Goal: Task Accomplishment & Management: Manage account settings

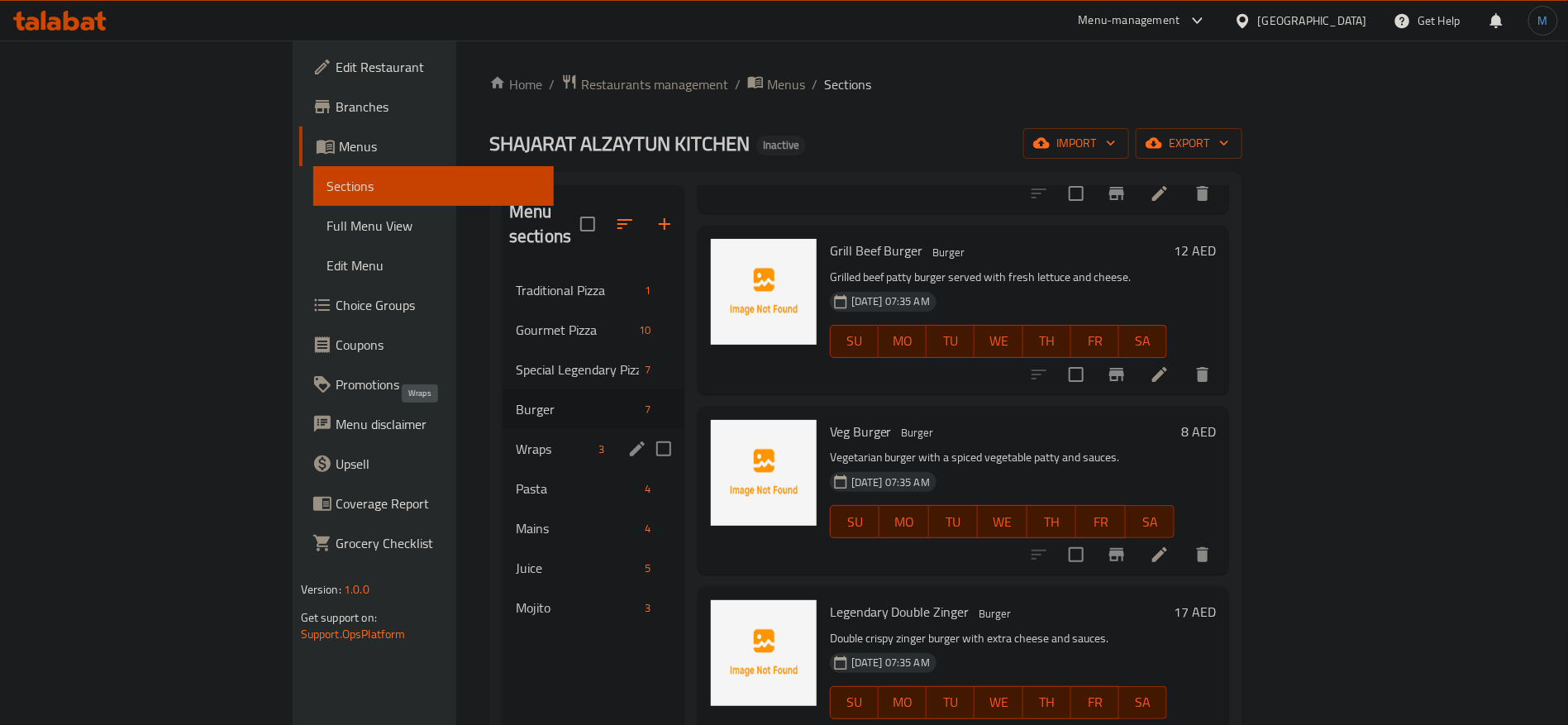
click at [516, 439] on span "Wraps" at bounding box center [554, 448] width 77 height 20
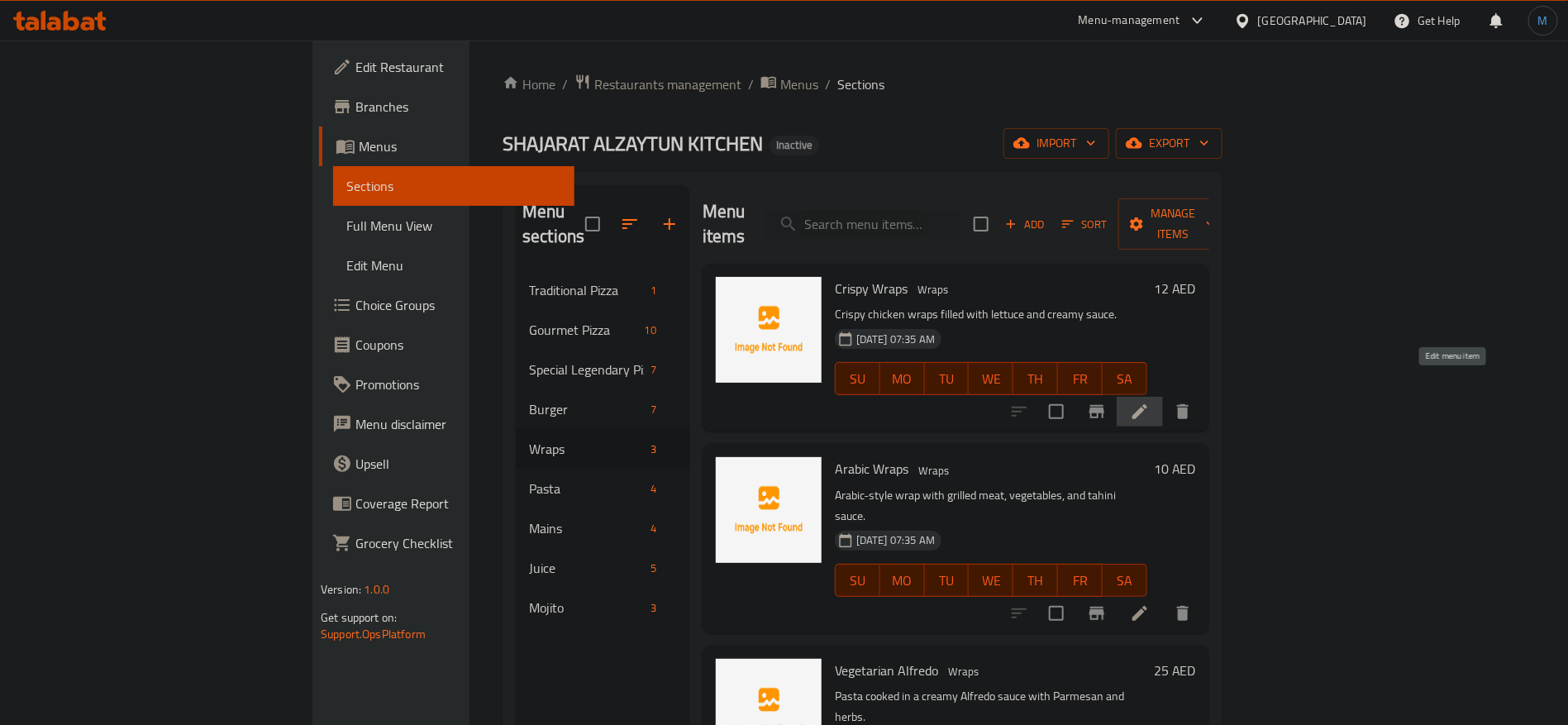
click at [1150, 402] on icon at bounding box center [1139, 411] width 20 height 20
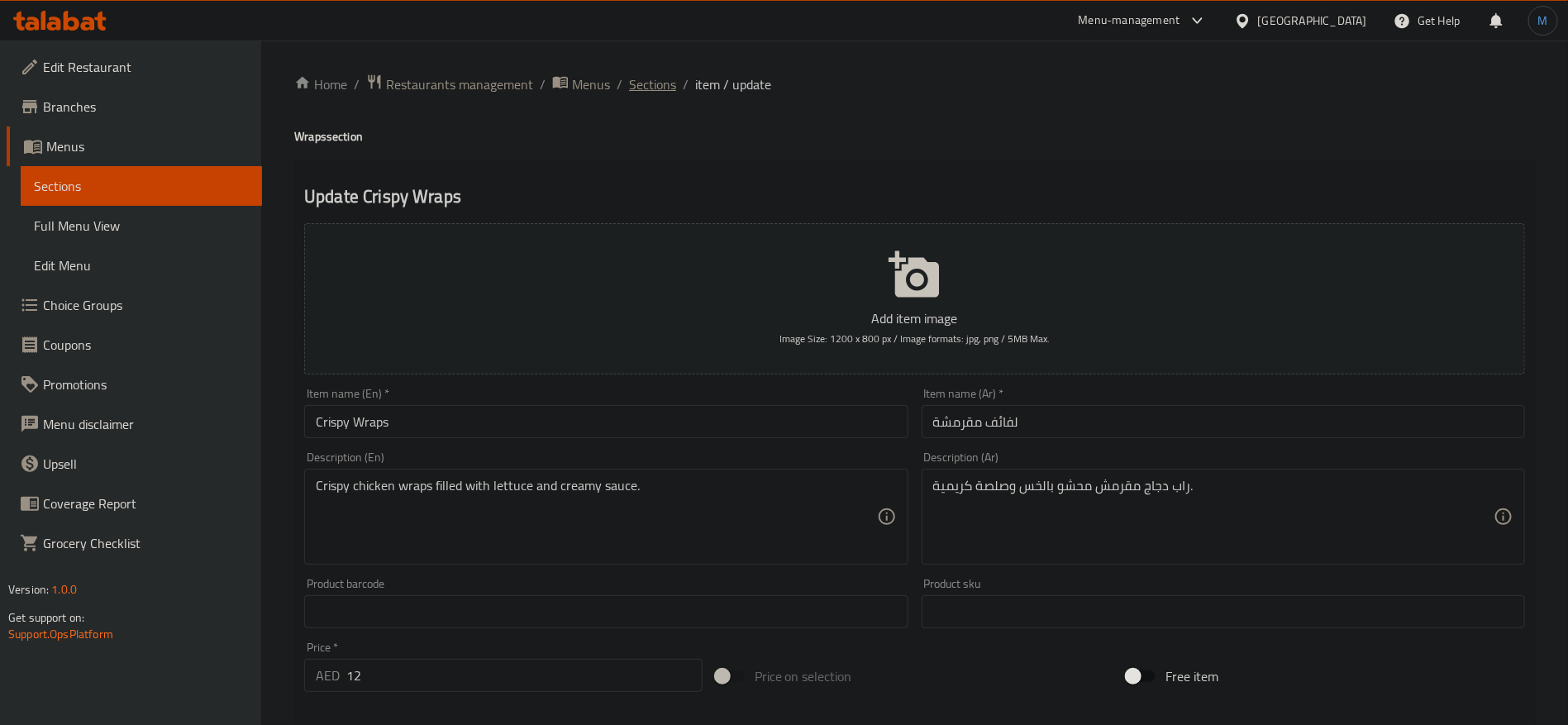
click at [656, 81] on span "Sections" at bounding box center [652, 84] width 47 height 20
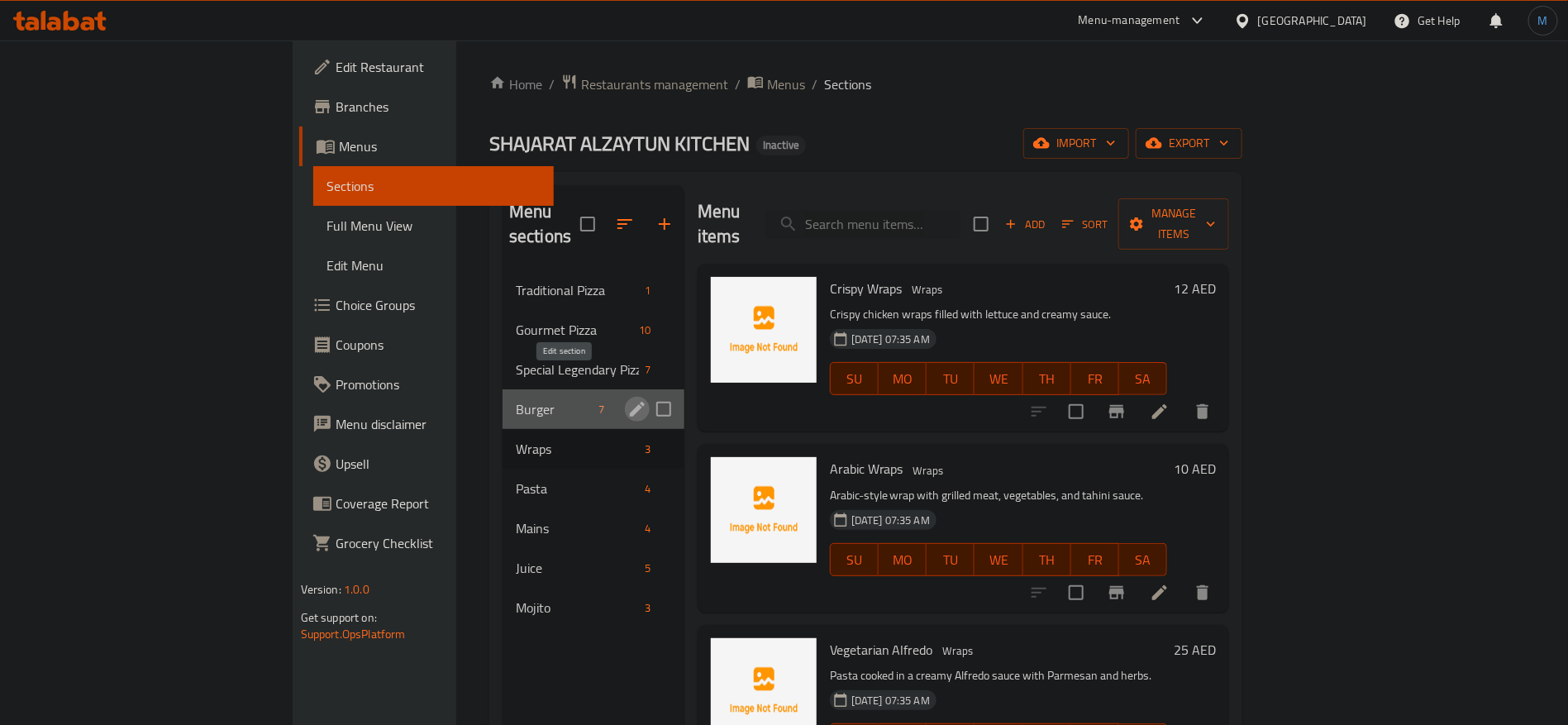
click at [625, 397] on button "edit" at bounding box center [637, 409] width 25 height 25
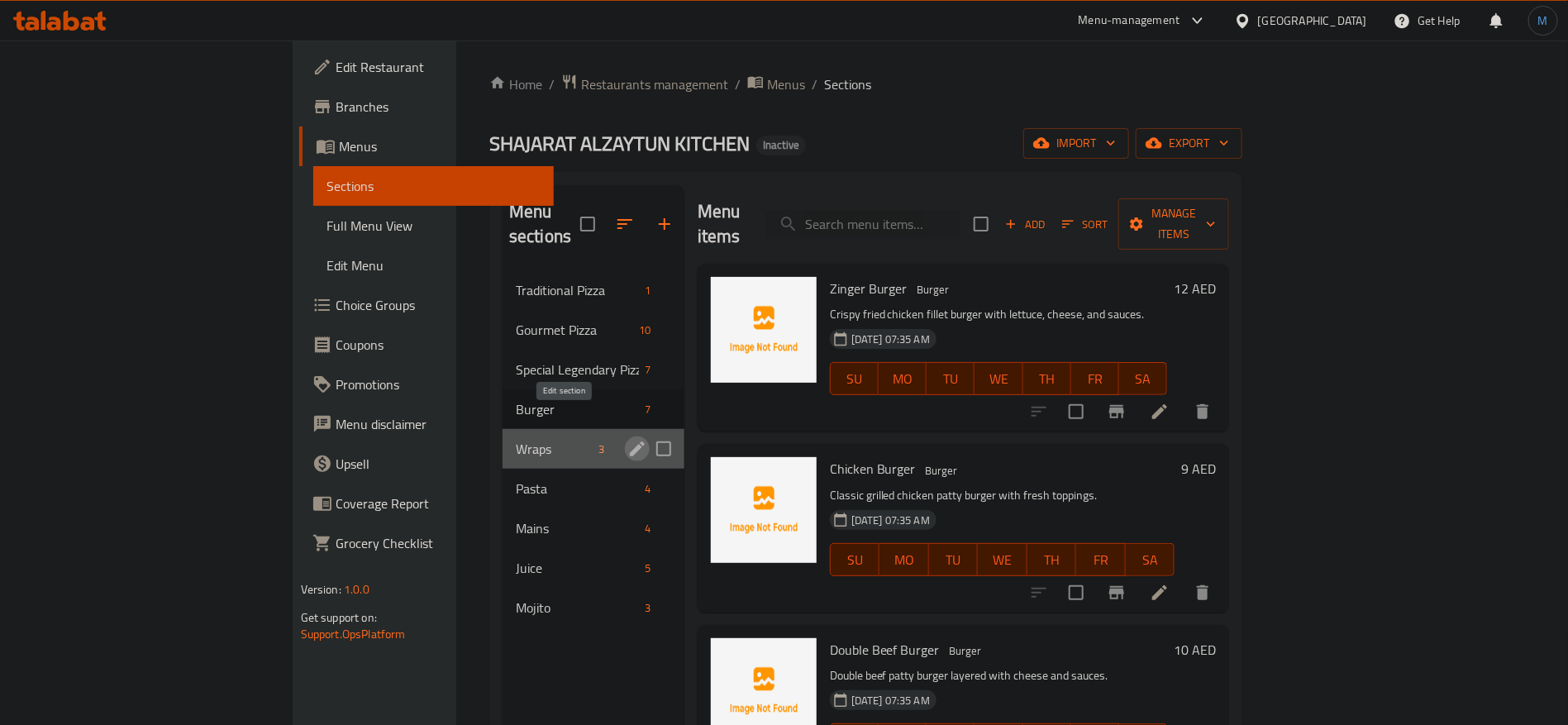
click at [627, 439] on icon "edit" at bounding box center [637, 448] width 20 height 20
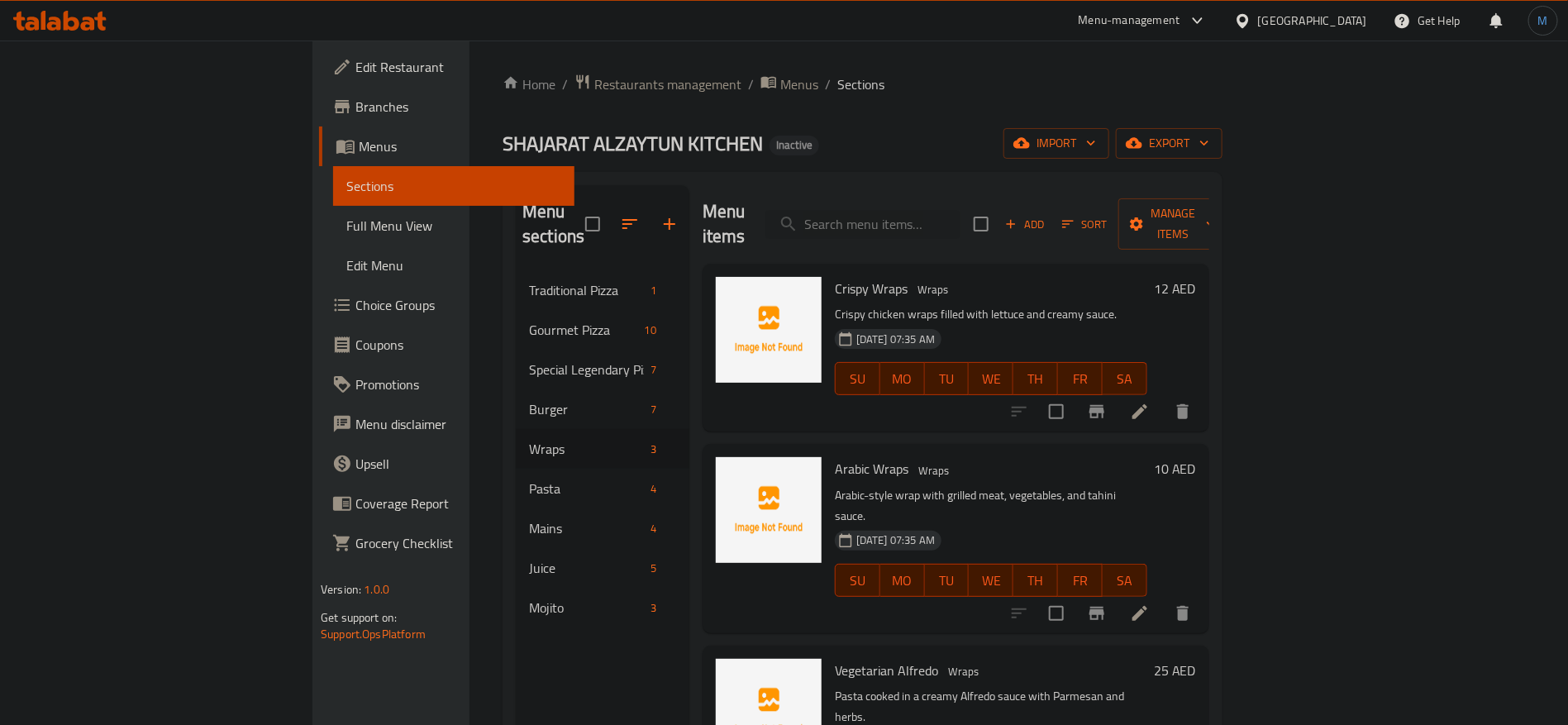
click at [1163, 397] on li at bounding box center [1140, 411] width 46 height 30
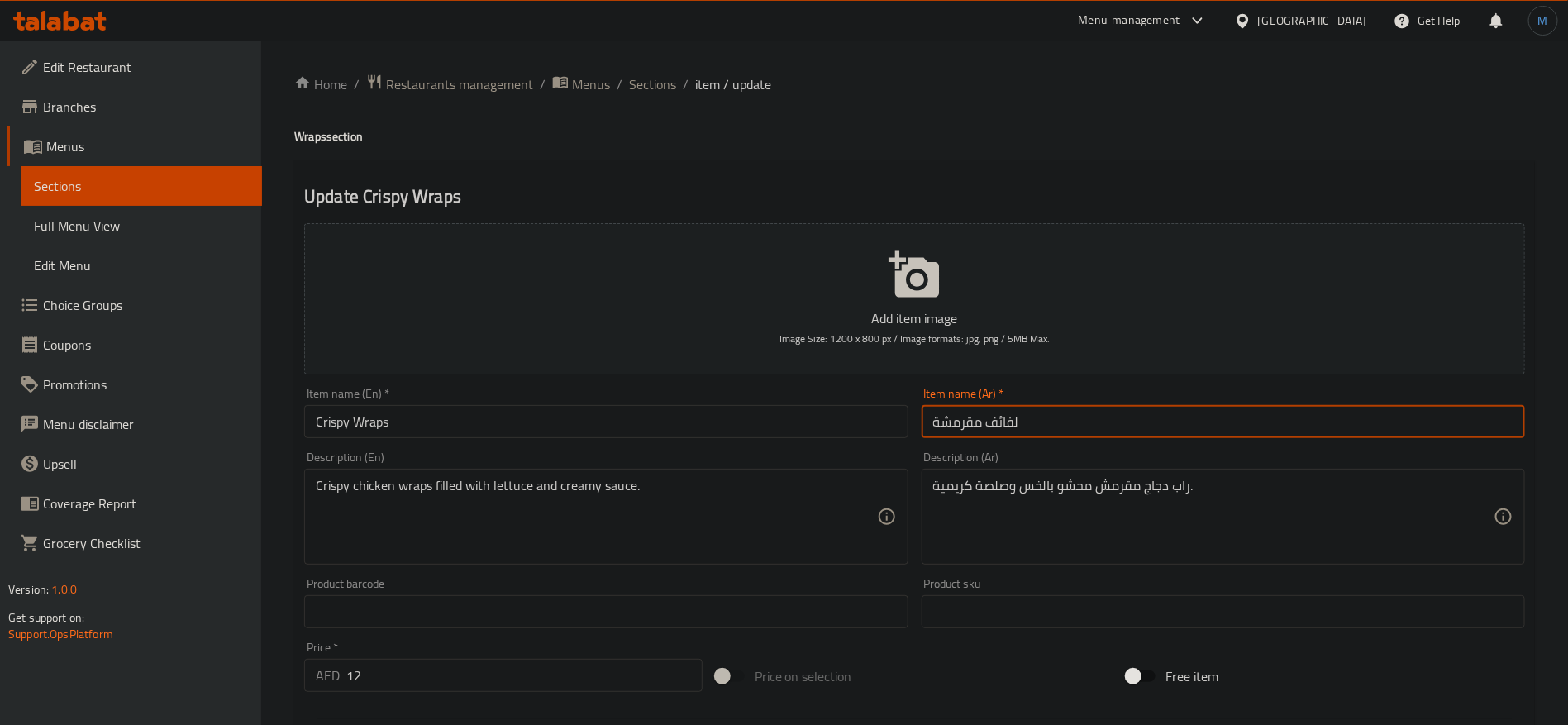
click at [1009, 423] on input "لفائف مقرمشة" at bounding box center [1223, 422] width 603 height 33
click at [1162, 426] on input "راب مقرمشة" at bounding box center [1223, 422] width 603 height 33
click at [954, 425] on input "راب كرسبي" at bounding box center [1223, 422] width 603 height 33
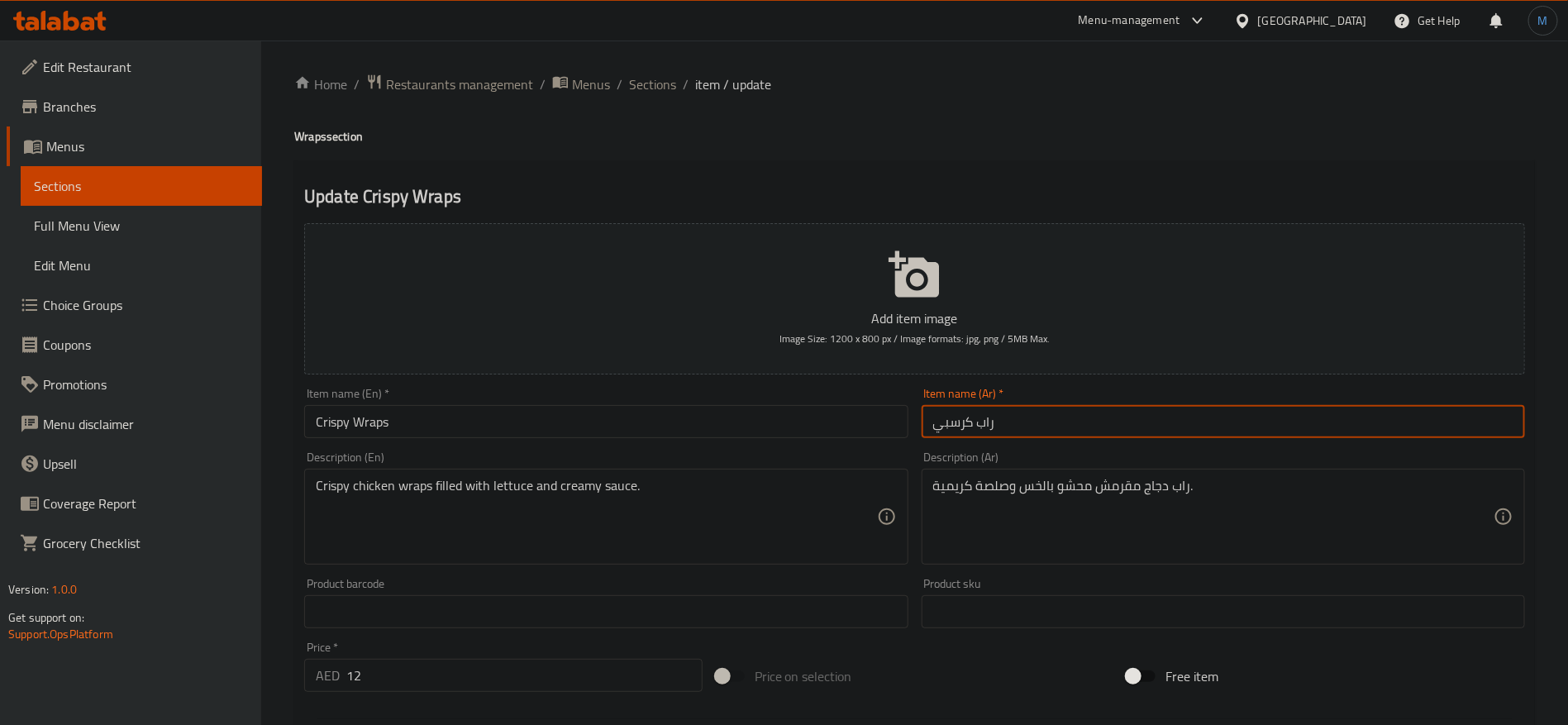
type input "راب كرسبي"
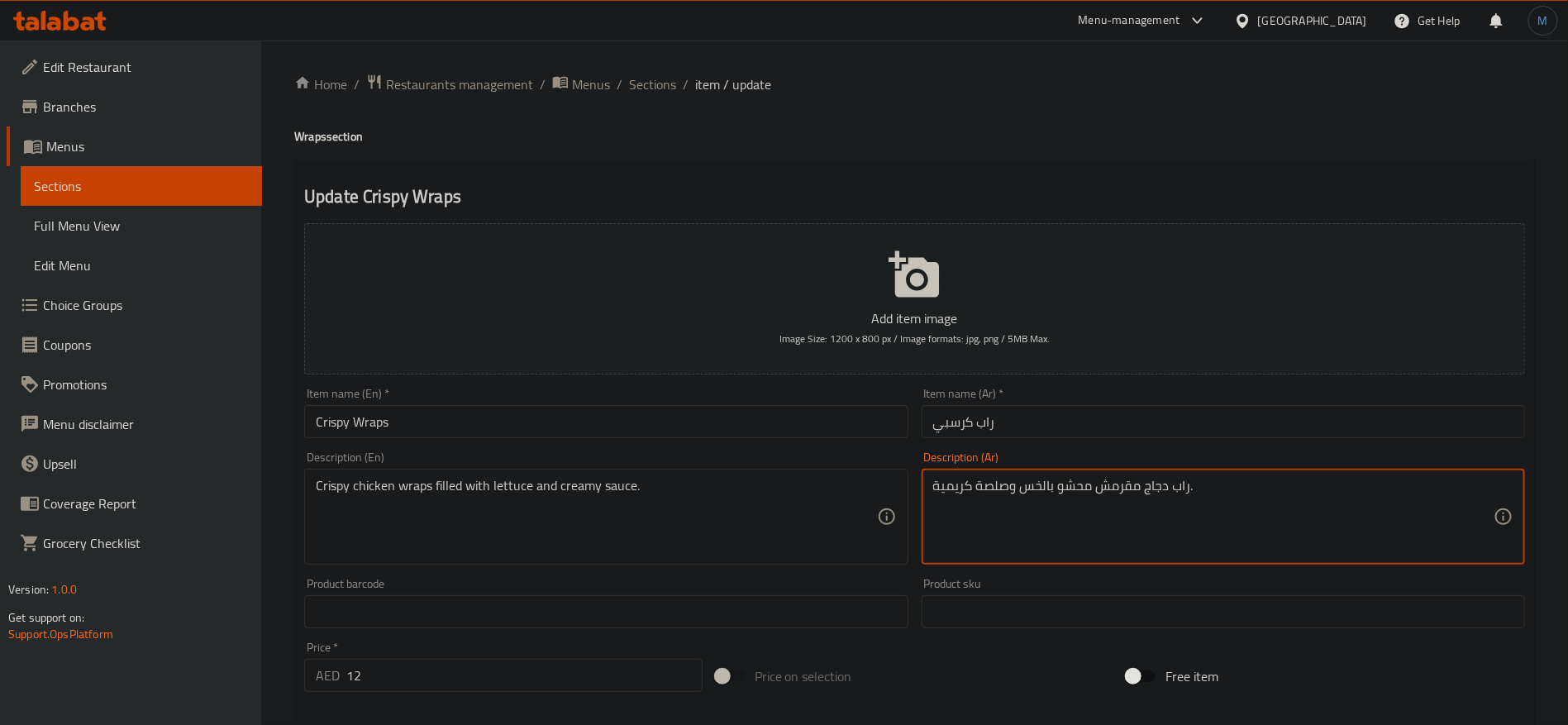
click at [1111, 484] on textarea "راب دجاج مقرمش محشو بالخس وصلصة كريمية." at bounding box center [1213, 517] width 560 height 79
paste textarea "رسبي"
type textarea "راب دجاج كرسبي محشو بالخس وصلصة كريمية."
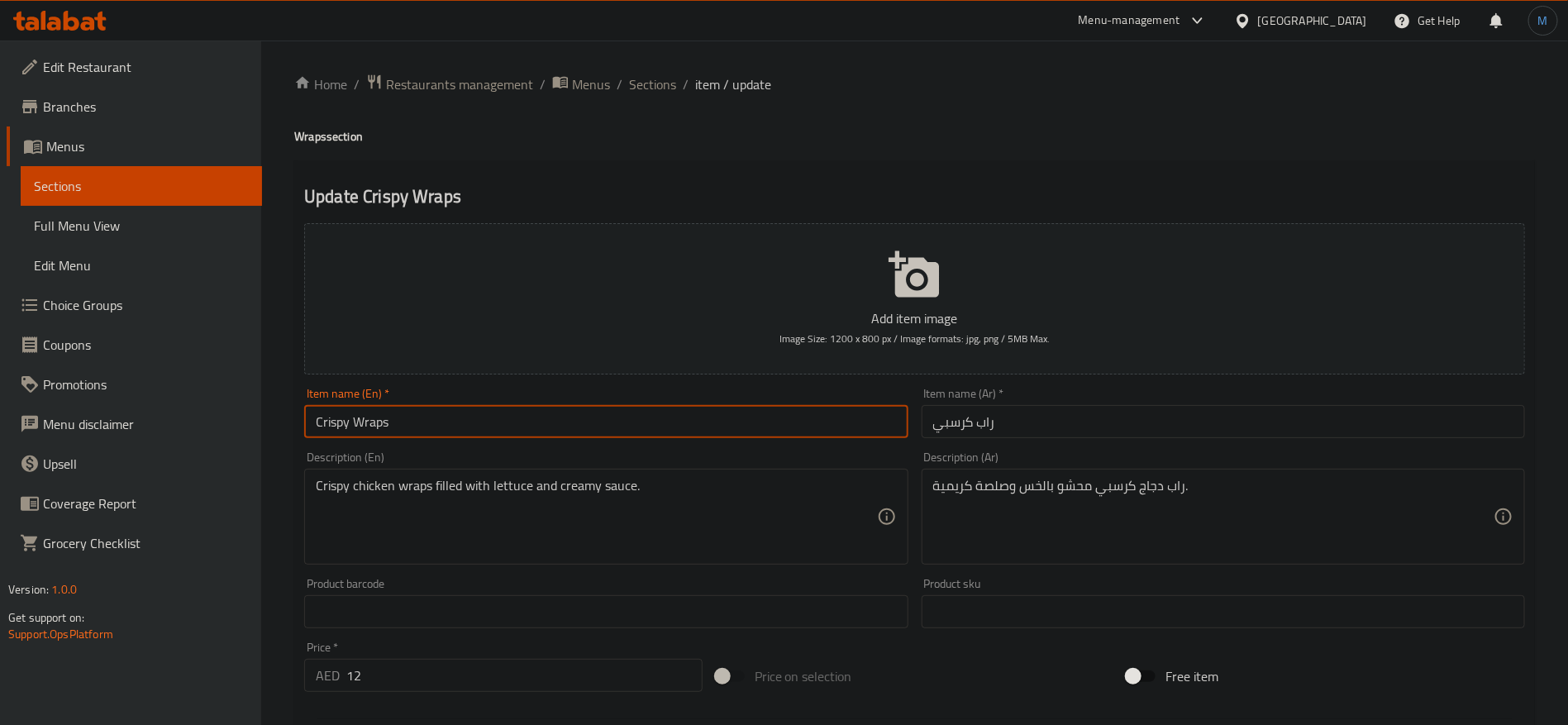
click at [635, 422] on input "Crispy Wraps" at bounding box center [606, 422] width 603 height 33
click at [660, 90] on span "Sections" at bounding box center [652, 84] width 47 height 20
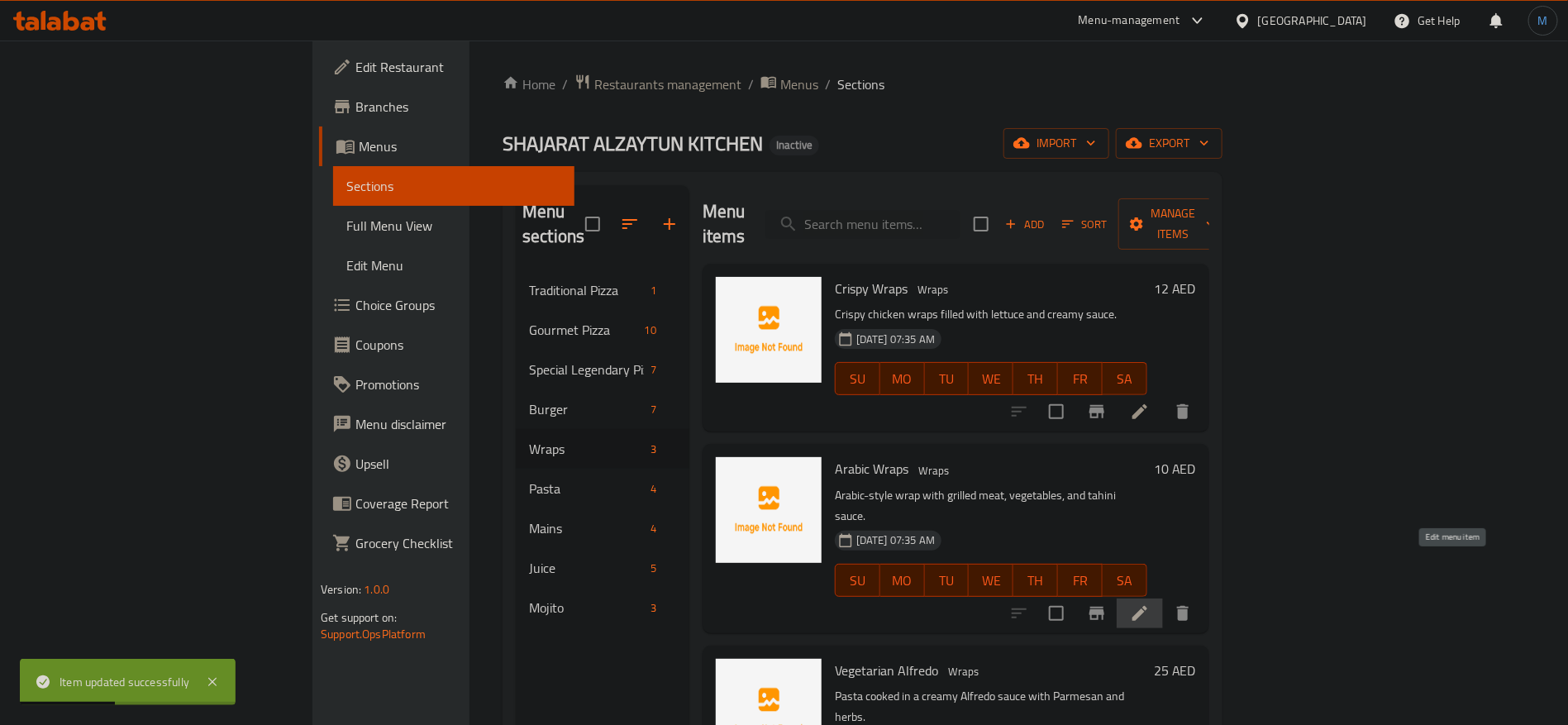
click at [1150, 603] on icon at bounding box center [1139, 613] width 20 height 20
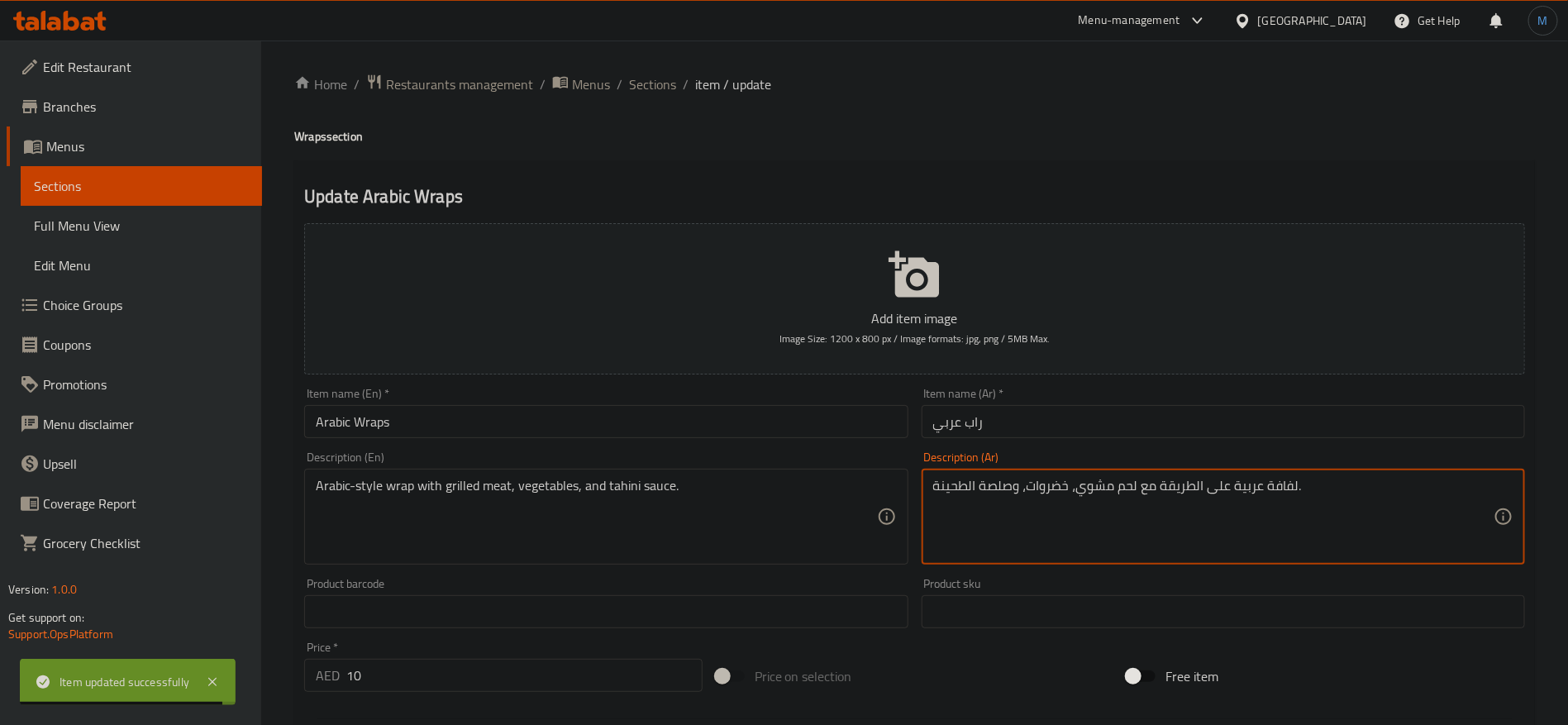
click at [1276, 488] on textarea "لفافة عربية على الطريقة مع لحم مشوي، خضروات، وصلصة الطحينة." at bounding box center [1213, 517] width 560 height 79
type textarea "راب علي الطريقة العربية مع لحم مشوي، خضروات، وصلصة الطحينة."
click at [1081, 427] on input "راب عربي" at bounding box center [1223, 422] width 603 height 33
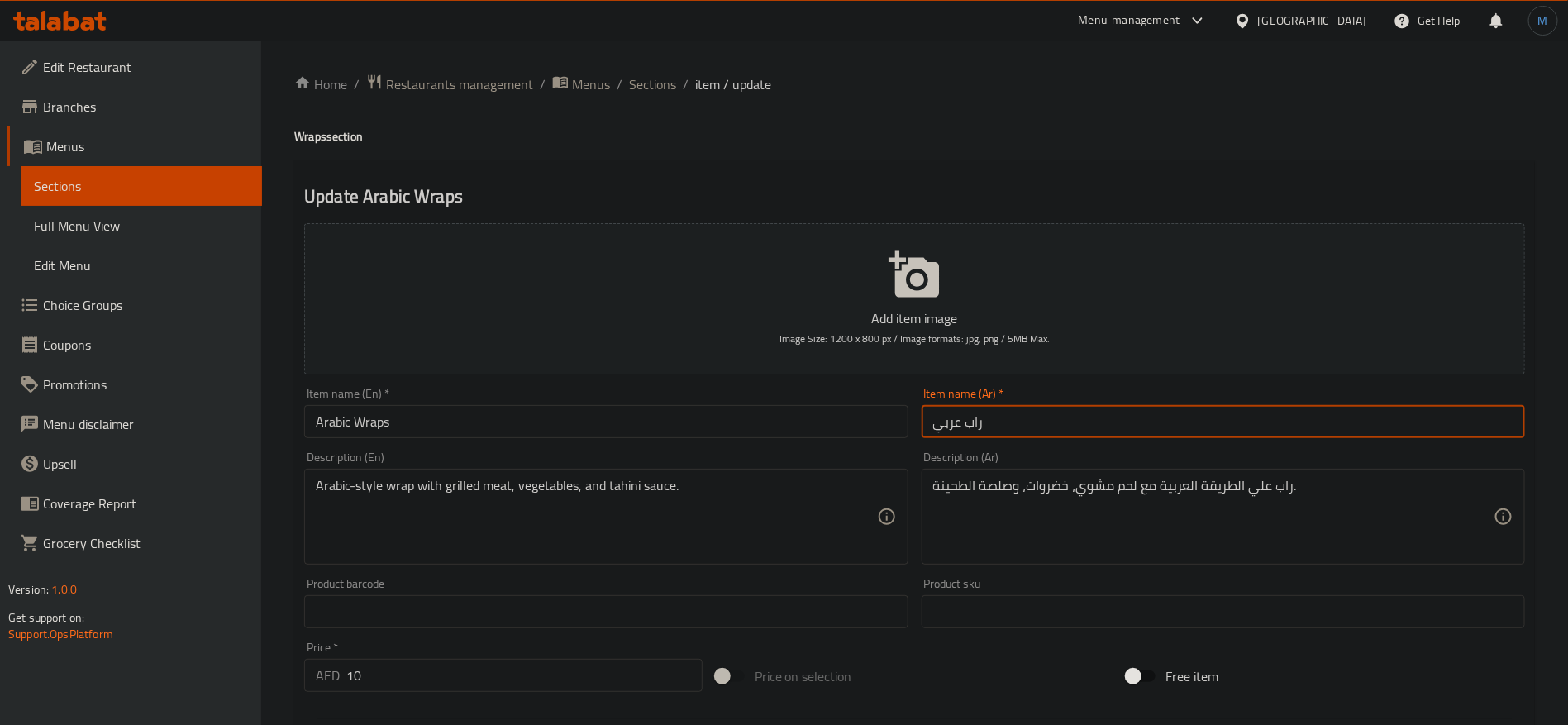
click at [657, 87] on span "Sections" at bounding box center [652, 84] width 47 height 20
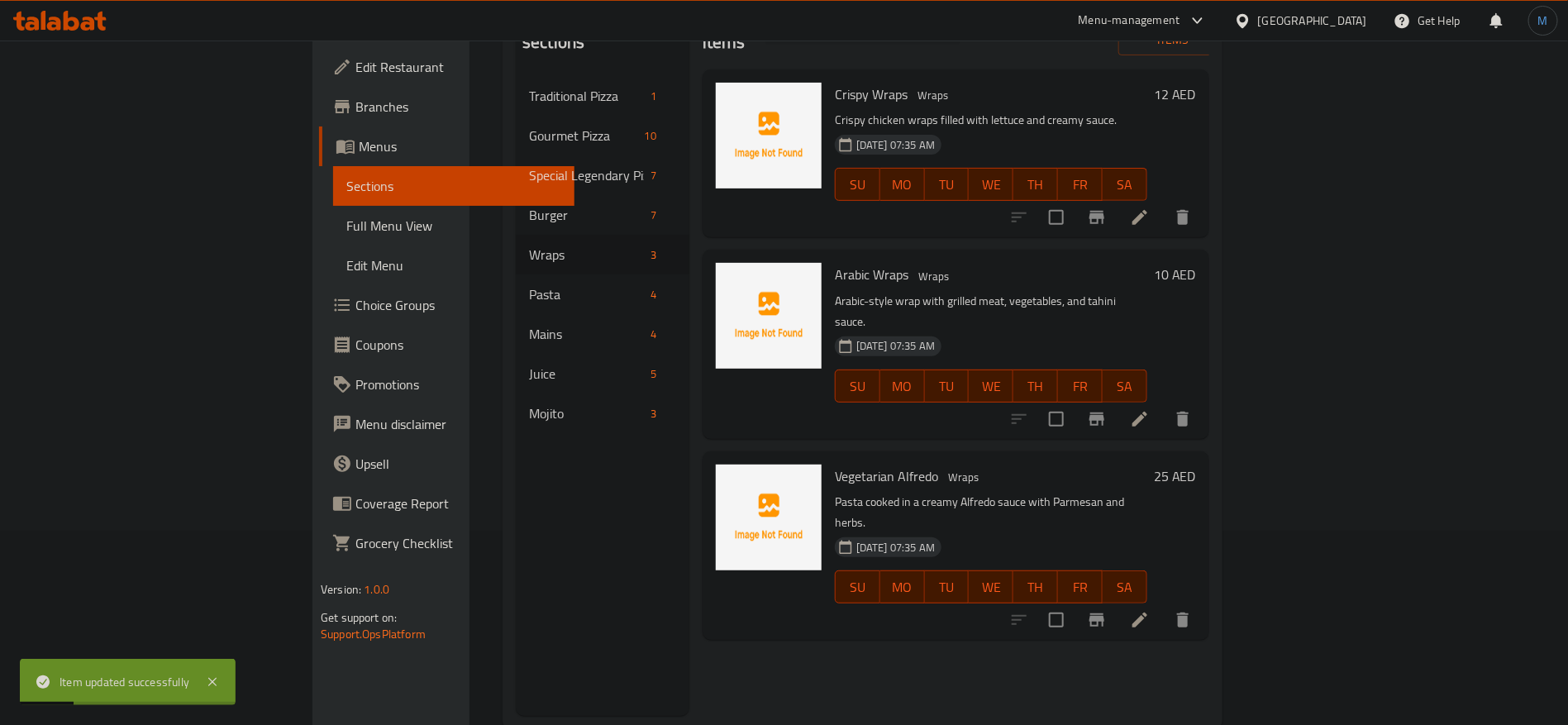
scroll to position [231, 0]
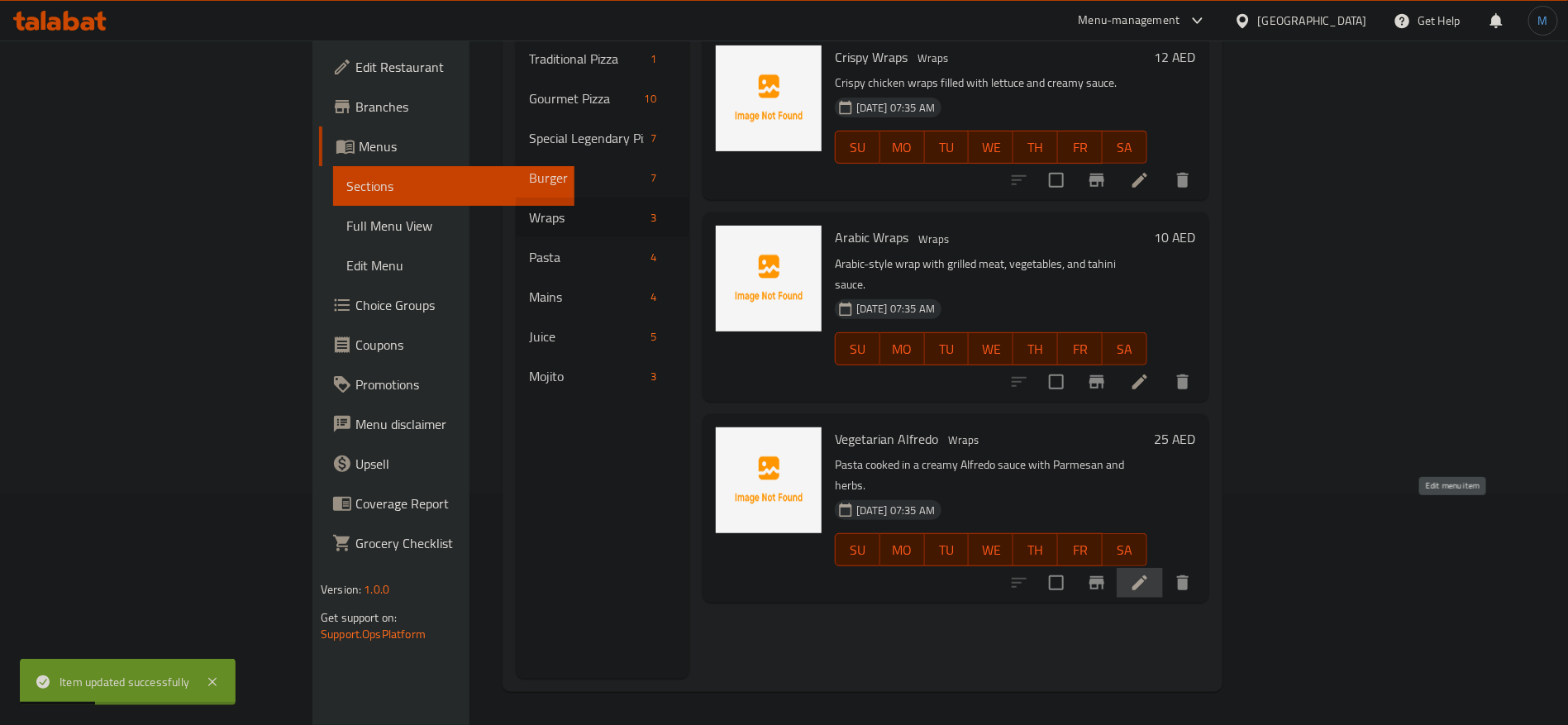
click at [1150, 572] on icon at bounding box center [1139, 582] width 20 height 20
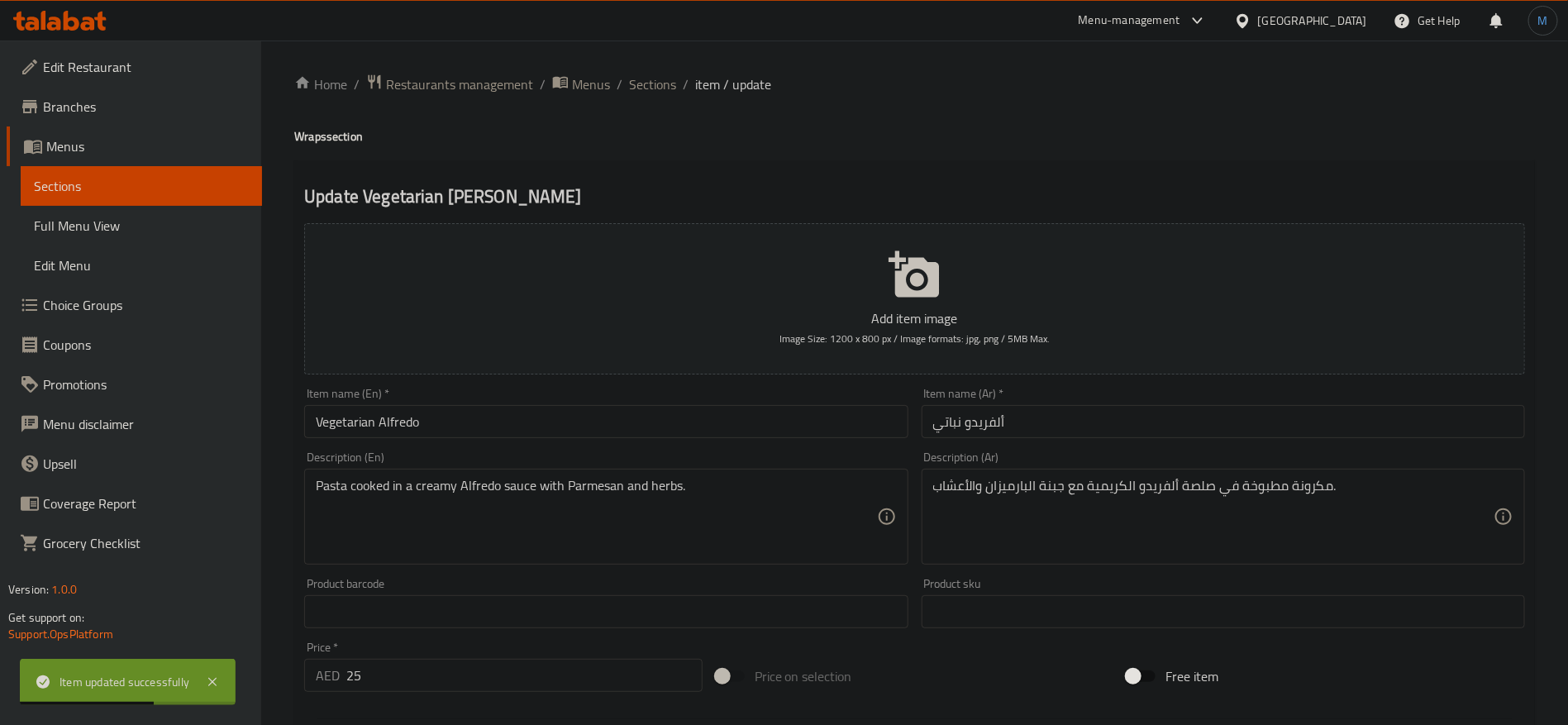
click at [1090, 430] on input "ألفريدو نباتي" at bounding box center [1223, 422] width 603 height 33
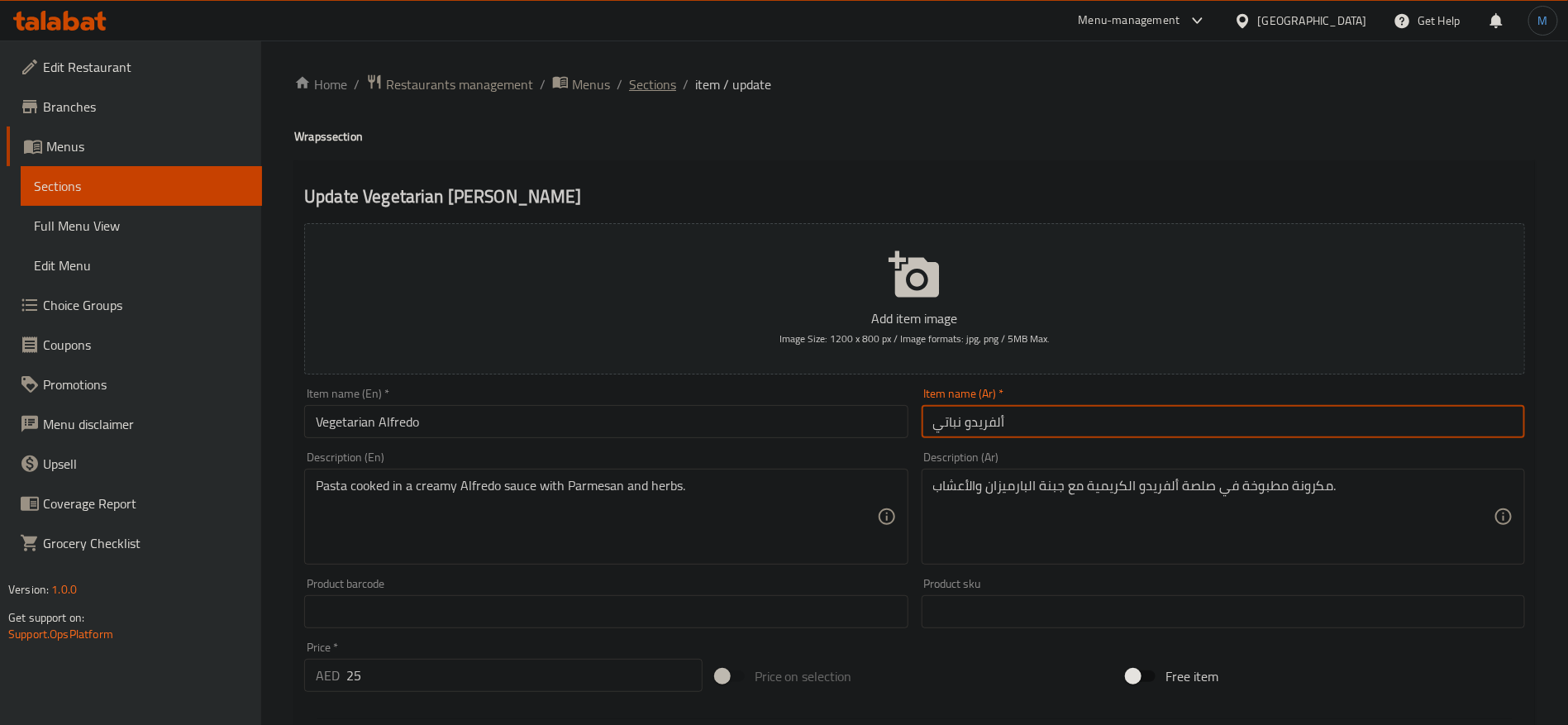
click at [639, 94] on span "Sections" at bounding box center [652, 84] width 47 height 20
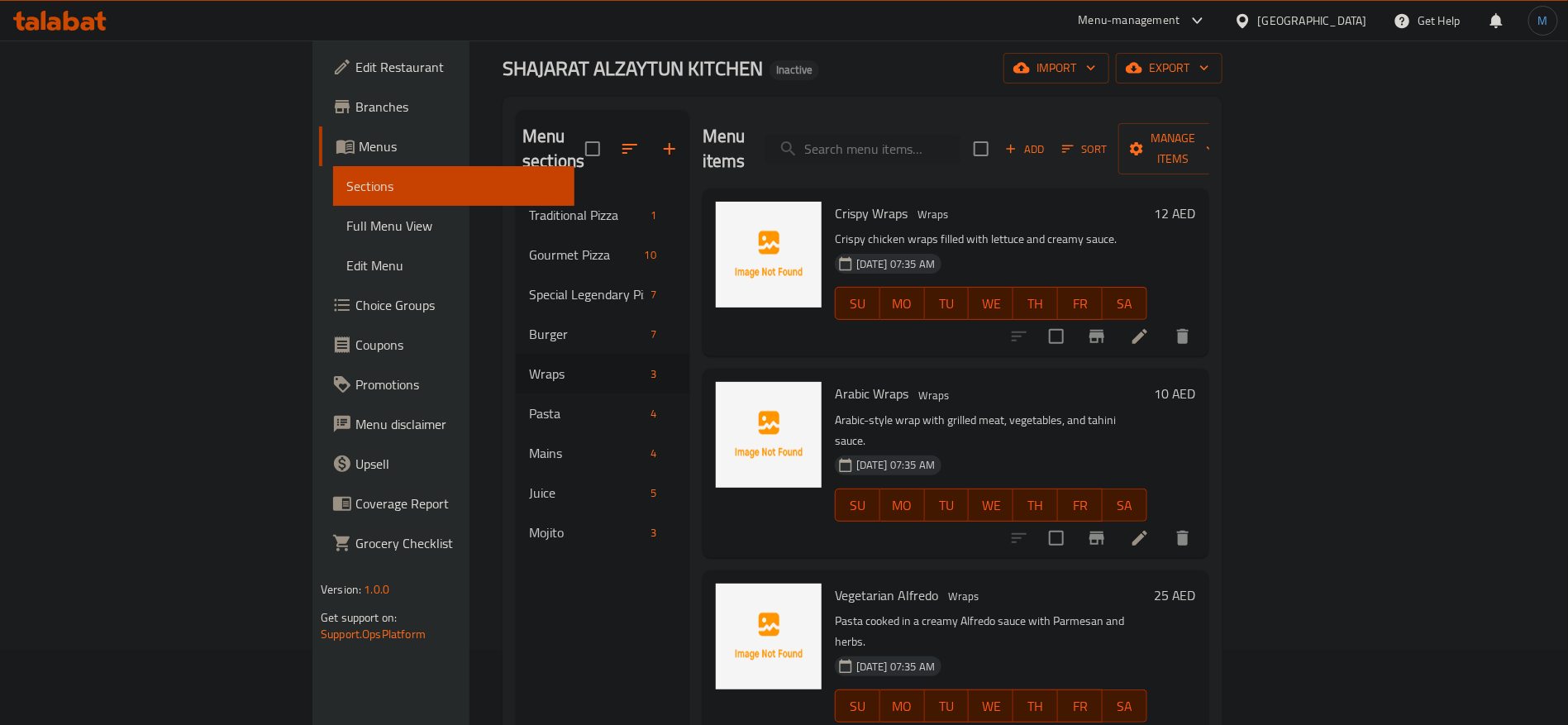
scroll to position [231, 0]
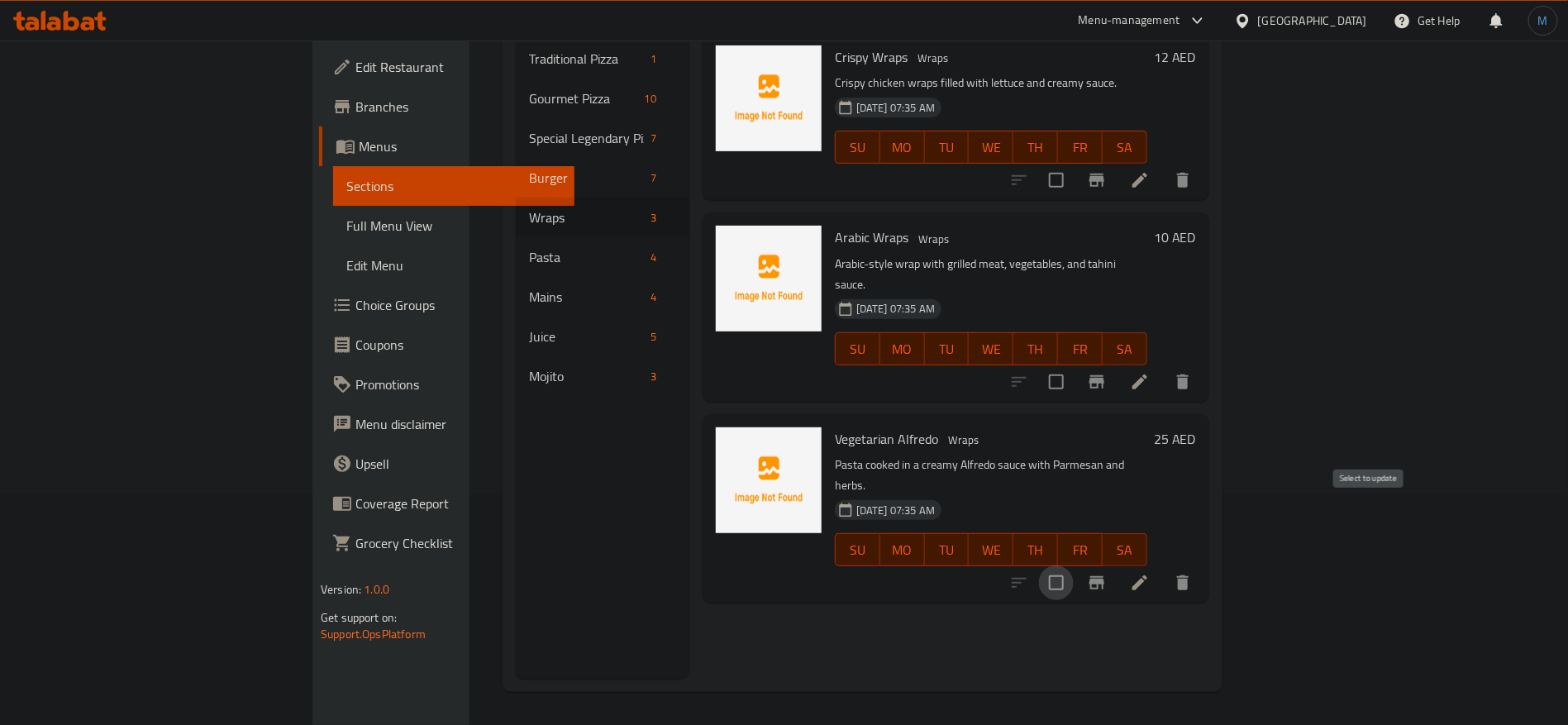
click at [1074, 566] on input "checkbox" at bounding box center [1056, 583] width 35 height 35
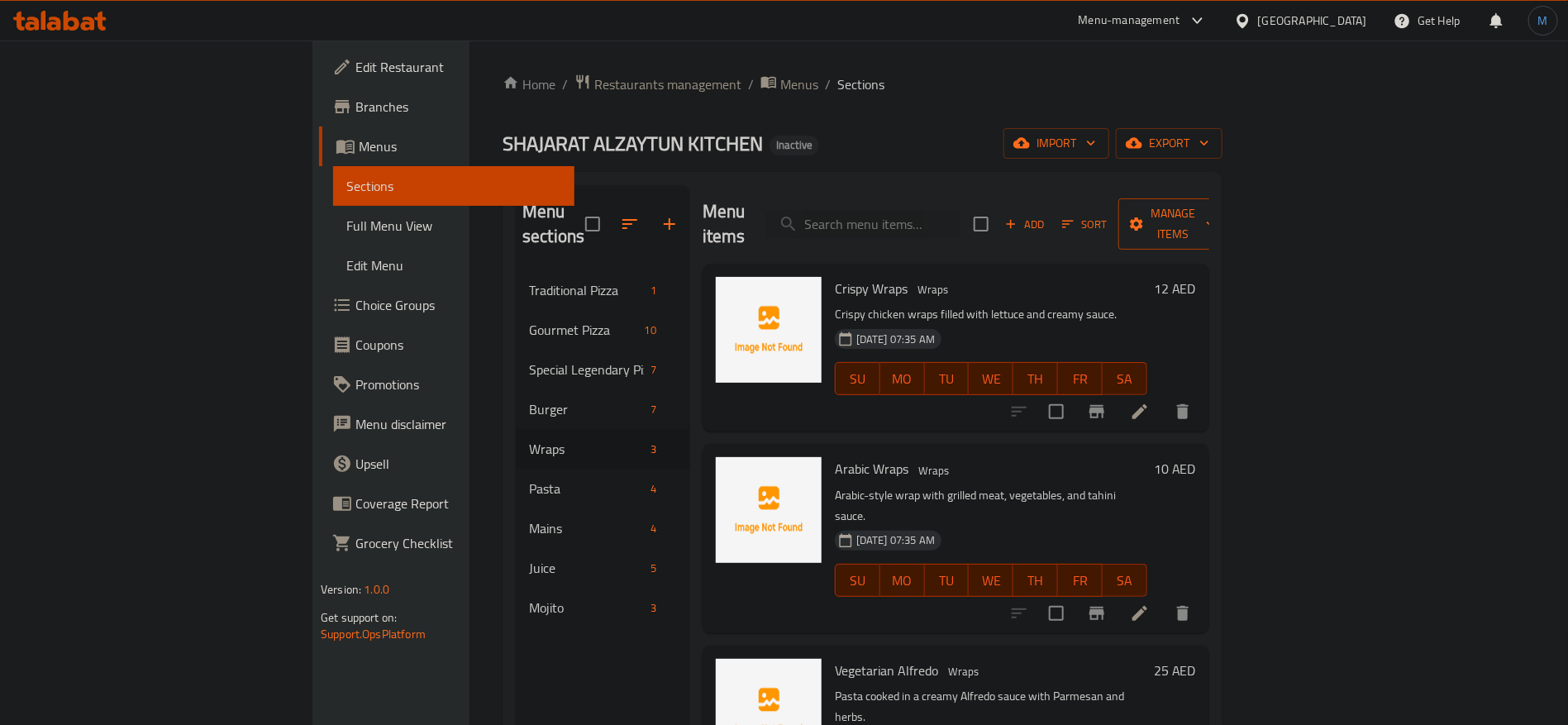
click at [1229, 223] on button "Manage items" at bounding box center [1173, 224] width 111 height 51
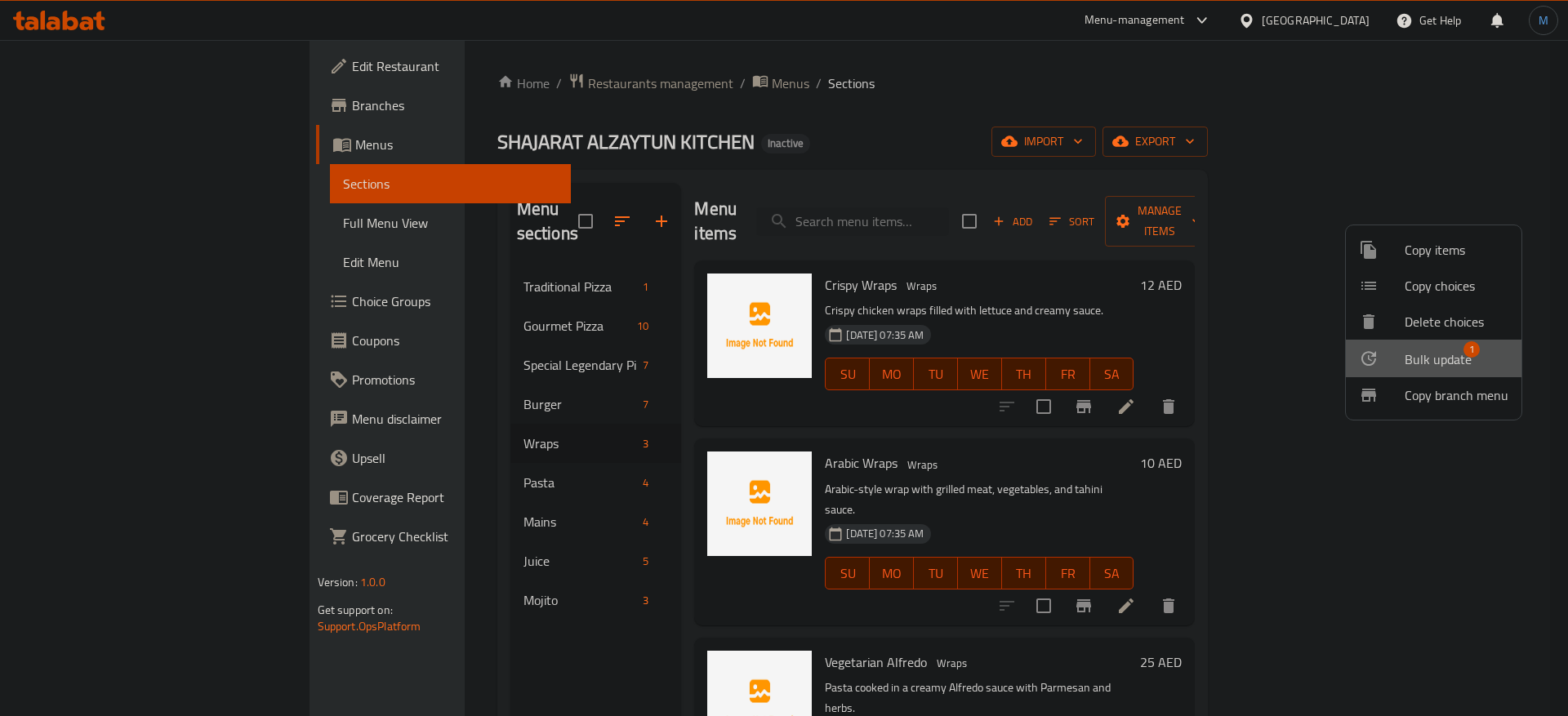
click at [1436, 366] on span "Bulk update" at bounding box center [1438, 359] width 67 height 19
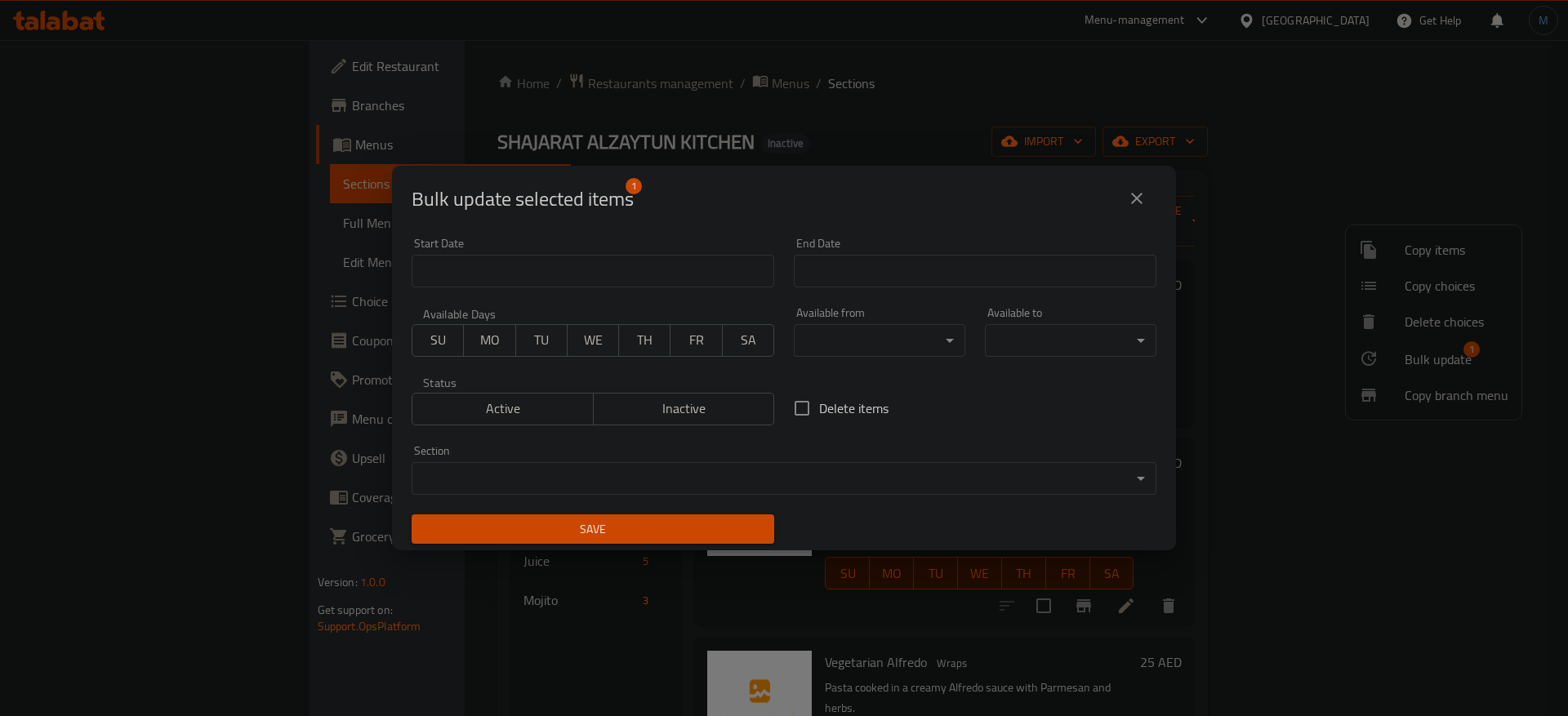
click at [853, 499] on div "Section ​ ​" at bounding box center [784, 470] width 765 height 69
click at [853, 492] on body "​ Menu-management [GEOGRAPHIC_DATA] Get Help M Edit Restaurant Branches Menus S…" at bounding box center [784, 377] width 1568 height 676
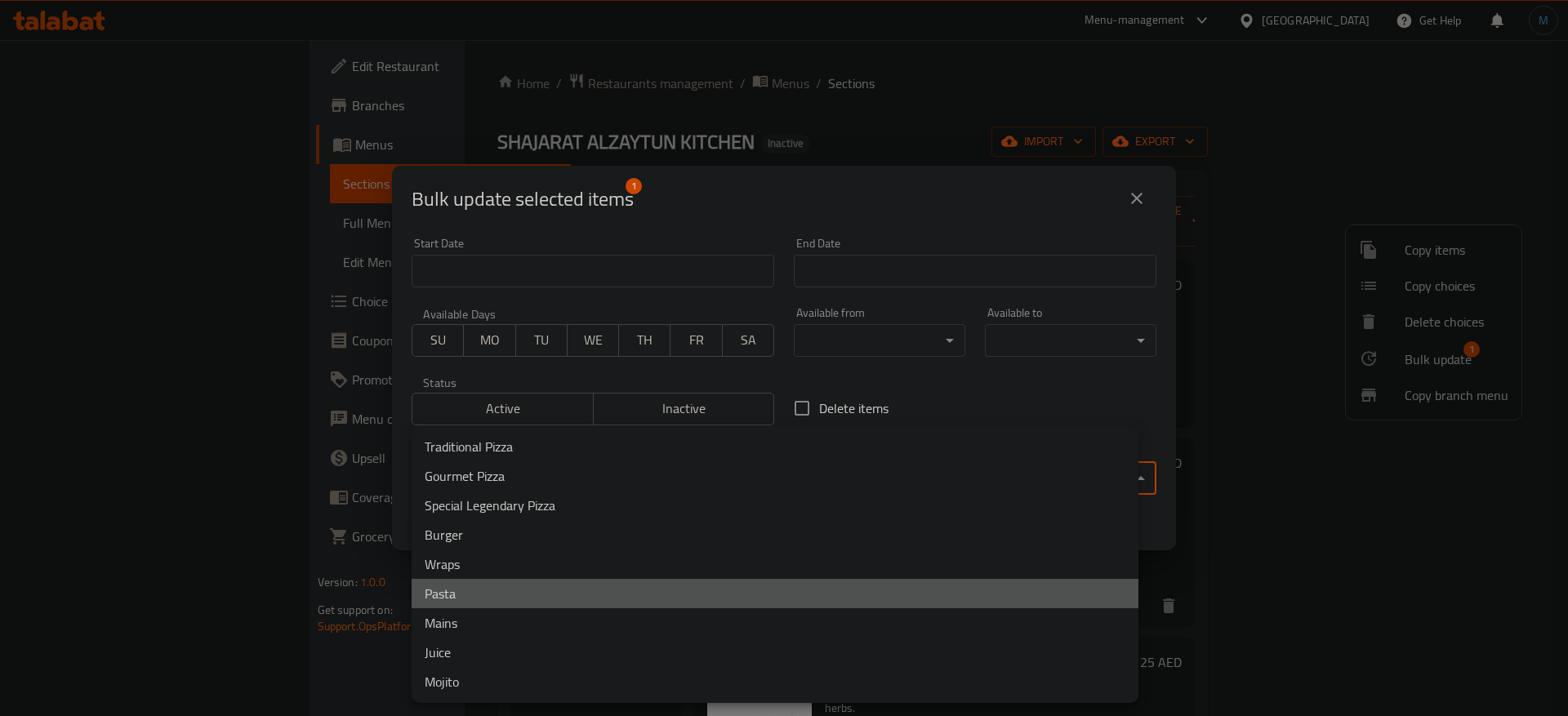
click at [472, 592] on li "Pasta" at bounding box center [775, 593] width 726 height 30
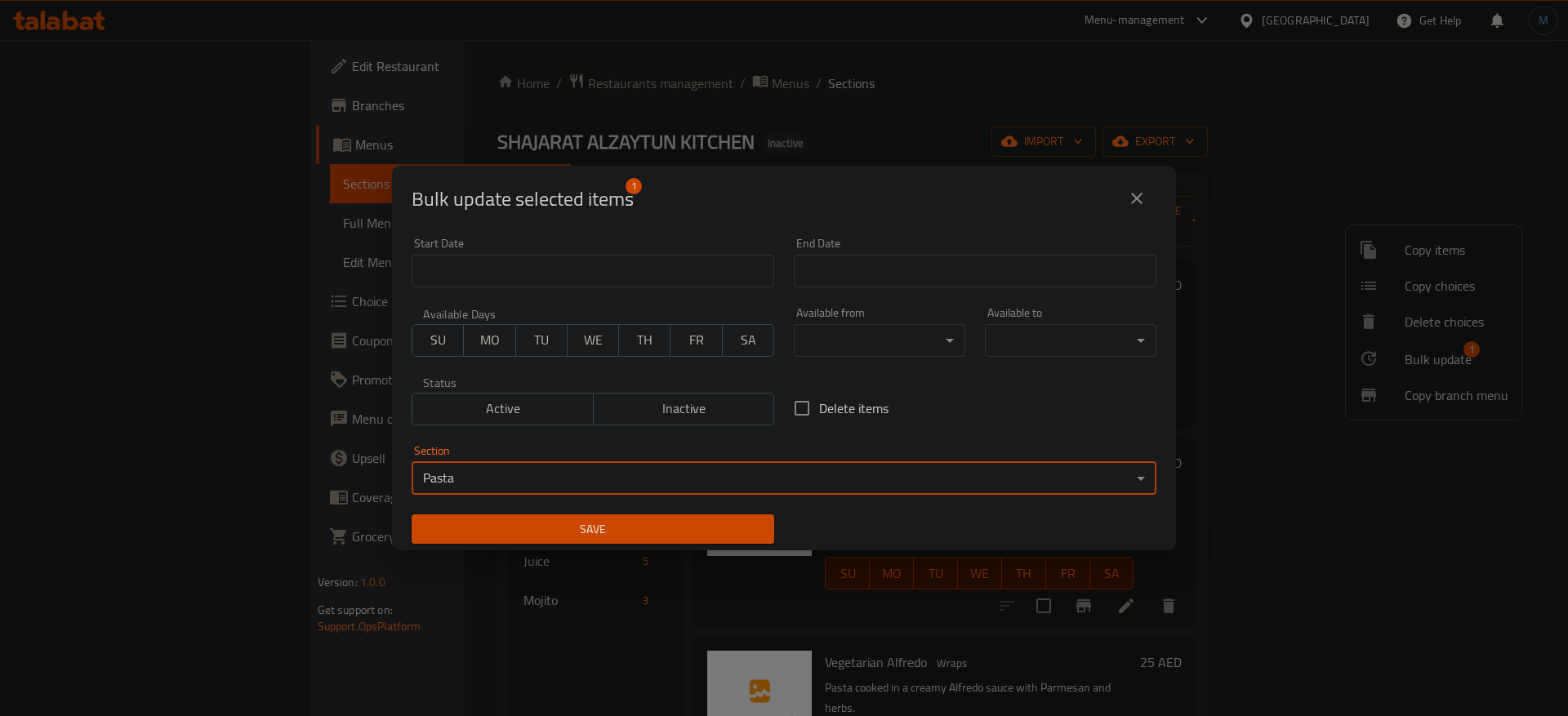
click at [634, 529] on span "Save" at bounding box center [593, 529] width 336 height 20
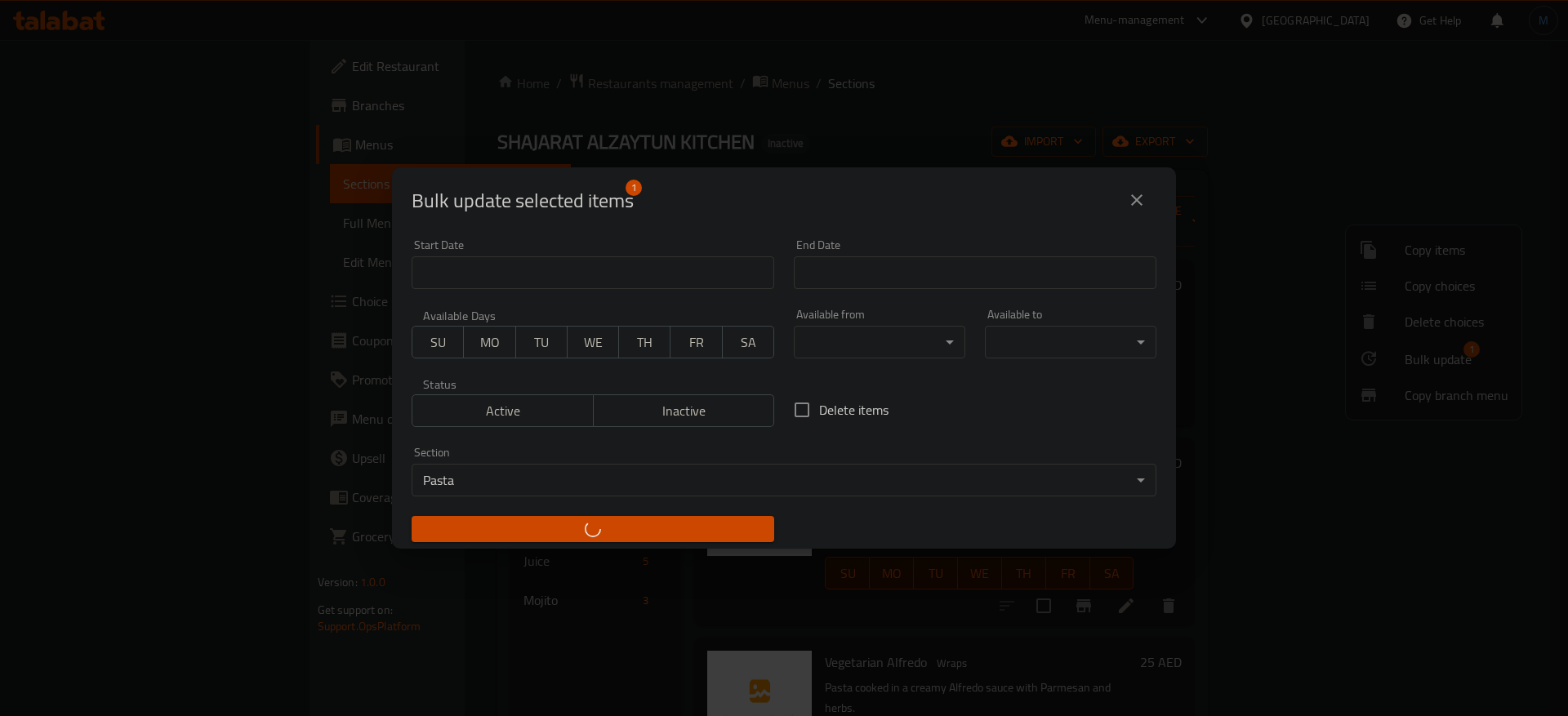
checkbox input "false"
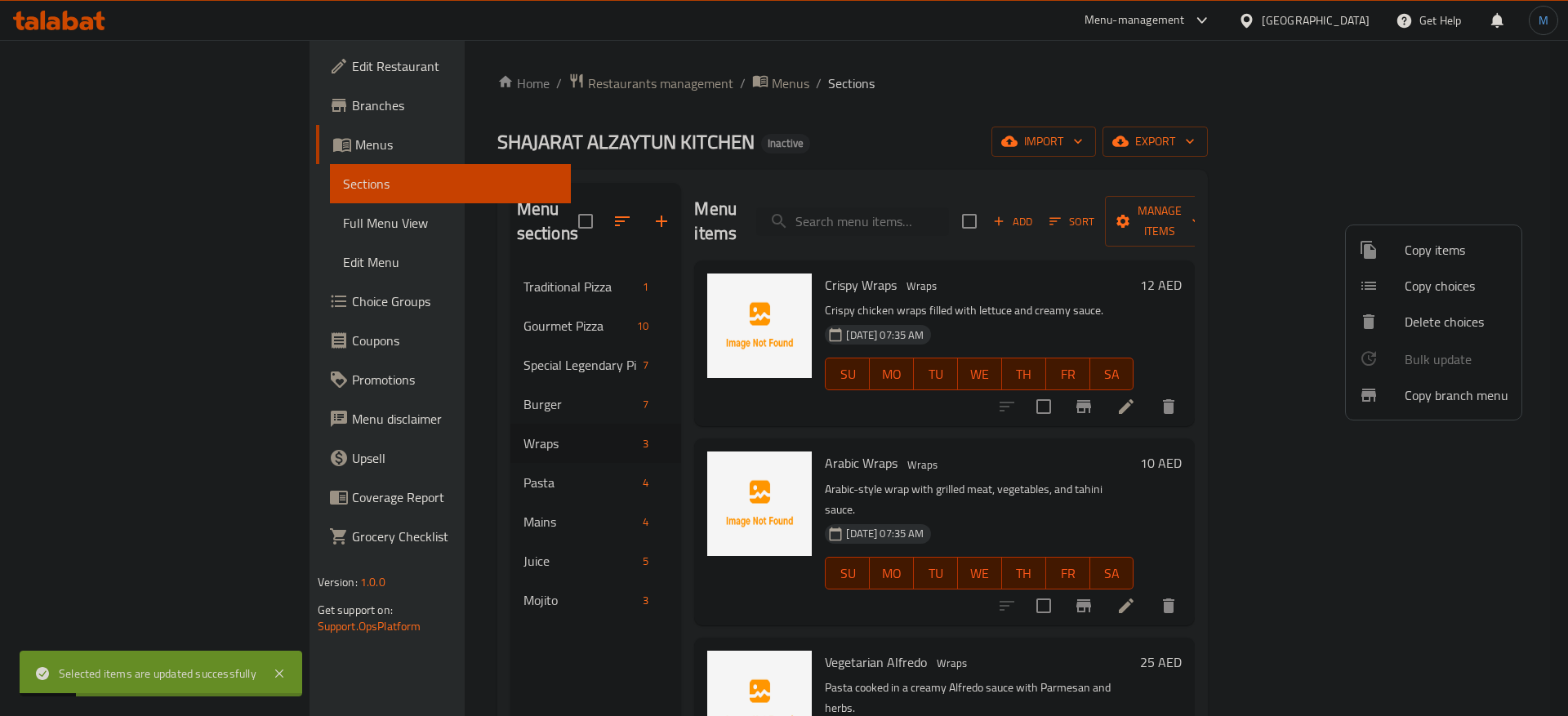
click at [446, 453] on div at bounding box center [784, 358] width 1568 height 716
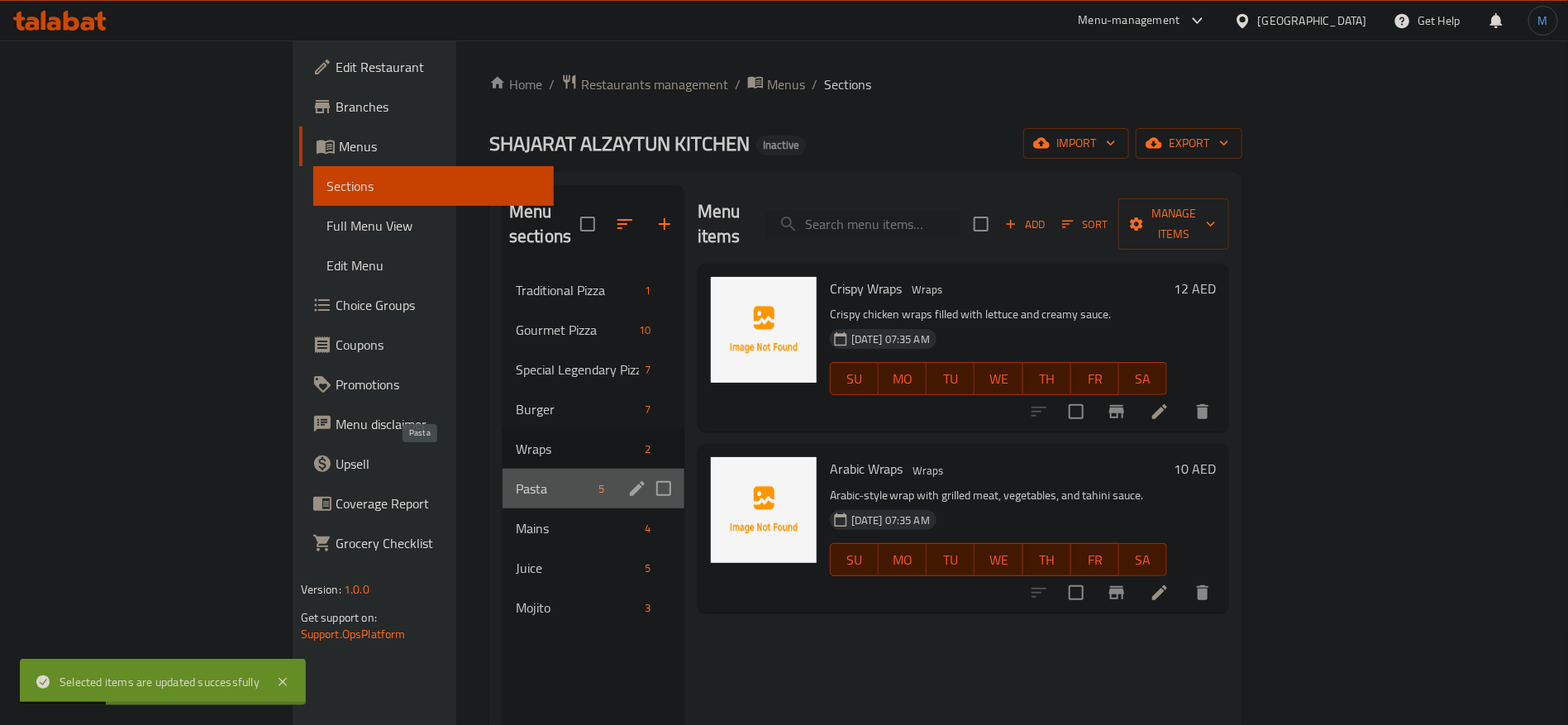
click at [516, 478] on span "Pasta" at bounding box center [554, 488] width 77 height 20
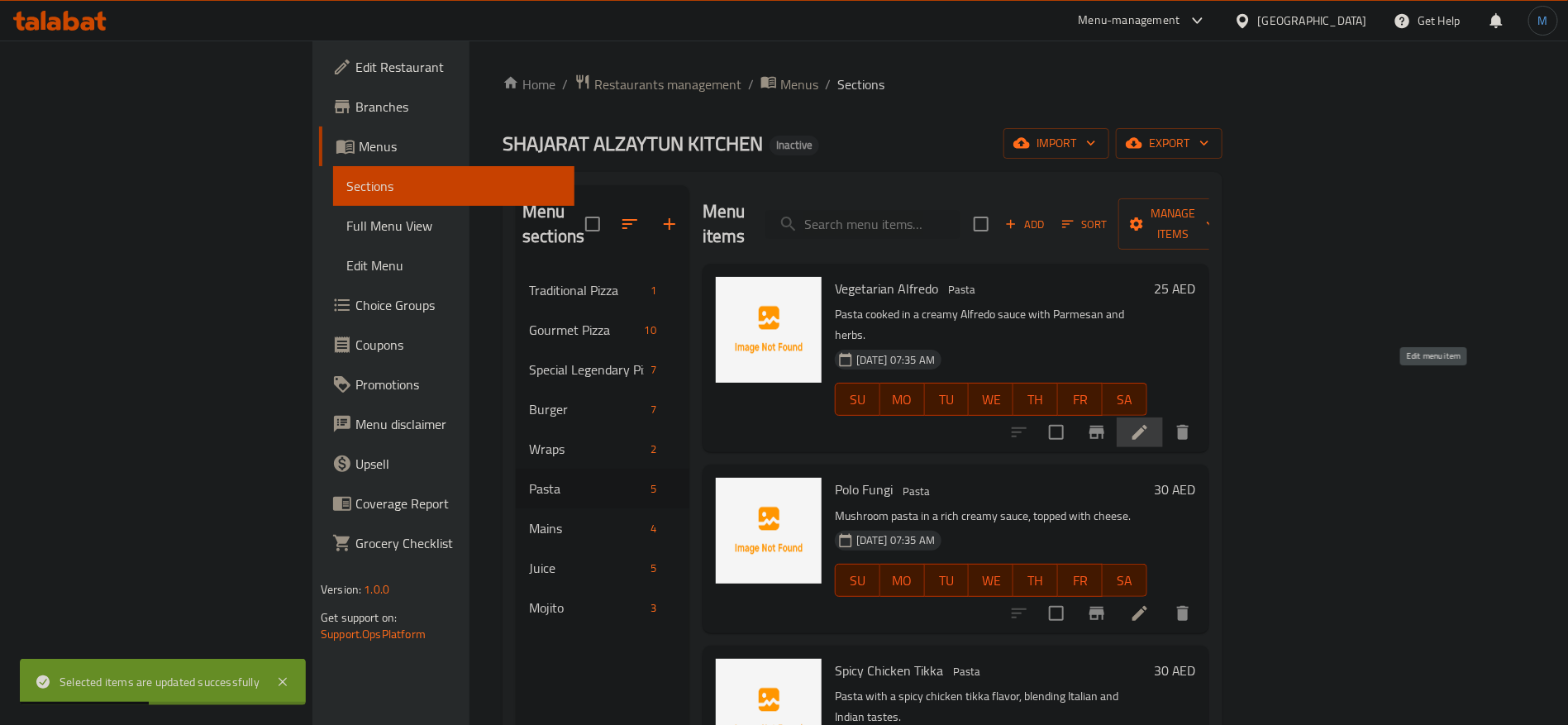
click at [1150, 422] on icon at bounding box center [1139, 432] width 20 height 20
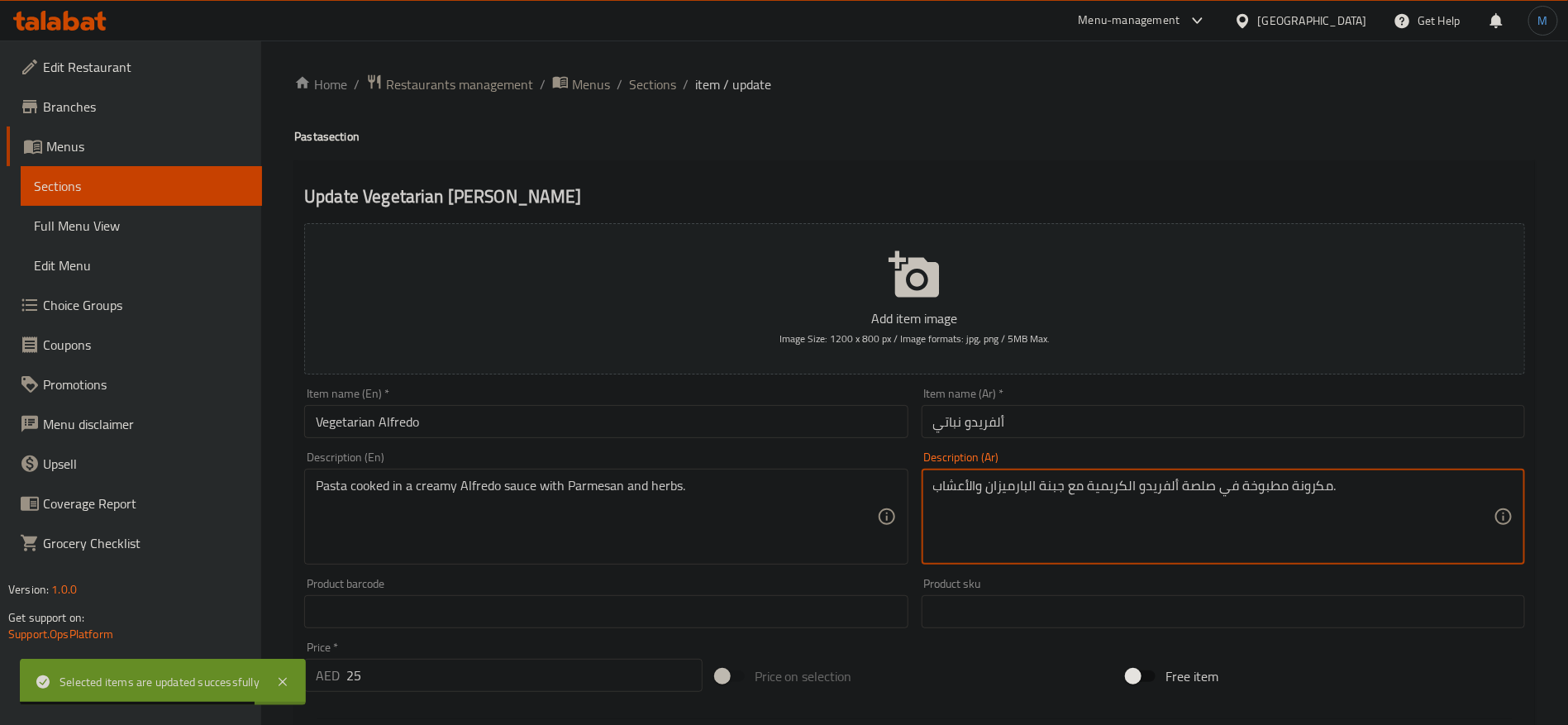
click at [1059, 482] on textarea "مكرونة مطبوخة في صلصة ألفريدو الكريمية مع جبنة البارميزان والأعشاب." at bounding box center [1213, 517] width 560 height 79
type textarea "مكرونة مطبوخة في صلصة ألفريدو الكريمية مع البارميزان والأعشاب."
click at [1069, 422] on input "ألفريدو نباتي" at bounding box center [1223, 422] width 603 height 33
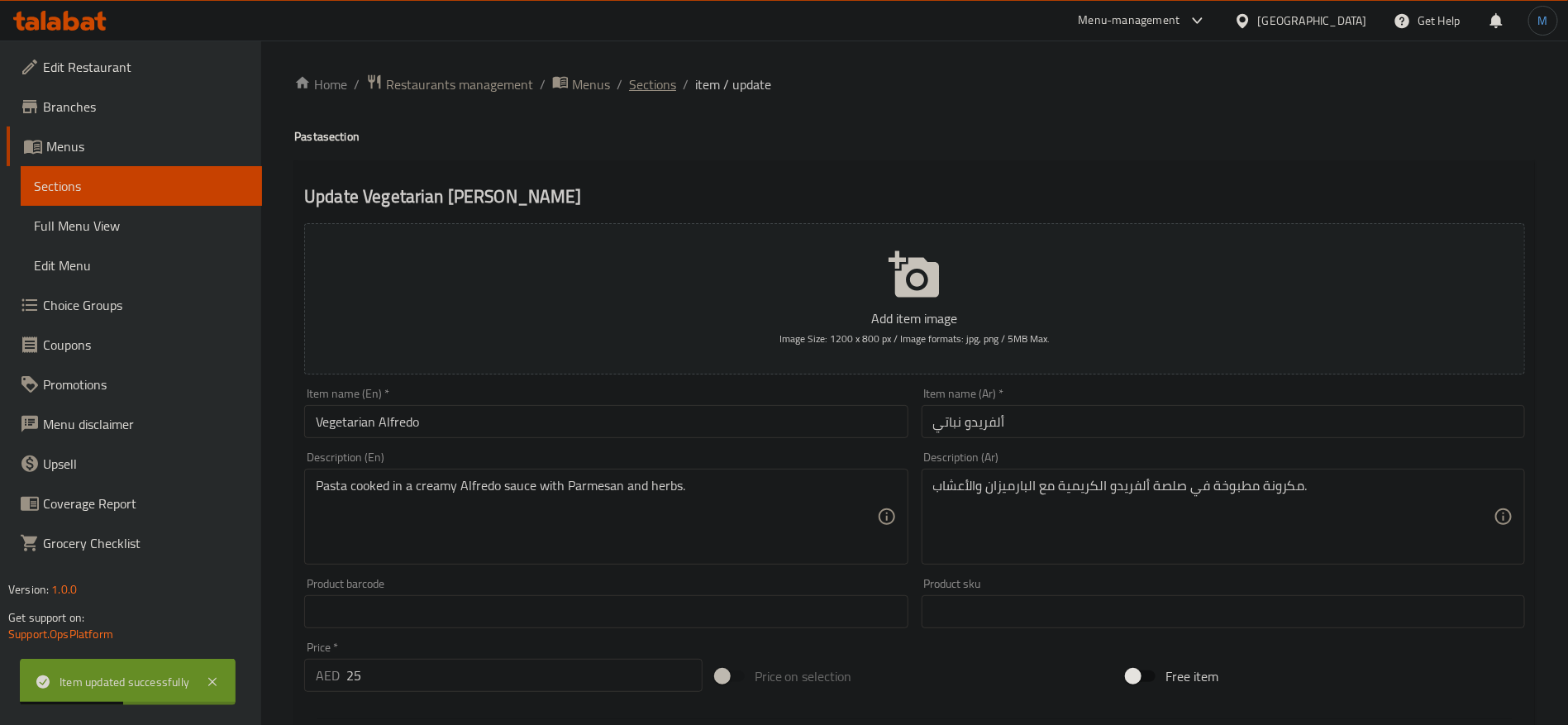
click at [667, 75] on span "Sections" at bounding box center [652, 84] width 47 height 20
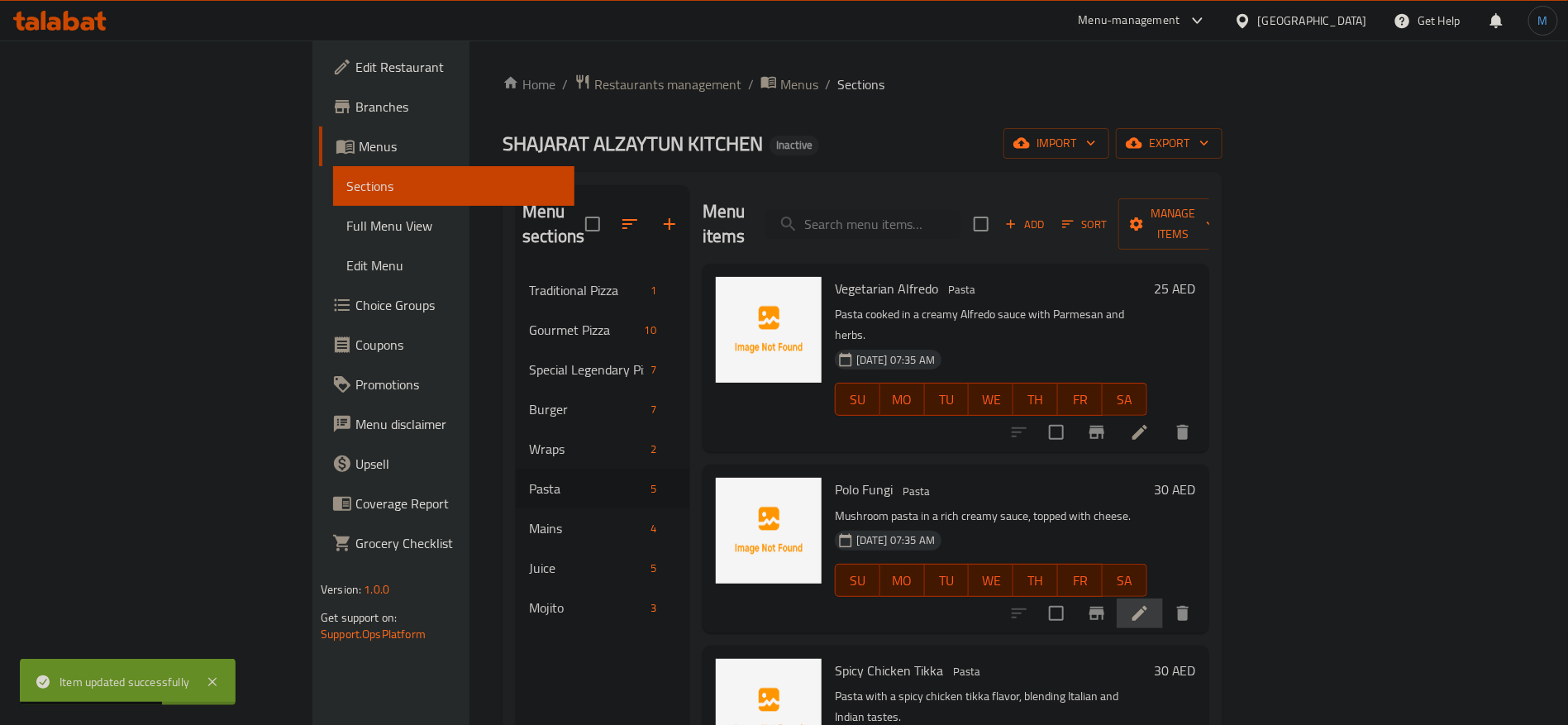
click at [1163, 598] on li at bounding box center [1140, 613] width 46 height 30
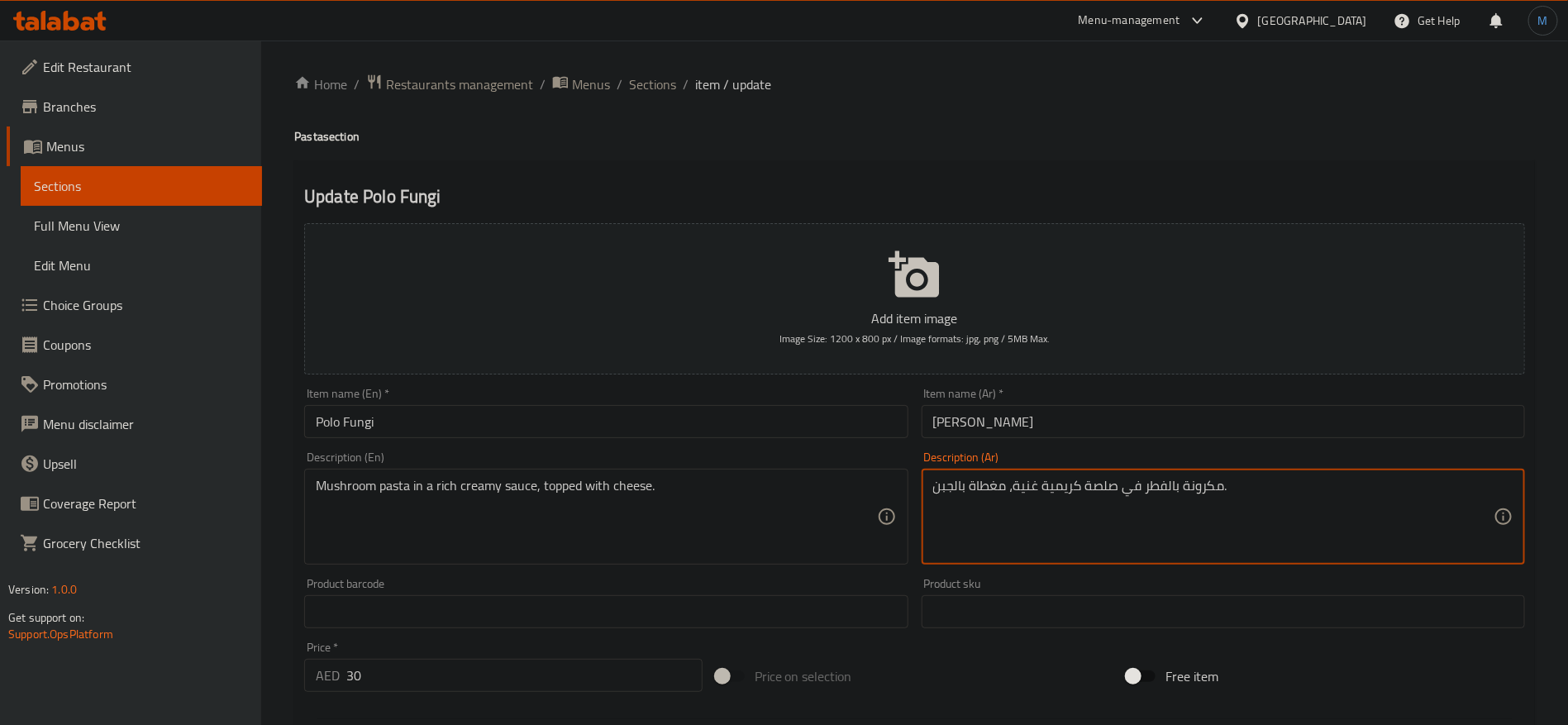
click at [1167, 498] on textarea "مكرونة بالفطر في صلصة كريمية غنية، مغطاة بالجبن." at bounding box center [1213, 517] width 560 height 79
type textarea "مكرونة بالمشروم في صلصة كريمية غنية، مغطاة بالجبن."
click at [1105, 412] on input "[PERSON_NAME]" at bounding box center [1223, 422] width 603 height 33
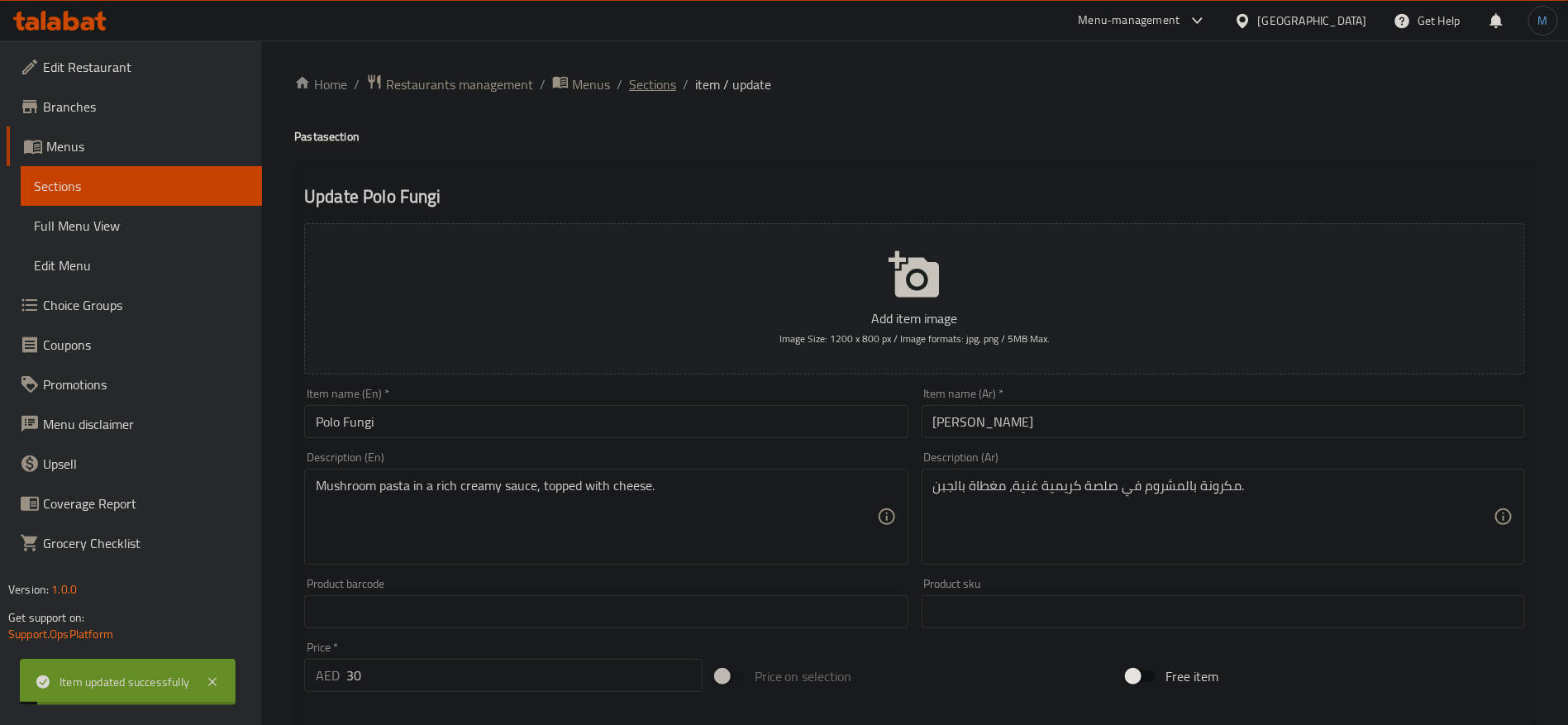
click at [652, 75] on span "Sections" at bounding box center [652, 84] width 47 height 20
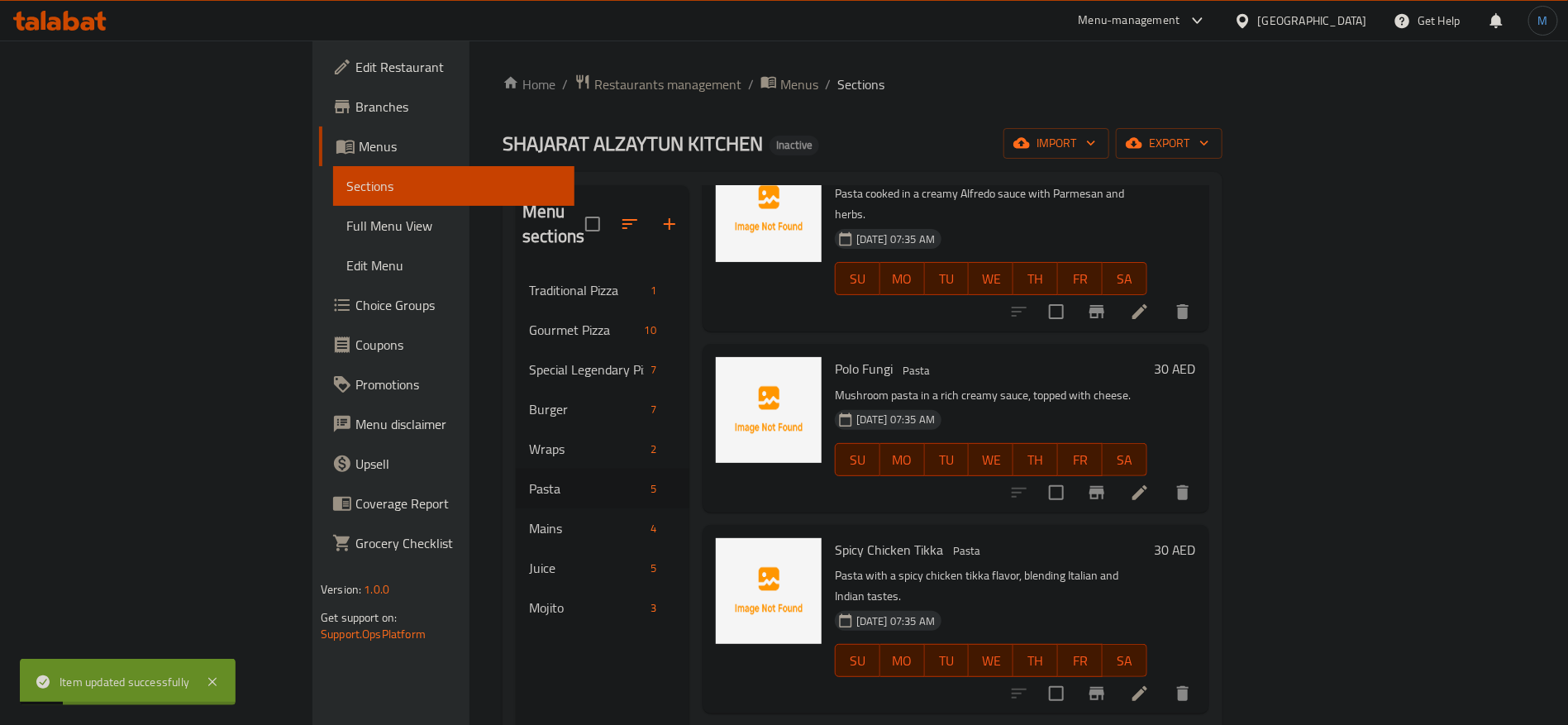
scroll to position [124, 0]
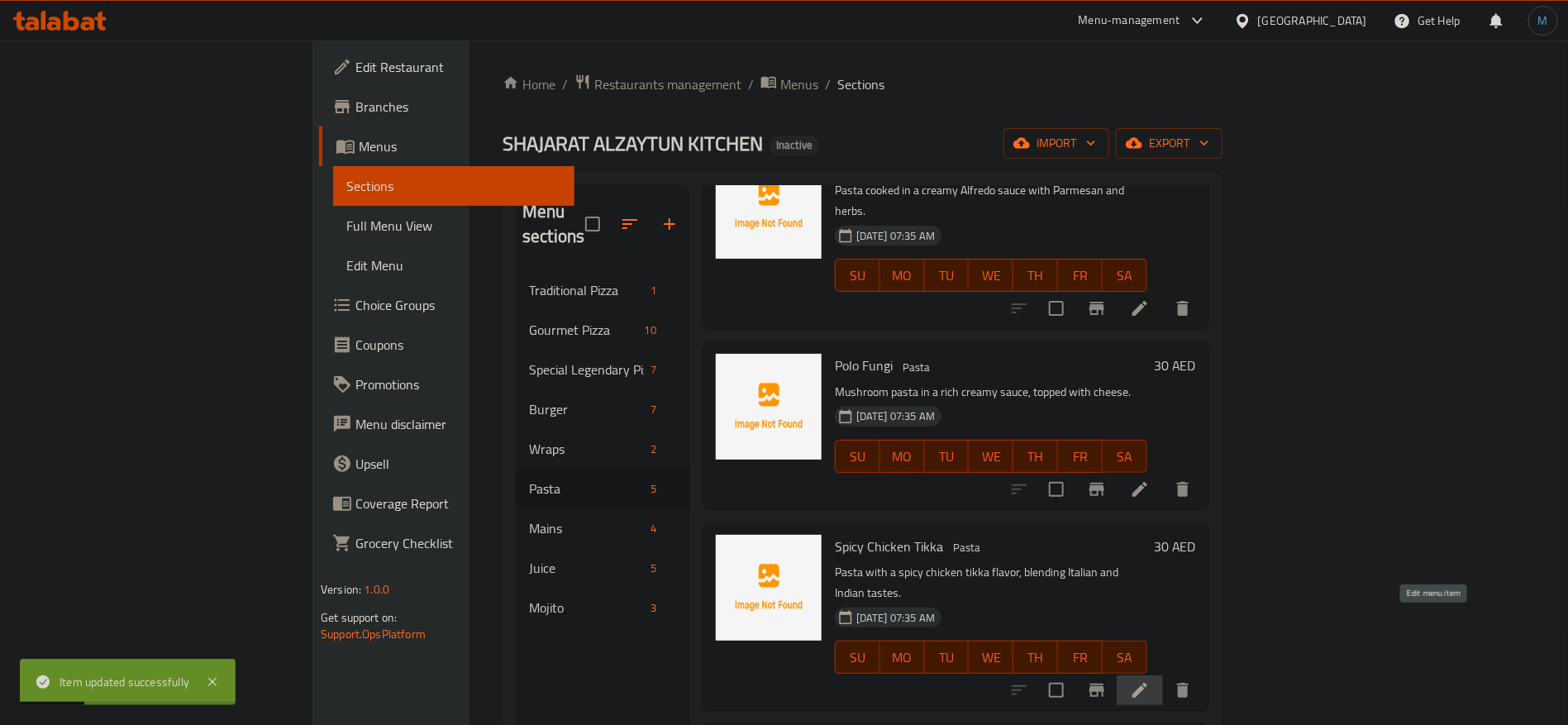
click at [1147, 683] on icon at bounding box center [1139, 690] width 15 height 15
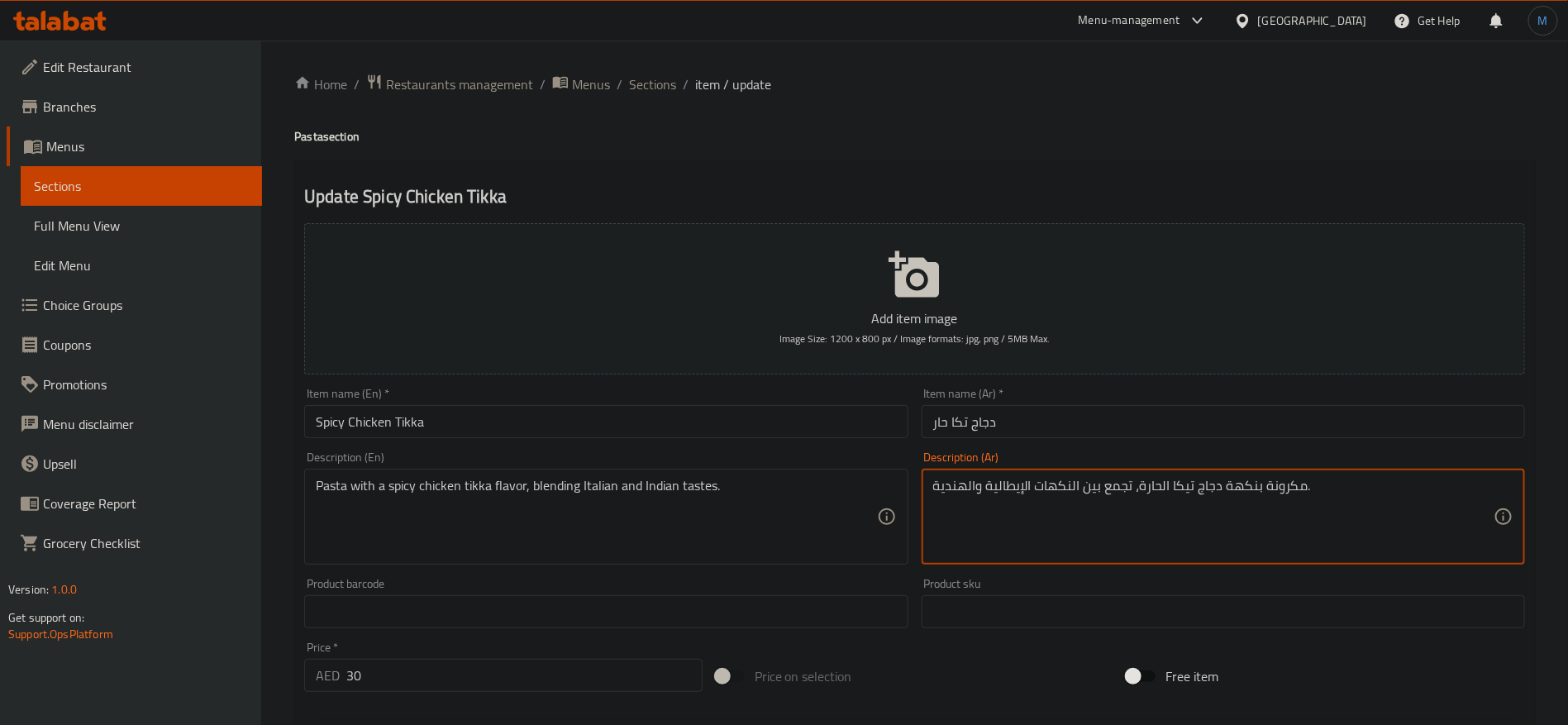
click at [1181, 490] on textarea "مكرونة بنكهة دجاج تيكا الحارة، تجمع بين النكهات الإيطالية والهندية." at bounding box center [1213, 517] width 560 height 79
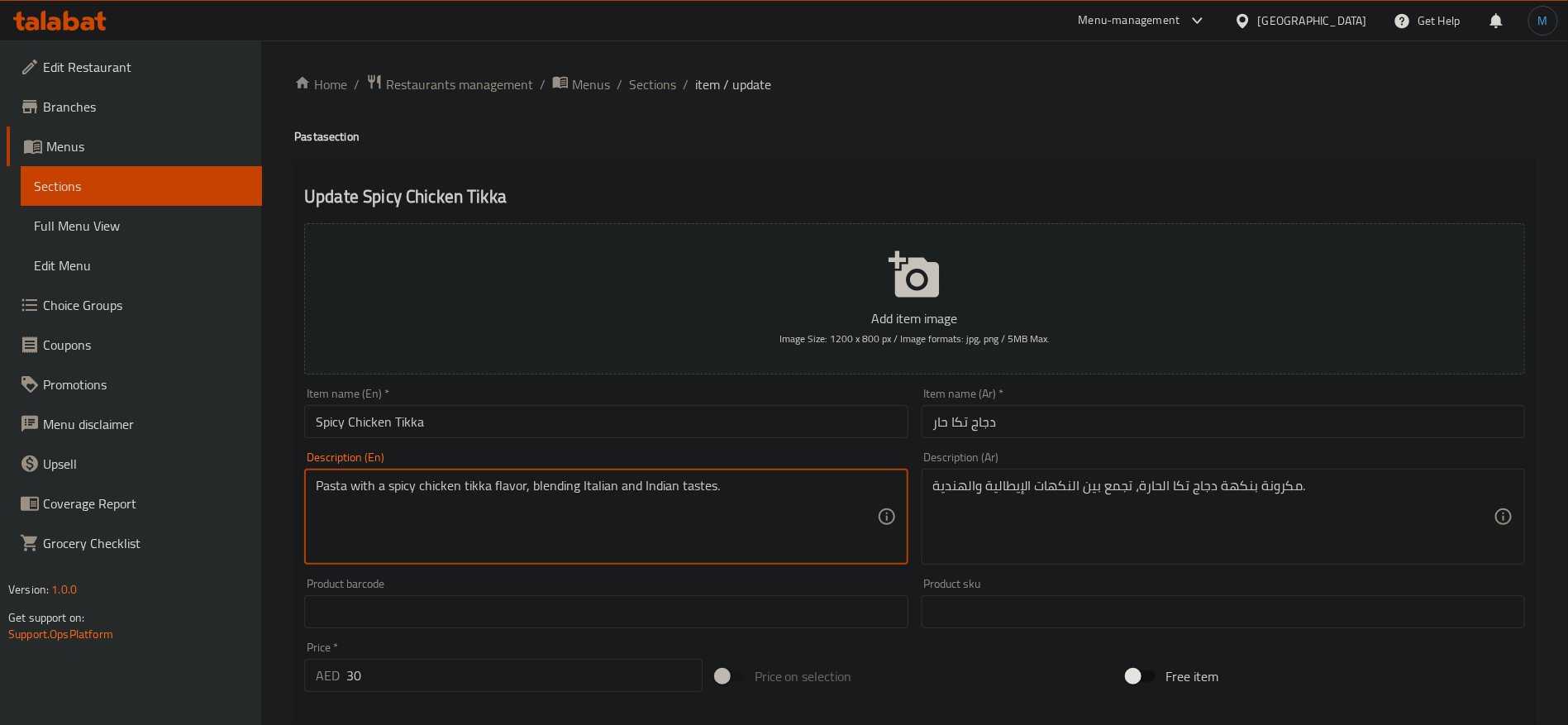
drag, startPoint x: 544, startPoint y: 495, endPoint x: 678, endPoint y: 487, distance: 134.2
click at [678, 487] on textarea "Pasta with a spicy chicken tikka flavor, blending Italian and Indian tastes." at bounding box center [595, 517] width 560 height 79
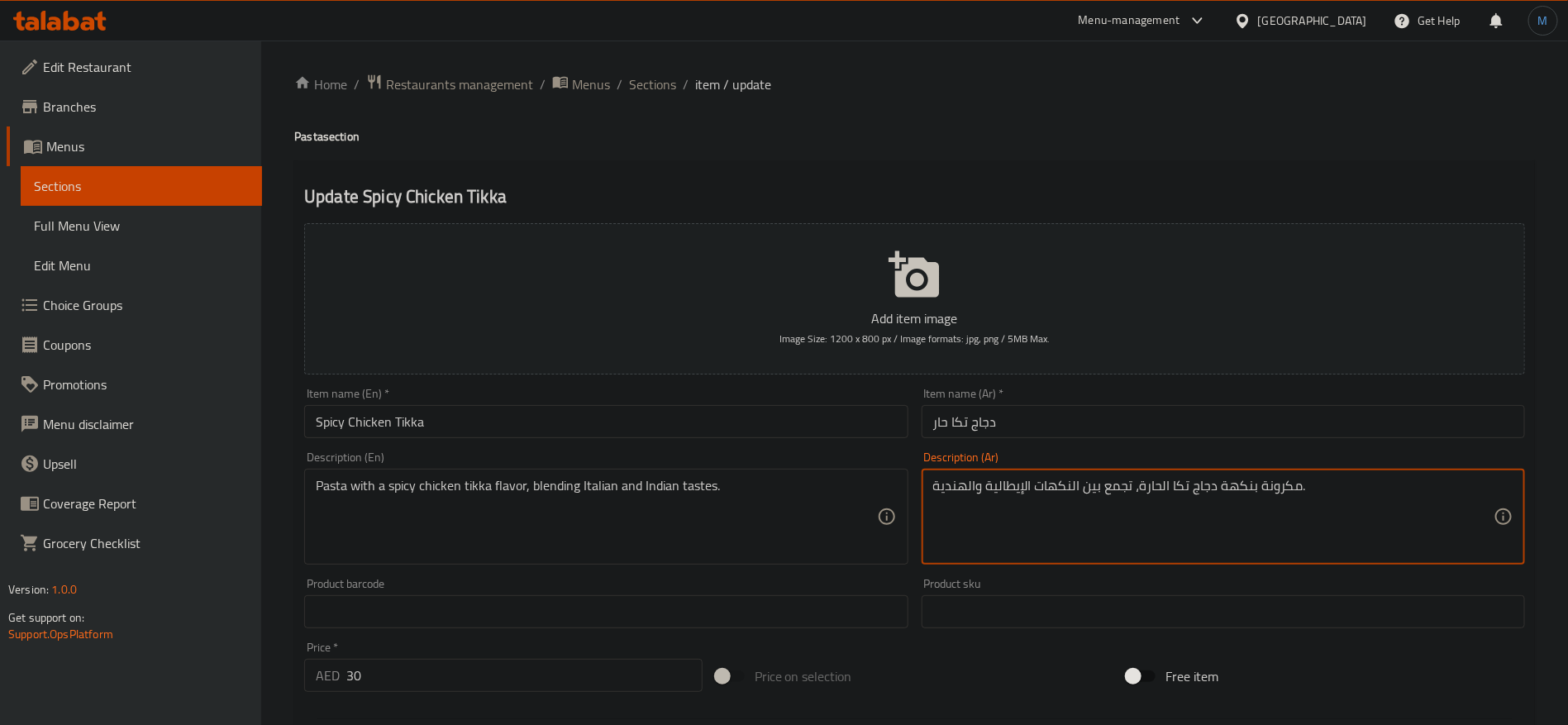
click at [1120, 489] on textarea "مكرونة بنكهة دجاج تكا الحارة، تجمع بين النكهات الإيطالية والهندية." at bounding box center [1213, 517] width 560 height 79
click at [1092, 494] on textarea "مكرونة بنكهة دجاج تكا الحارة، تجمع بين النكهات الإيطالية والهندية." at bounding box center [1213, 517] width 560 height 79
type textarea "مكرونة بنكهة دجاج تكا الحارة، تمزج النكهات الإيطالية والهندية."
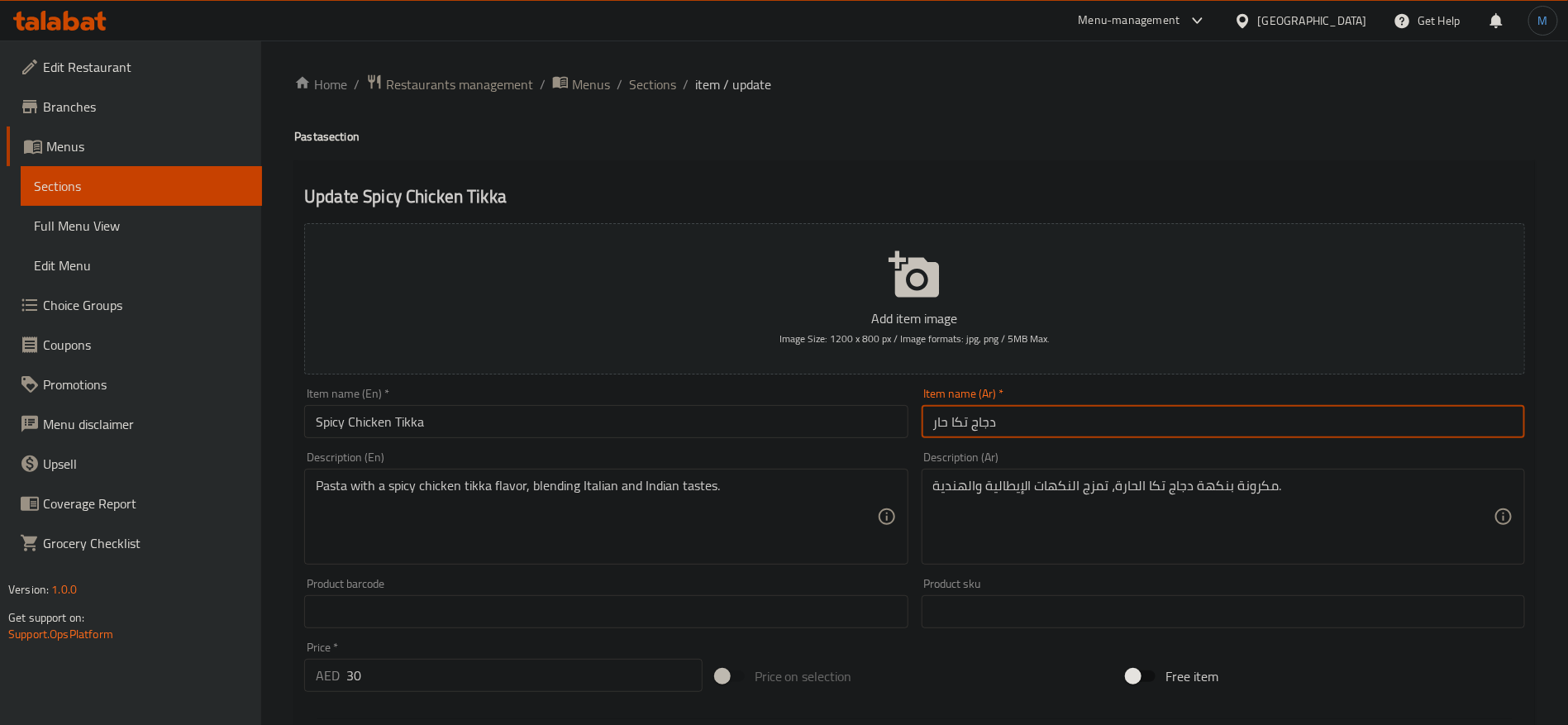
click at [1155, 426] on input "دجاج تكا حار" at bounding box center [1223, 422] width 603 height 33
click at [655, 81] on span "Sections" at bounding box center [652, 84] width 47 height 20
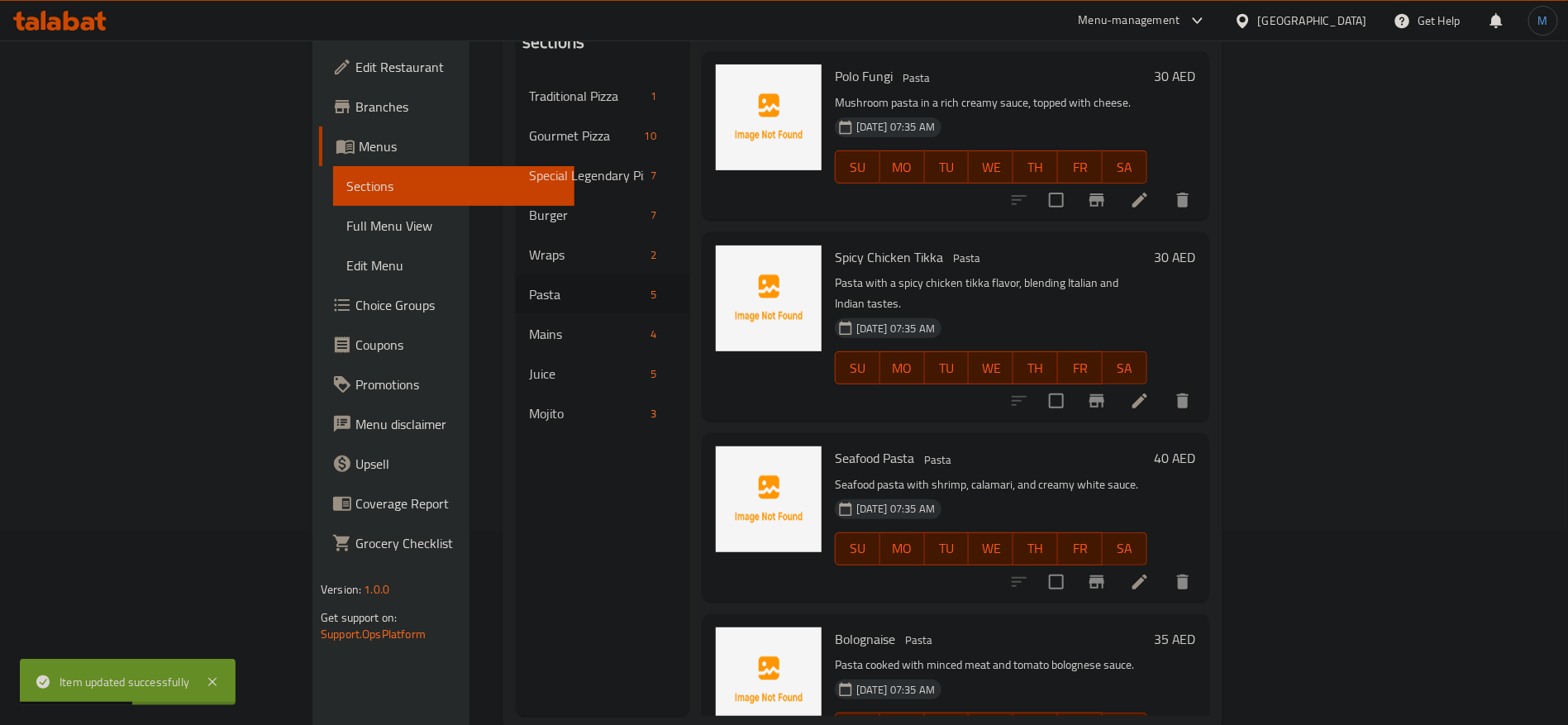
scroll to position [231, 0]
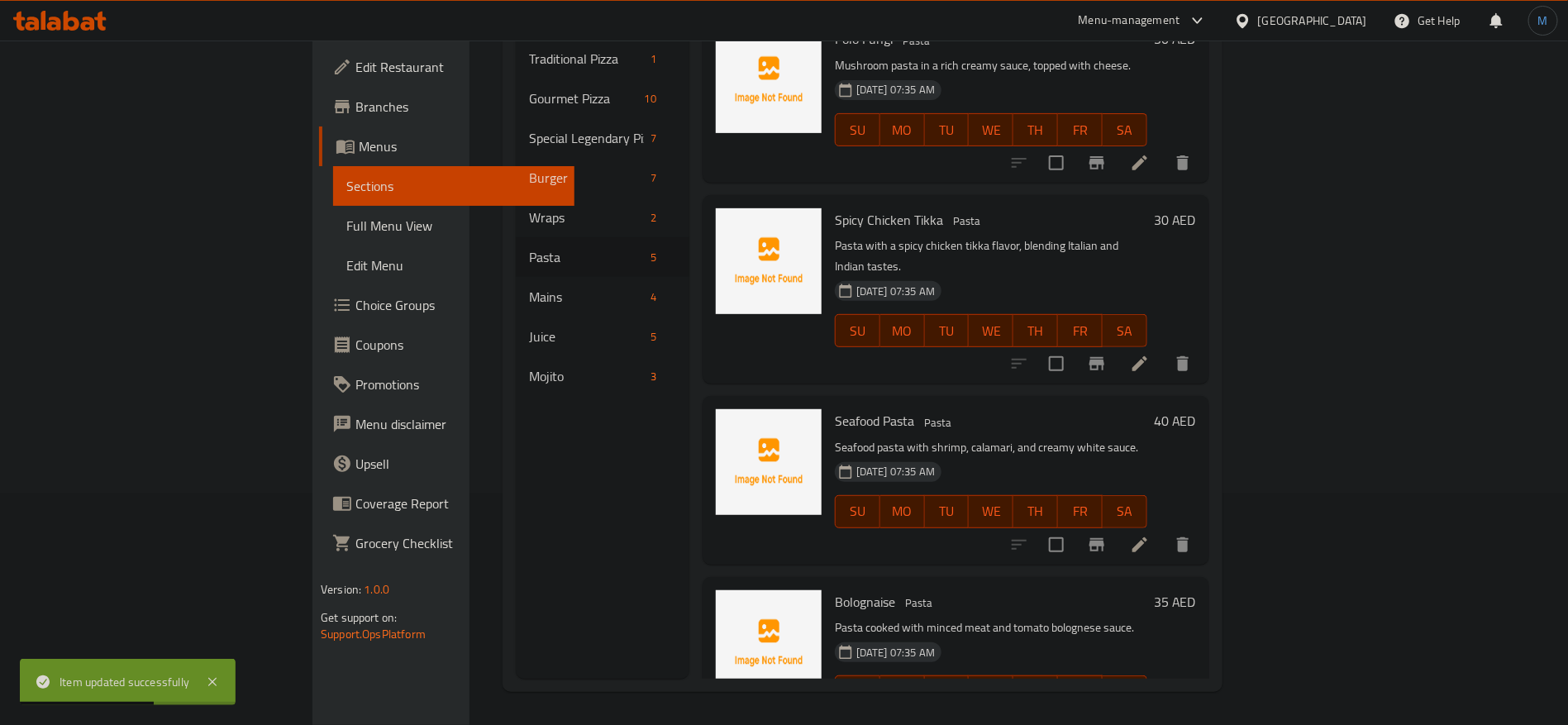
click at [1150, 535] on icon at bounding box center [1139, 544] width 20 height 20
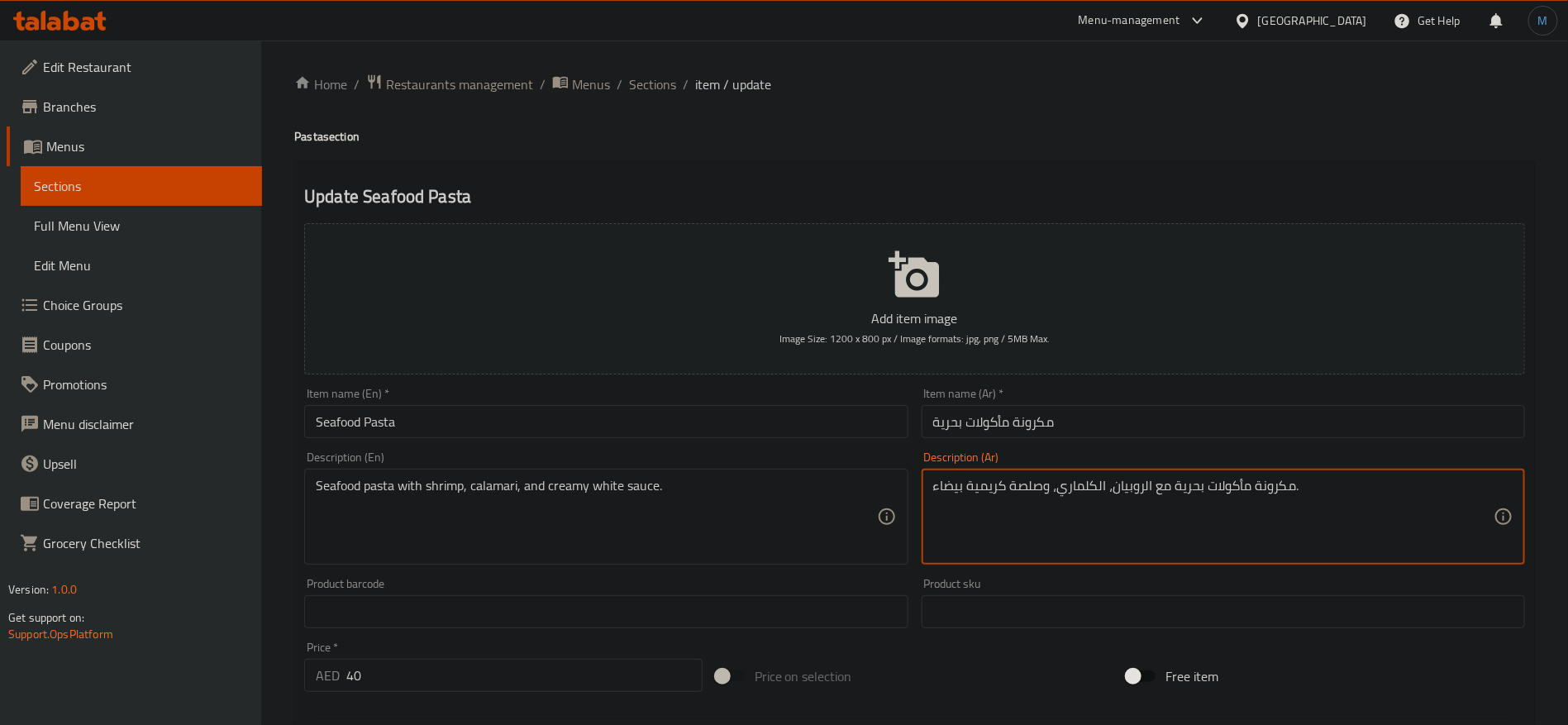
click at [1092, 482] on textarea "مكرونة مأكولات بحرية مع الروبيان، الكلماري، وصلصة كريمية بيضاء." at bounding box center [1213, 517] width 560 height 79
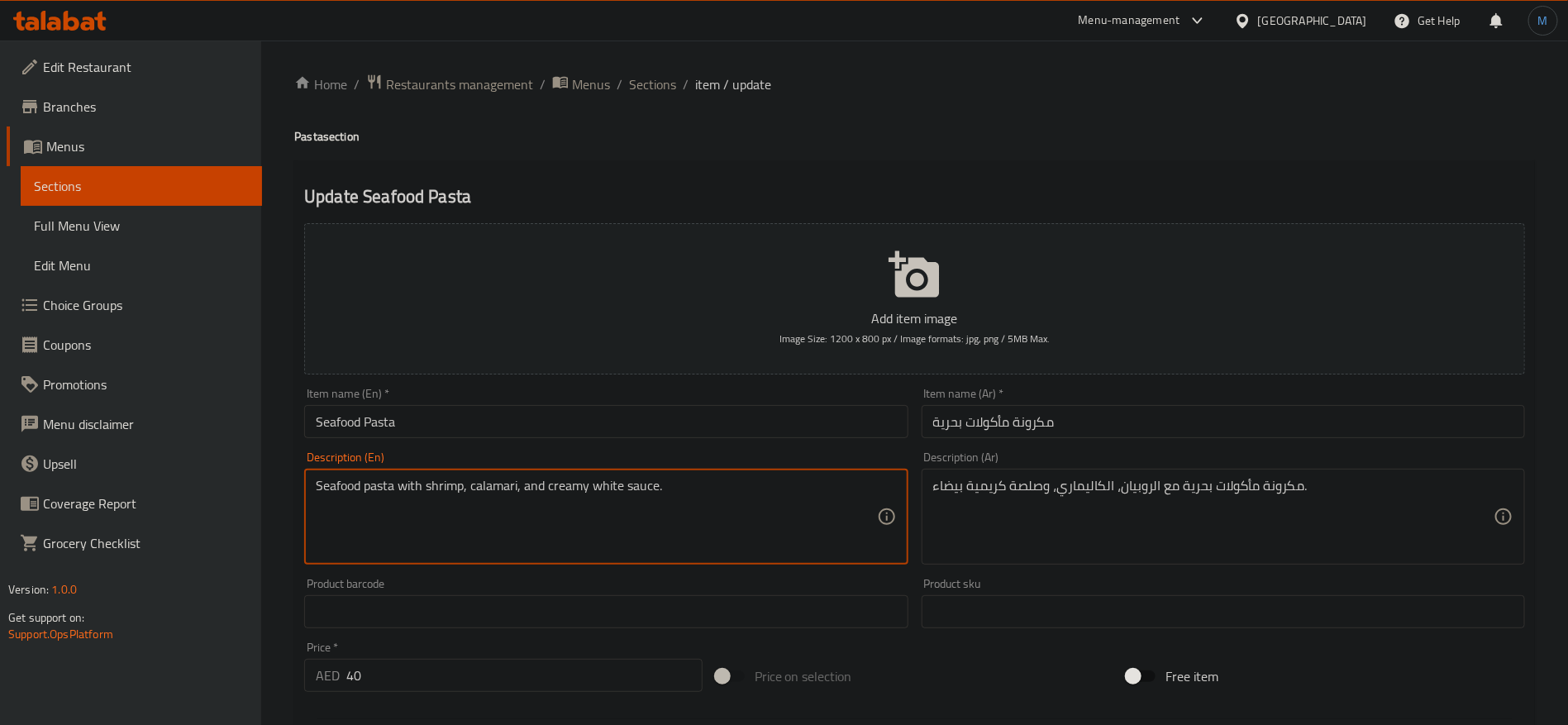
click at [481, 482] on textarea "Seafood pasta with shrimp, calamari, and creamy white sauce." at bounding box center [595, 517] width 560 height 79
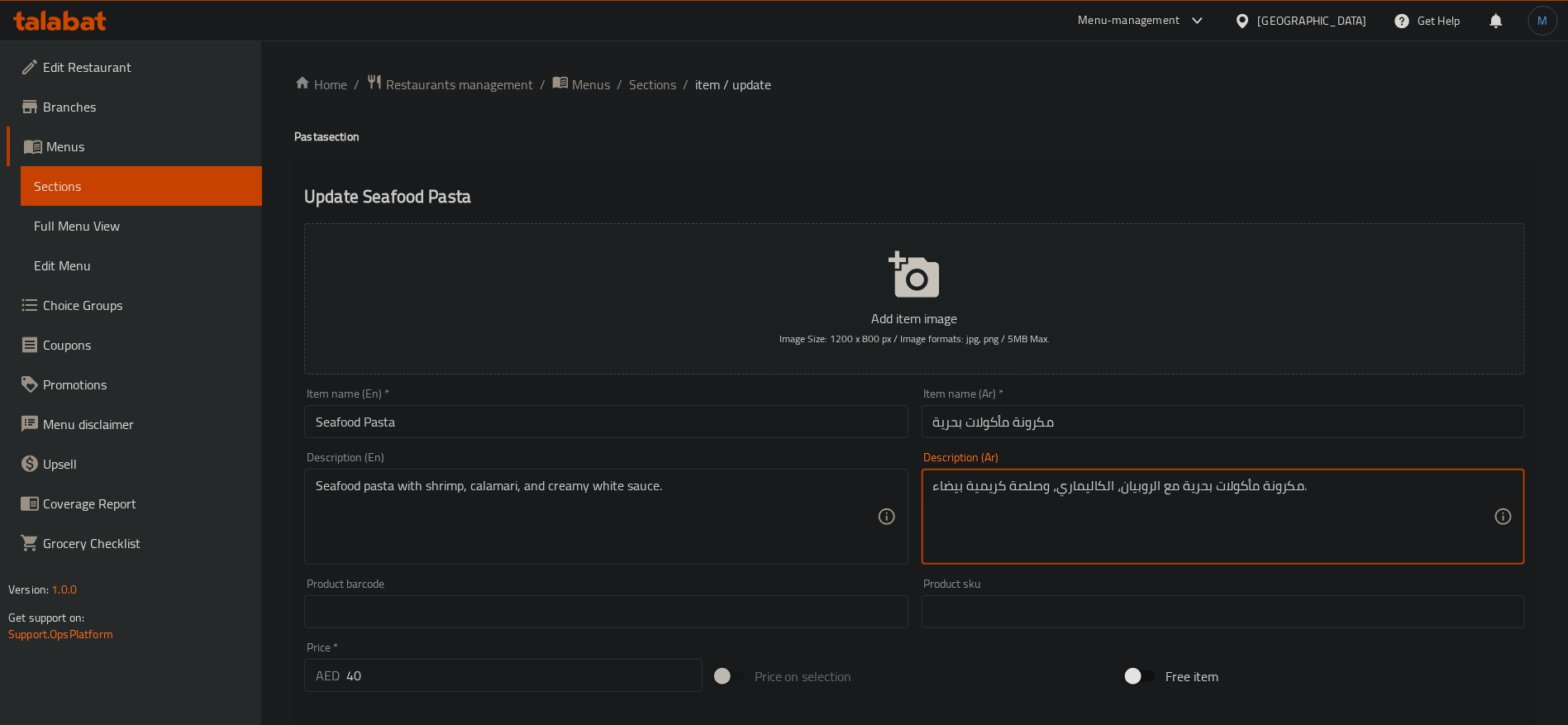
click at [1086, 485] on textarea "مكرونة مأكولات بحرية مع الروبيان، الكاليماري، وصلصة كريمية بيضاء." at bounding box center [1213, 517] width 560 height 79
paste textarea "كاليماري"
type textarea "مكرونة مأكولات بحرية مع الروبيان، الكاليماري، وصلصة كريمية بيضاء."
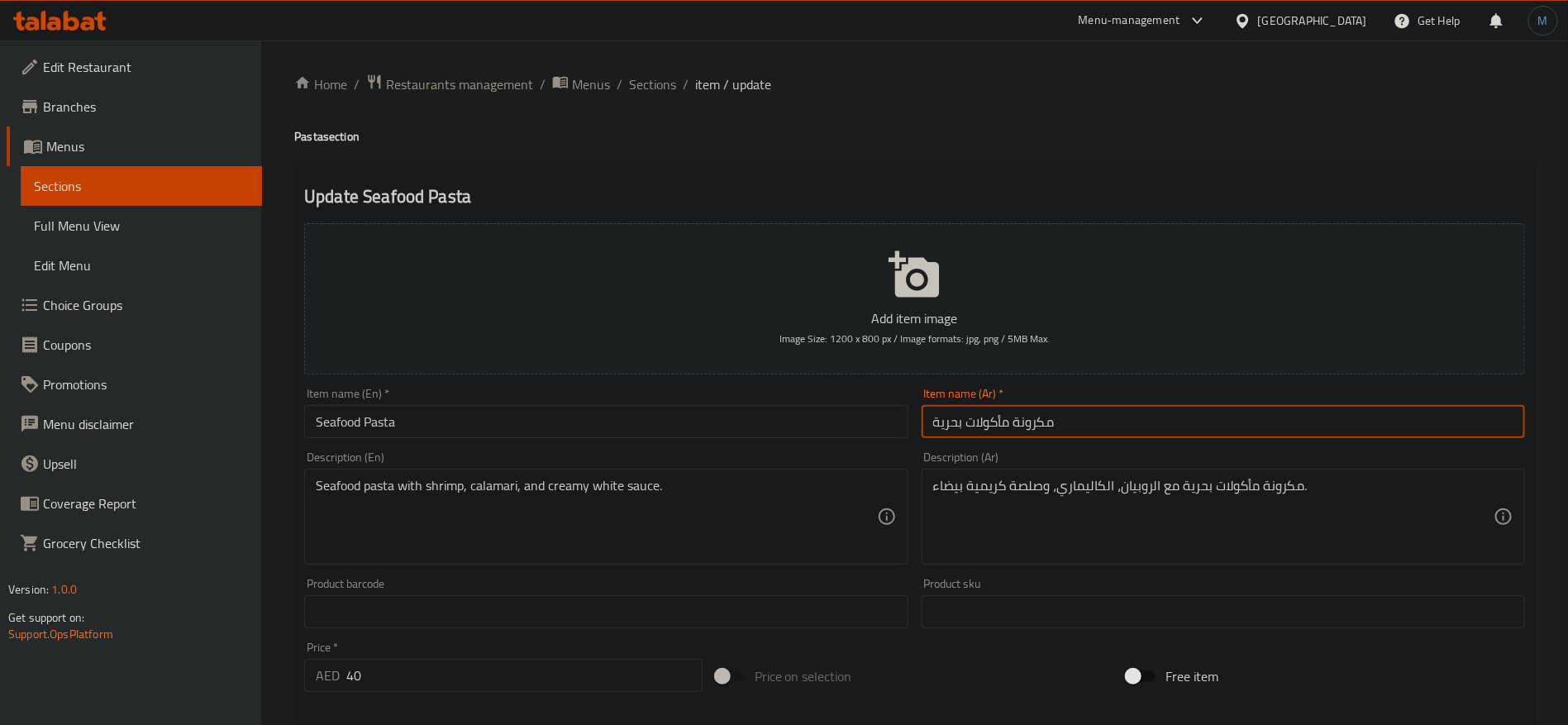
click at [1056, 430] on input "مكرونة مأكولات بحرية" at bounding box center [1223, 422] width 603 height 33
click at [763, 173] on div "Update Seafood Pasta Add item image Image Size: 1200 x 800 px / Image formats: …" at bounding box center [914, 641] width 1241 height 962
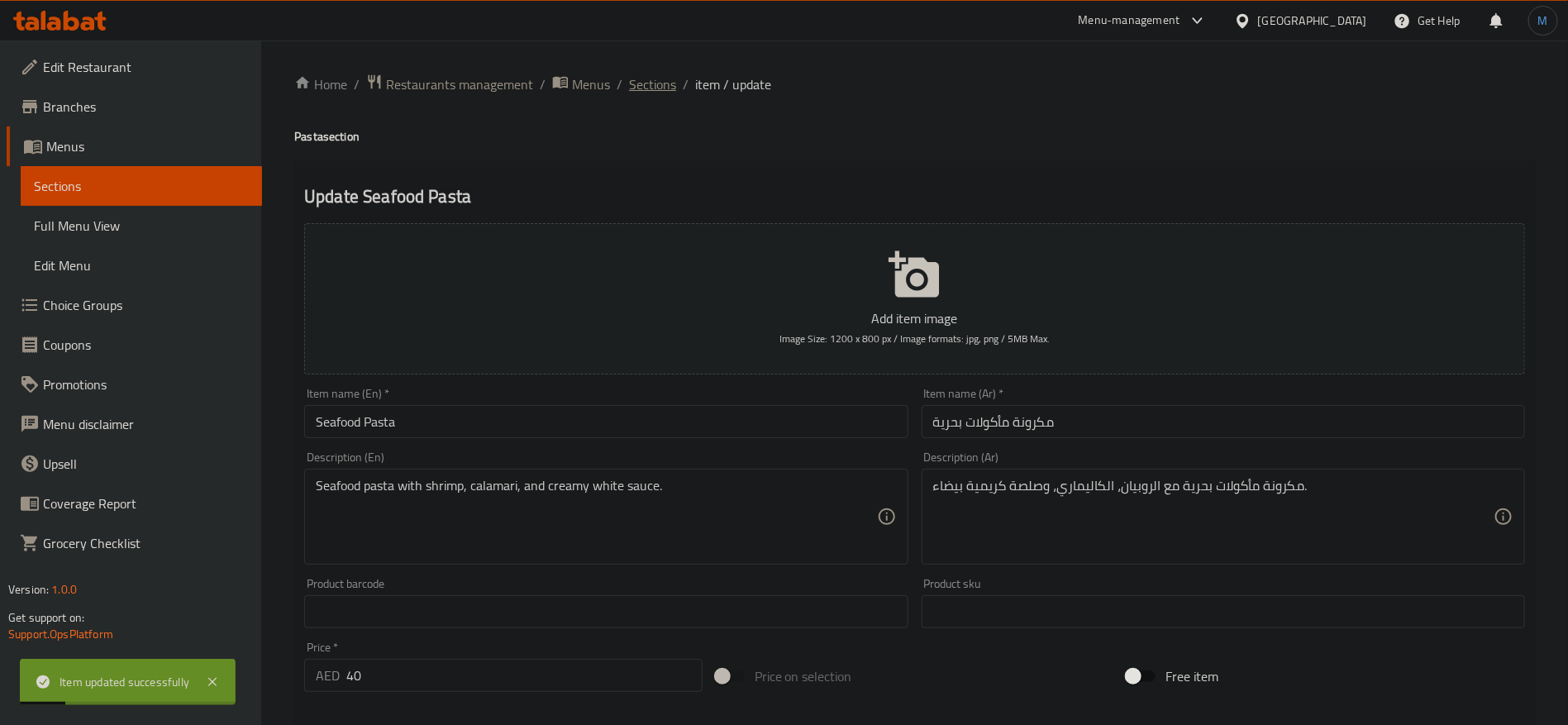
click at [651, 81] on span "Sections" at bounding box center [652, 84] width 47 height 20
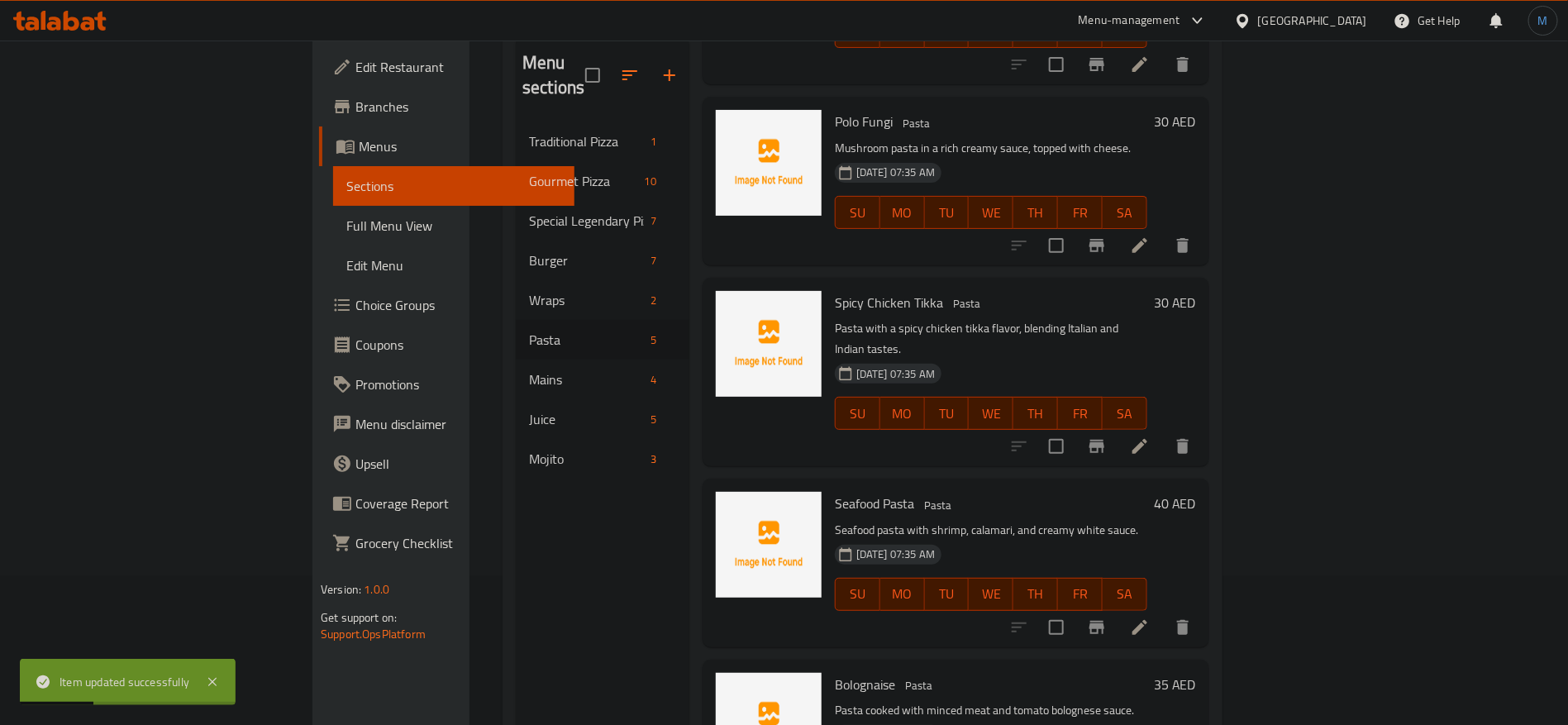
scroll to position [231, 0]
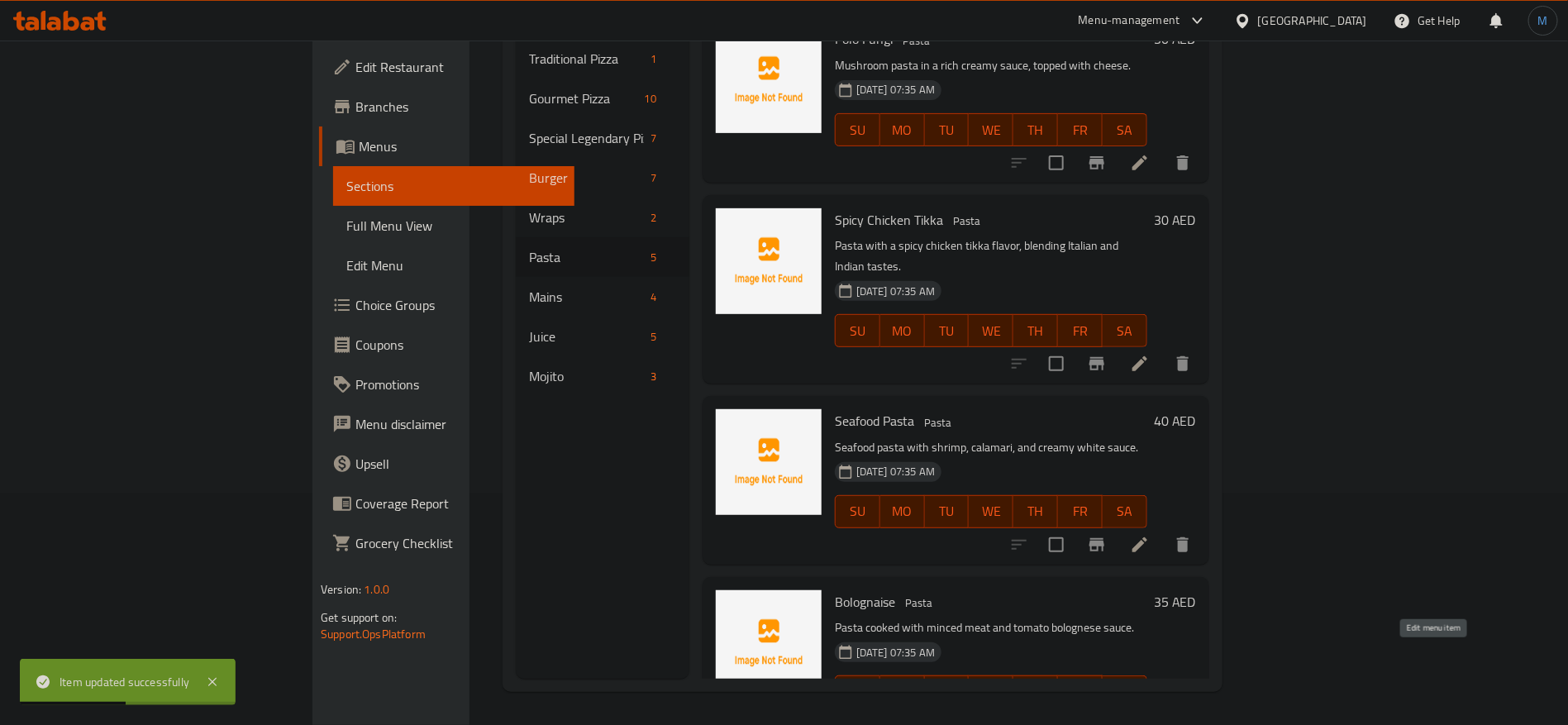
click at [1150, 715] on icon at bounding box center [1139, 724] width 20 height 20
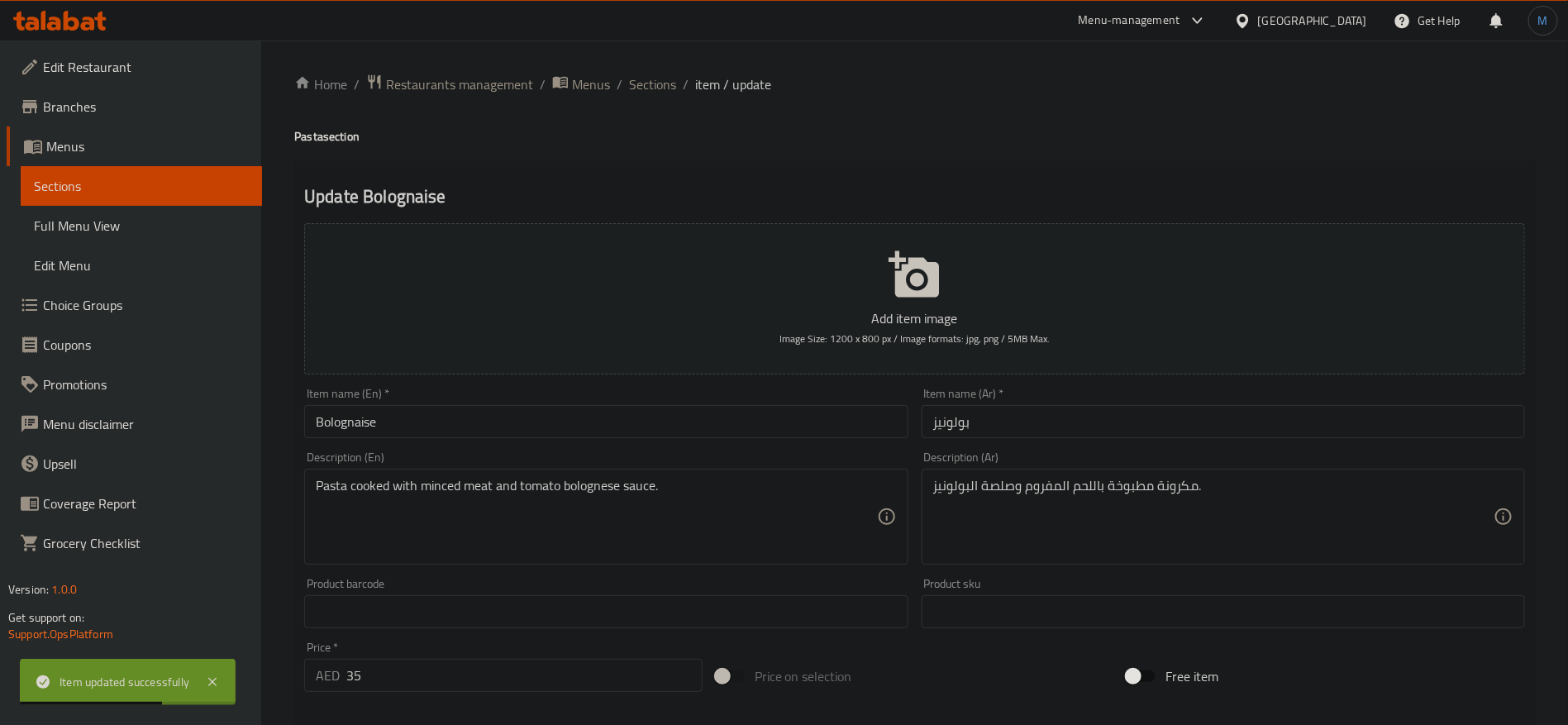
click at [1225, 416] on input "بولونيز" at bounding box center [1223, 422] width 603 height 33
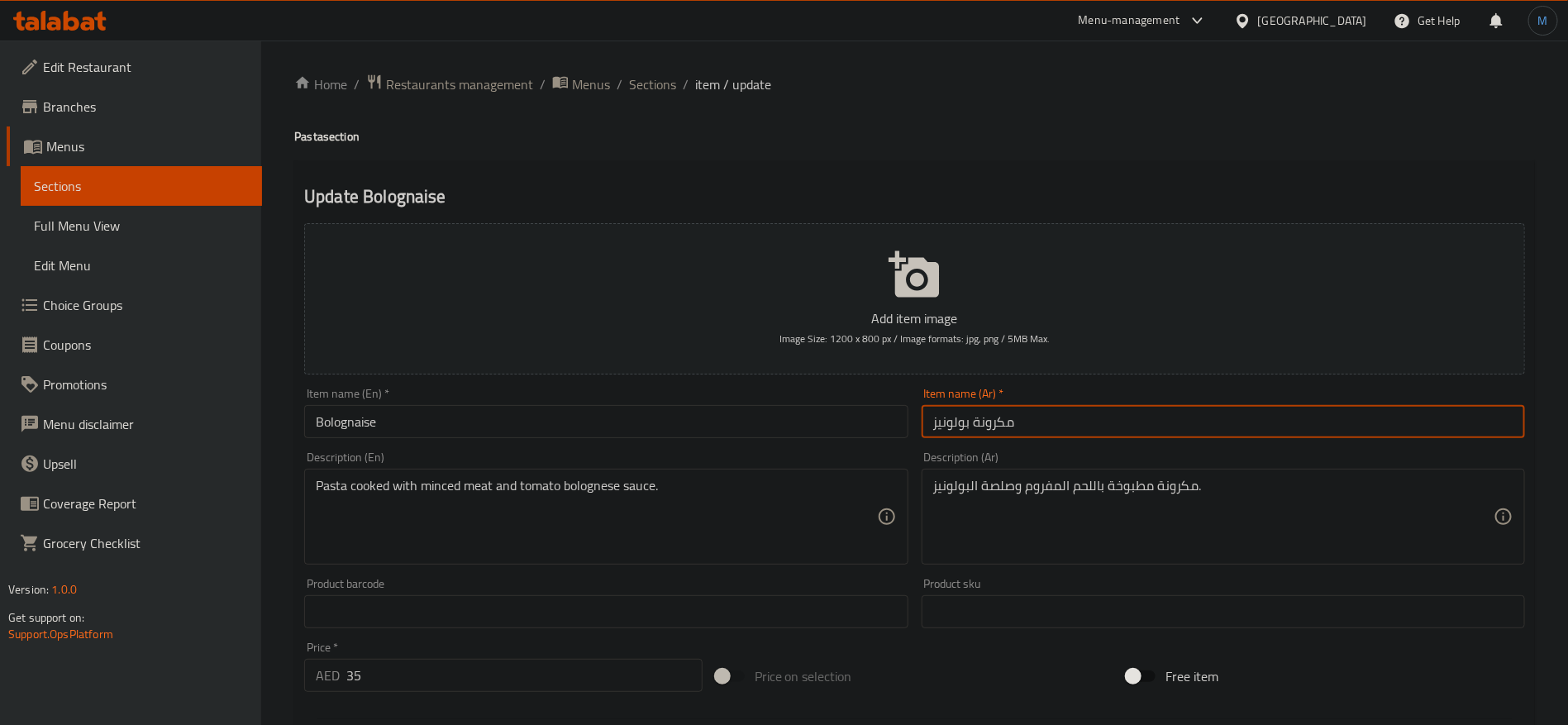
type input "مكرونة بولونيز"
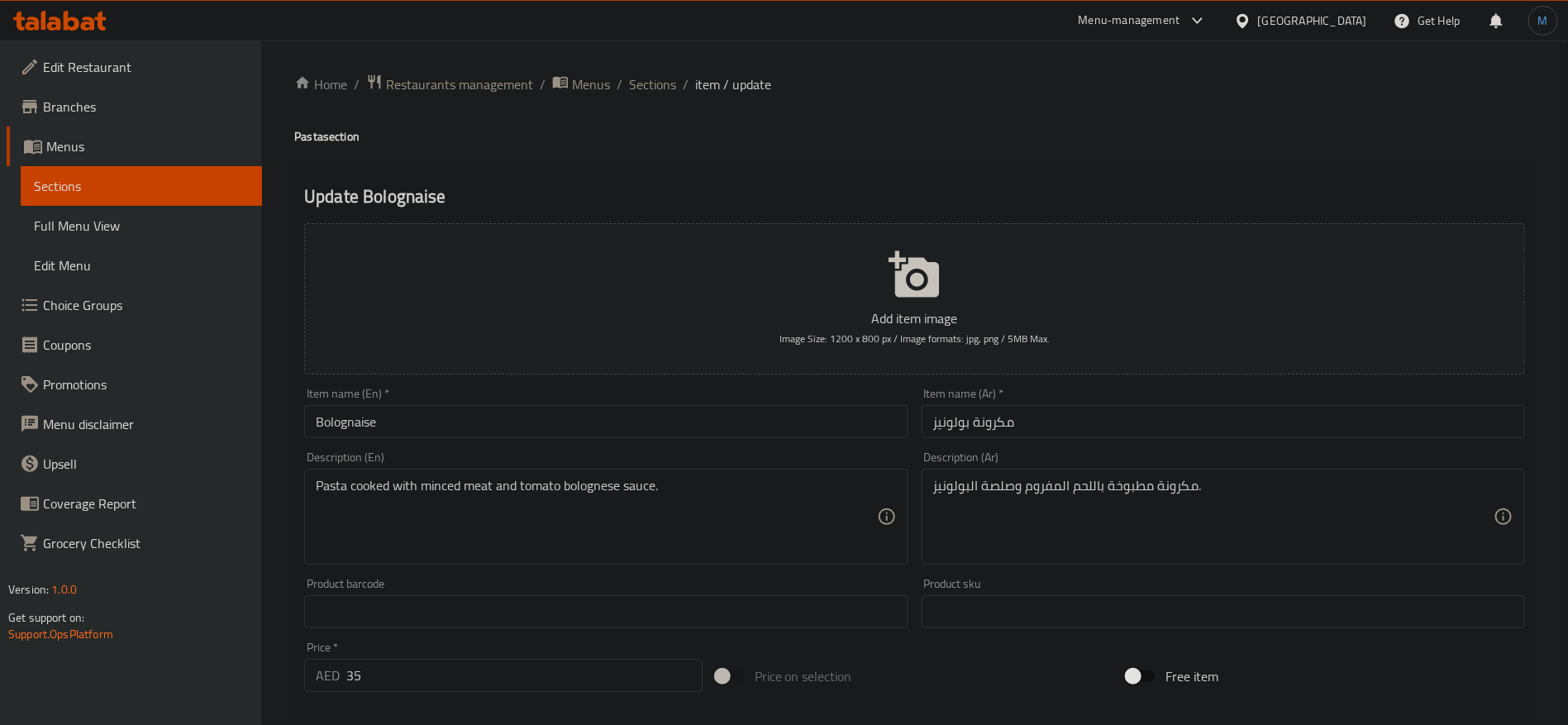
click at [294, 135] on h4 "Pasta section" at bounding box center [914, 135] width 1241 height 16
copy h4 "Pasta"
click at [434, 429] on input "Bolognaise" at bounding box center [606, 422] width 603 height 33
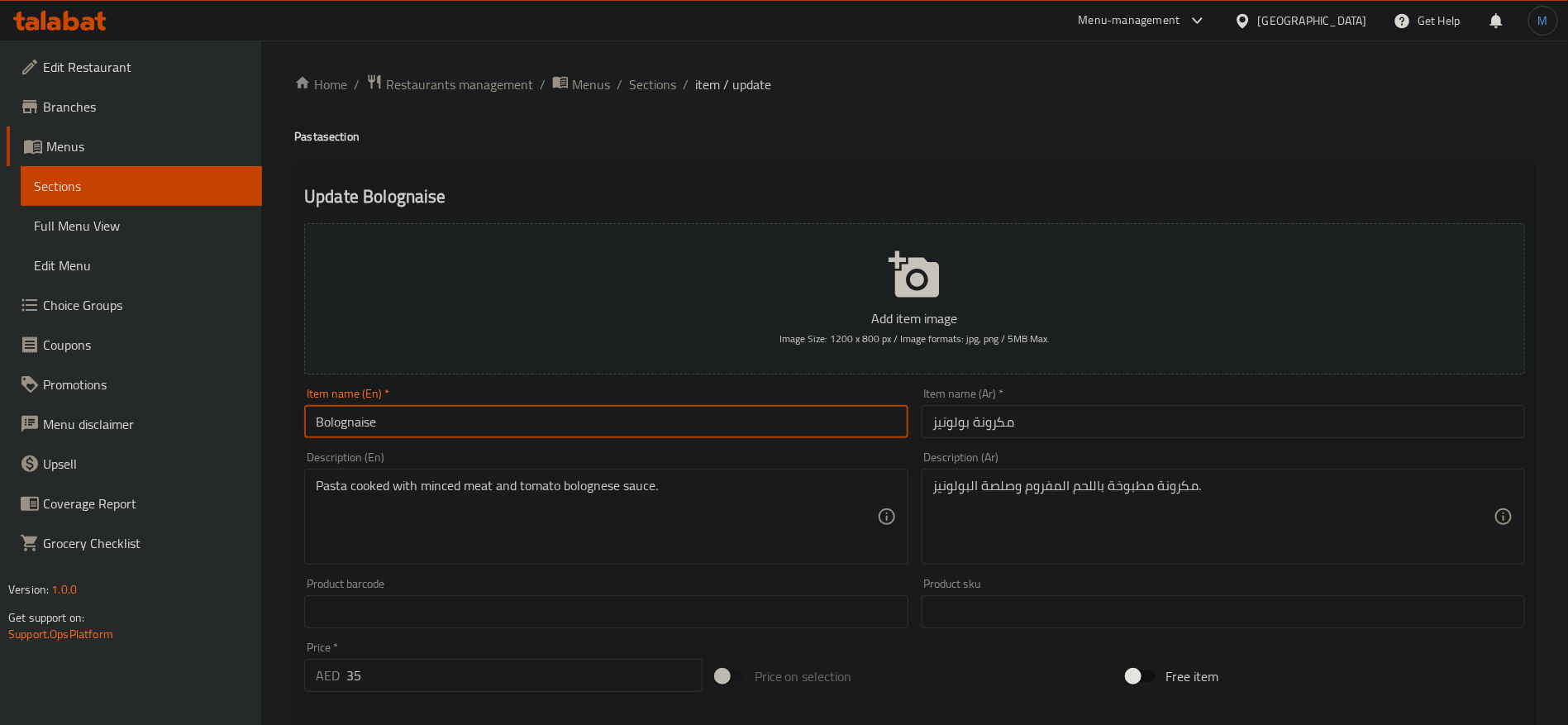
paste input "Pasta"
type input "Bolognaise Pasta"
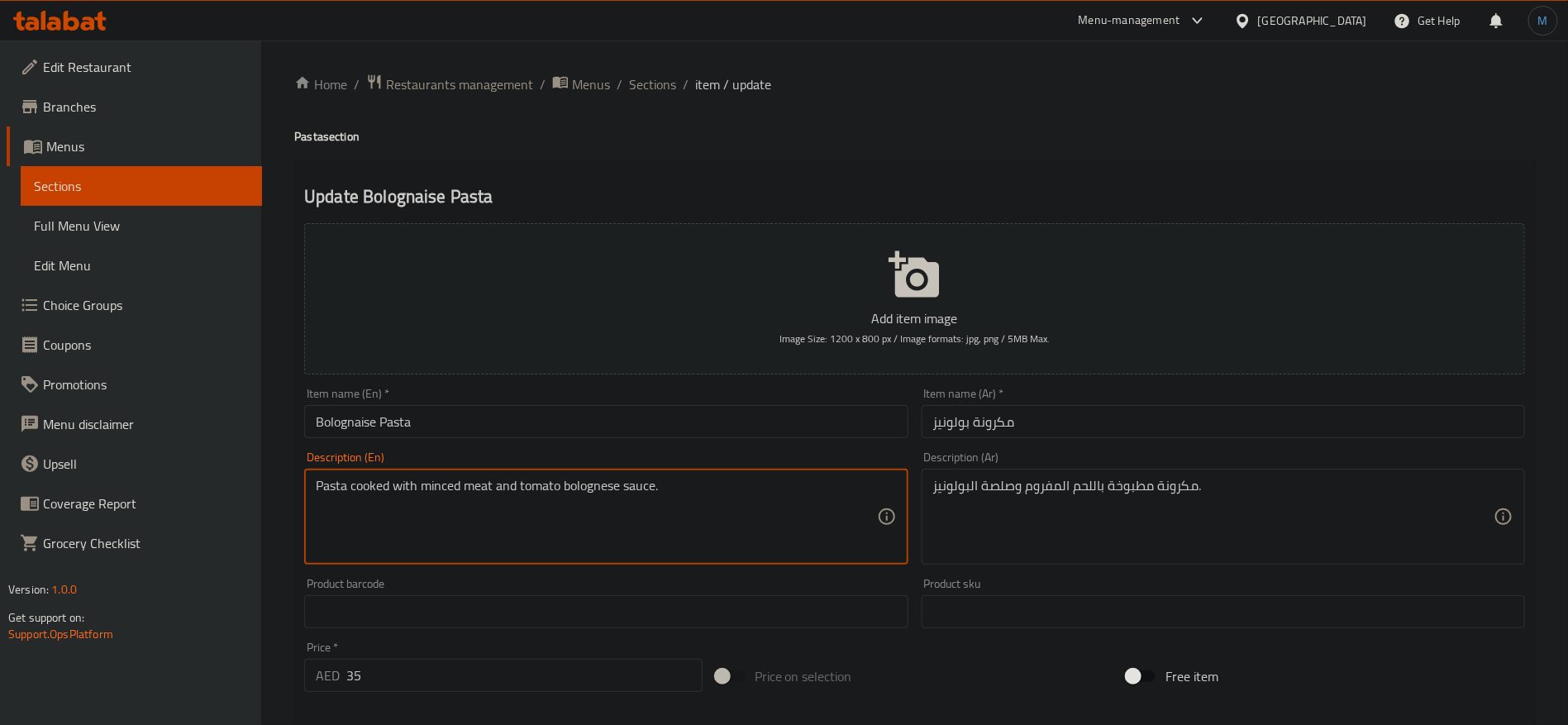
drag, startPoint x: 550, startPoint y: 478, endPoint x: 603, endPoint y: 480, distance: 53.0
click at [603, 480] on textarea "Pasta cooked with minced meat and tomato bolognese sauce." at bounding box center [595, 517] width 560 height 79
click at [623, 483] on textarea "Pasta cooked with minced meat and tomato bolognese sauce." at bounding box center [595, 517] width 560 height 79
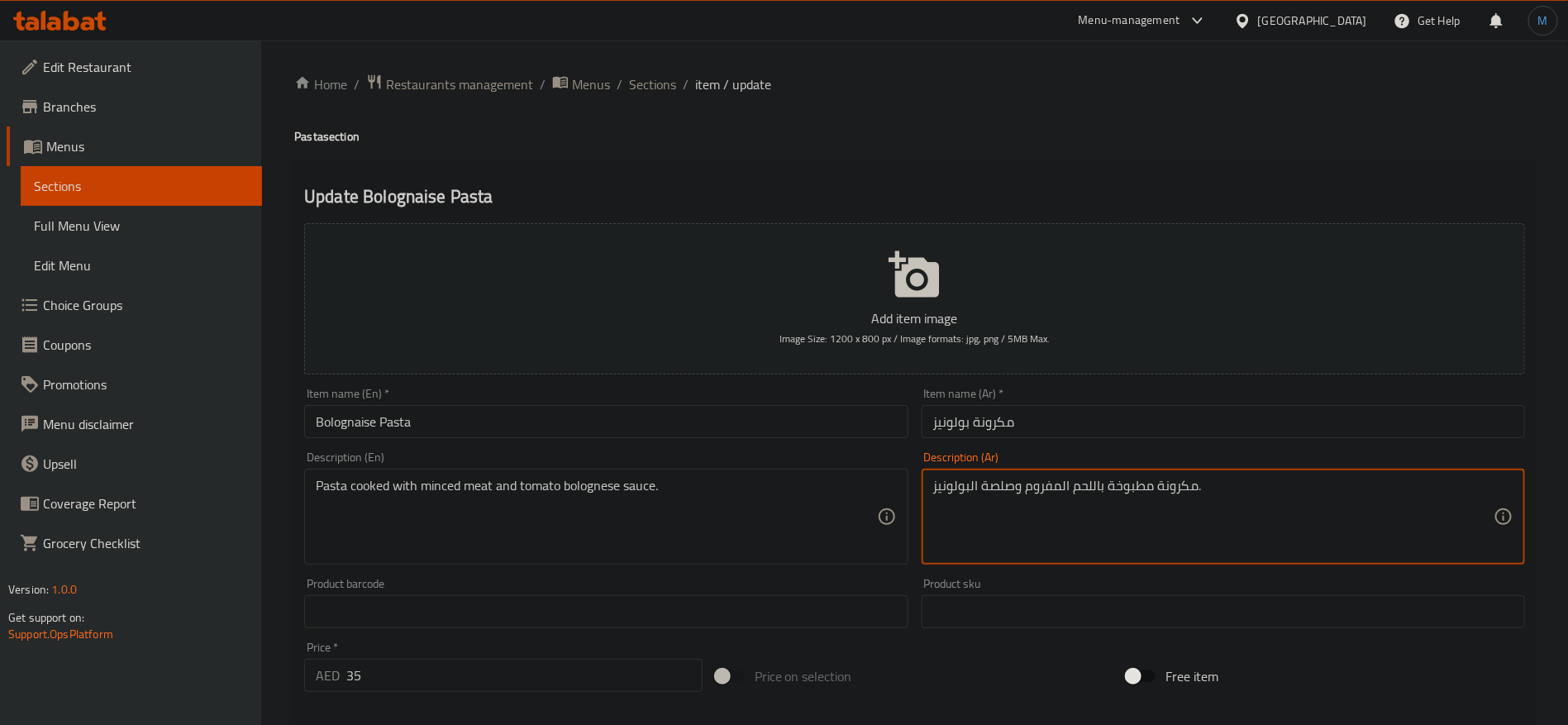
click at [1009, 488] on textarea "مكرونة مطبوخة باللحم المفروم وصلصة البولونيز." at bounding box center [1213, 517] width 560 height 79
click at [977, 487] on textarea "مكرونة مطبوخة باللحم المفروم وصلصة البولونيز." at bounding box center [1213, 517] width 560 height 79
paste textarea "صلصة الطماطم بولونيز"
type textarea "مكرونة مطبوخة باللحم المفروم وصلصة الطماطم بولونيز."
click at [1201, 417] on input "مكرونة بولونيز" at bounding box center [1223, 422] width 603 height 33
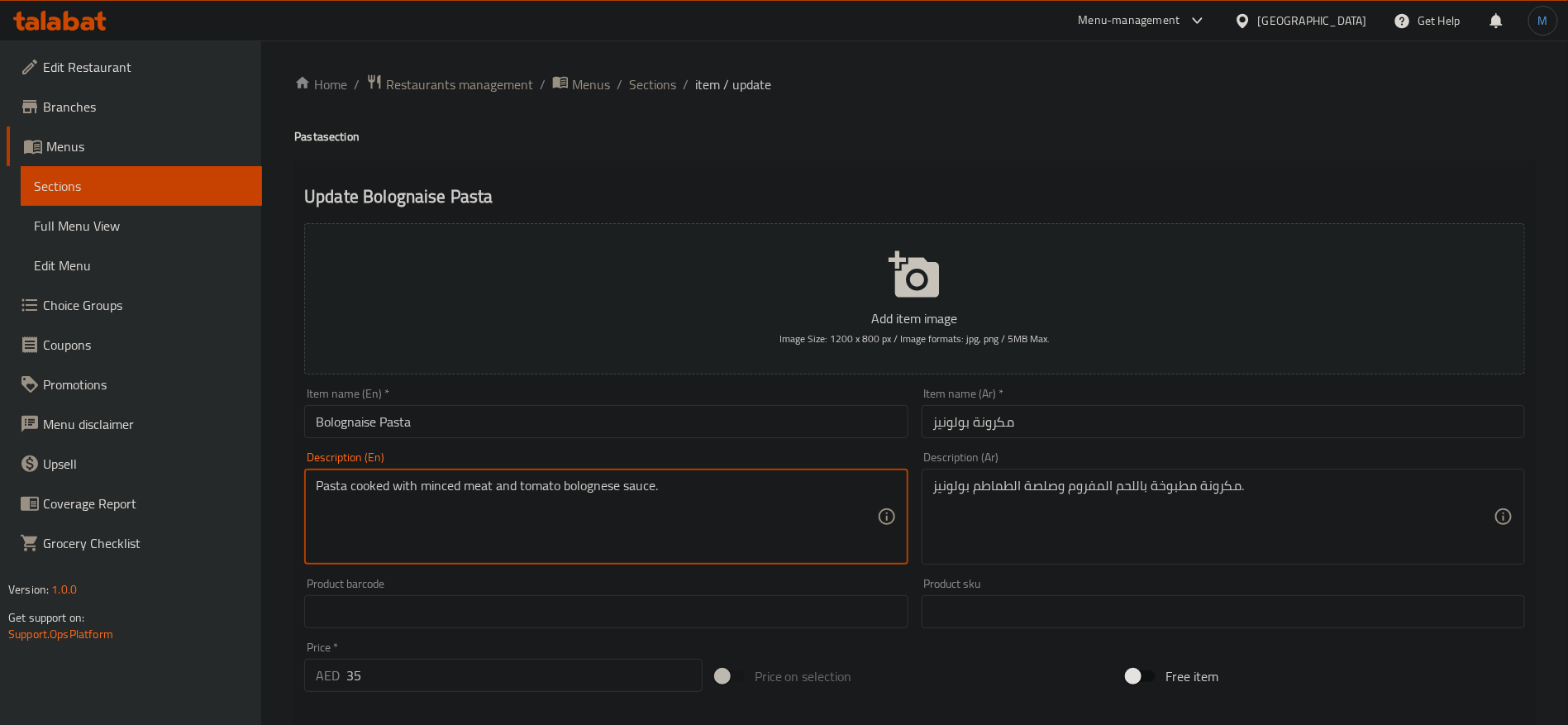
drag, startPoint x: 574, startPoint y: 482, endPoint x: 344, endPoint y: 426, distance: 236.7
click at [344, 426] on input "Bolognaise Pasta" at bounding box center [606, 422] width 603 height 33
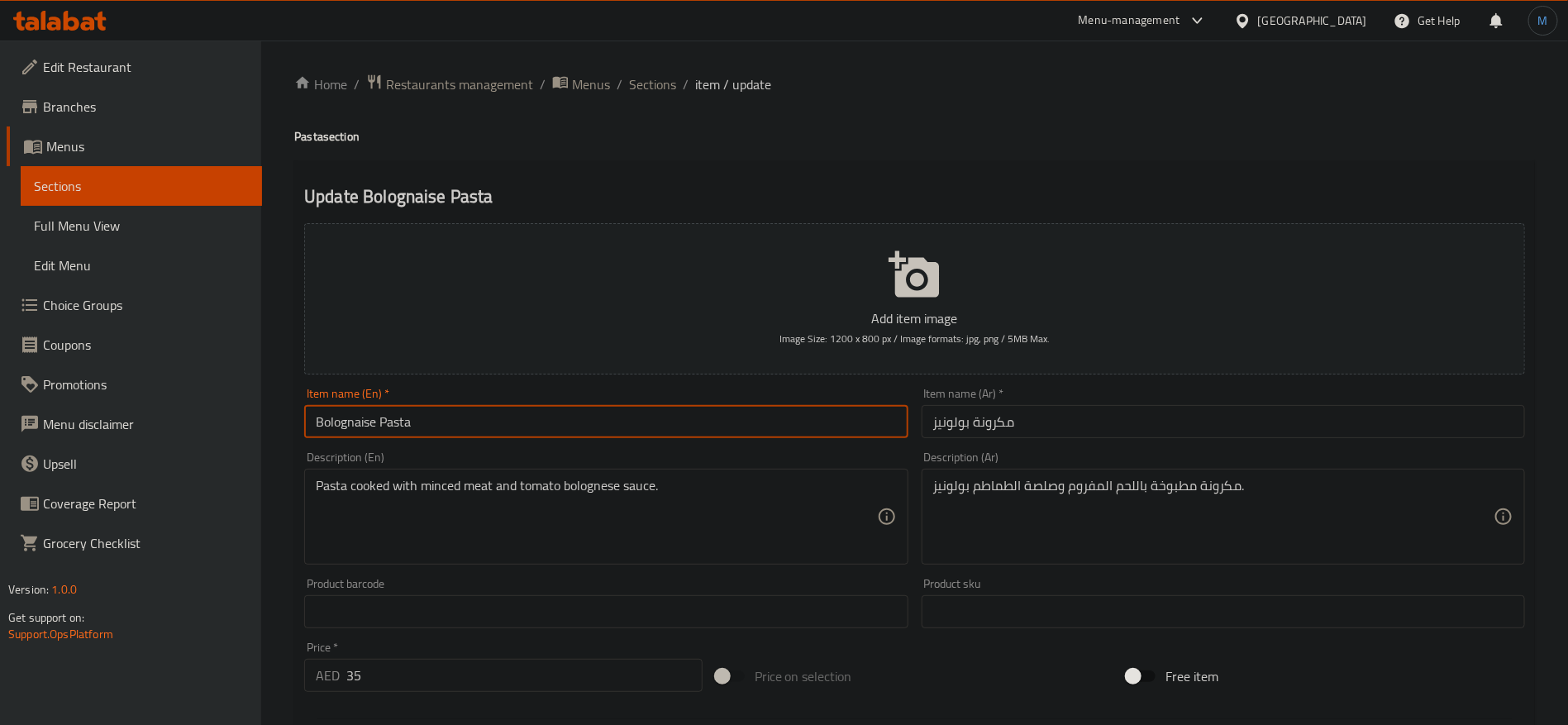
click at [344, 426] on input "Bolognaise Pasta" at bounding box center [606, 422] width 603 height 33
paste input "ese"
type input "Bolognese Pasta"
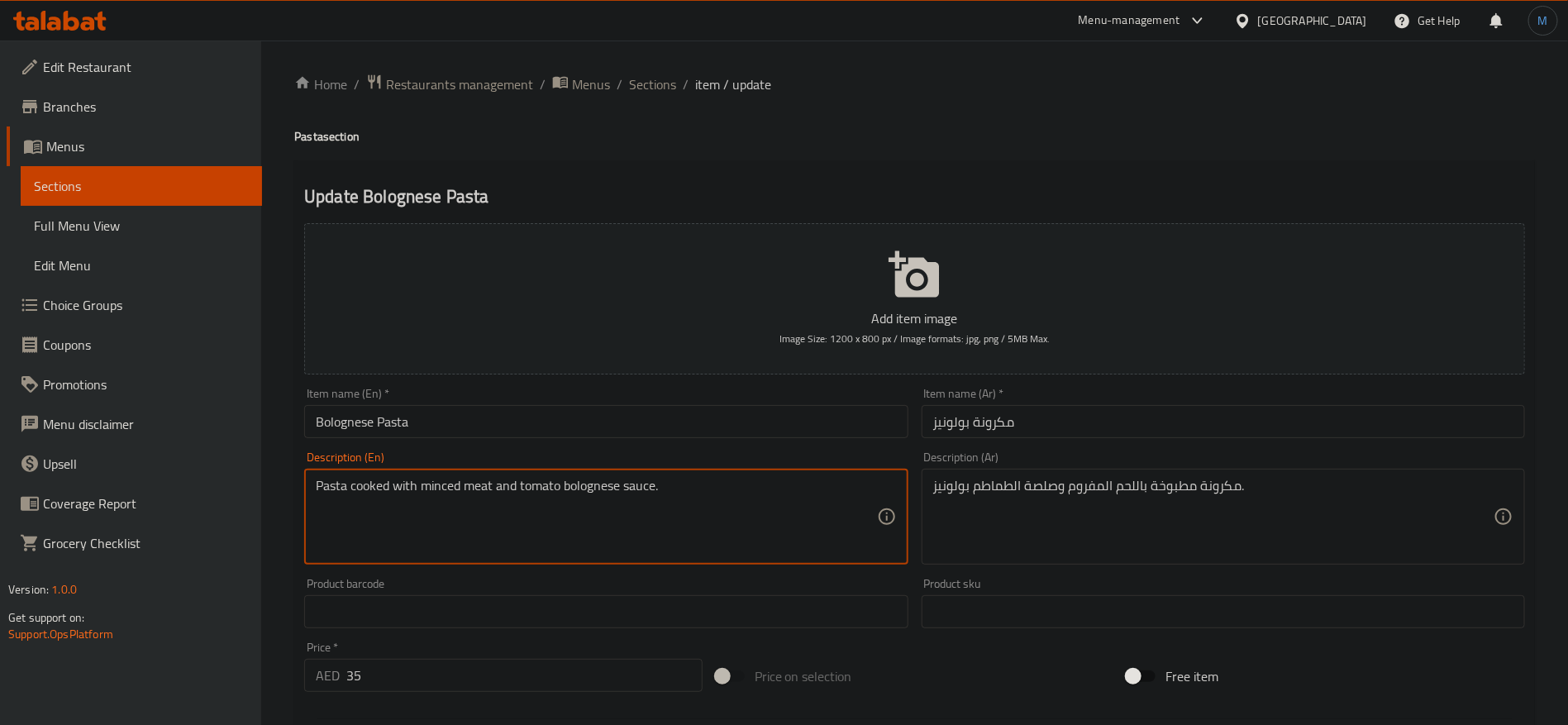
click at [601, 482] on textarea "Pasta cooked with minced meat and tomato bolognese sauce." at bounding box center [595, 517] width 560 height 79
paste textarea "Bolognese"
type textarea "Pasta cooked with minced meat and tomato Bolognese sauce."
click at [659, 427] on input "Bolognese Pasta" at bounding box center [606, 422] width 603 height 33
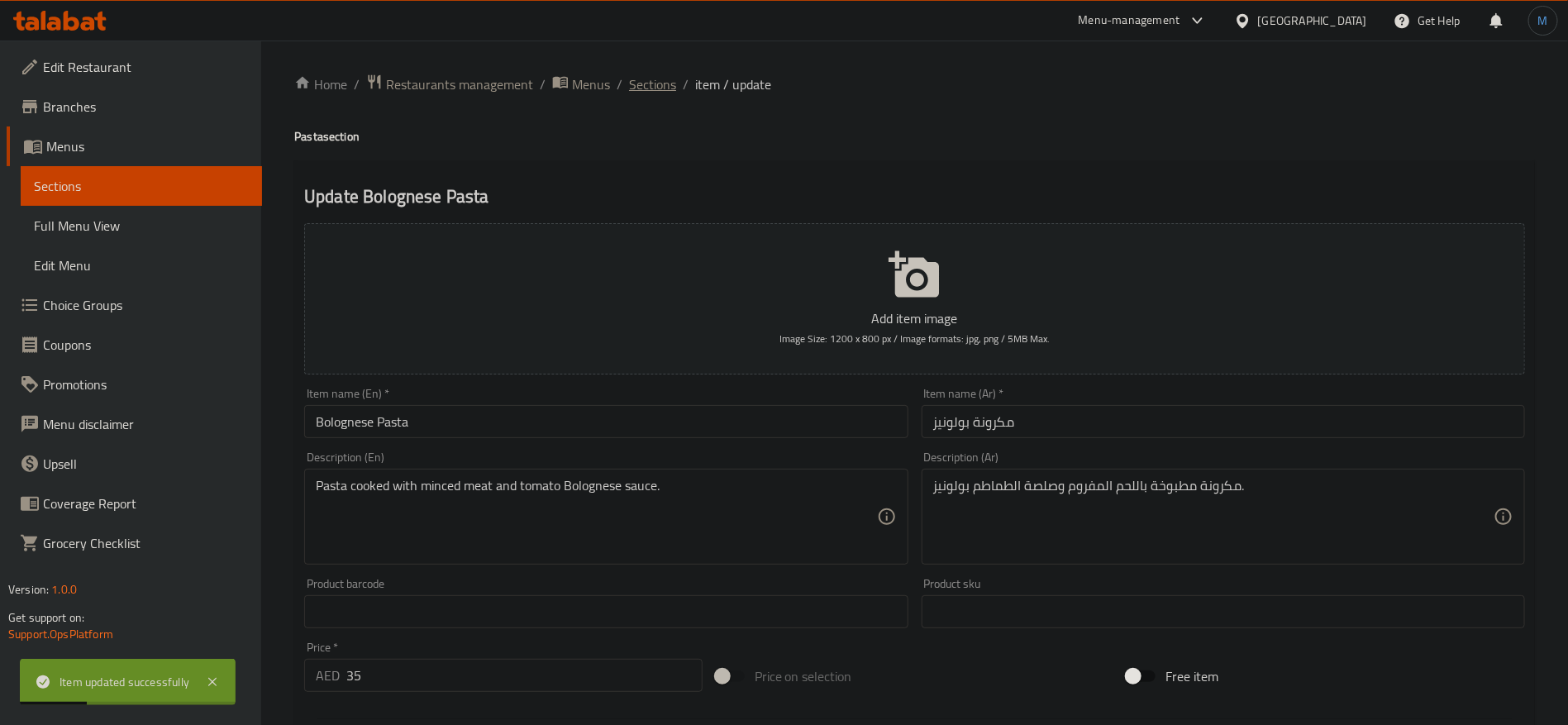
click at [647, 81] on span "Sections" at bounding box center [652, 84] width 47 height 20
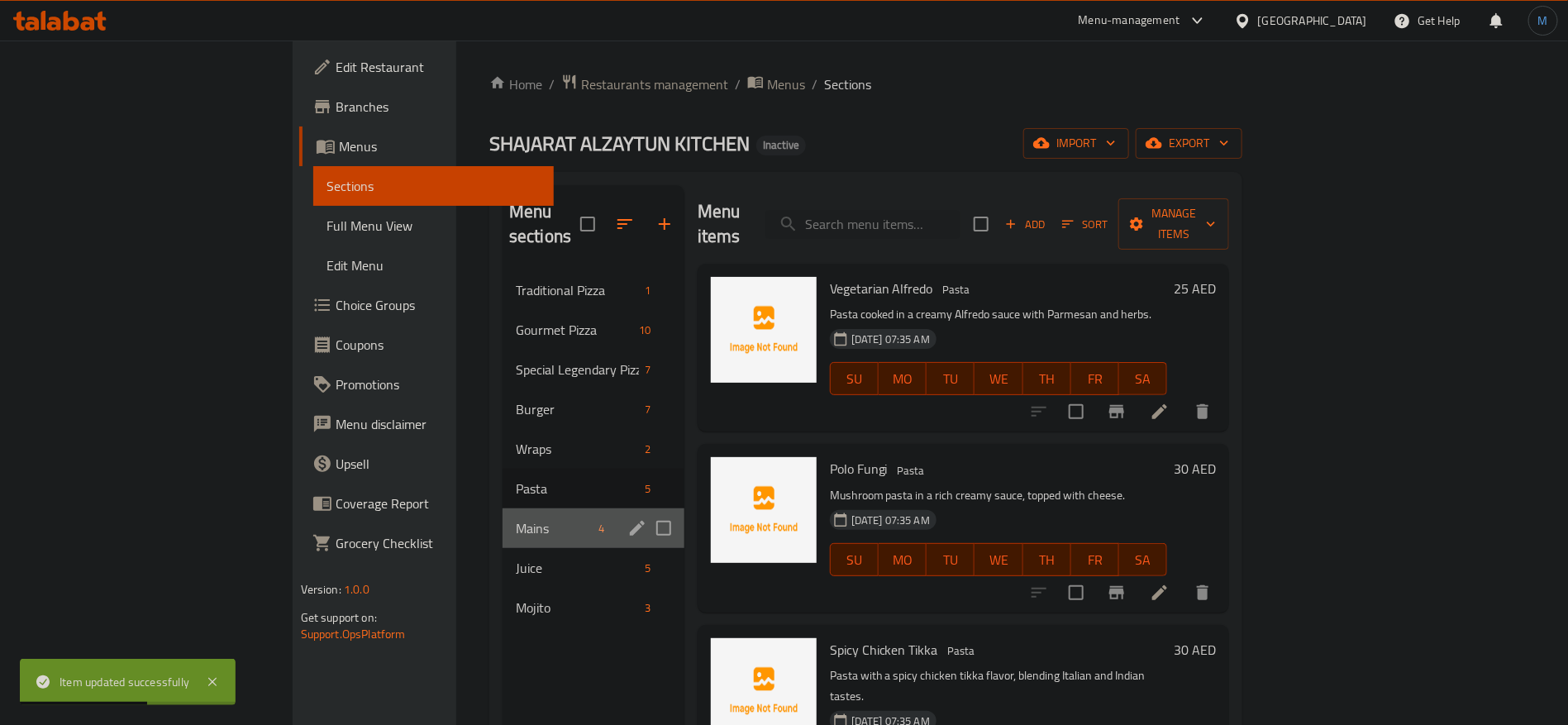
click at [502, 515] on div "Mains 4" at bounding box center [593, 528] width 182 height 39
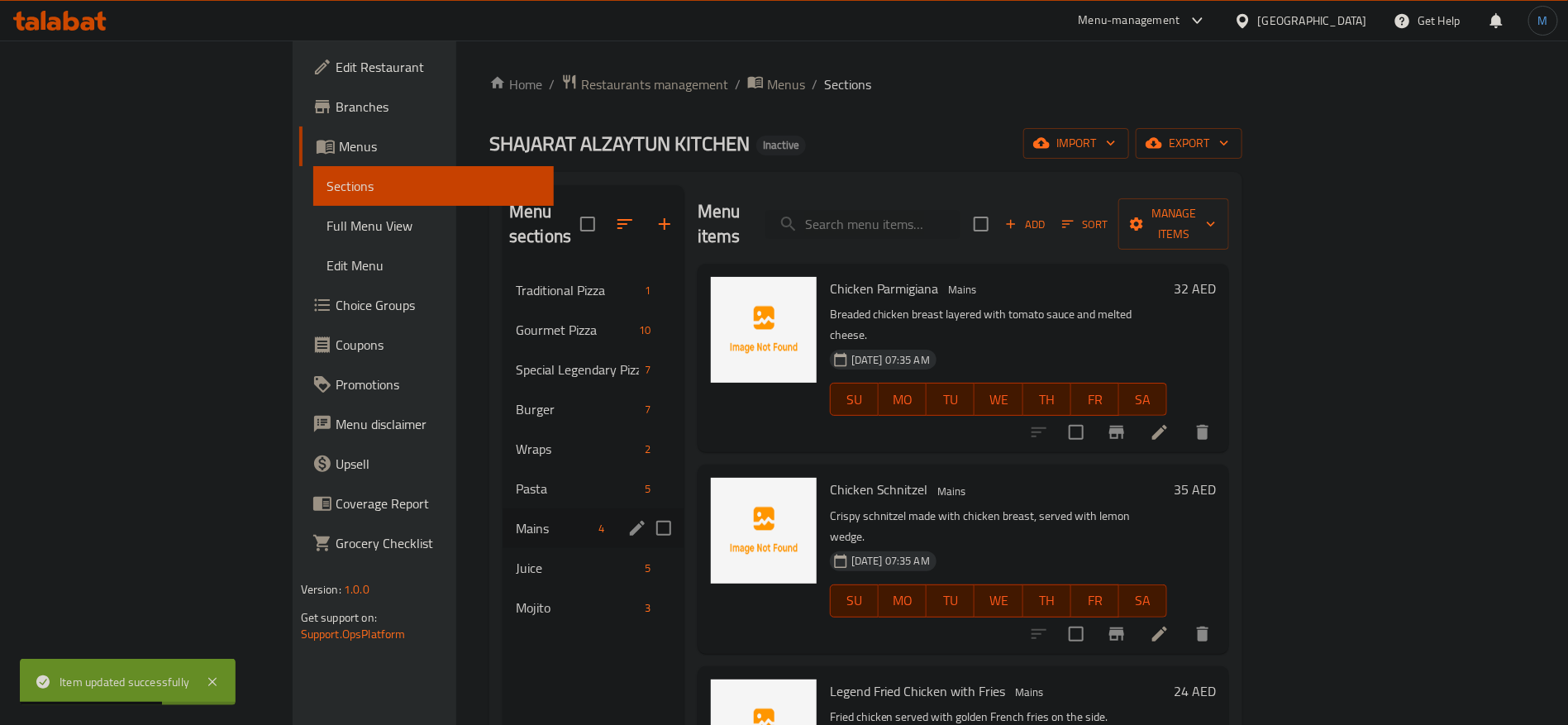
click at [627, 518] on icon "edit" at bounding box center [637, 528] width 20 height 20
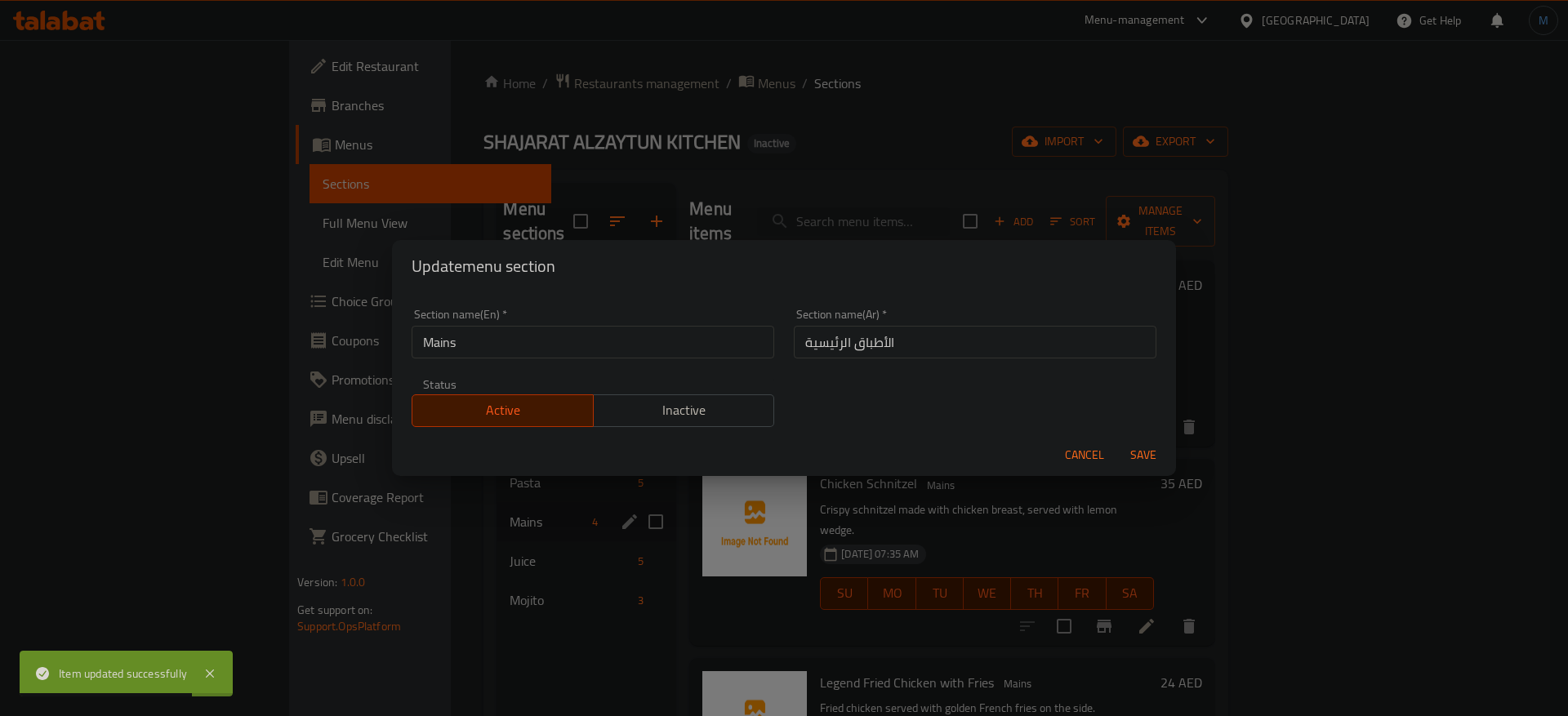
click at [1070, 449] on span "Cancel" at bounding box center [1085, 455] width 39 height 20
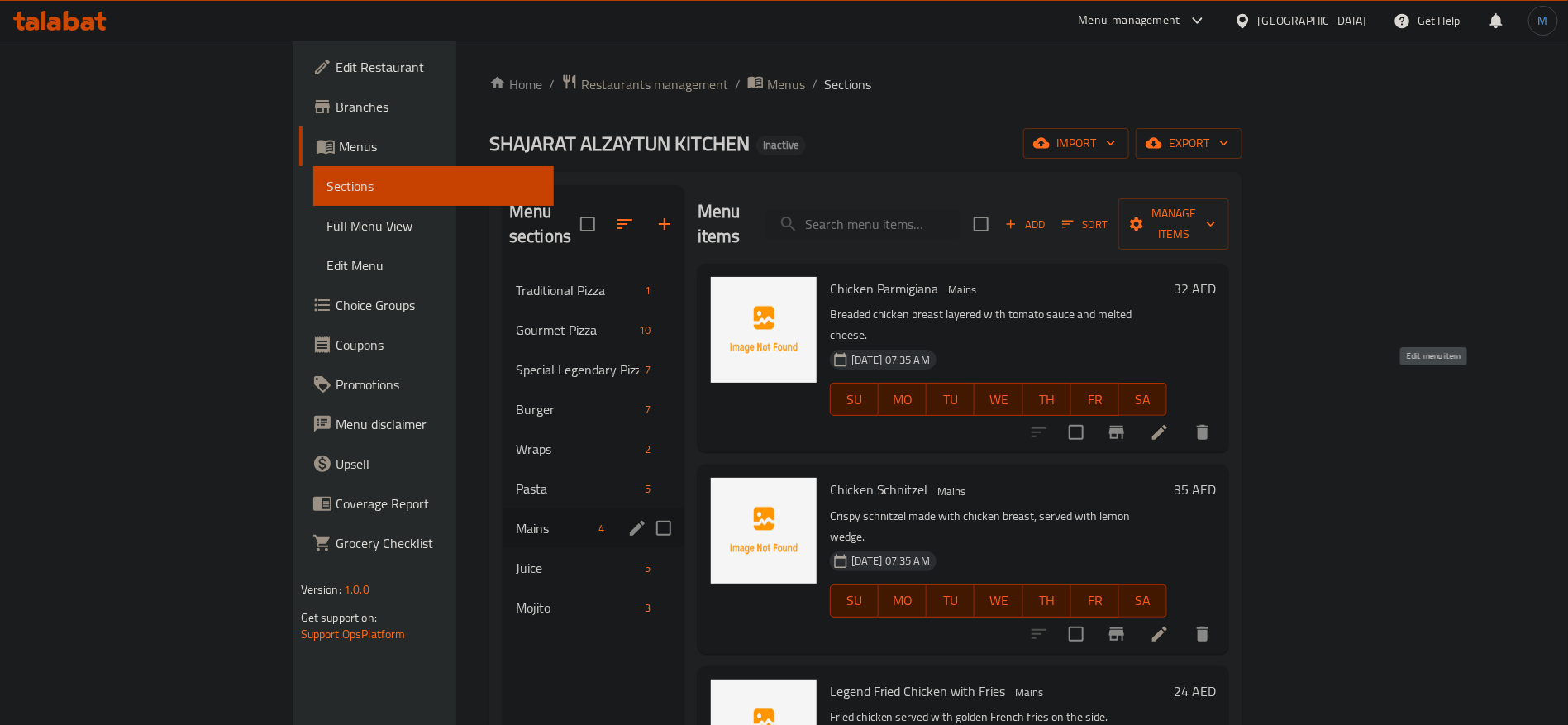
click at [1167, 425] on icon at bounding box center [1158, 432] width 15 height 15
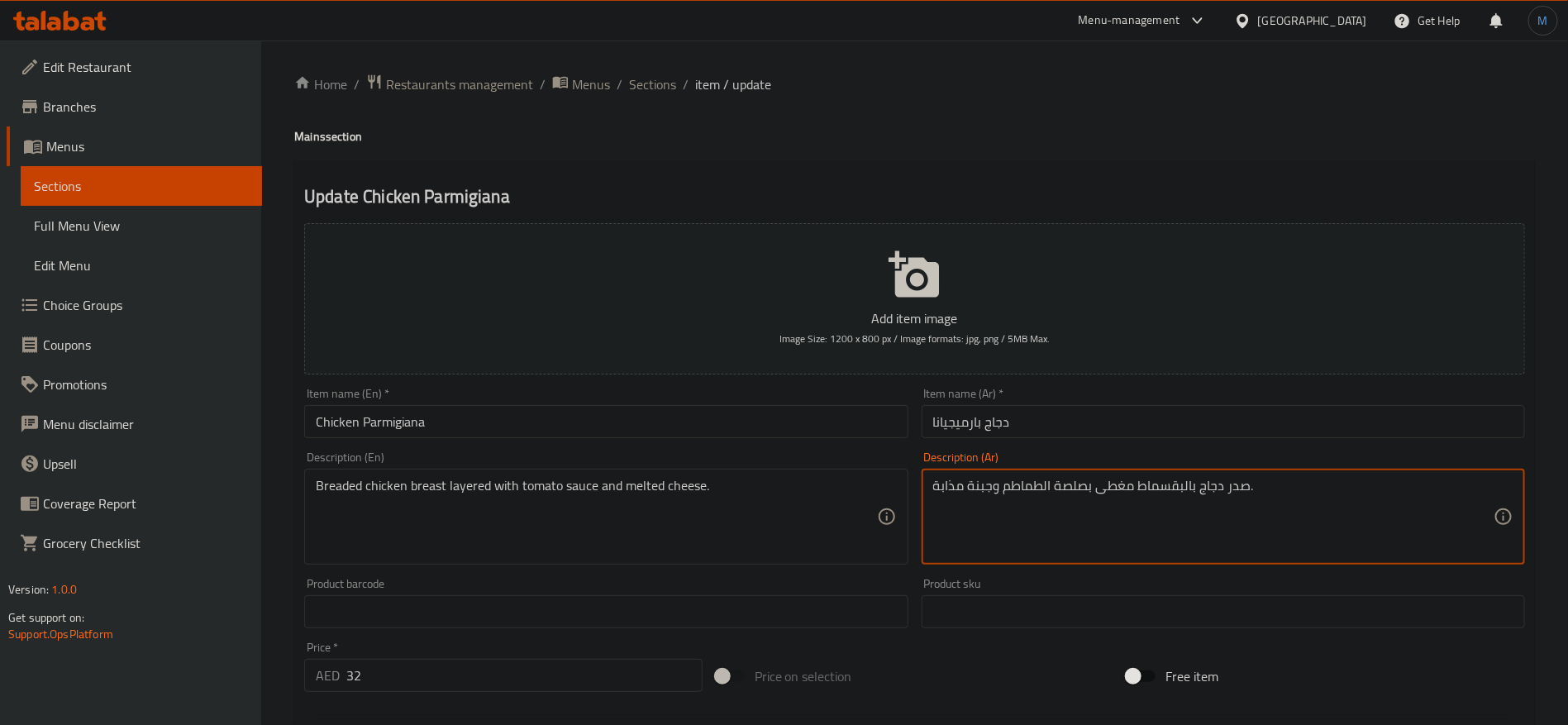
click at [1104, 485] on textarea "صدر دجاج بالبقسماط مغطى بصلصة الطماطم وجبنة مذابة." at bounding box center [1213, 517] width 560 height 79
type textarea "صدر دجاج بالبقسماط بطبقات بصلصة الطماطم وجبنة مذابة."
click at [778, 439] on div "Item name (En)   * Chicken Parmigiana Item name (En) *" at bounding box center [605, 413] width 616 height 63
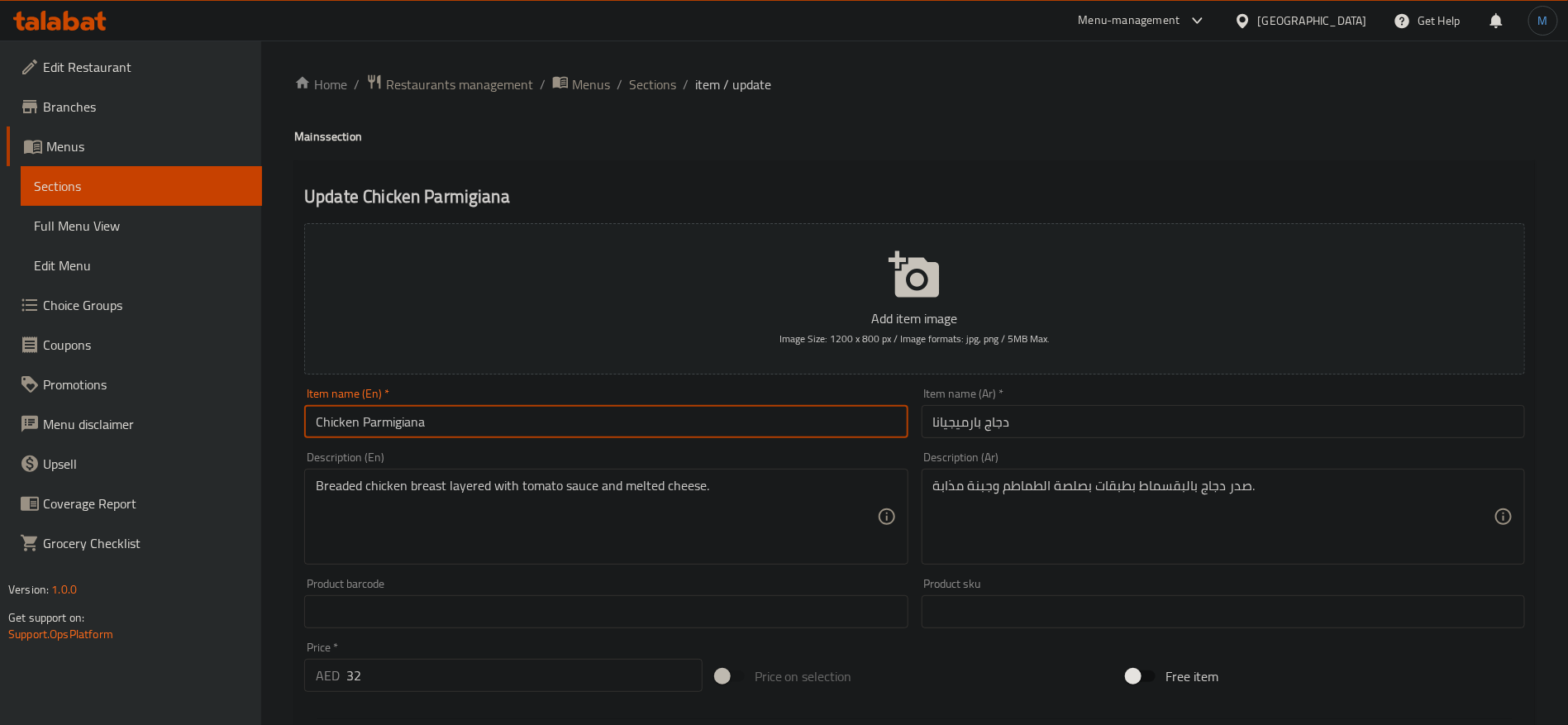
click at [778, 419] on input "Chicken Parmigiana" at bounding box center [606, 422] width 603 height 33
click at [657, 87] on span "Sections" at bounding box center [652, 84] width 47 height 20
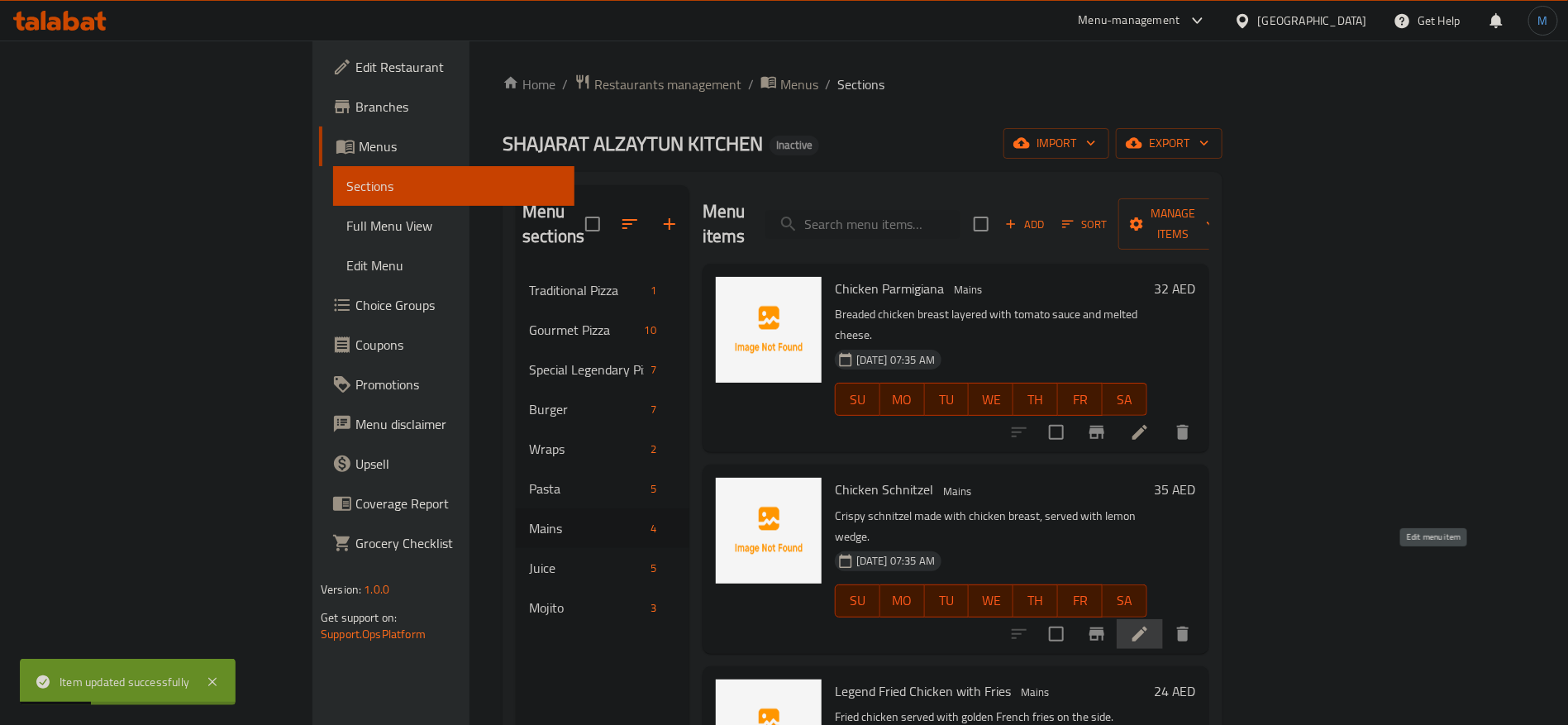
click at [1150, 624] on icon at bounding box center [1139, 633] width 20 height 20
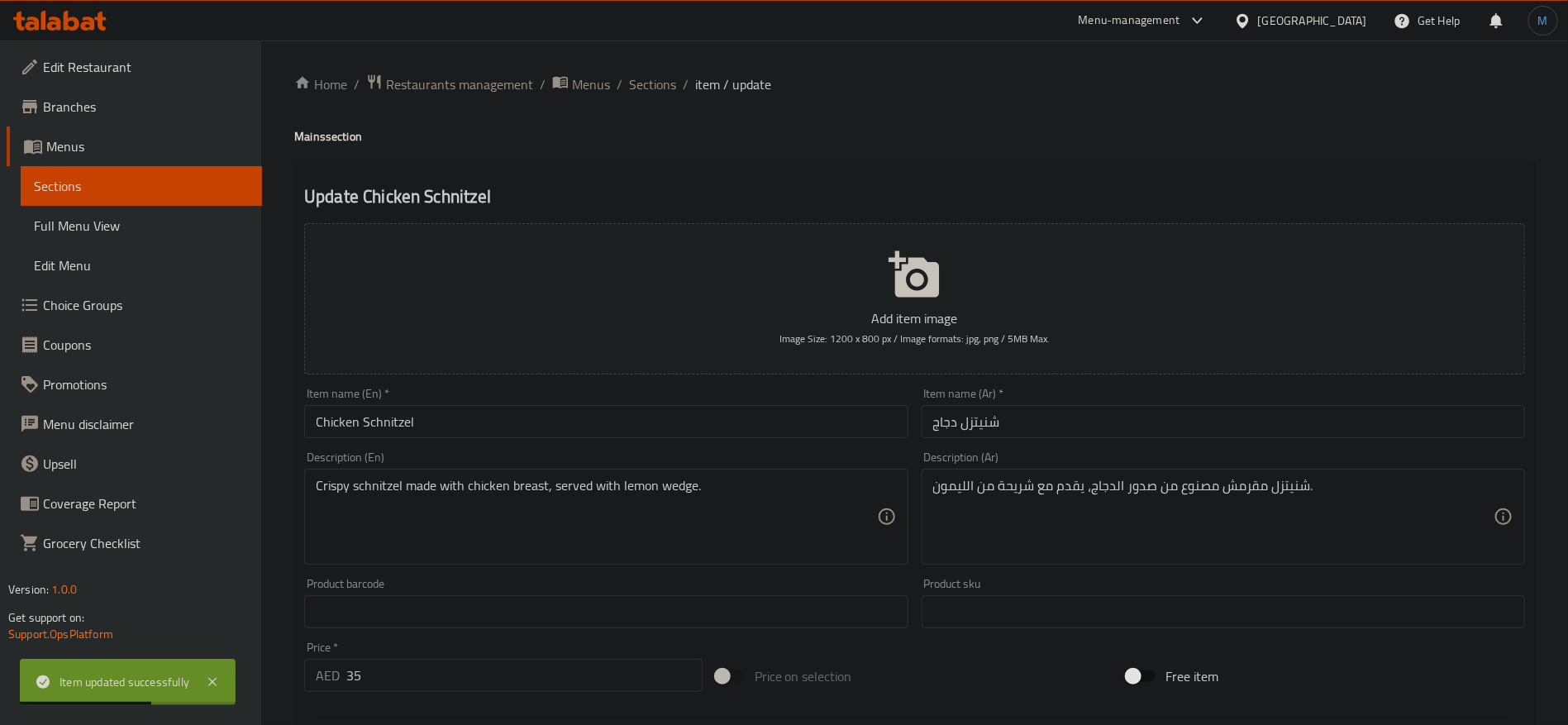
click at [676, 416] on input "Chicken Schnitzel" at bounding box center [606, 422] width 603 height 33
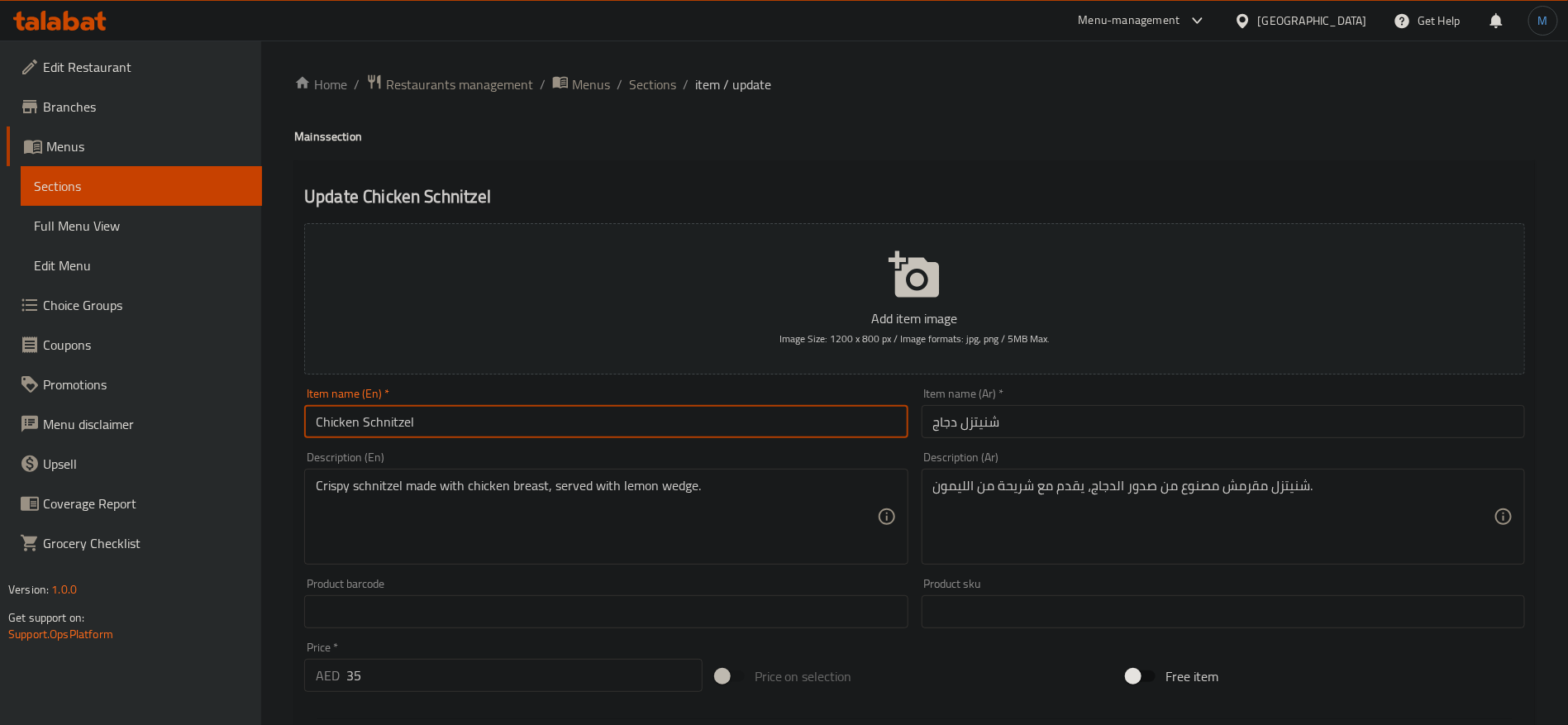
click at [676, 434] on input "Chicken Schnitzel" at bounding box center [606, 422] width 603 height 33
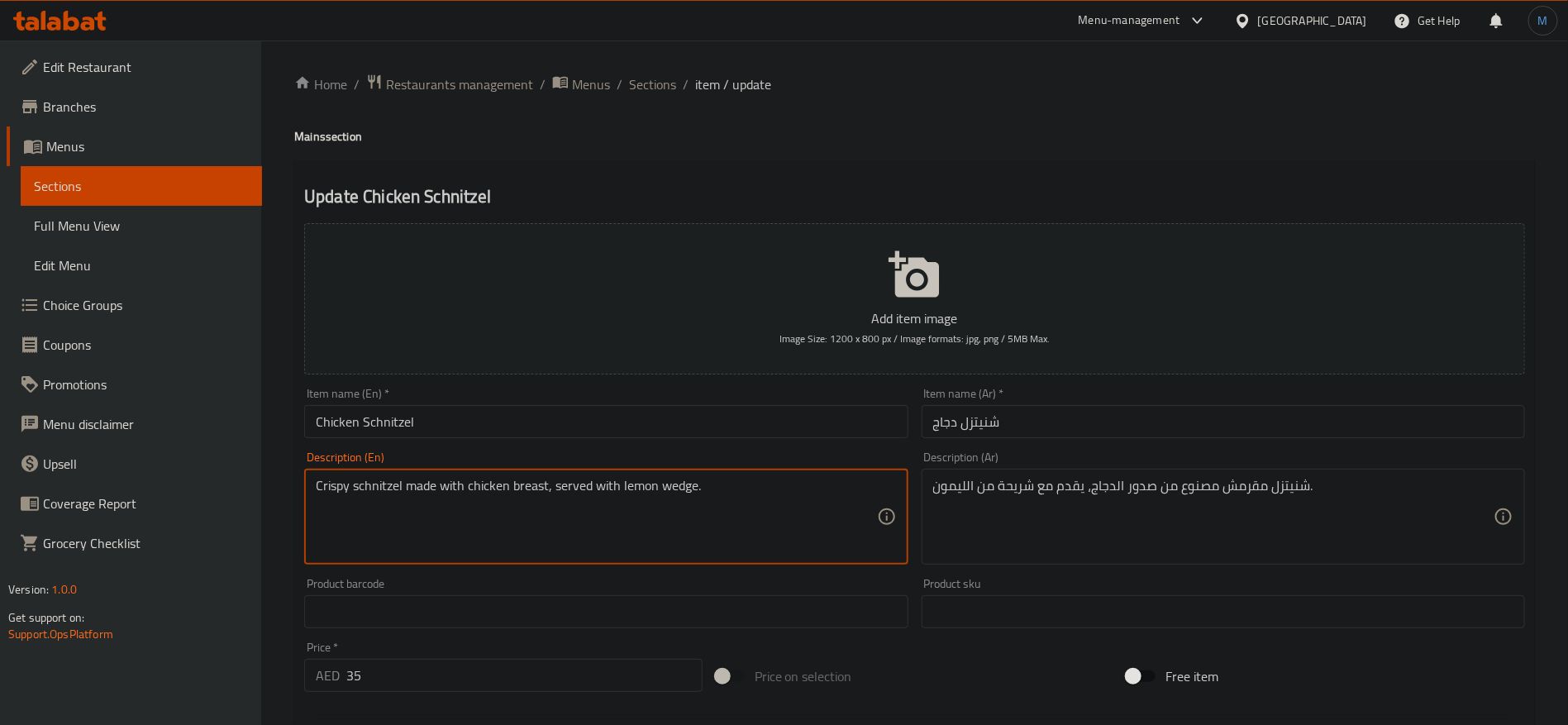
click at [685, 491] on textarea "Crispy schnitzel made with chicken breast, served with lemon wedge." at bounding box center [595, 517] width 560 height 79
click at [653, 490] on textarea "Crispy schnitzel made with chicken breast, served with lemon wedge." at bounding box center [595, 517] width 560 height 79
click at [640, 489] on textarea "Crispy schnitzel made with chicken breast, served with lemon wedge." at bounding box center [595, 517] width 560 height 79
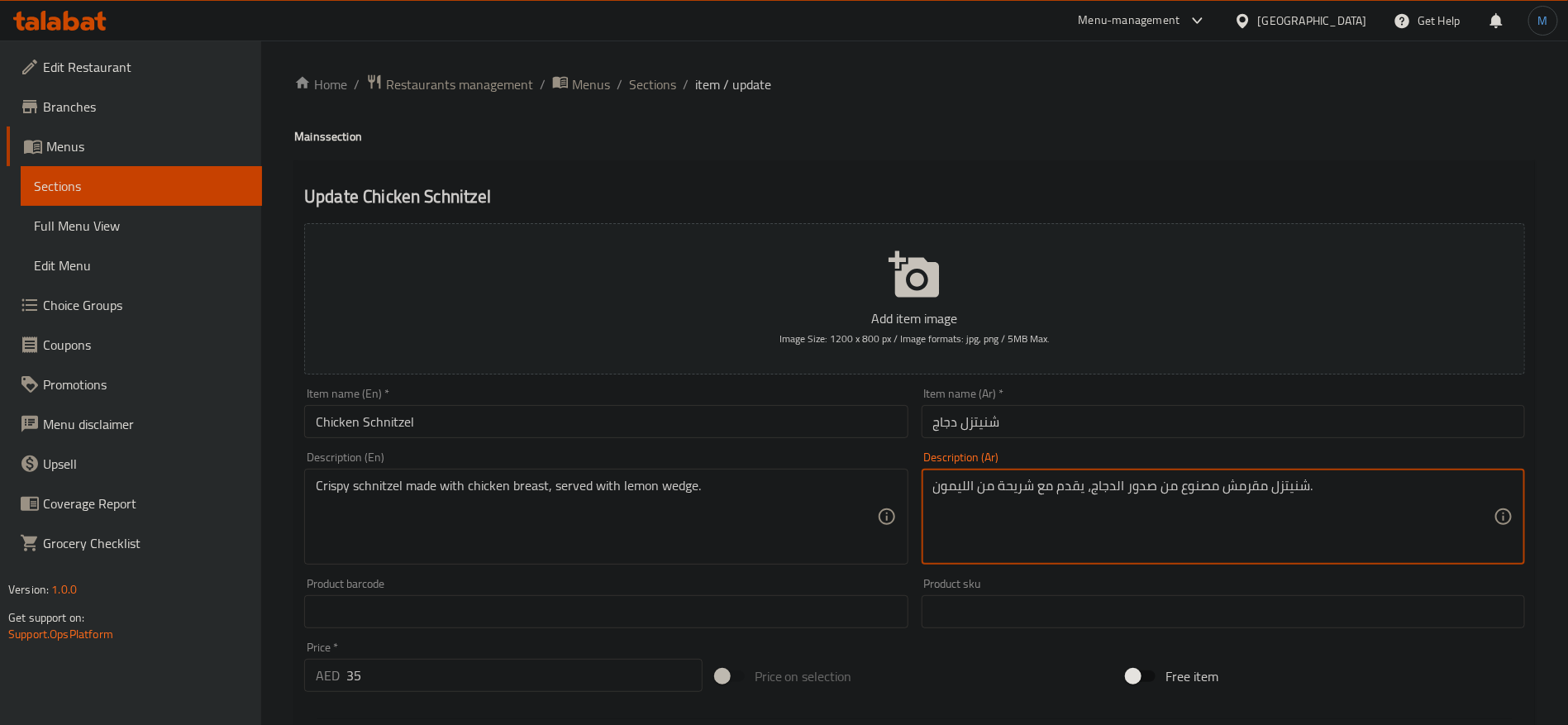
click at [1027, 487] on textarea "شنيتزل مقرمش مصنوع من صدور الدجاج، يقدم مع شريحة من الليمون." at bounding box center [1213, 517] width 560 height 79
click at [966, 492] on textarea "شنيتزل مقرمش مصنوع من صدور الدجاج، يقدم مع شريحة من الليمون." at bounding box center [1213, 517] width 560 height 79
paste textarea "ليمون ويدجز"
type textarea "شنيتزل مقرمش مصنوع من صدور الدجاج، يقدم مع ليمون ويدجز."
click at [1065, 423] on input "شنيتزل دجاج" at bounding box center [1223, 422] width 603 height 33
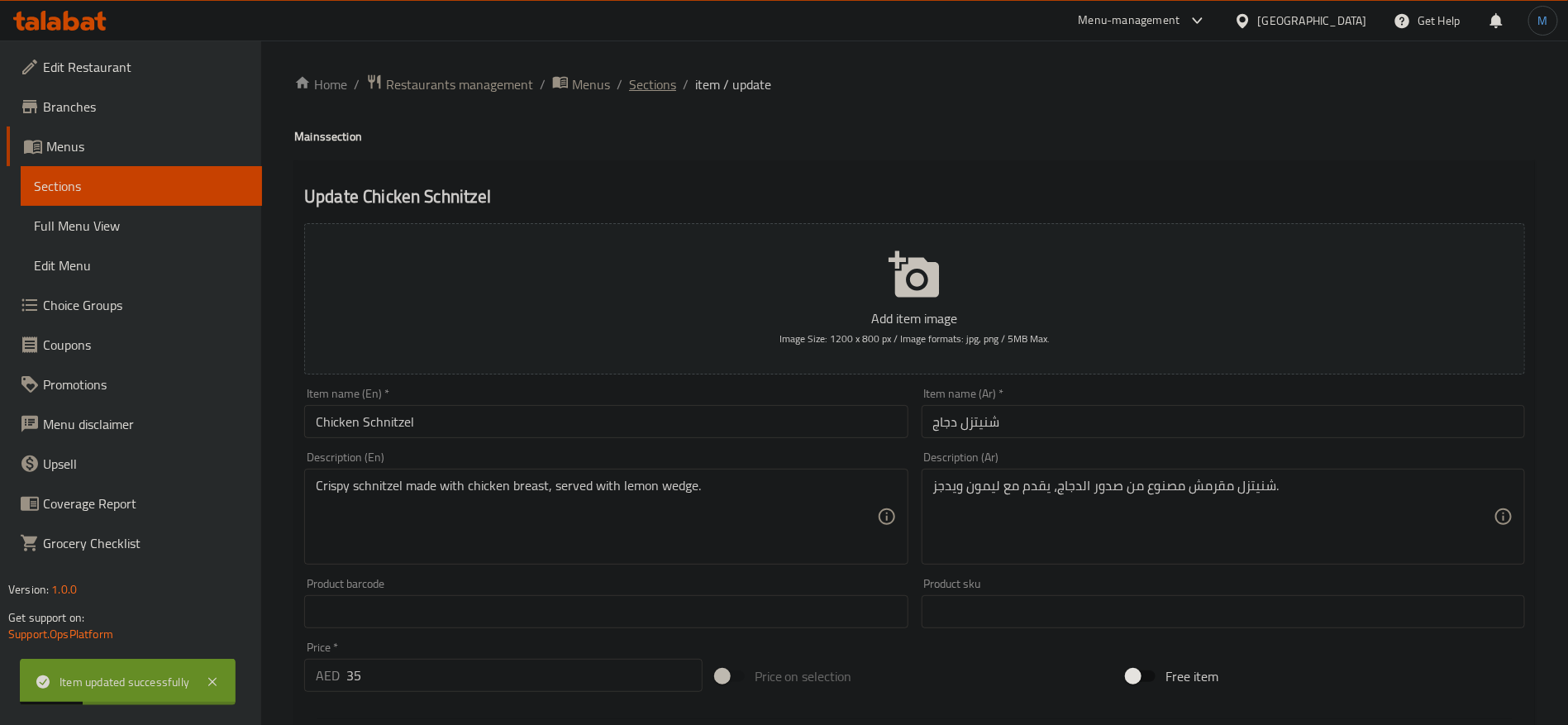
click at [647, 94] on span "Sections" at bounding box center [652, 84] width 47 height 20
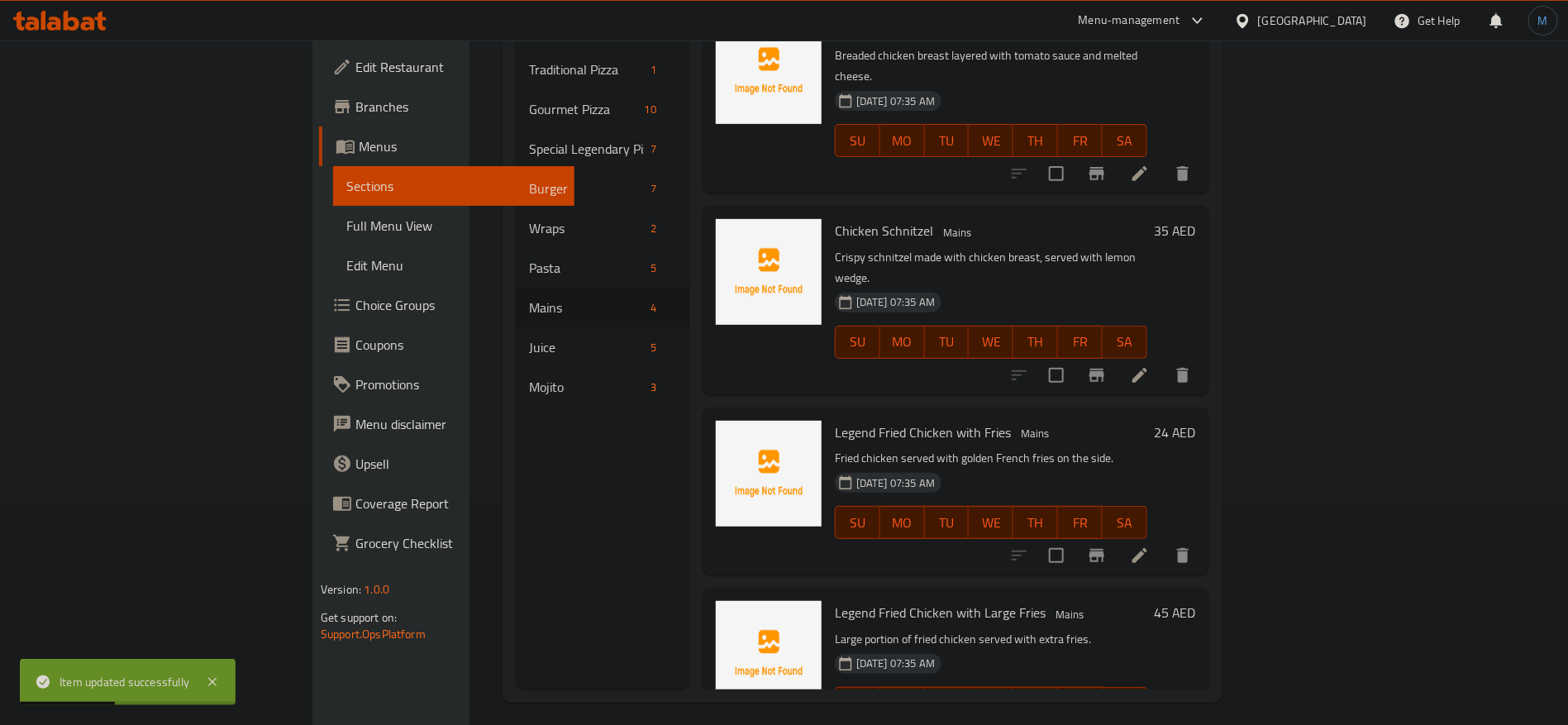
scroll to position [231, 0]
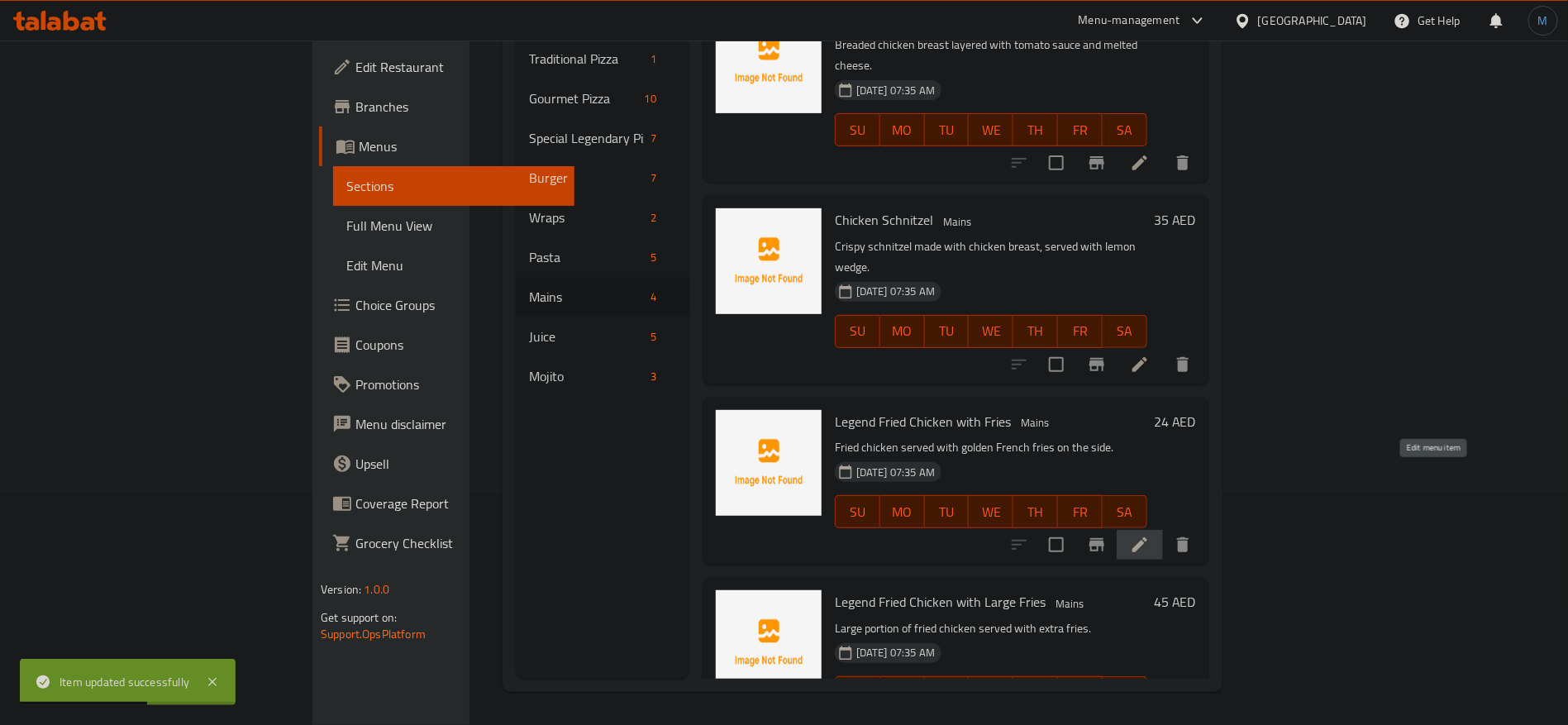
click at [1150, 535] on icon at bounding box center [1139, 544] width 20 height 20
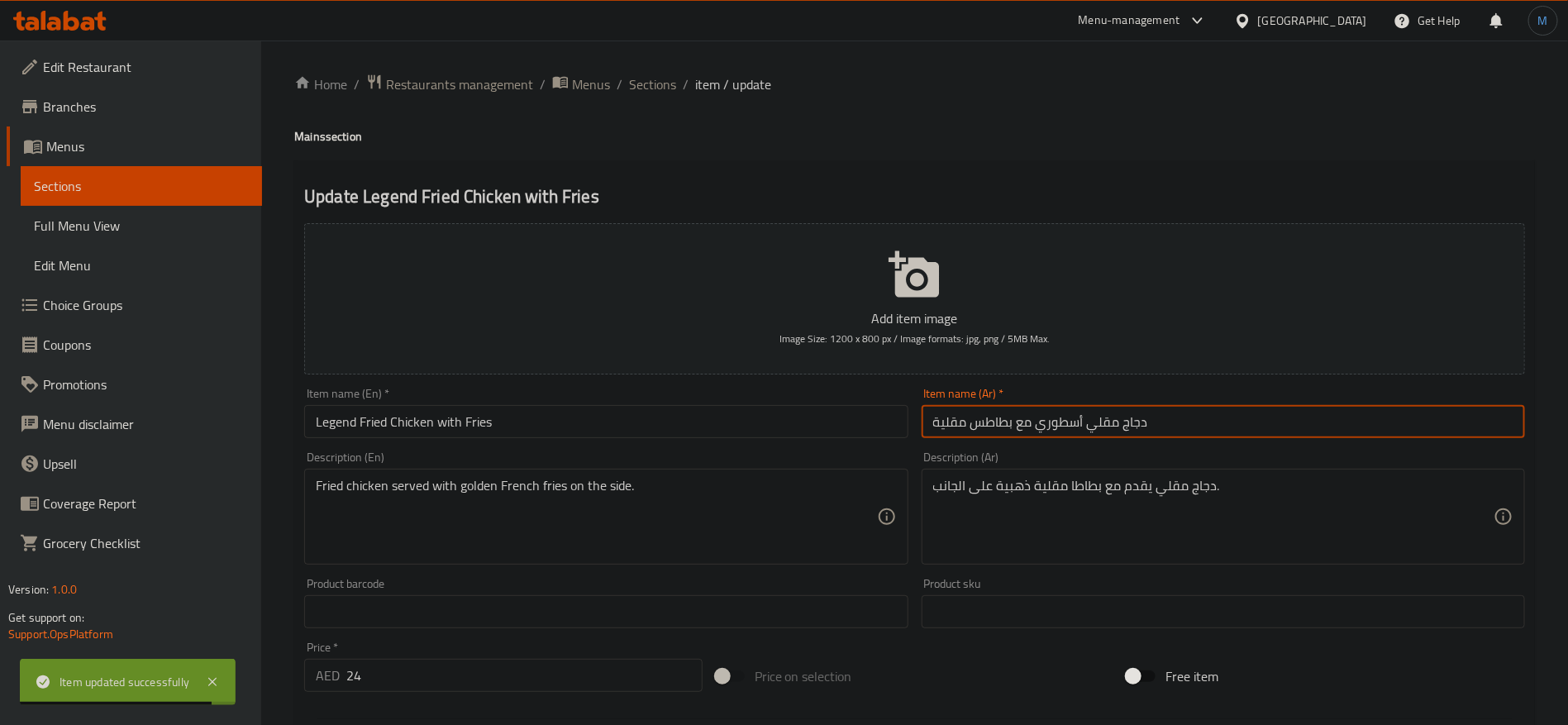
click at [1046, 419] on input "دجاج مقلي أسطوري مع بطاطس مقلية" at bounding box center [1223, 422] width 603 height 33
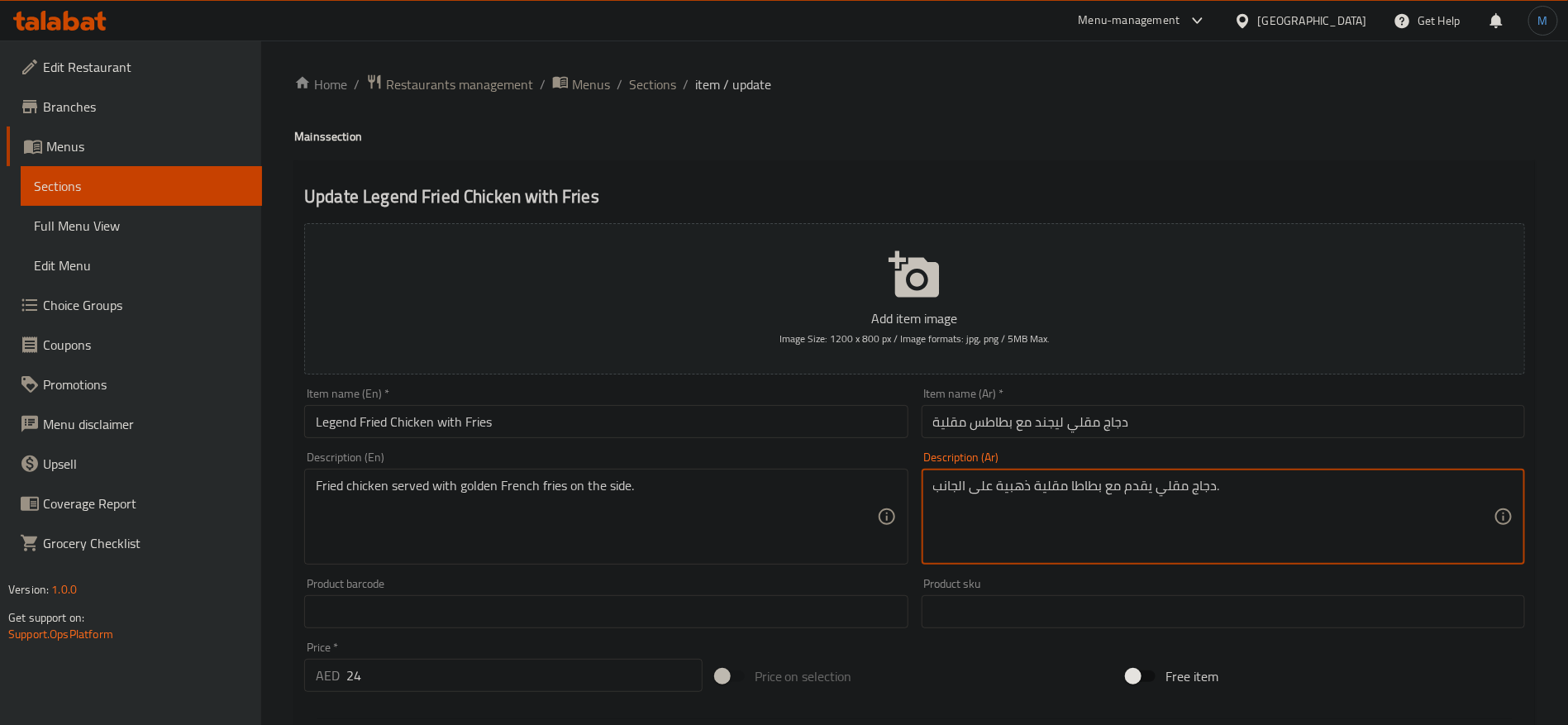
click at [1083, 478] on textarea "دجاج مقلي يقدم مع بطاطا مقلية ذهبية على الجانب." at bounding box center [1213, 517] width 560 height 79
click at [1062, 478] on textarea "دجاج مقلي يقدم مع بطاطا مقلية ذهبية على الجانب." at bounding box center [1213, 517] width 560 height 79
click at [985, 422] on input "دجاج مقلي ليجند مع بطاطس مقلية" at bounding box center [1223, 422] width 603 height 33
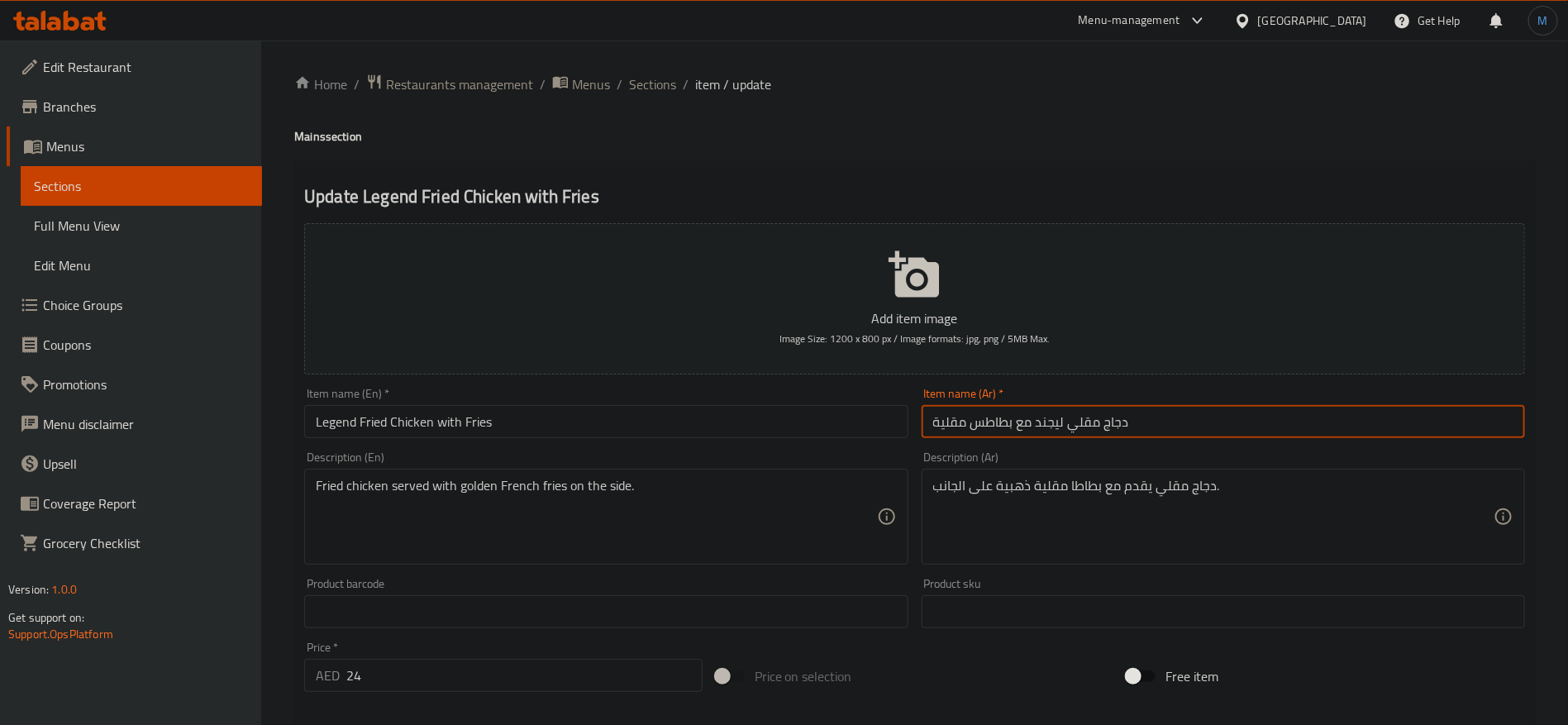
click at [985, 422] on input "دجاج مقلي ليجند مع بطاطس مقلية" at bounding box center [1223, 422] width 603 height 33
click at [964, 421] on input "دجاج مقلي ليجند مع بطاطس مقلية" at bounding box center [1223, 422] width 603 height 33
paste input "text"
type input "دجاج مقلي ليجند مع بطاطا مقلية"
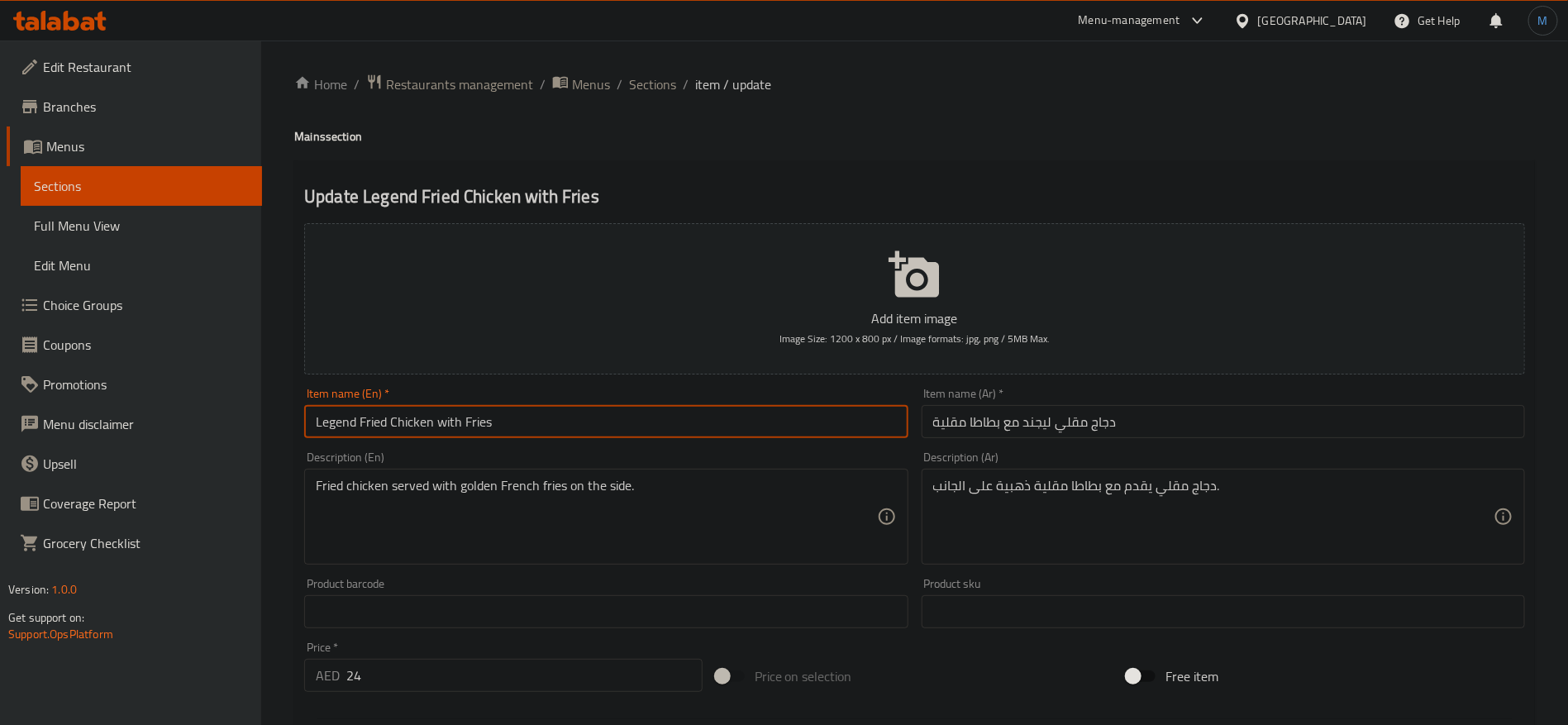
click at [792, 431] on input "Legend Fried Chicken with Fries" at bounding box center [606, 422] width 603 height 33
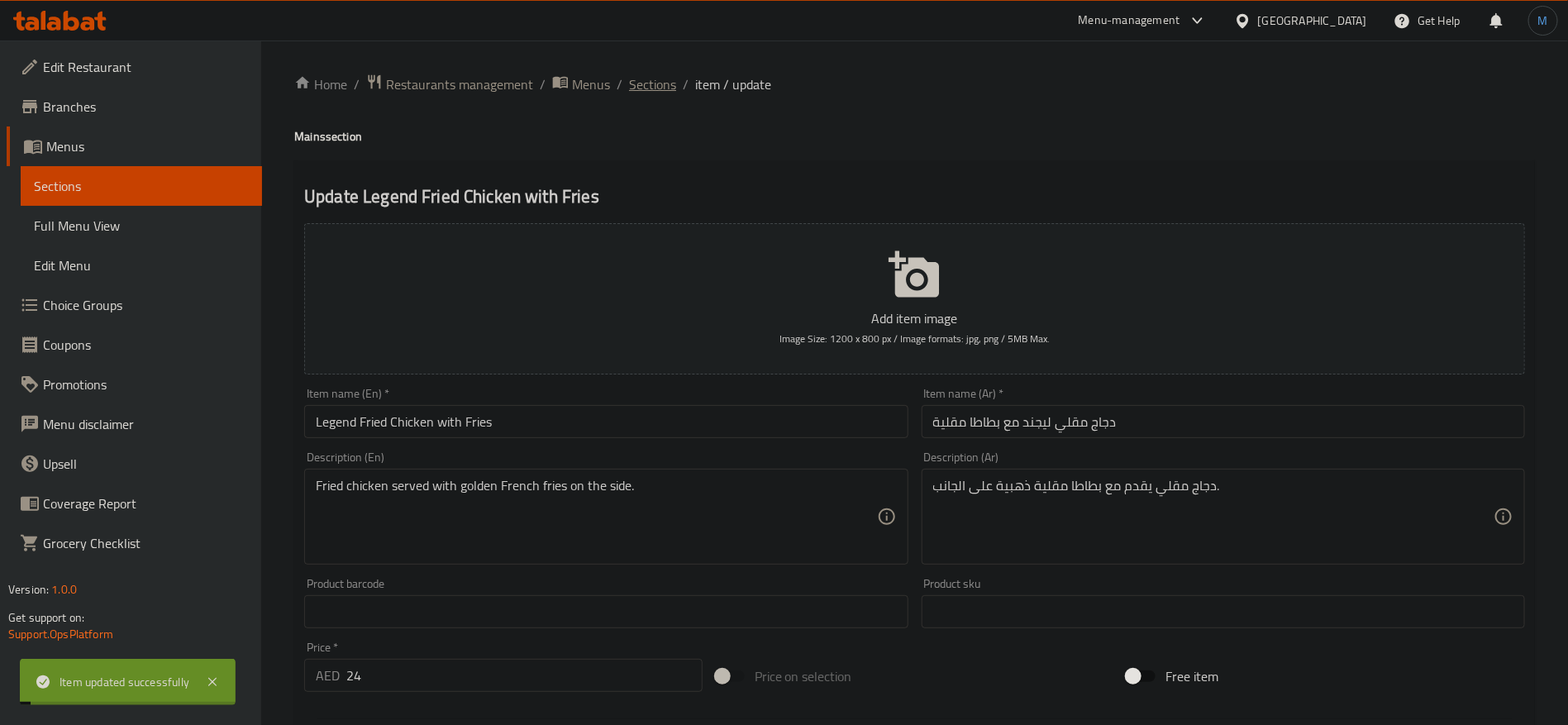
click at [640, 87] on span "Sections" at bounding box center [652, 84] width 47 height 20
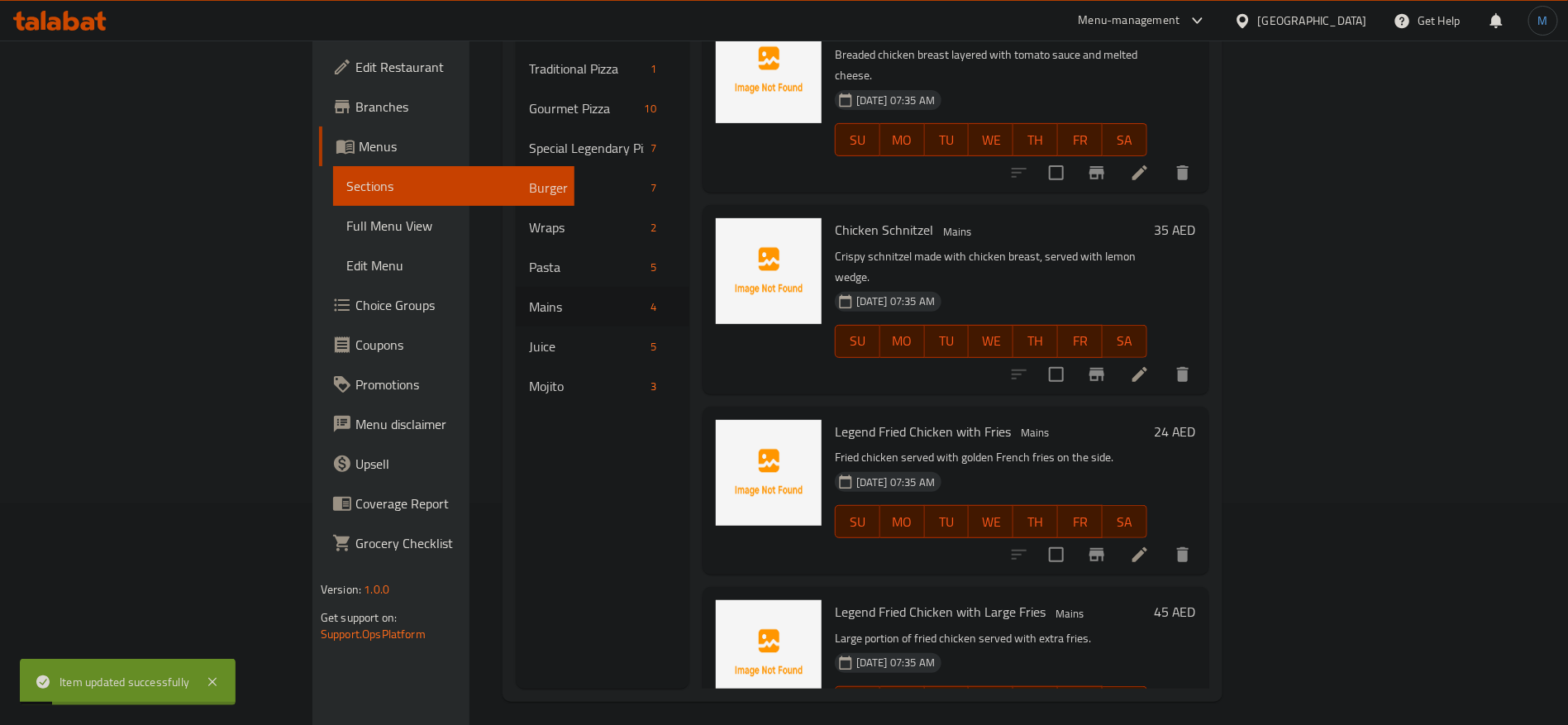
scroll to position [231, 0]
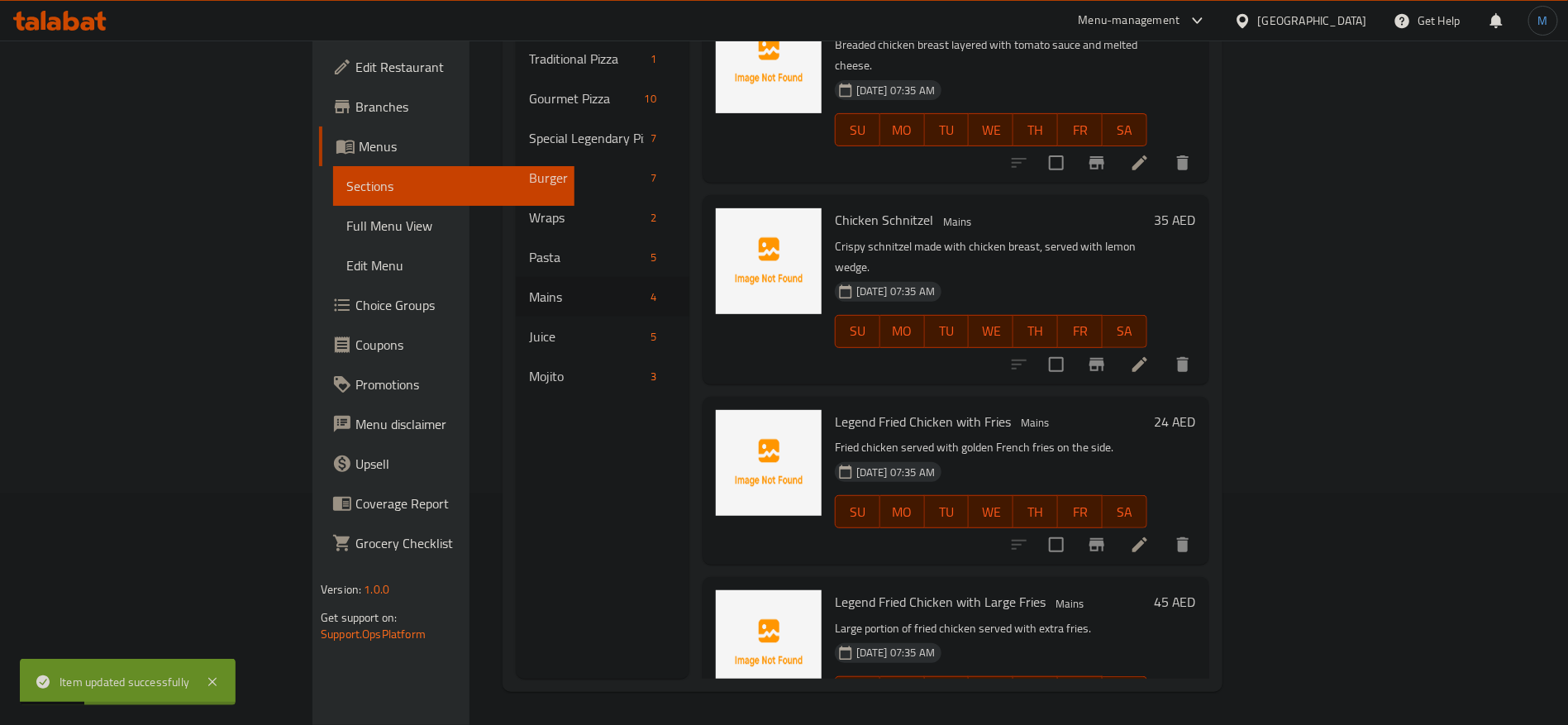
click at [1163, 710] on li at bounding box center [1140, 725] width 46 height 30
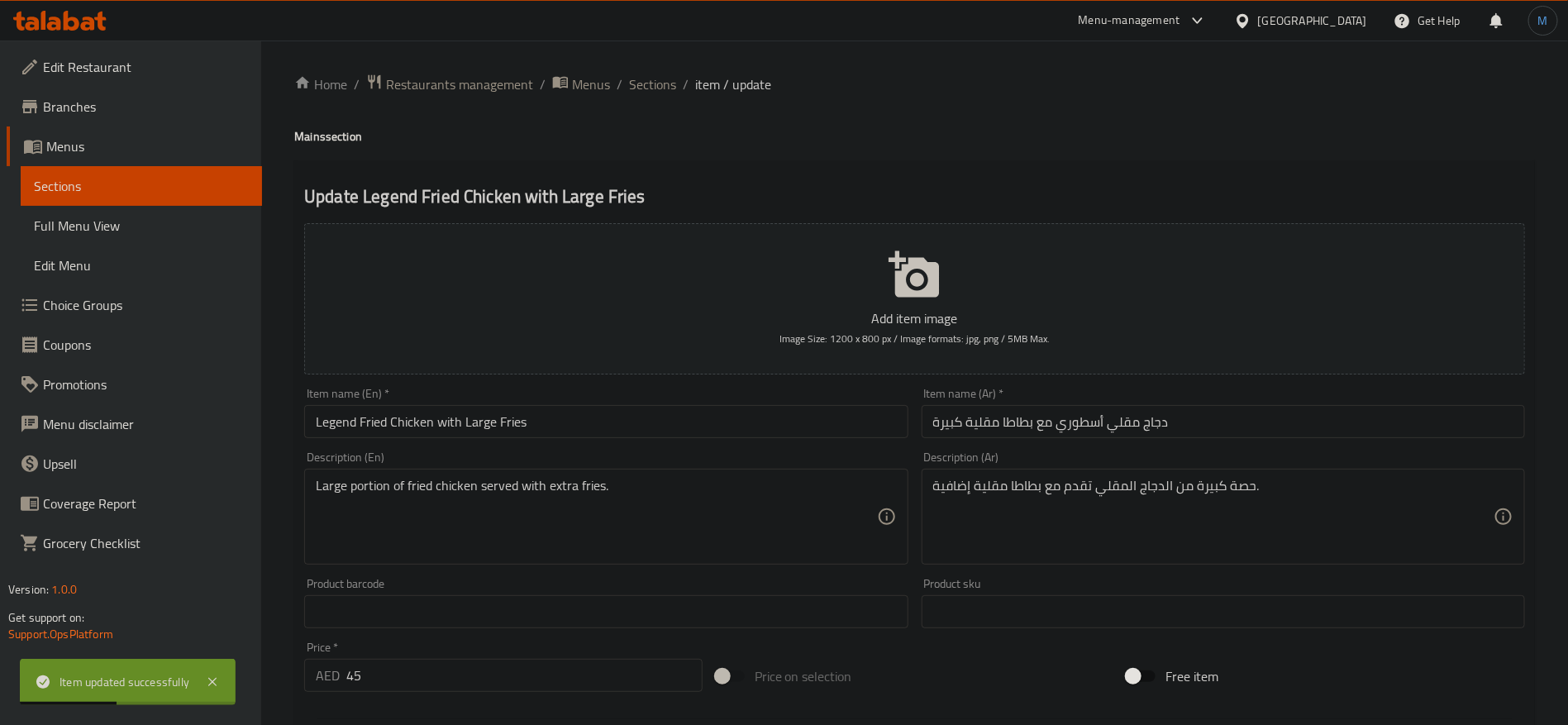
click at [1092, 426] on input "دجاج مقلي أسطوري مع بطاطا مقلية كبيرة" at bounding box center [1223, 422] width 603 height 33
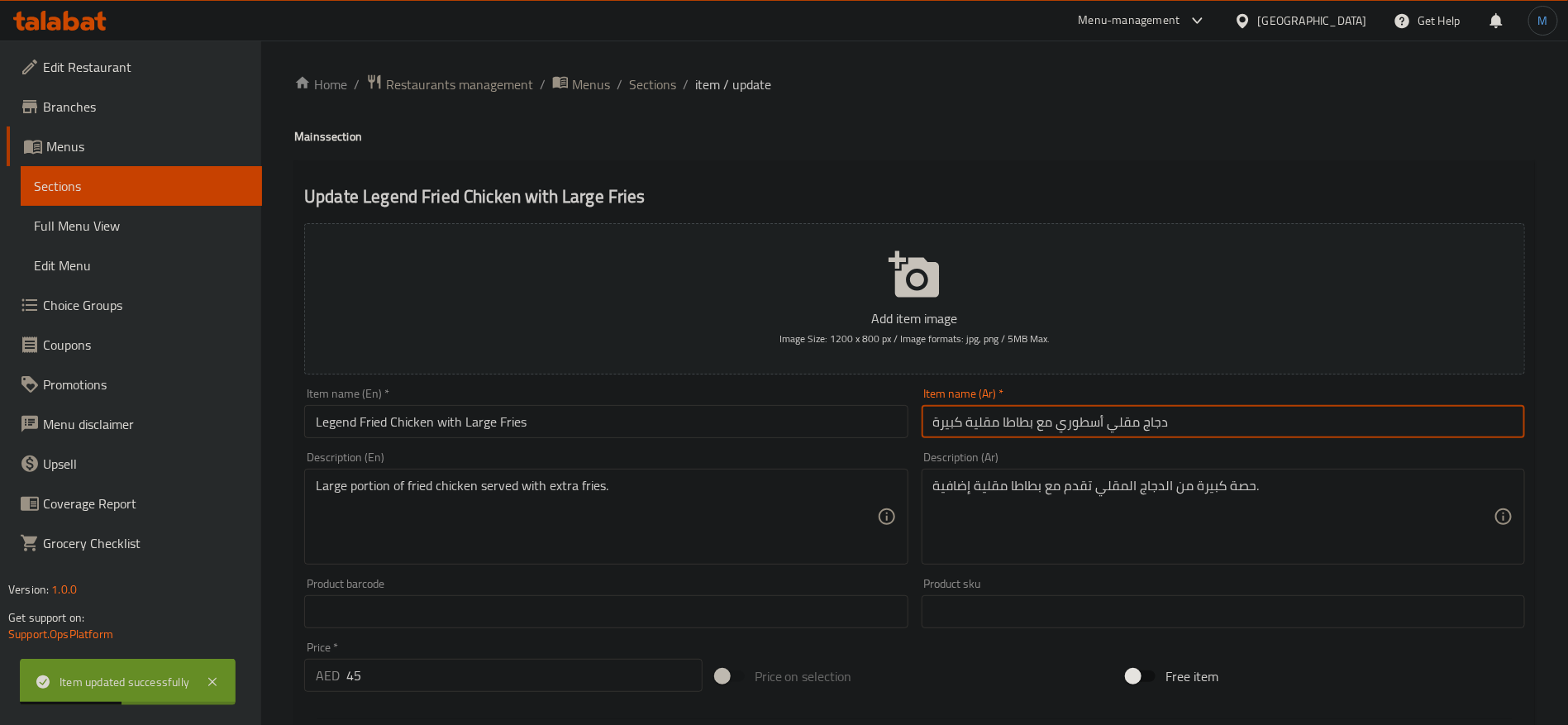
click at [1092, 426] on input "دجاج مقلي أسطوري مع بطاطا مقلية كبيرة" at bounding box center [1223, 422] width 603 height 33
click at [1070, 422] on input "دجاج مقلي ليجند مع بطاطا مقلية كبيرة" at bounding box center [1223, 422] width 603 height 33
type input "دجاج مقلي ليجند مع بطاطا مقلية كبيرة"
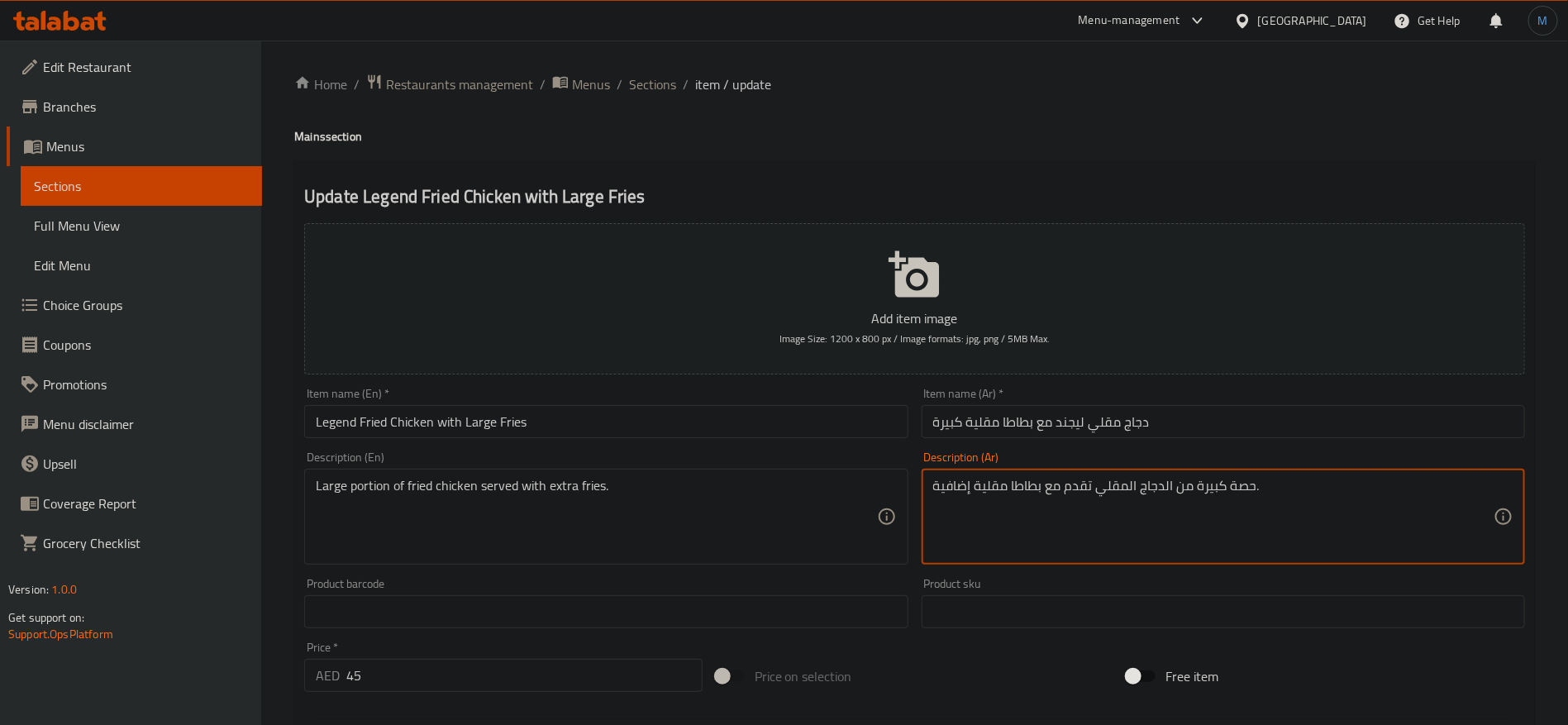
click at [1243, 494] on textarea "حصة كبيرة من الدجاج المقلي تقدم مع بطاطا مقلية إضافية." at bounding box center [1213, 517] width 560 height 79
type textarea "كمية كبيرة من الدجاج المقلي تقدم مع بطاطا مقلية إضافية."
click at [706, 421] on input "Legend Fried Chicken with Large Fries" at bounding box center [606, 422] width 603 height 33
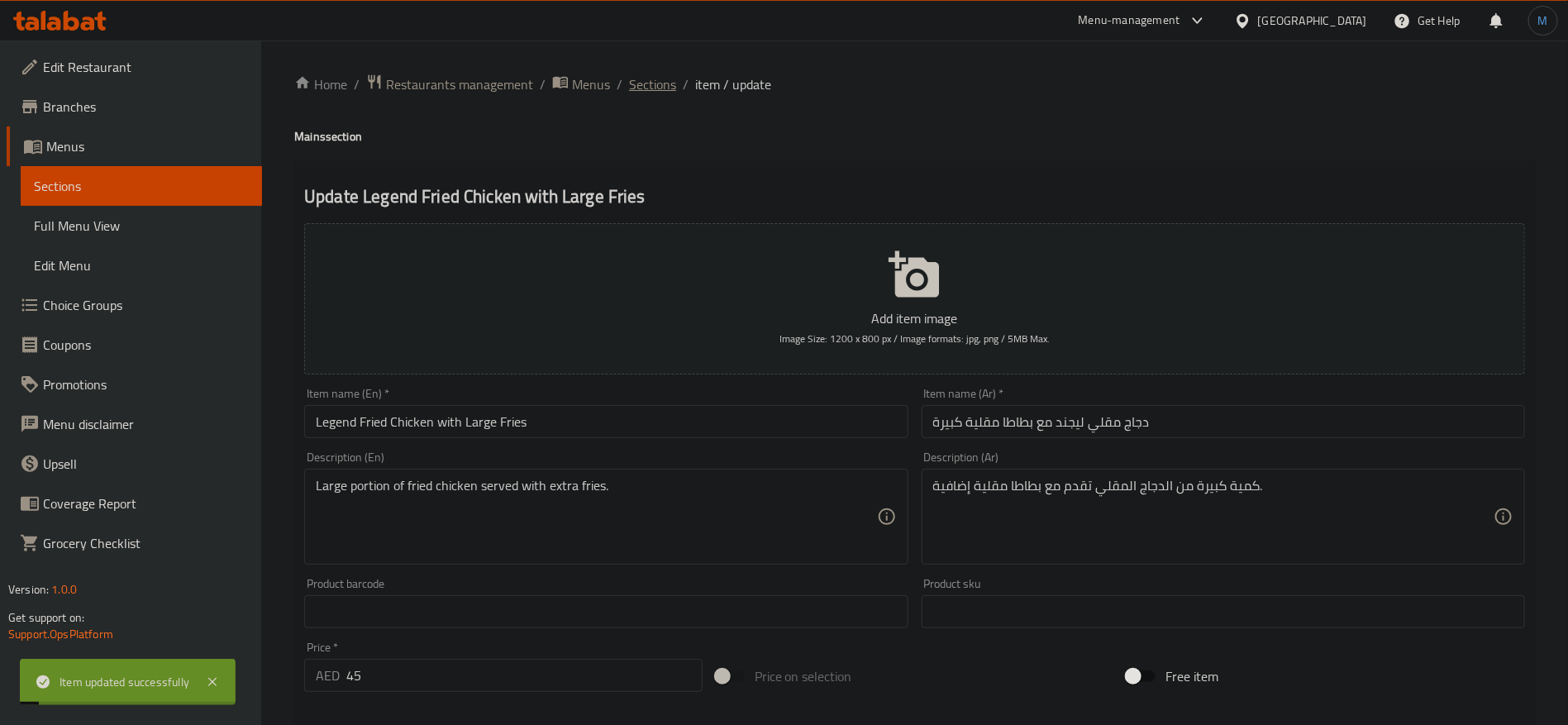
click at [643, 83] on span "Sections" at bounding box center [652, 84] width 47 height 20
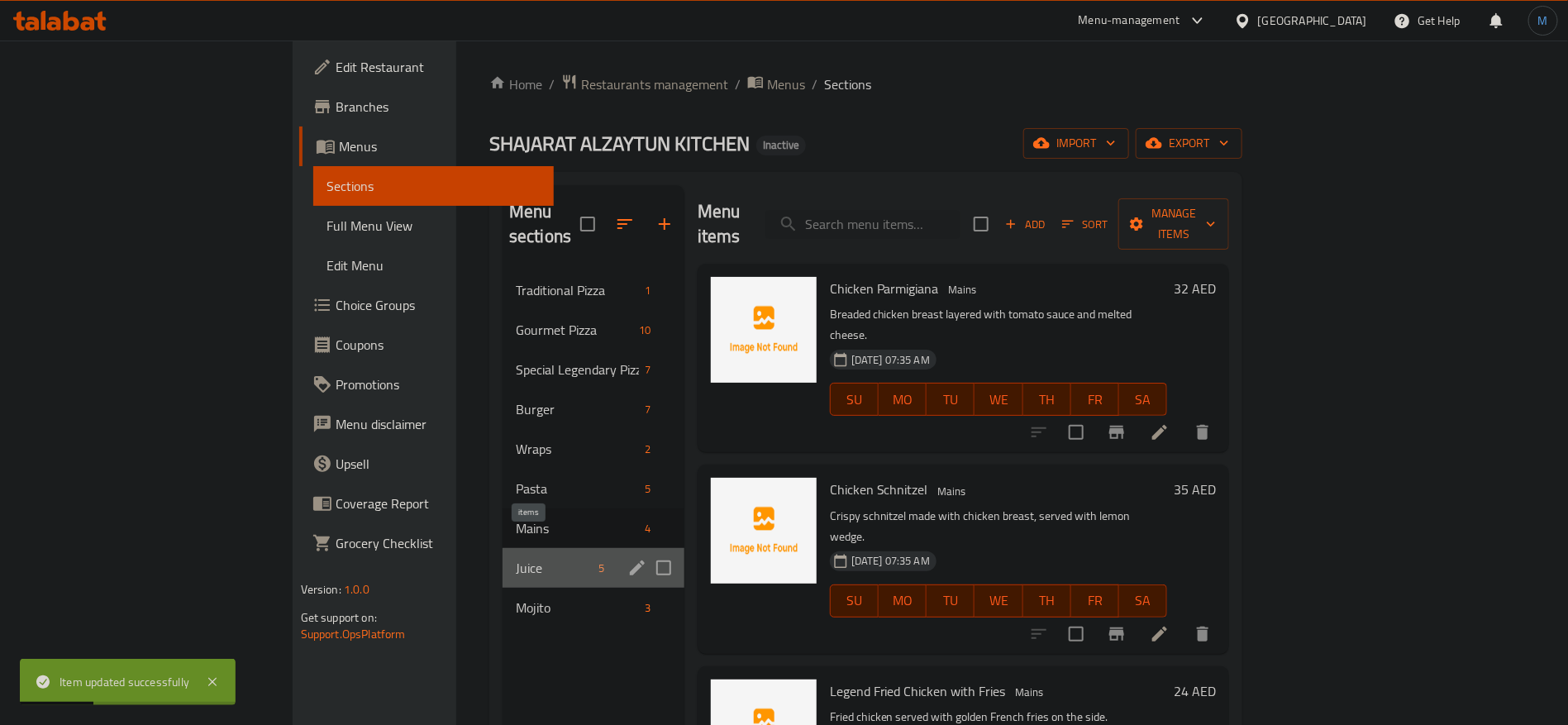
click at [593, 560] on span "5" at bounding box center [602, 568] width 19 height 15
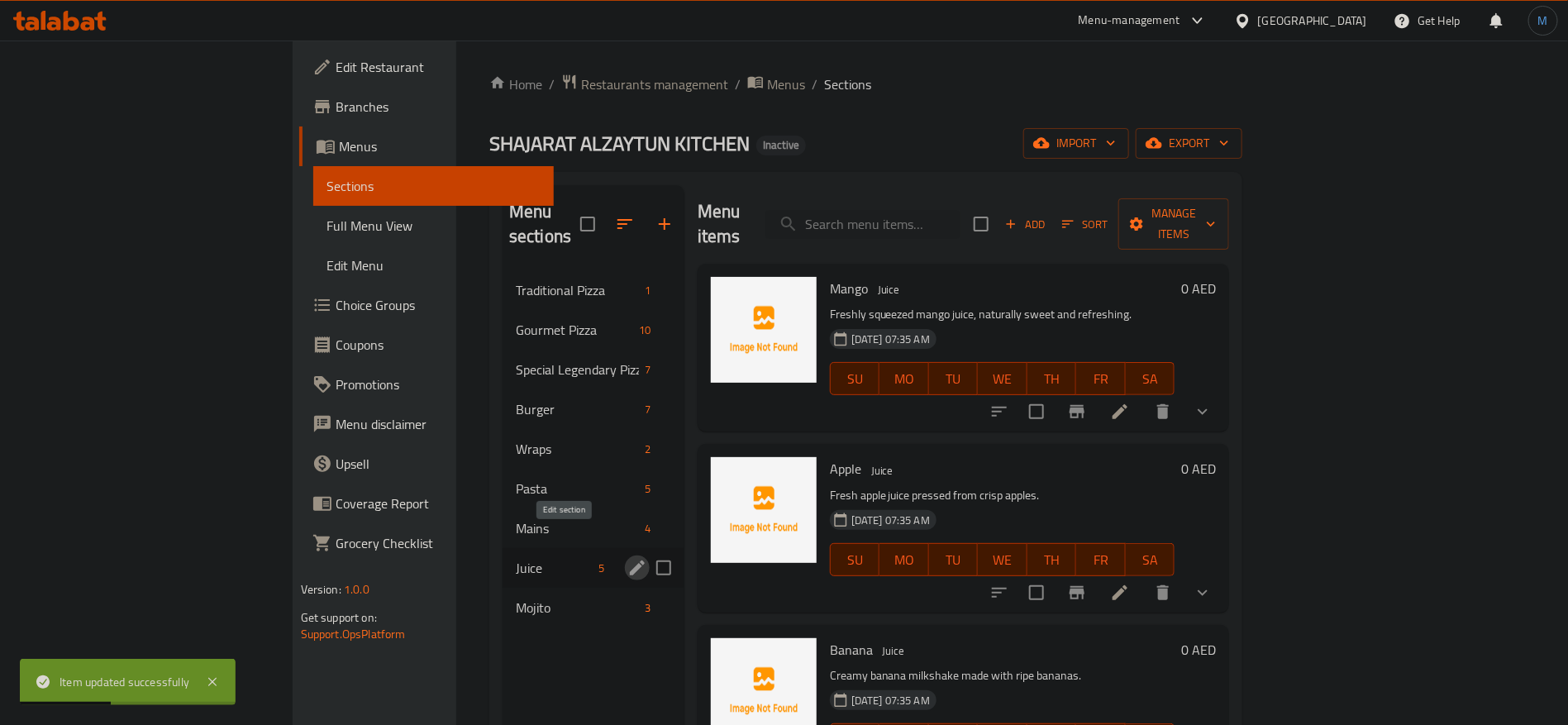
click at [625, 555] on button "edit" at bounding box center [637, 567] width 25 height 25
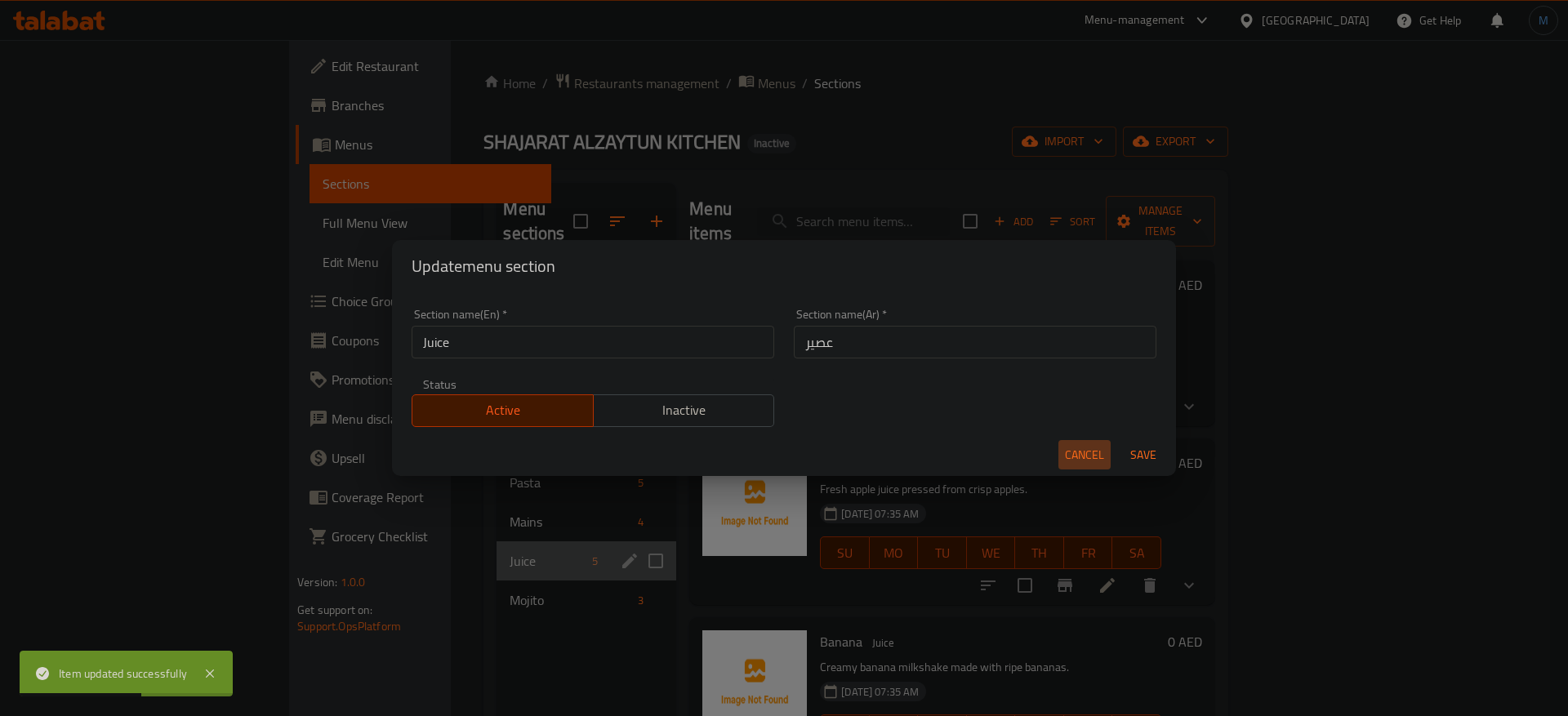
click at [1063, 448] on button "Cancel" at bounding box center [1085, 455] width 52 height 30
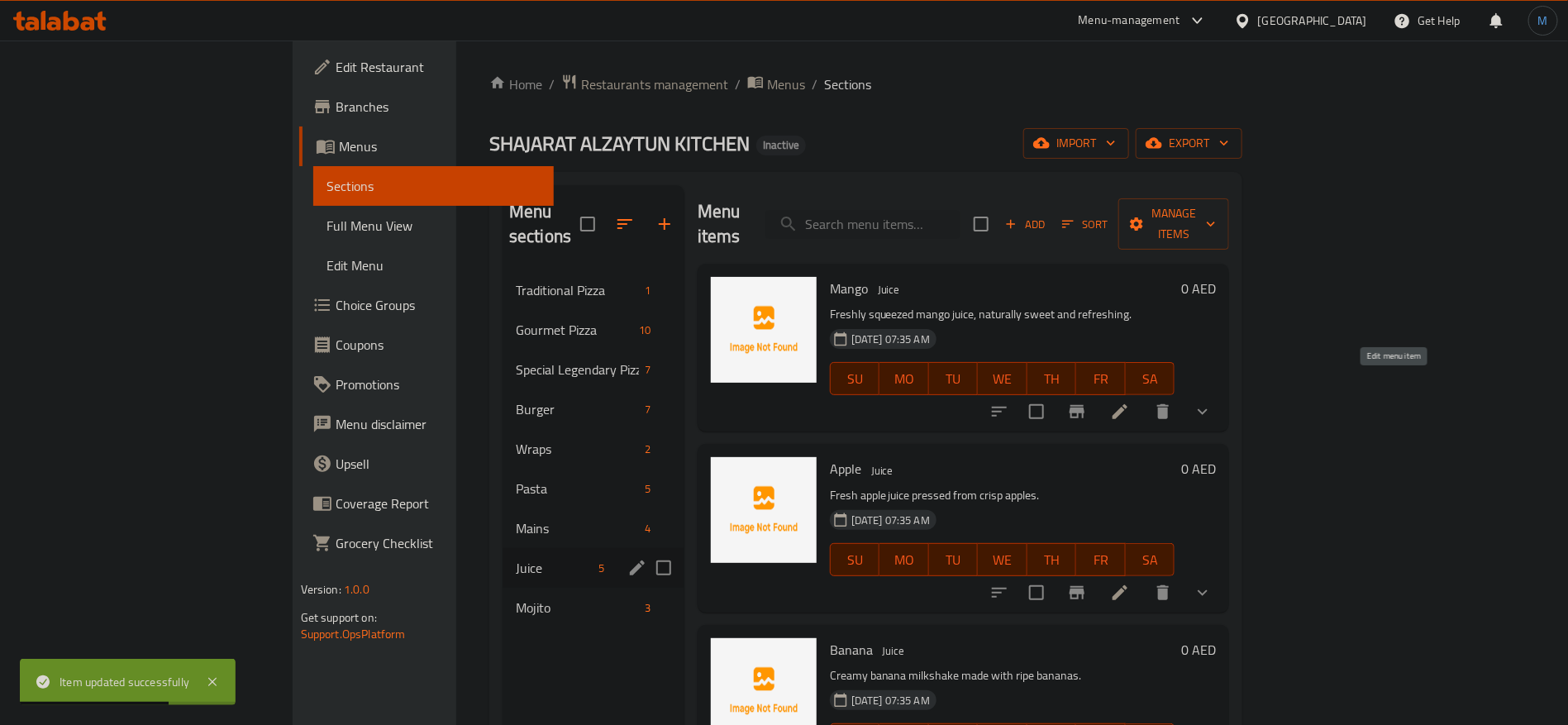
click at [1129, 402] on icon at bounding box center [1119, 411] width 20 height 20
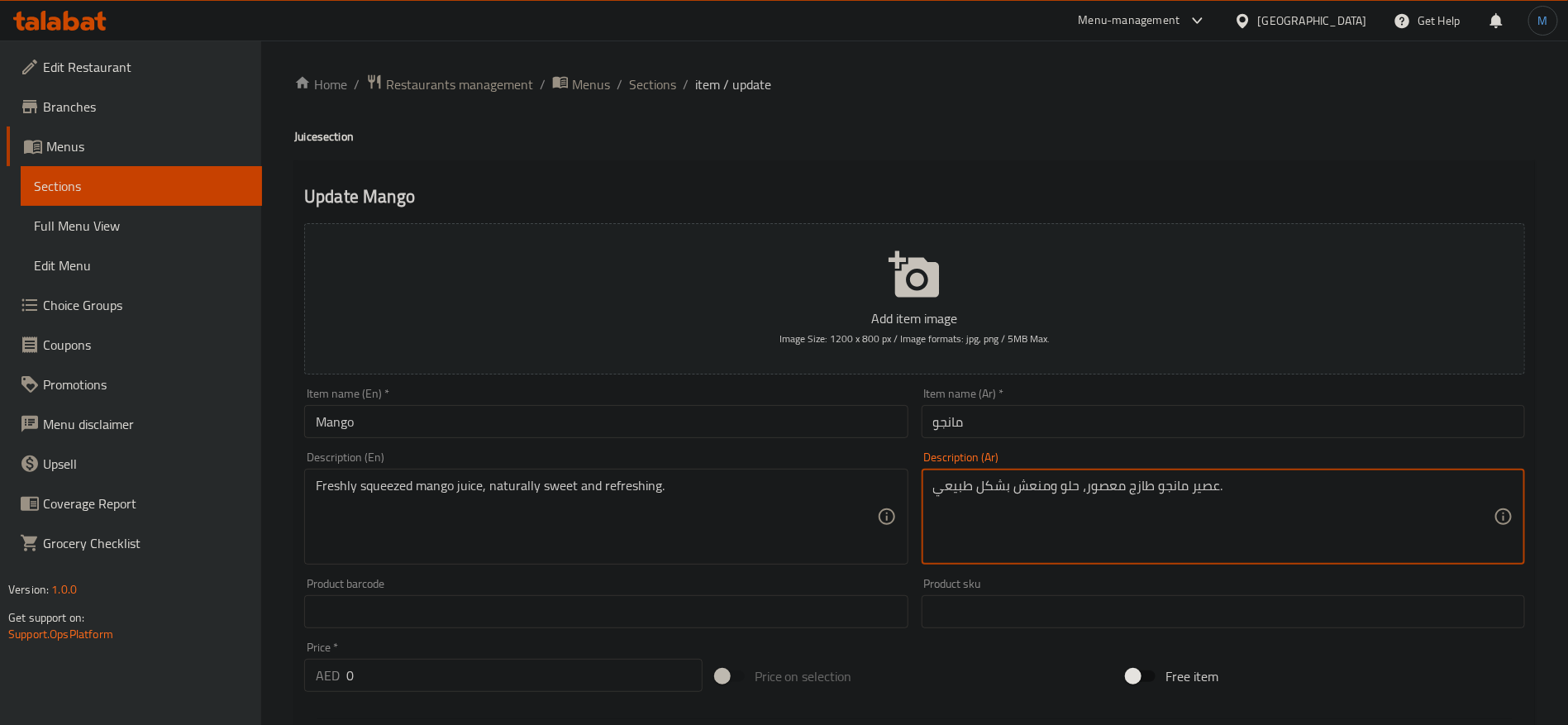
click at [1131, 489] on textarea "عصير مانجو طازج معصور، حلو ومنعش بشكل طبيعي." at bounding box center [1213, 517] width 560 height 79
paste textarea "ازج"
type textarea "عصير مانجو معصور طازج، حلو ومنعش بشكل طبيعي."
click at [631, 444] on div "Item name (En)   * Mango Item name (En) *" at bounding box center [605, 413] width 616 height 63
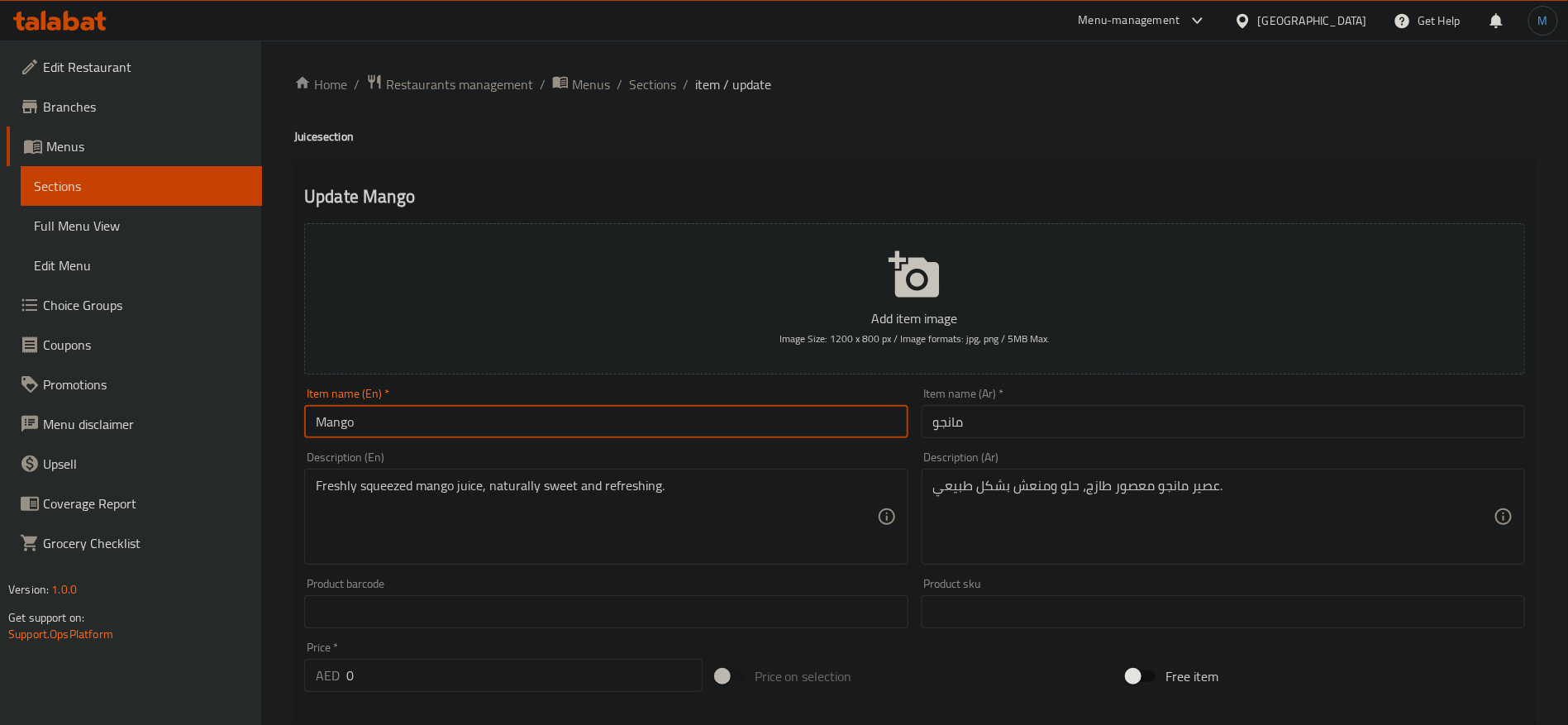
click at [643, 409] on input "Mango" at bounding box center [606, 422] width 603 height 33
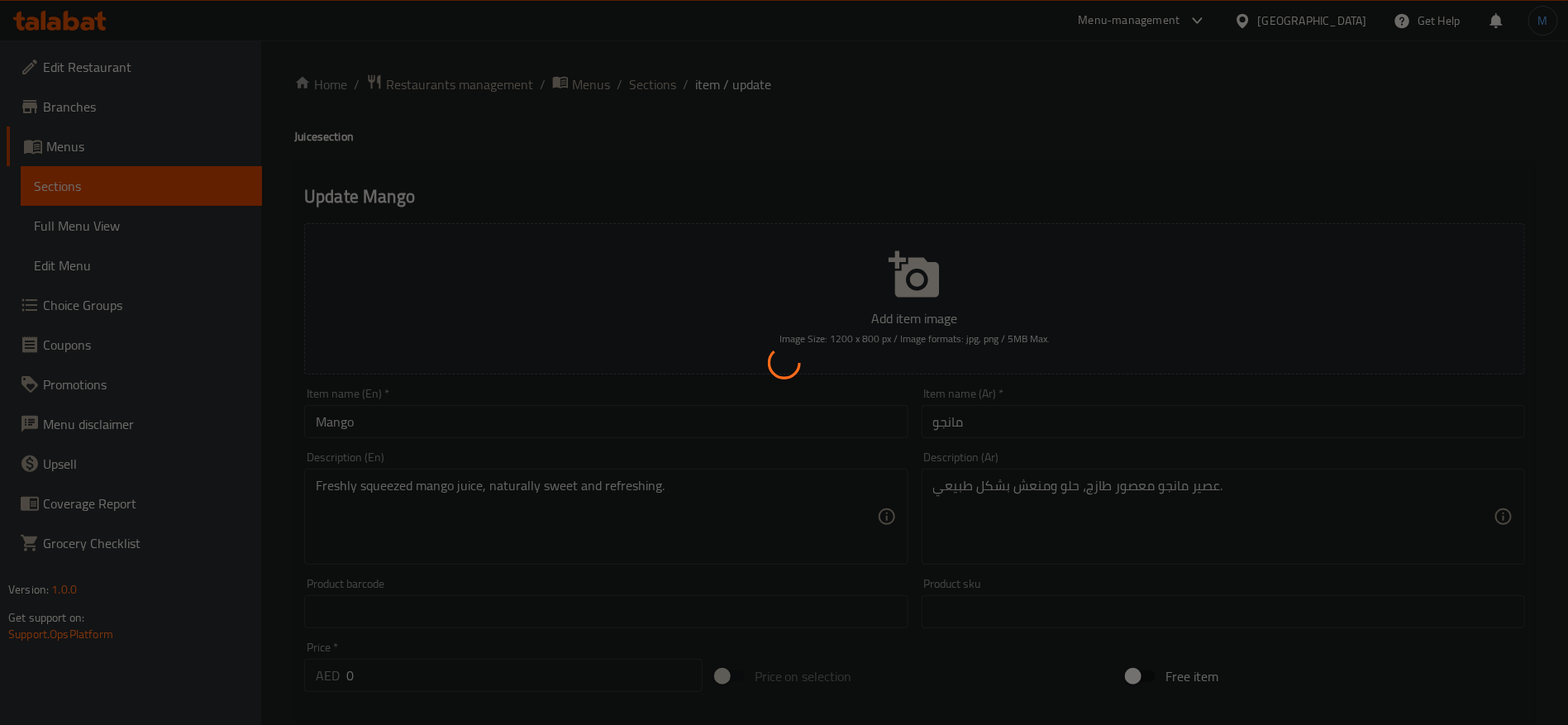
click at [872, 102] on div at bounding box center [784, 362] width 1568 height 725
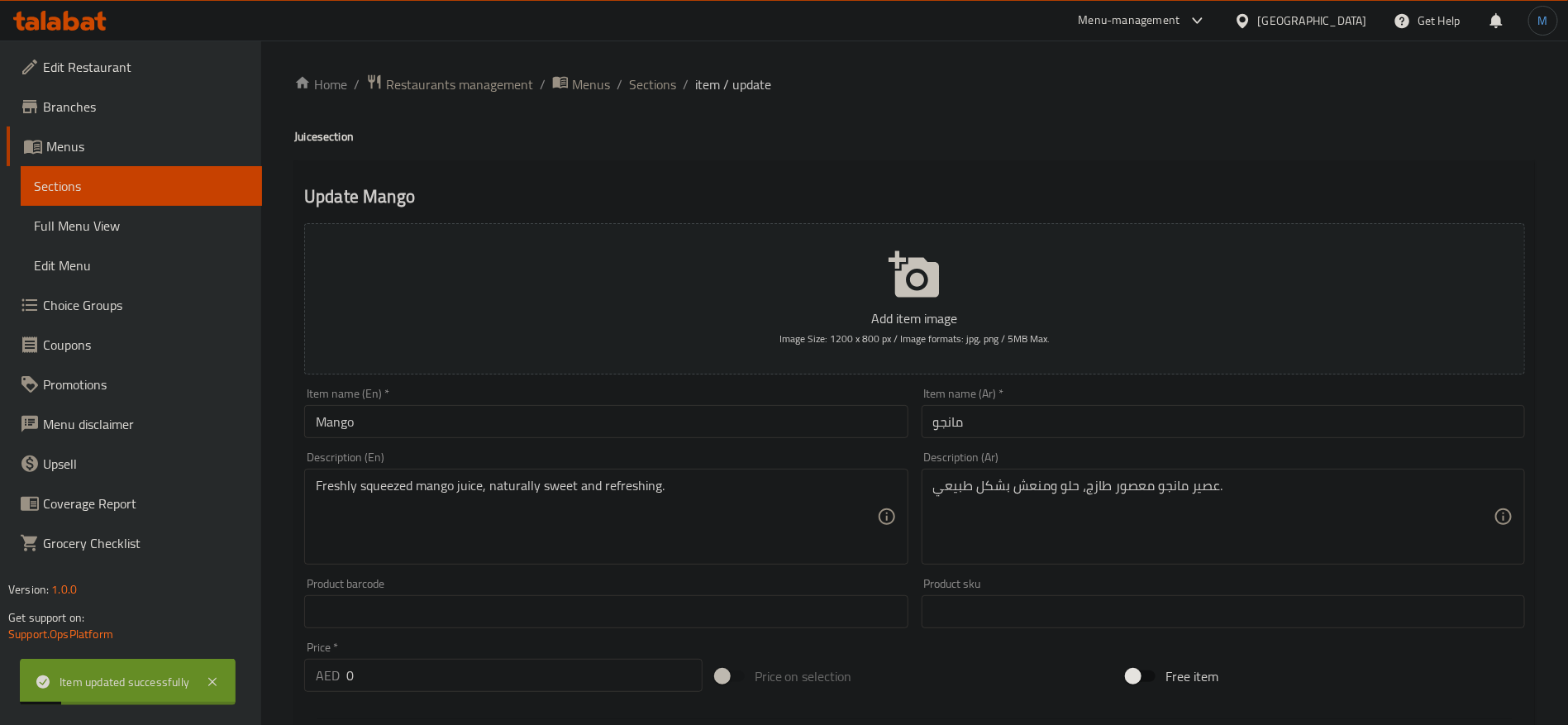
click at [651, 68] on div "Home / Restaurants management / Menus / Sections / item / update Juice section …" at bounding box center [914, 622] width 1307 height 1165
click at [651, 76] on span "Sections" at bounding box center [652, 84] width 47 height 20
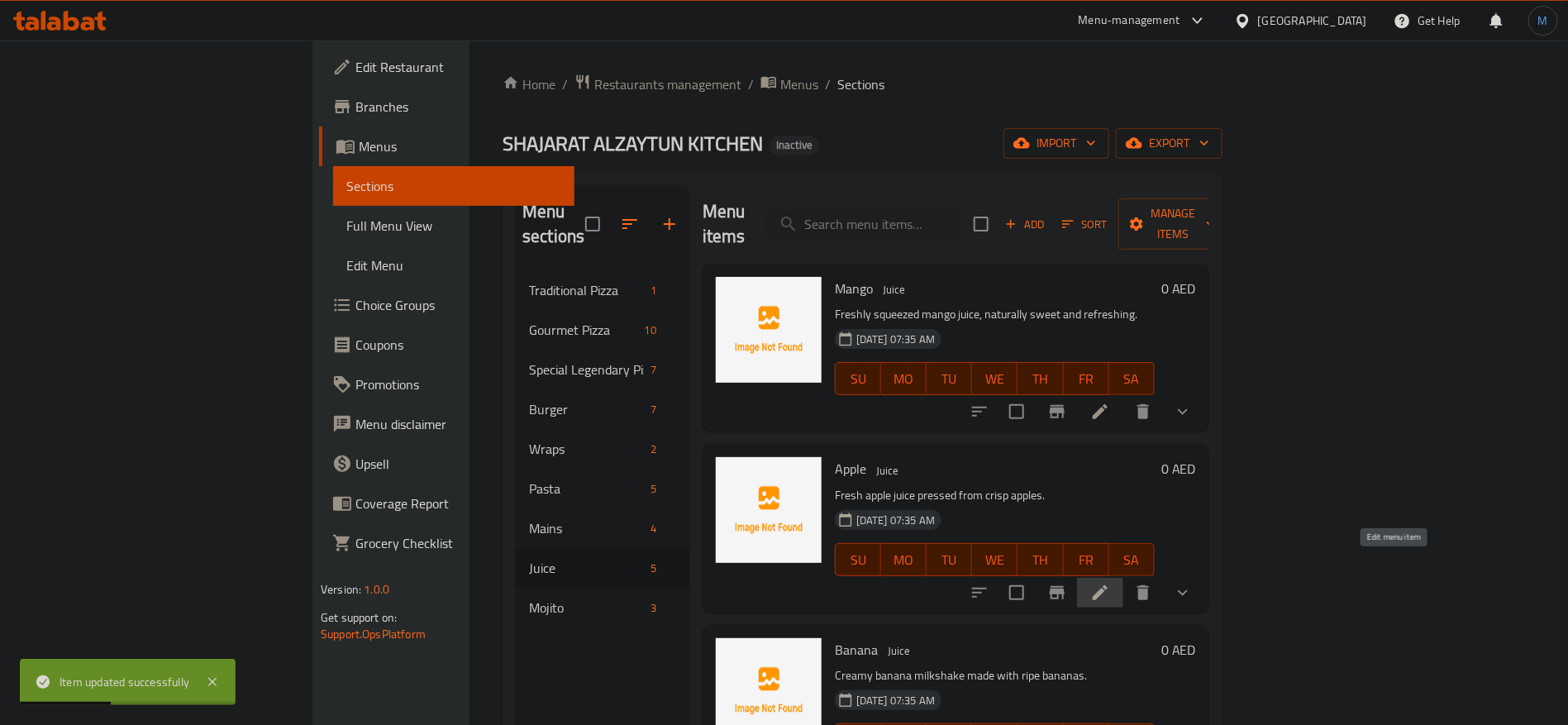
click at [1110, 583] on icon at bounding box center [1099, 592] width 20 height 20
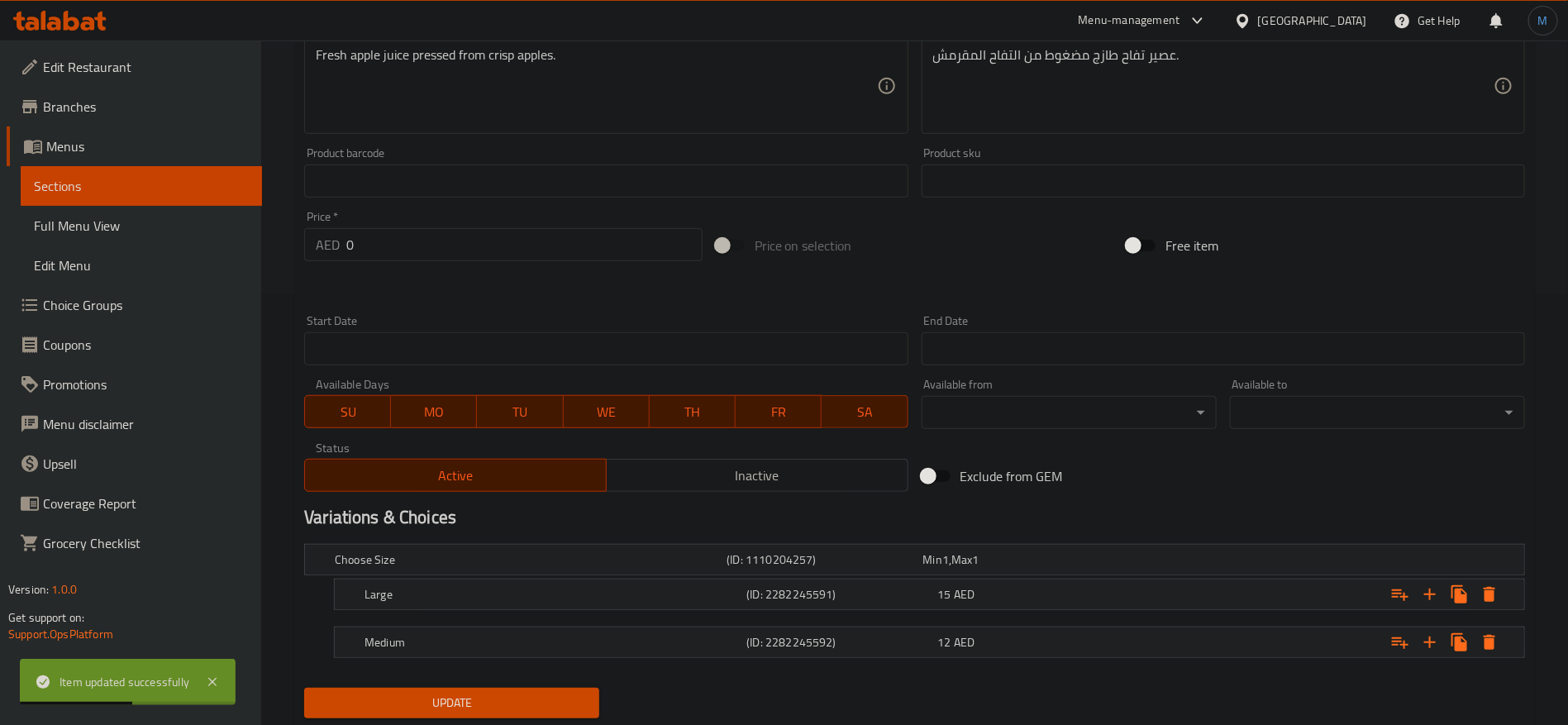
scroll to position [478, 0]
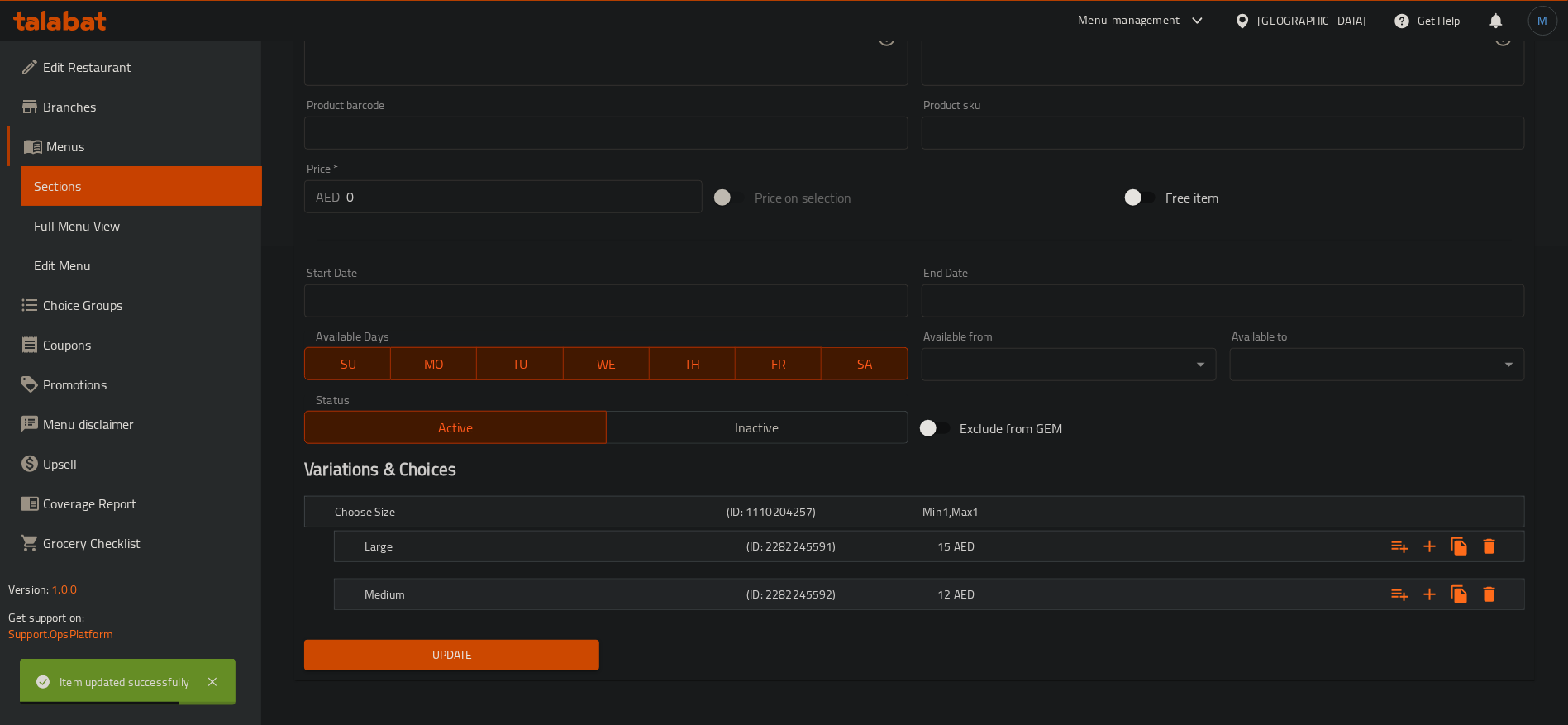
click at [1169, 591] on div "Expand" at bounding box center [1317, 594] width 382 height 36
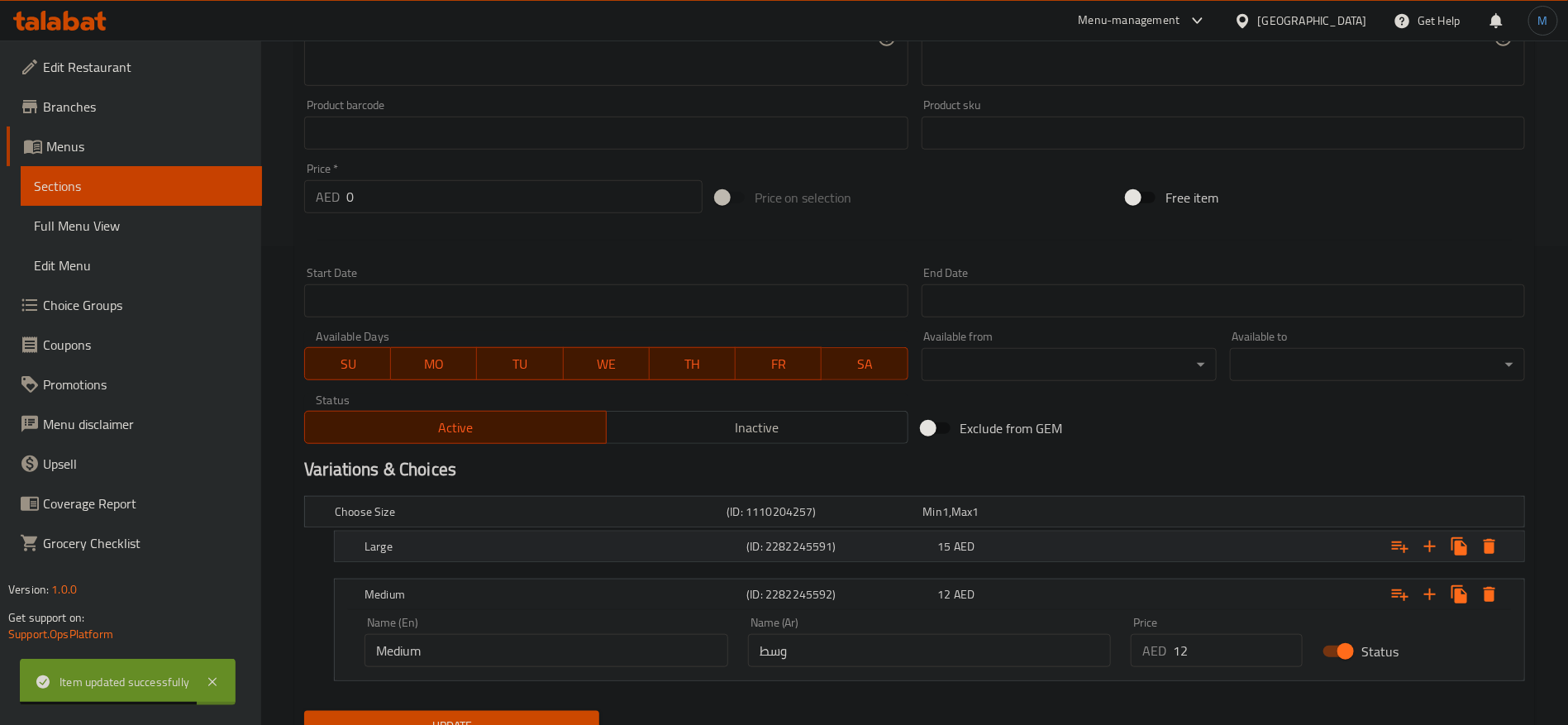
click at [1154, 542] on div "Expand" at bounding box center [1317, 546] width 382 height 36
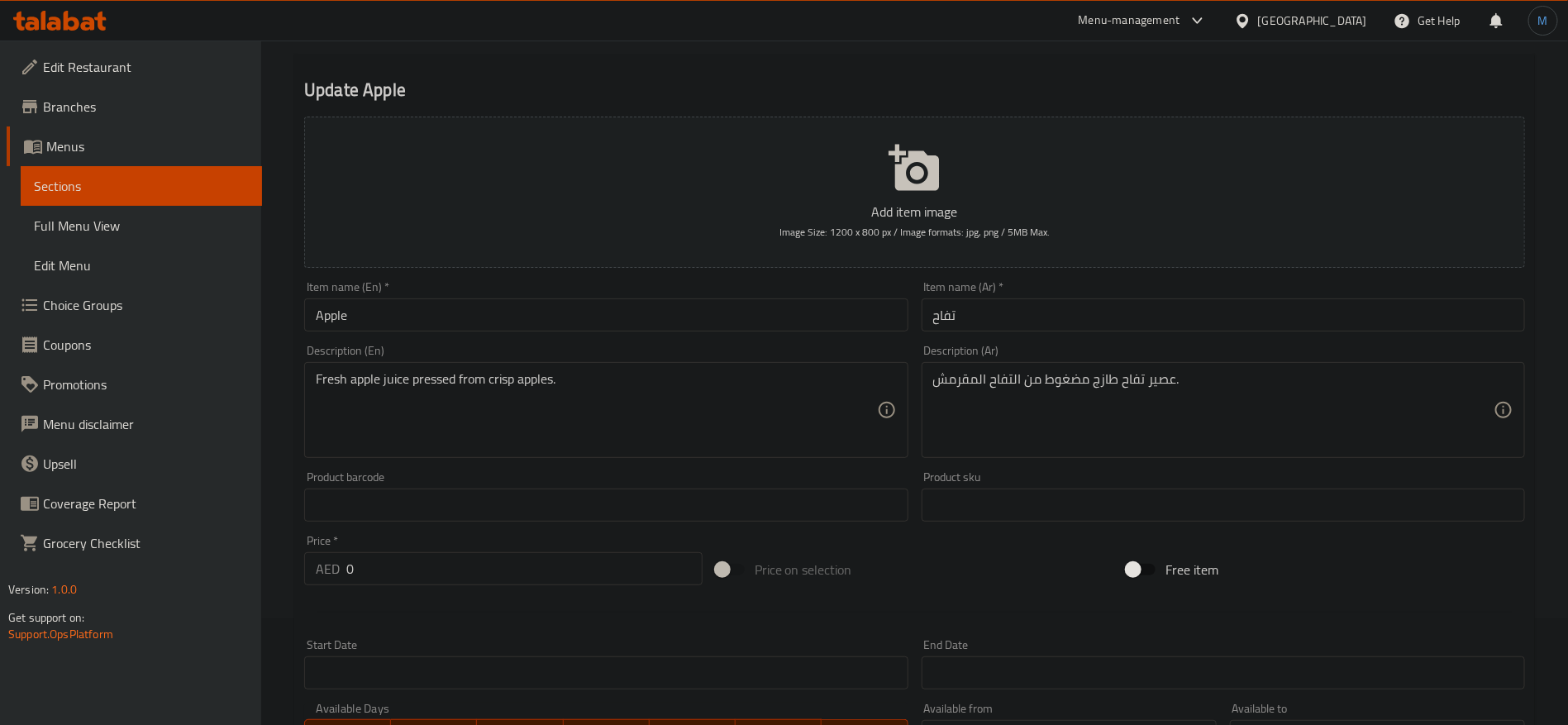
scroll to position [0, 0]
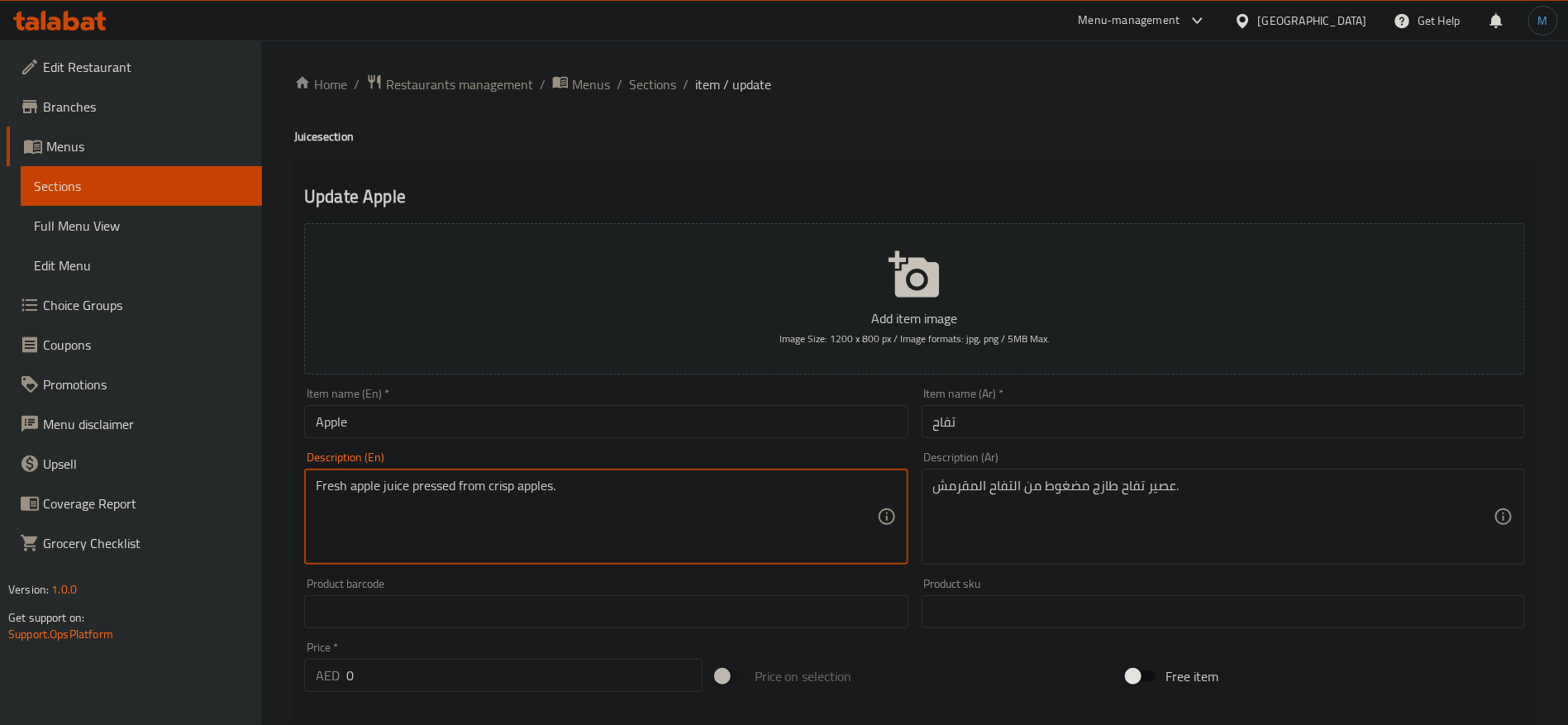
click at [428, 488] on textarea "Fresh apple juice pressed from crisp apples." at bounding box center [595, 517] width 560 height 79
click at [406, 485] on textarea "Fresh apple juice pressed from crisp apples." at bounding box center [595, 517] width 560 height 79
click at [402, 485] on textarea "Fresh apple juice pressed from crisp apples." at bounding box center [595, 517] width 560 height 79
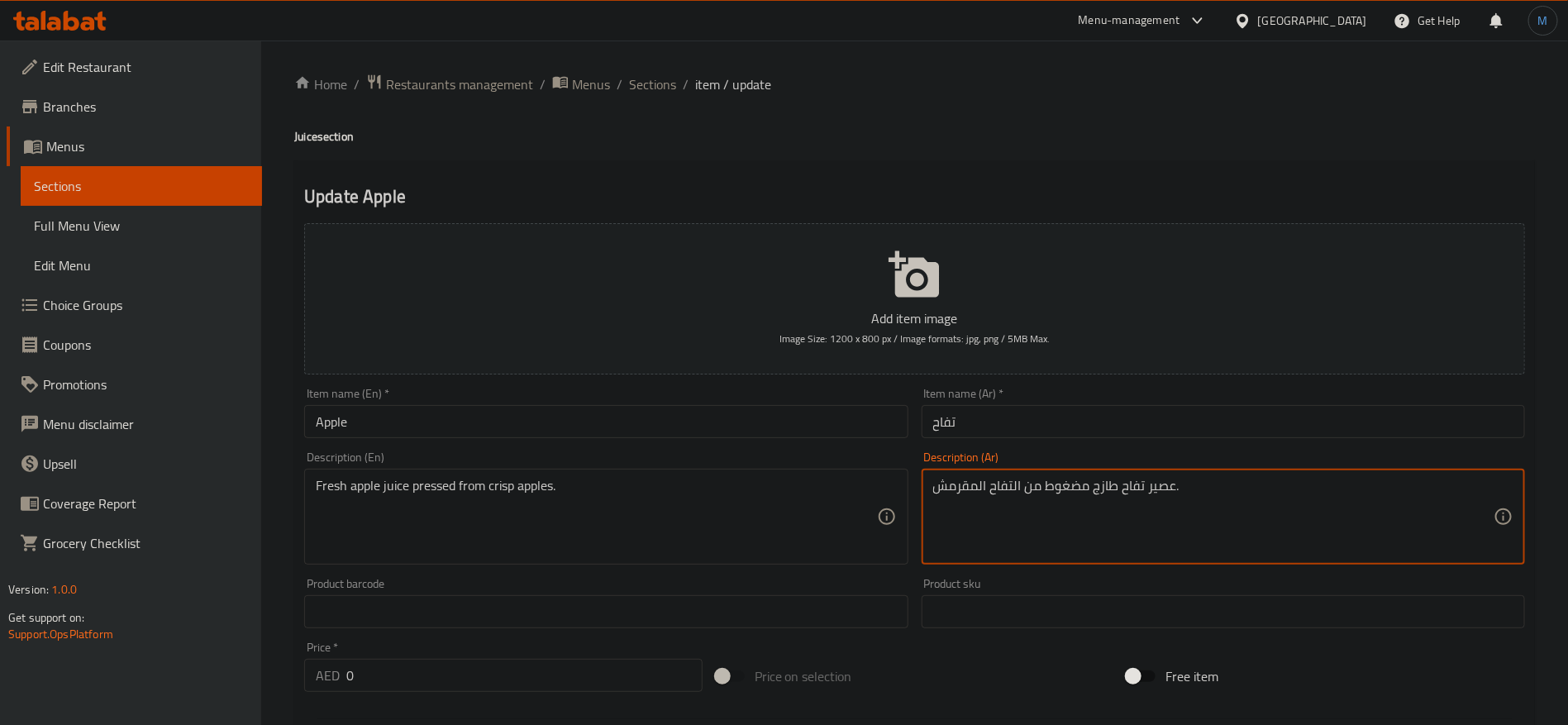
click at [1063, 500] on textarea "عصير تفاح طازج مضغوط من التفاح المقرمش." at bounding box center [1213, 517] width 560 height 79
paste textarea "صور"
click at [959, 477] on textarea "عصير تفاح طازج معصور من التفاح المقرمش." at bounding box center [1213, 517] width 560 height 79
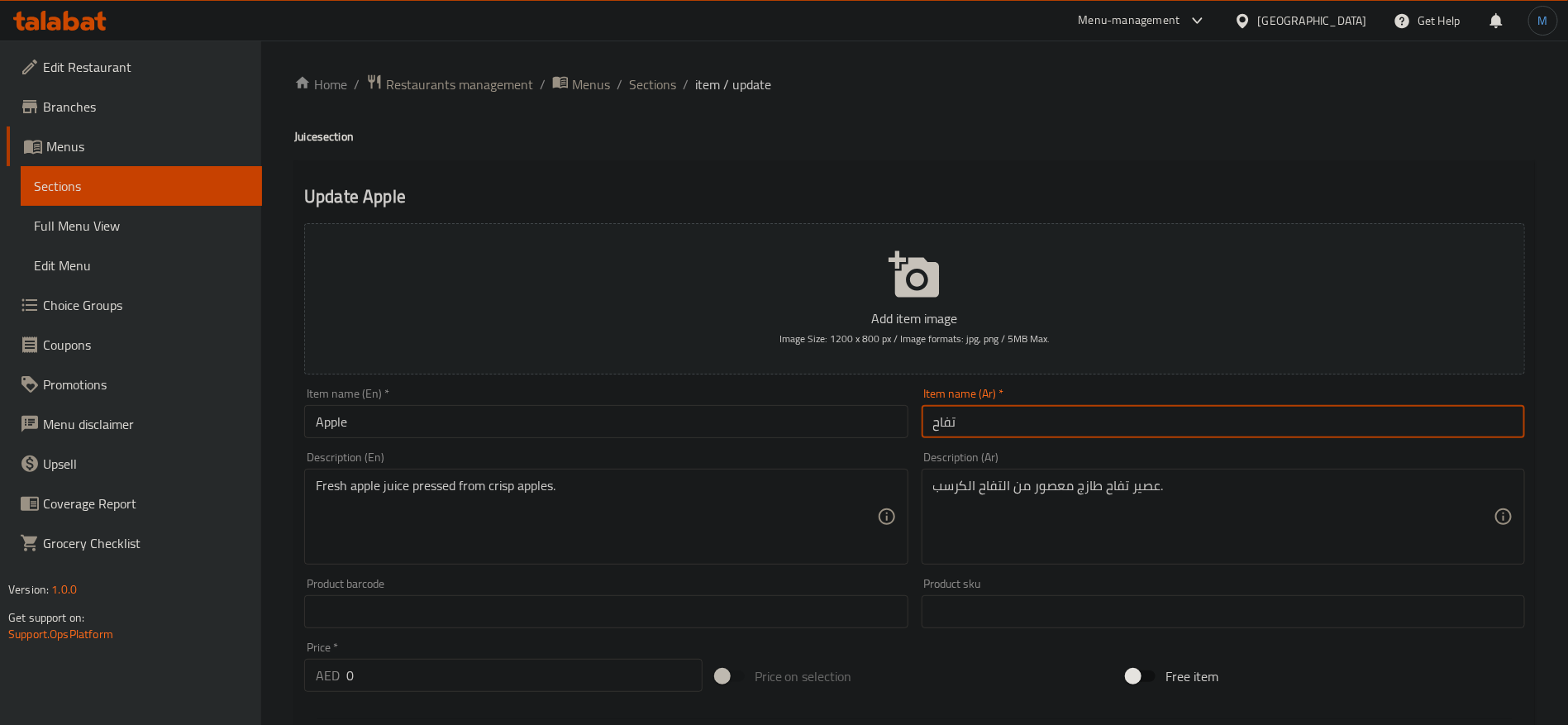
click at [973, 422] on input "تفاح" at bounding box center [1223, 422] width 603 height 33
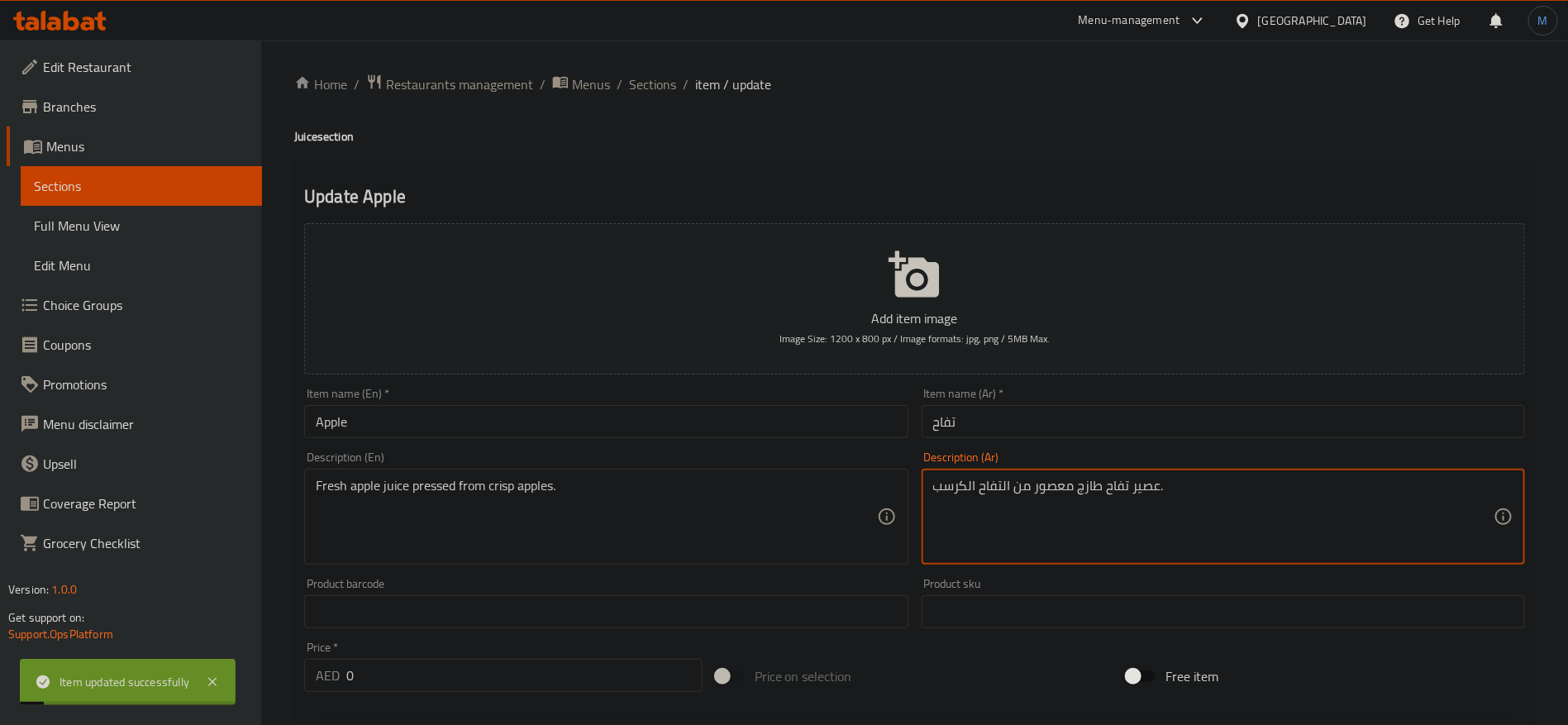
drag, startPoint x: 1095, startPoint y: 485, endPoint x: 1116, endPoint y: 487, distance: 21.1
click at [1095, 485] on textarea "عصير تفاح طازج معصور من التفاح الكرسب." at bounding box center [1213, 517] width 560 height 79
paste textarea "طازج"
type textarea "عصير تفاح معصور طازج من التفاح الكرسب."
click at [1181, 417] on input "تفاح" at bounding box center [1223, 422] width 603 height 33
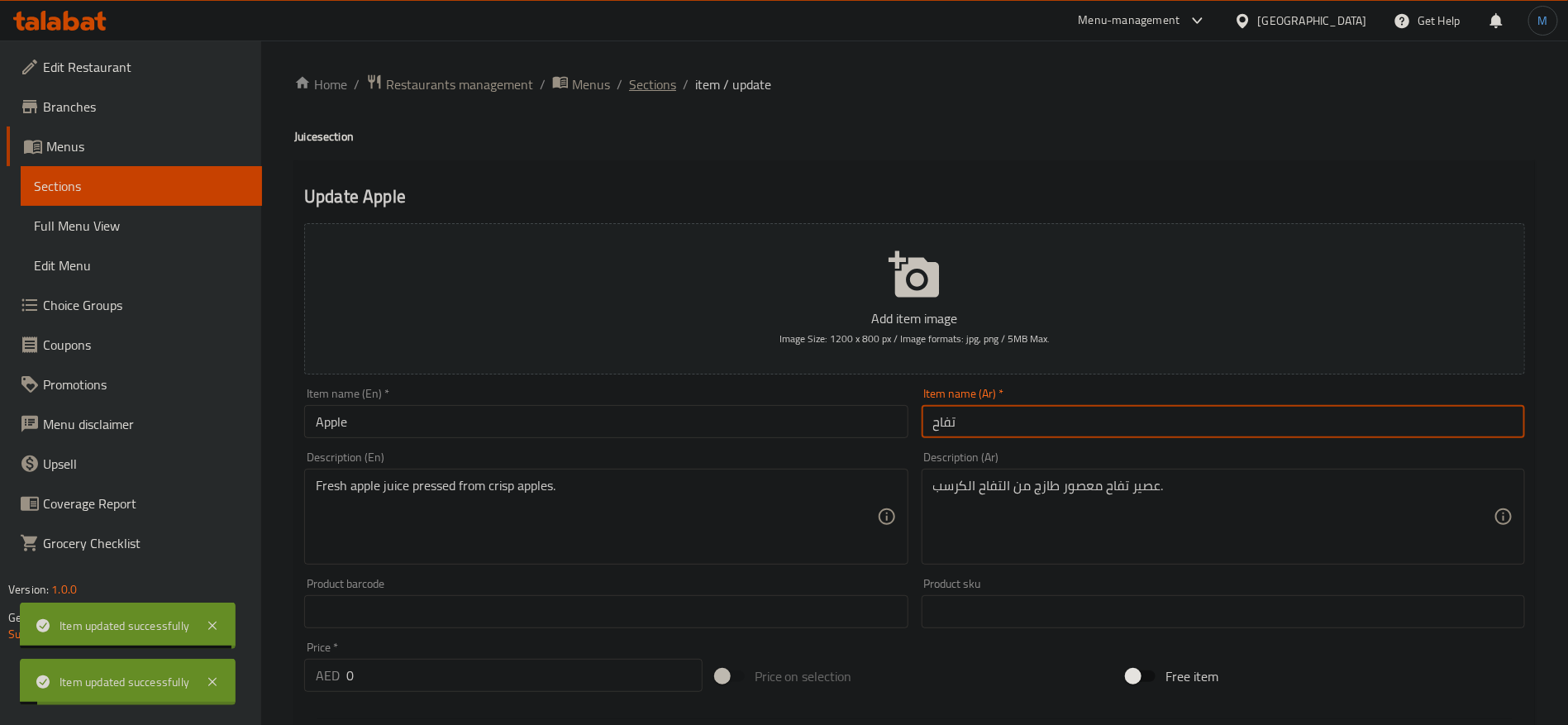
click at [671, 90] on span "Sections" at bounding box center [652, 84] width 47 height 20
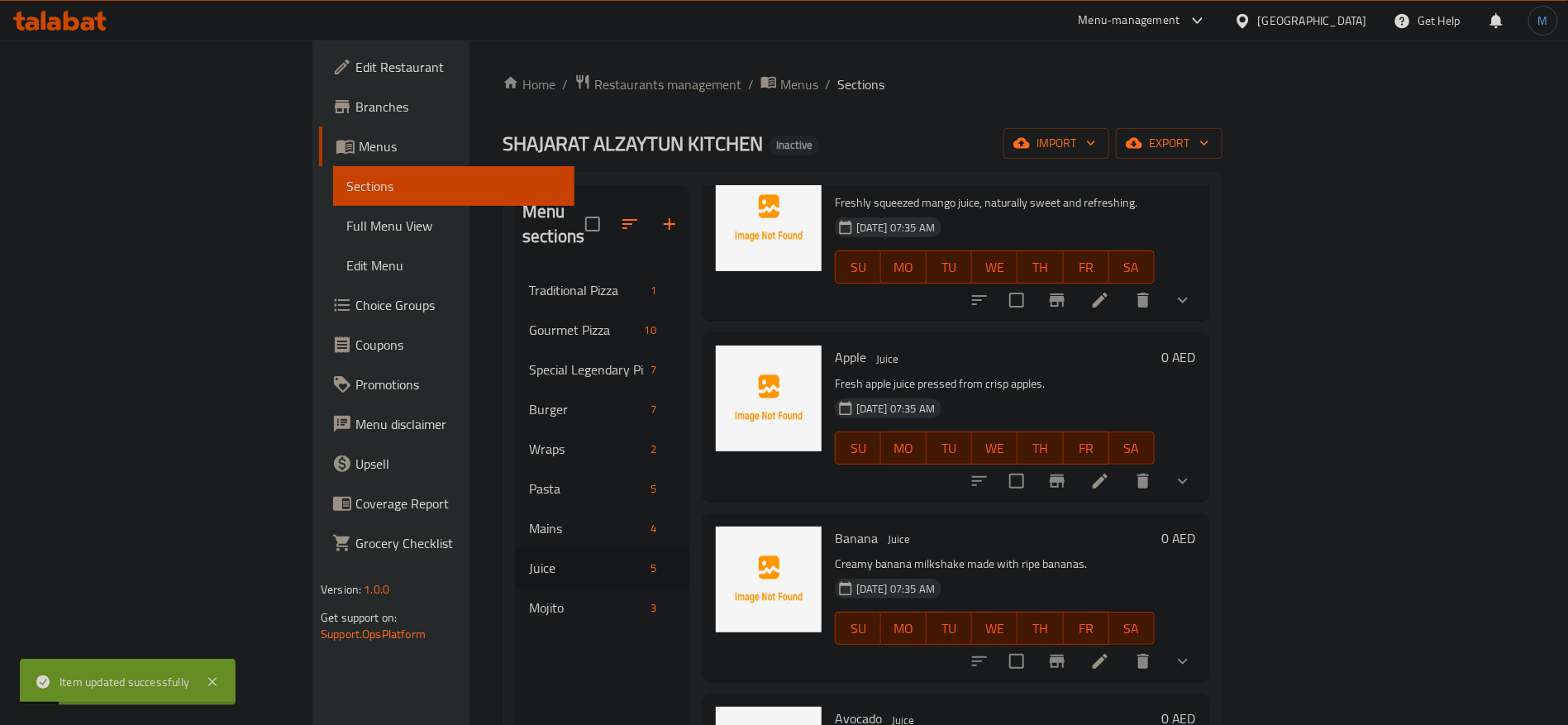
scroll to position [124, 0]
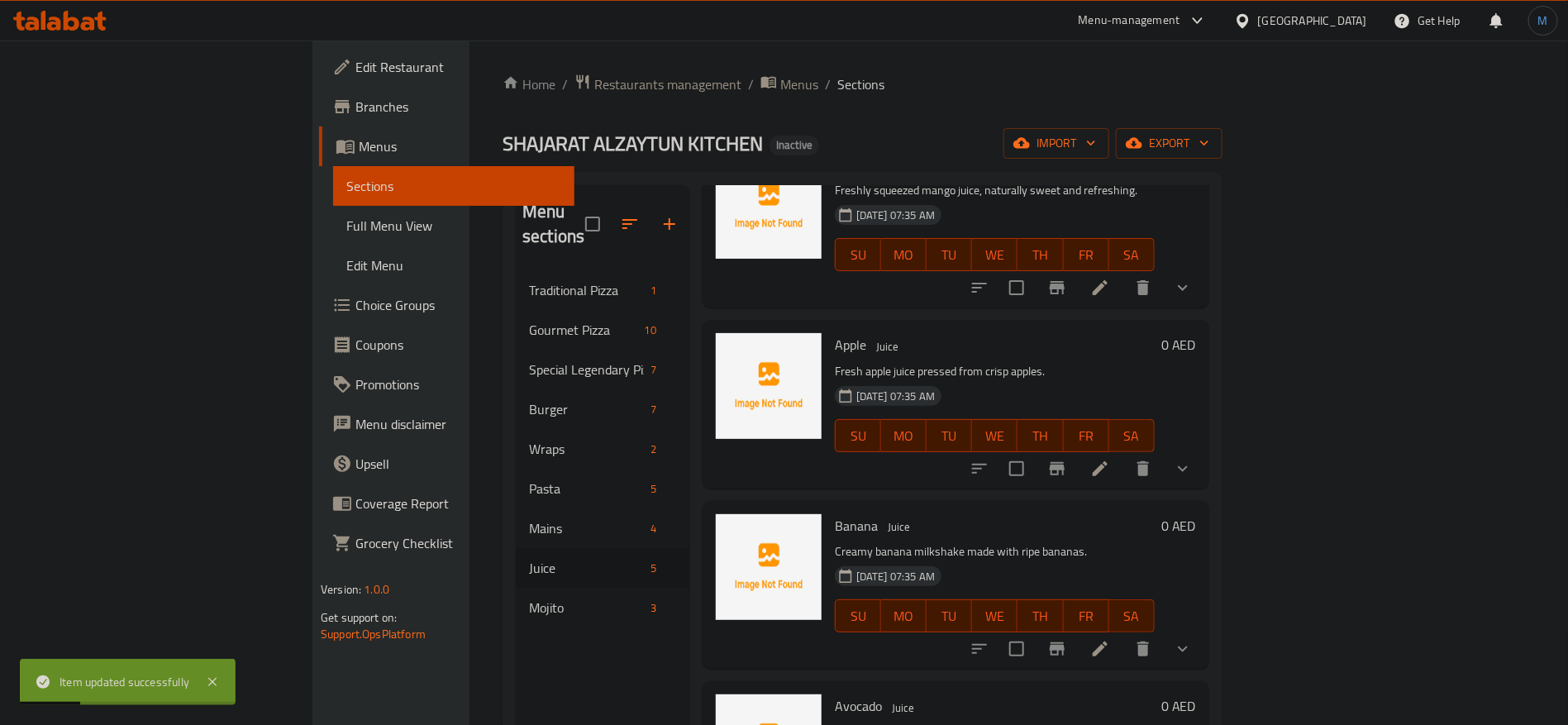
click at [1123, 634] on li at bounding box center [1100, 649] width 46 height 30
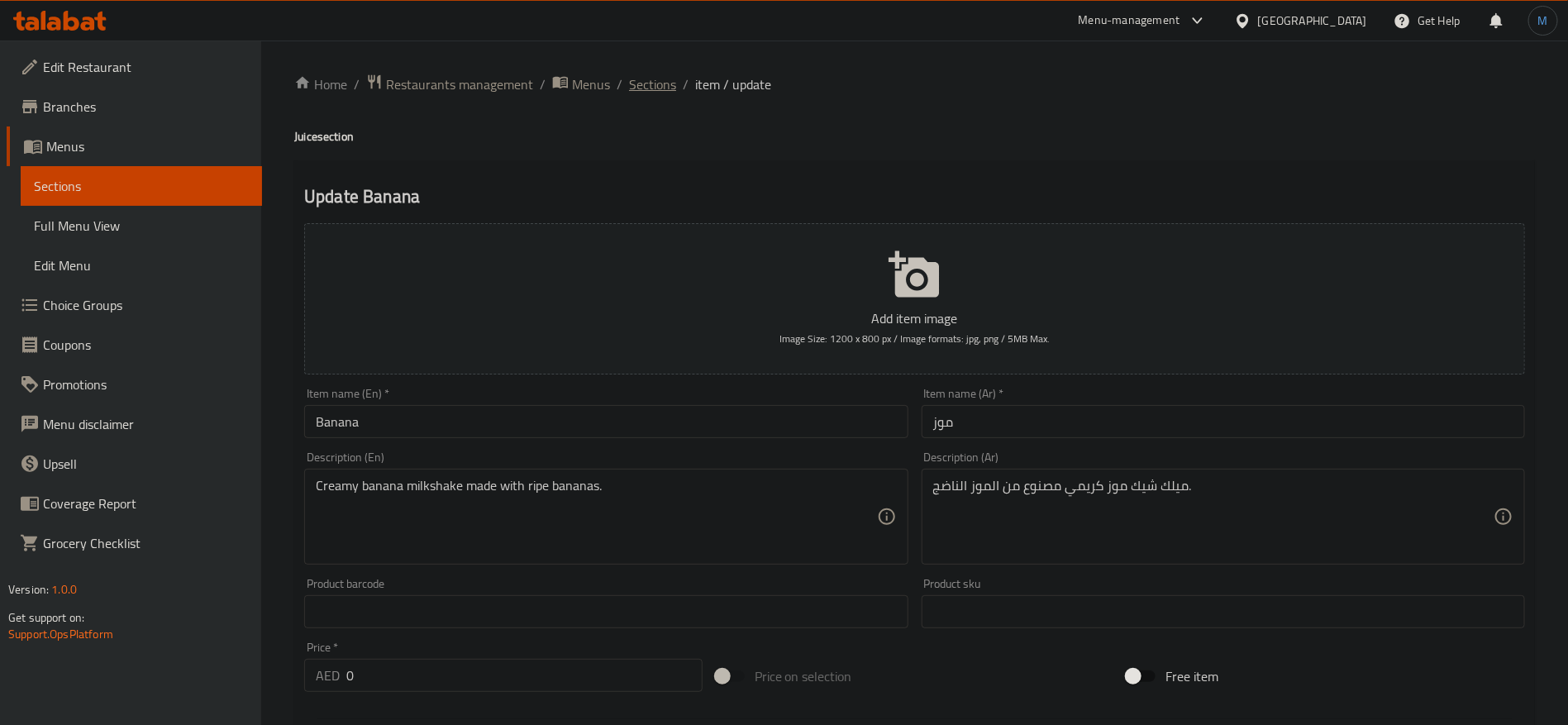
click at [657, 82] on span "Sections" at bounding box center [652, 84] width 47 height 20
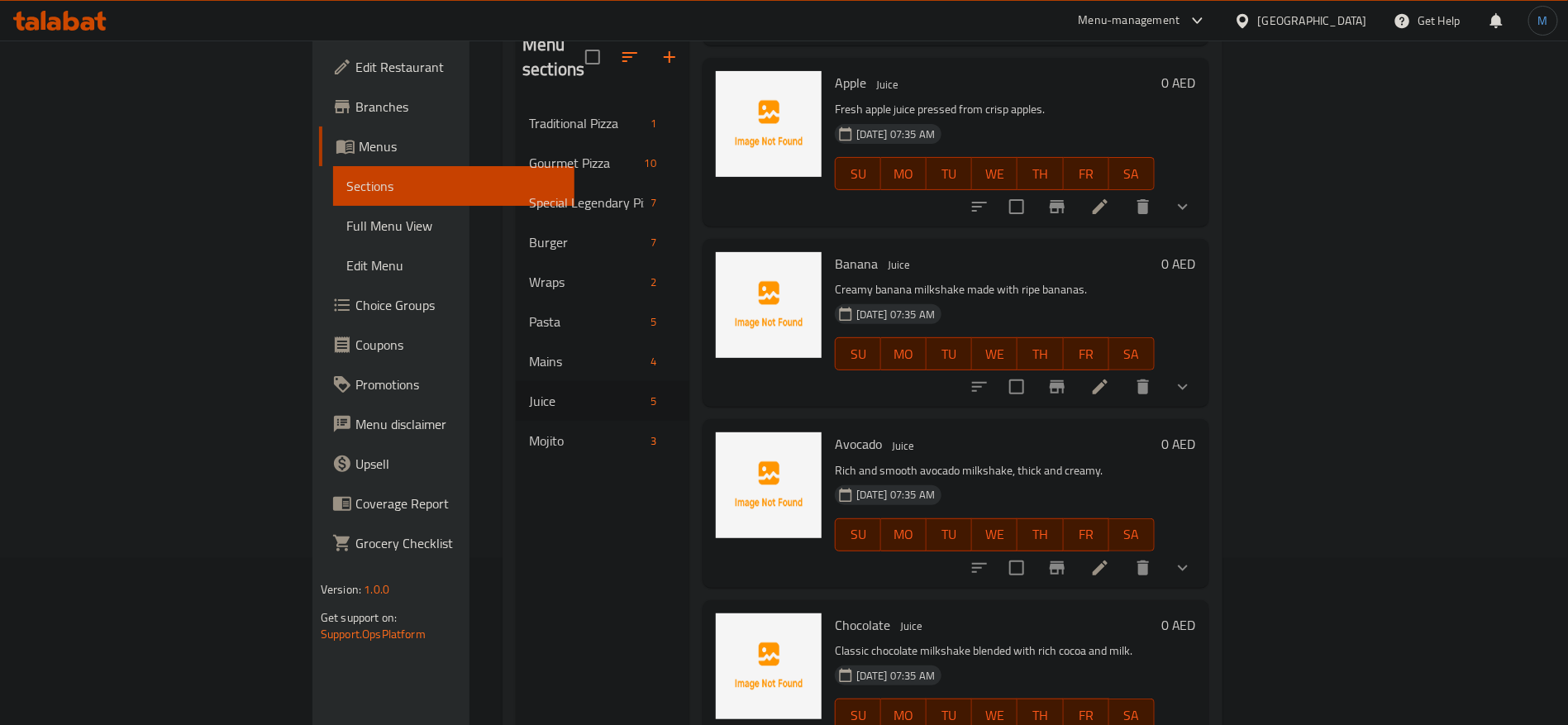
scroll to position [231, 0]
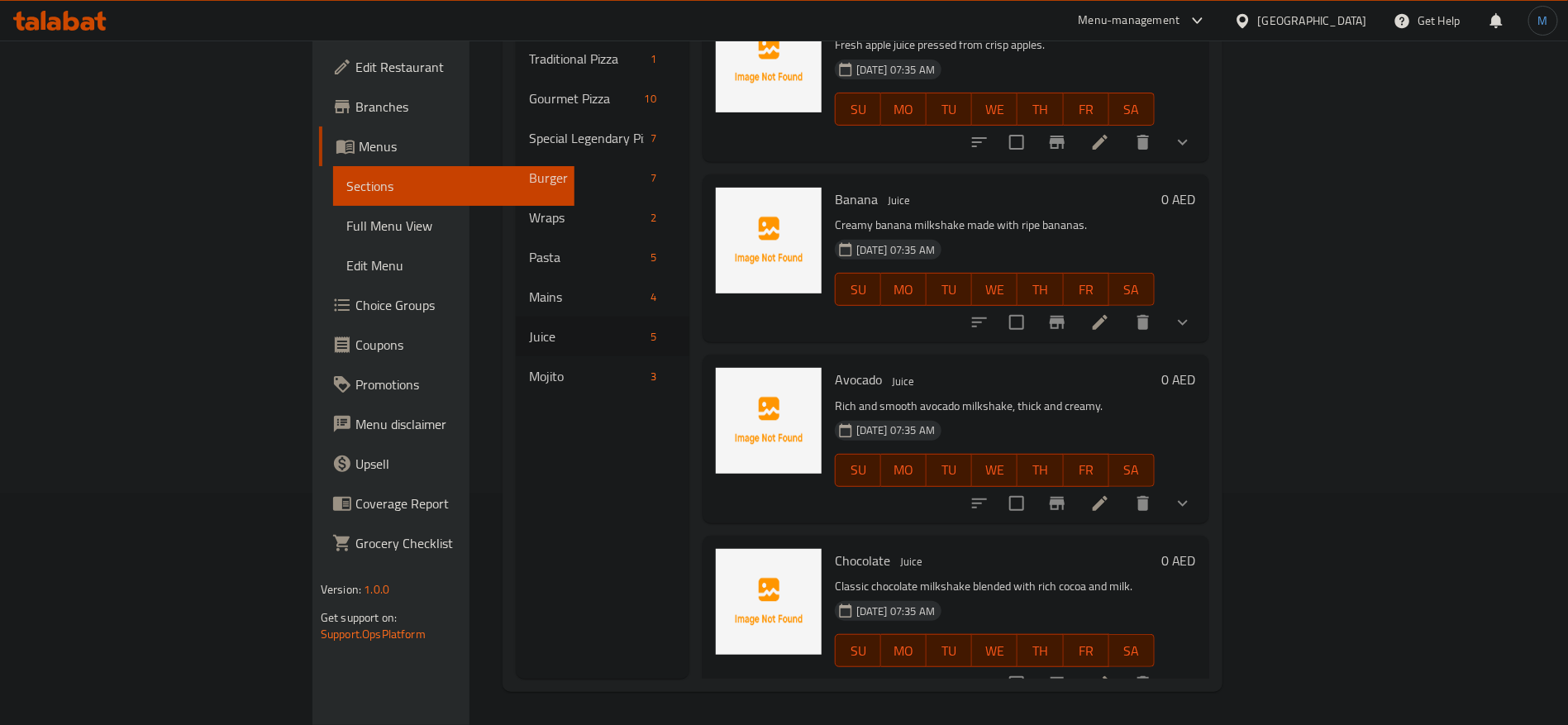
click at [1110, 494] on icon at bounding box center [1099, 503] width 20 height 20
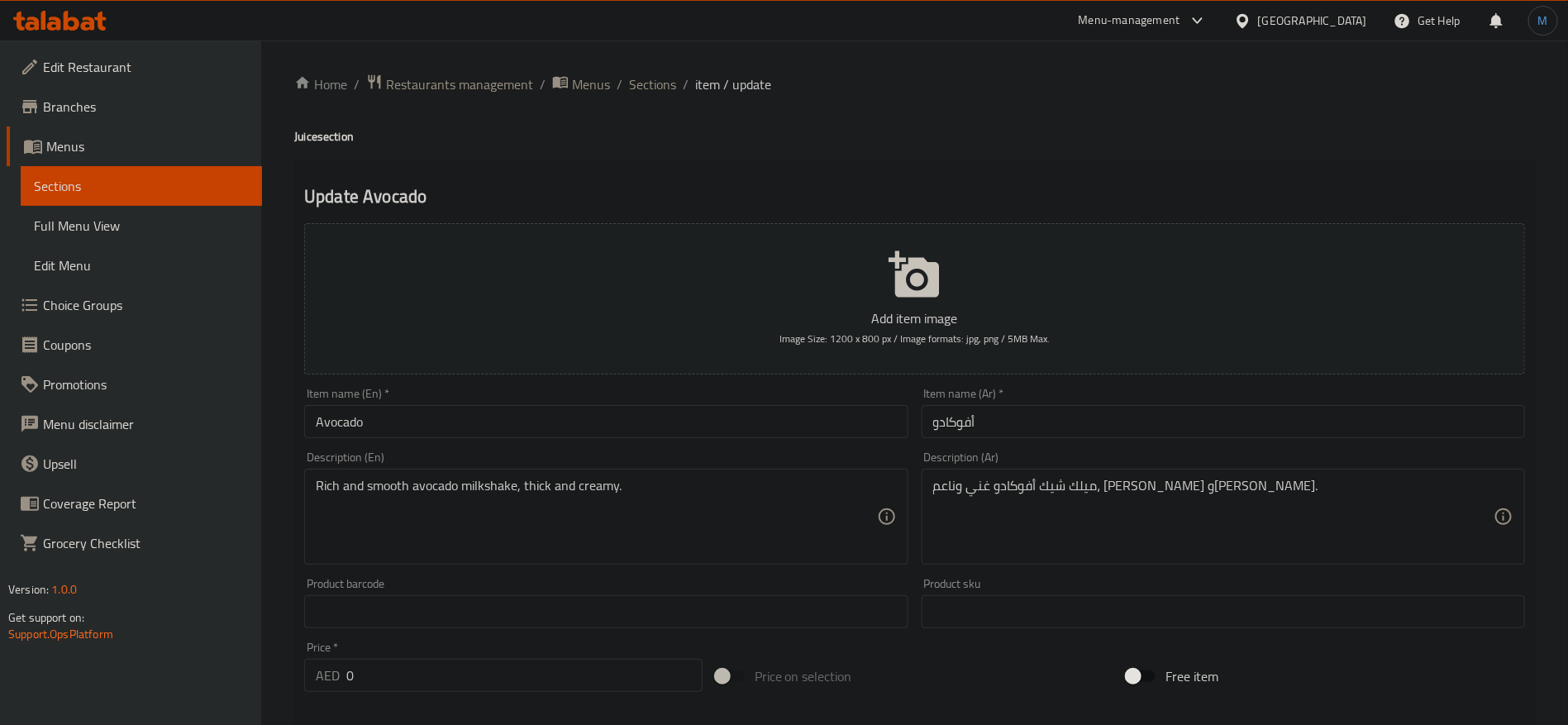
click at [650, 100] on div "Home / Restaurants management / Menus / Sections / item / update Juice section …" at bounding box center [914, 623] width 1241 height 1099
click at [650, 93] on span "Sections" at bounding box center [652, 84] width 47 height 20
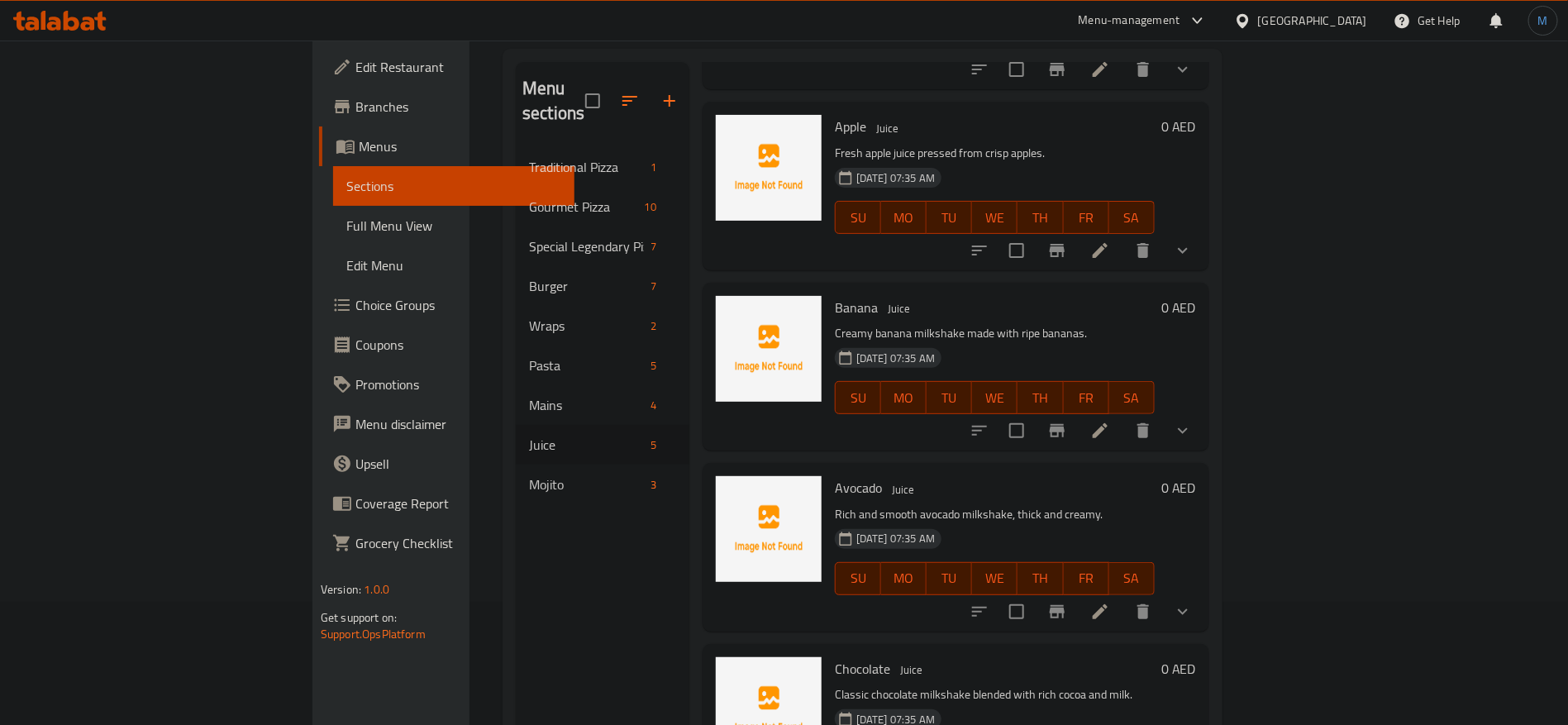
scroll to position [231, 0]
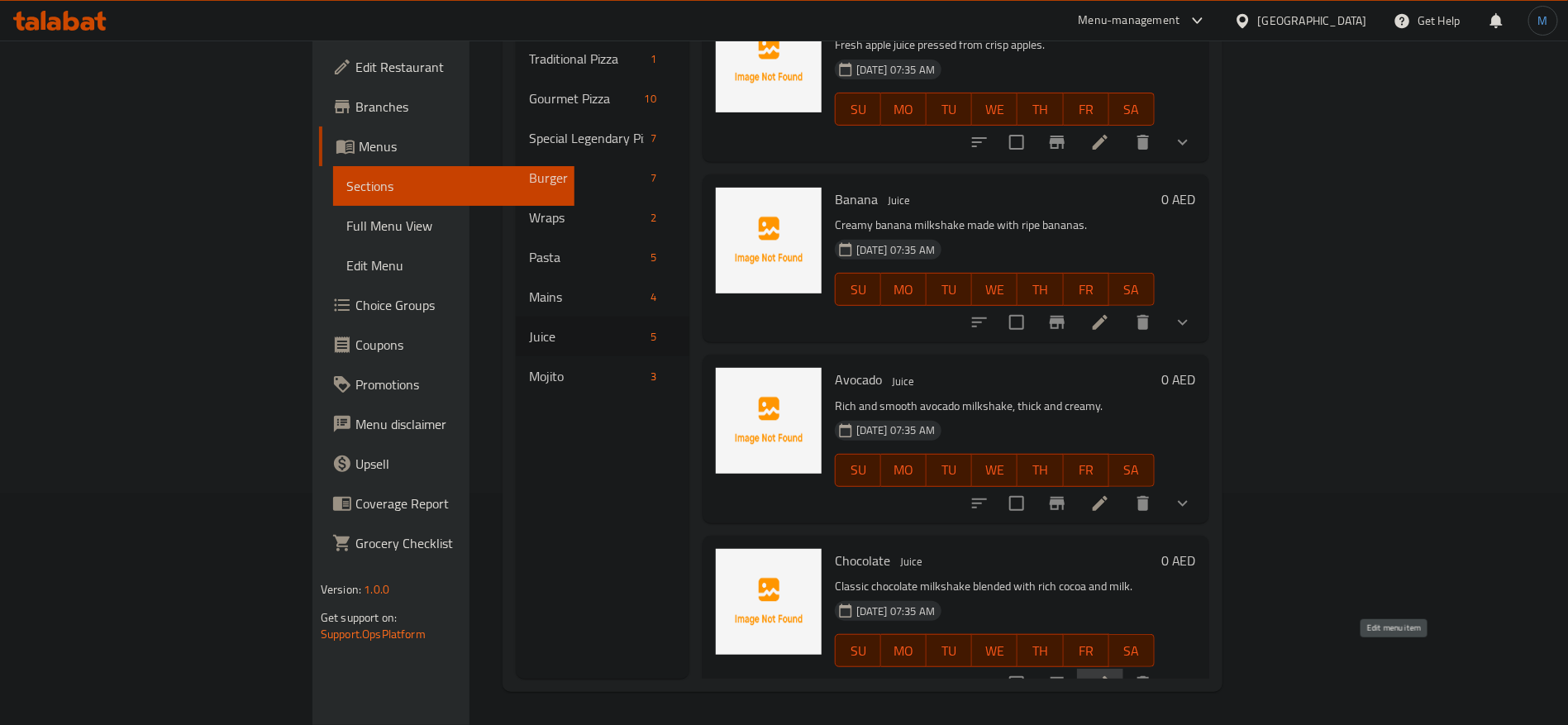
click at [1110, 674] on icon at bounding box center [1099, 683] width 20 height 20
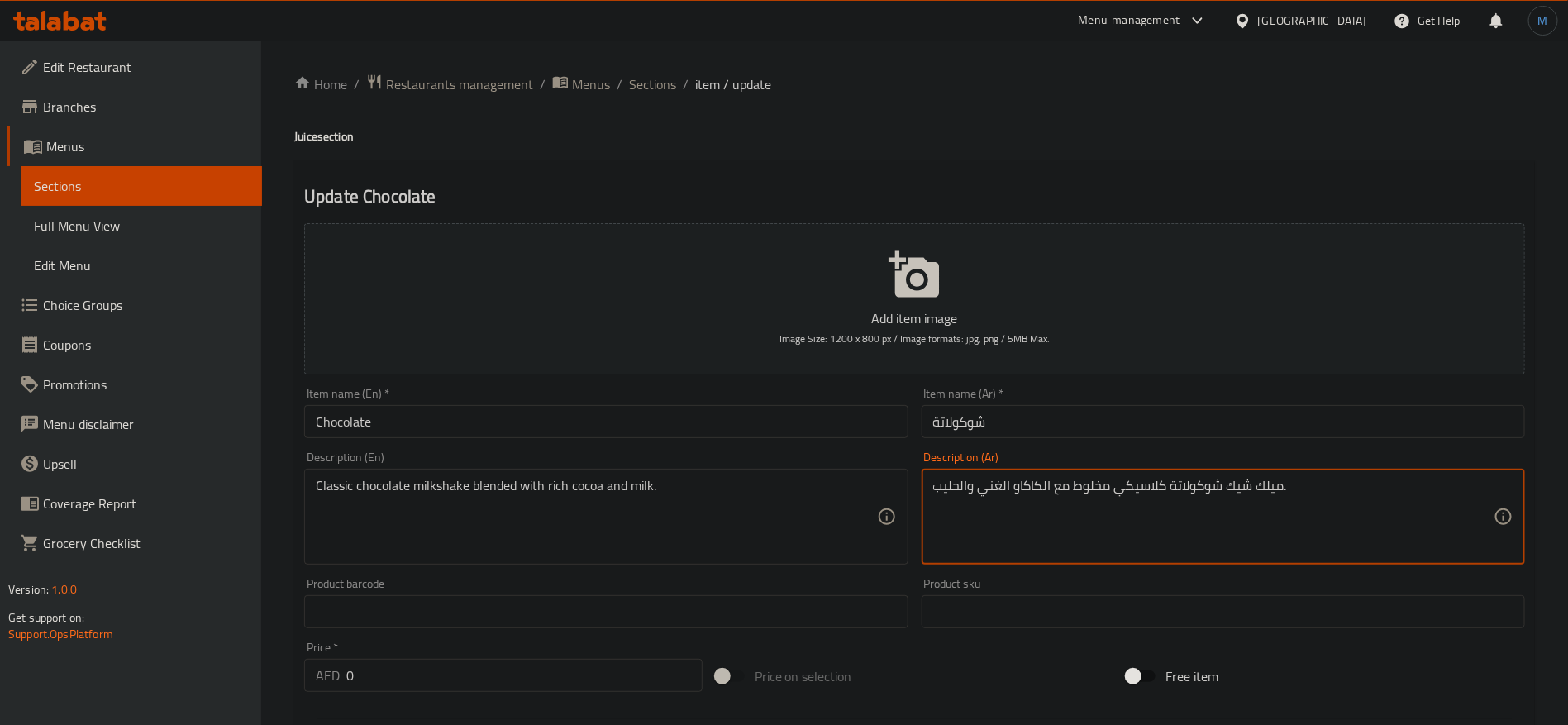
click at [1087, 481] on textarea "ميلك شيك شوكولاتة كلاسيكي مخلوط مع الكاكاو الغني والحليب." at bounding box center [1213, 517] width 560 height 79
type textarea "ميلك شيك شوكولاتة كلاسيكي ممزوج مع الكاكاو الغني والحليب."
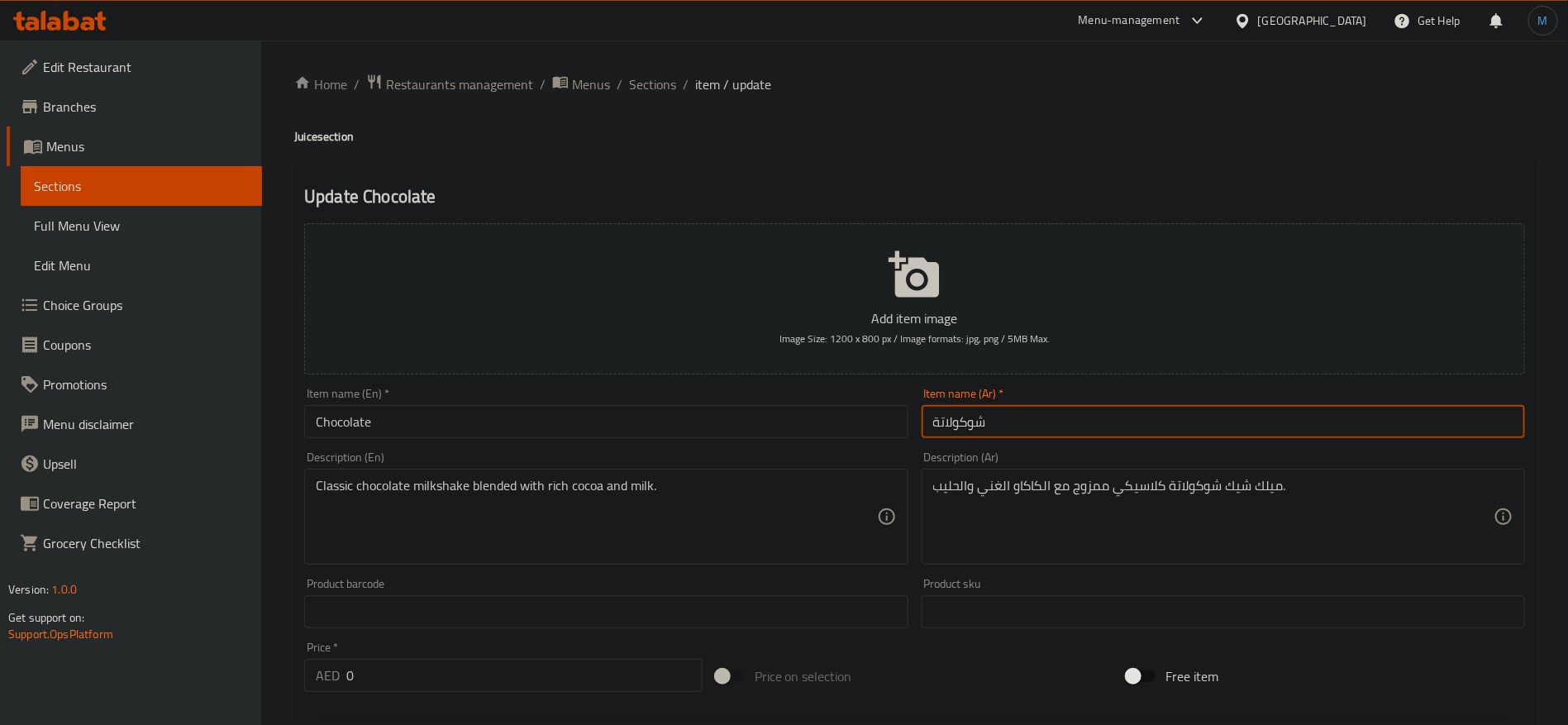
click at [1095, 428] on input "شوكولاتة" at bounding box center [1223, 422] width 603 height 33
click at [639, 75] on span "Sections" at bounding box center [652, 84] width 47 height 20
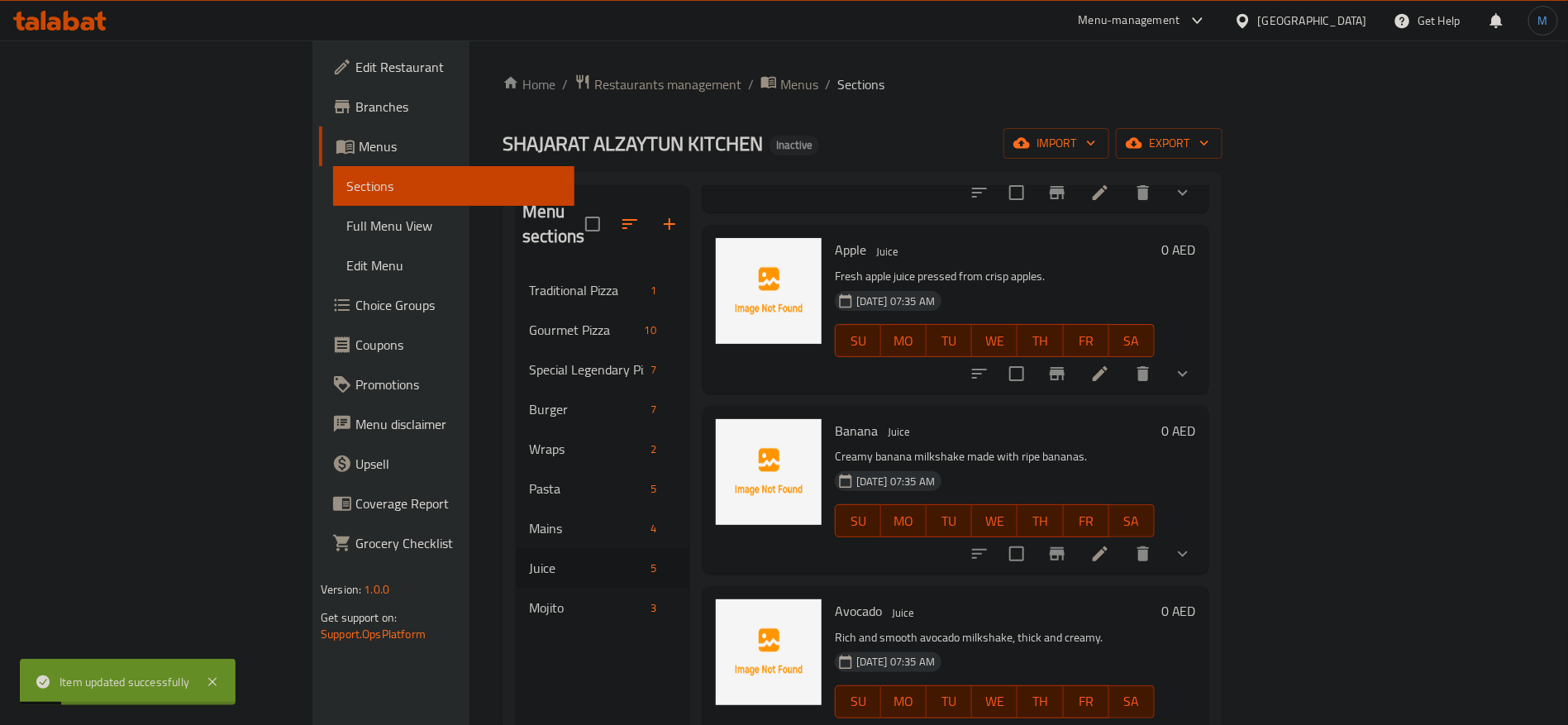
scroll to position [231, 0]
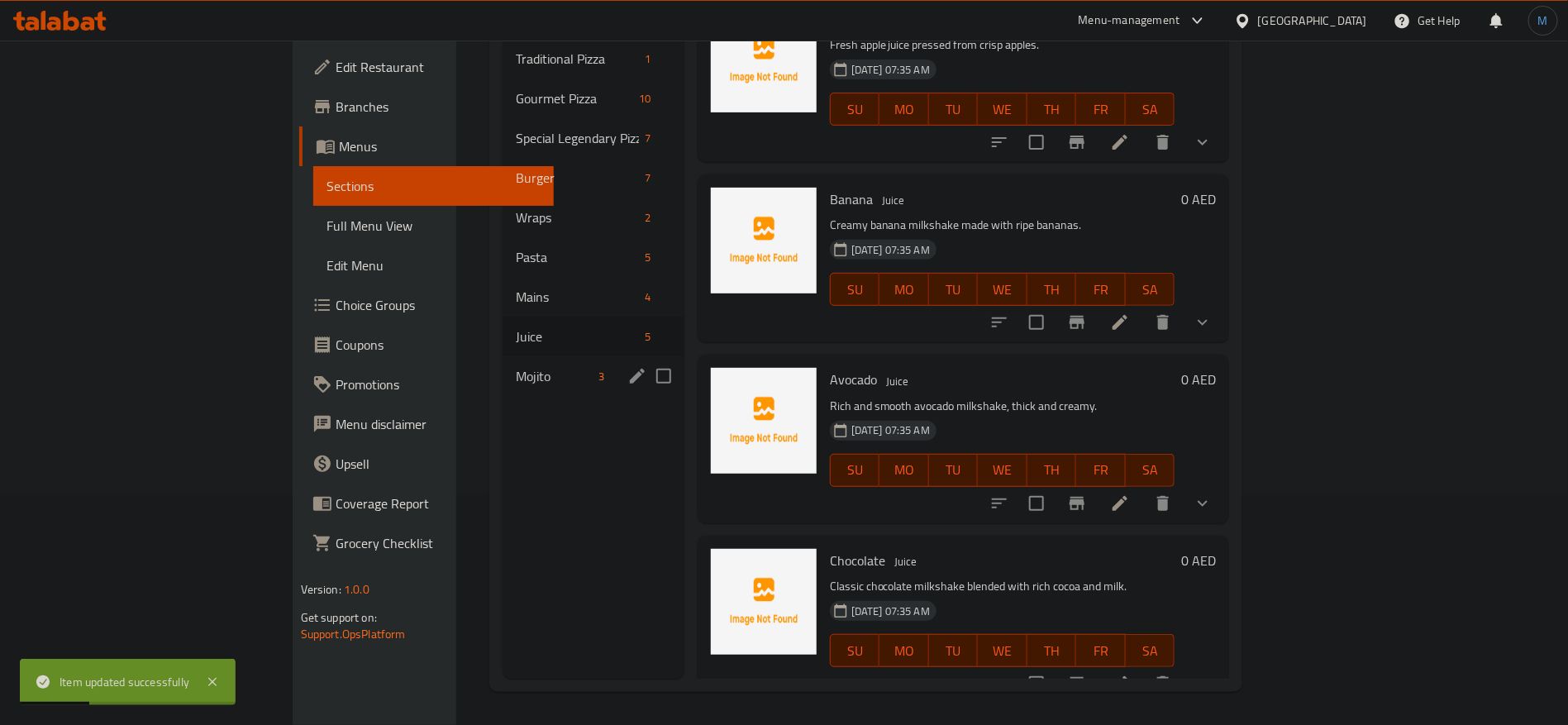
click at [502, 357] on div "Mojito 3" at bounding box center [593, 376] width 182 height 39
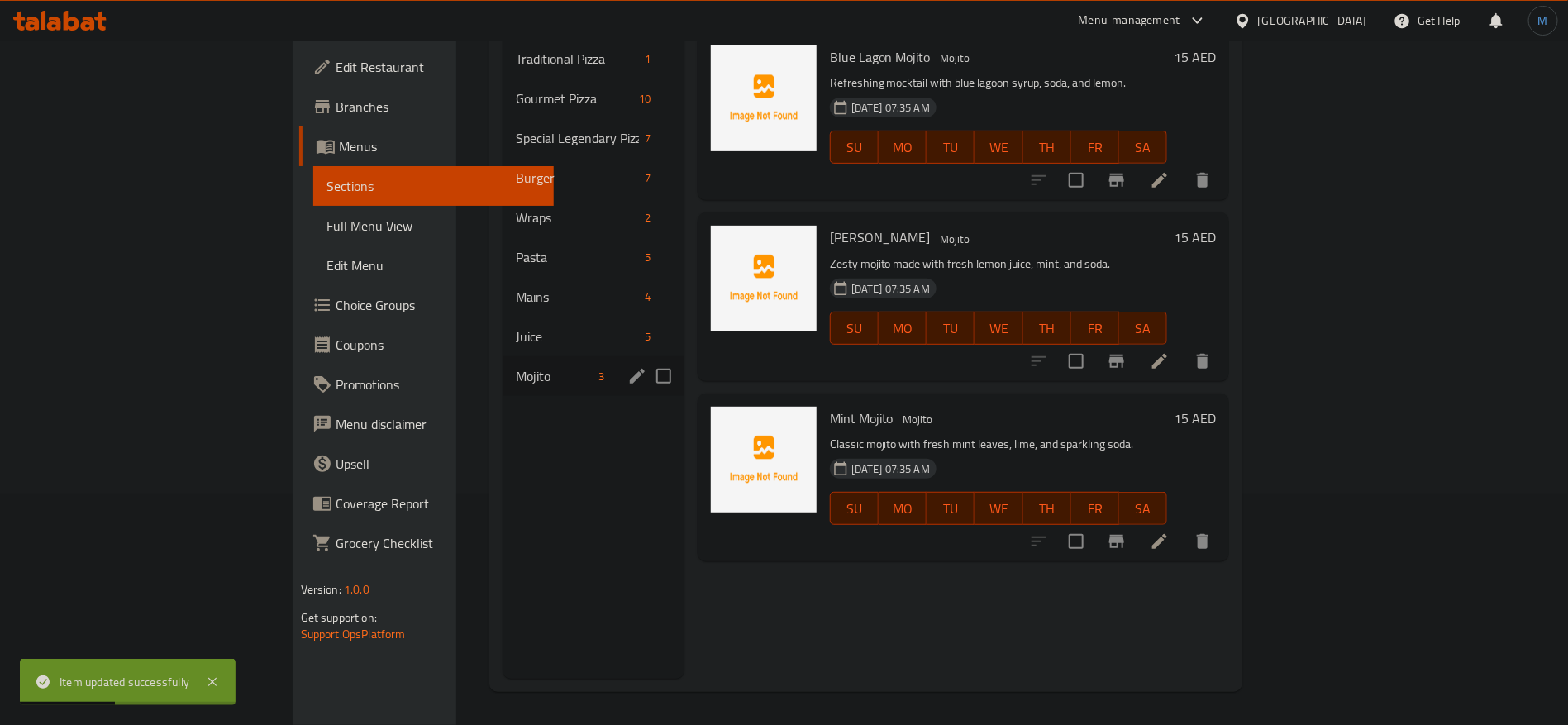
click at [627, 366] on icon "edit" at bounding box center [637, 375] width 20 height 20
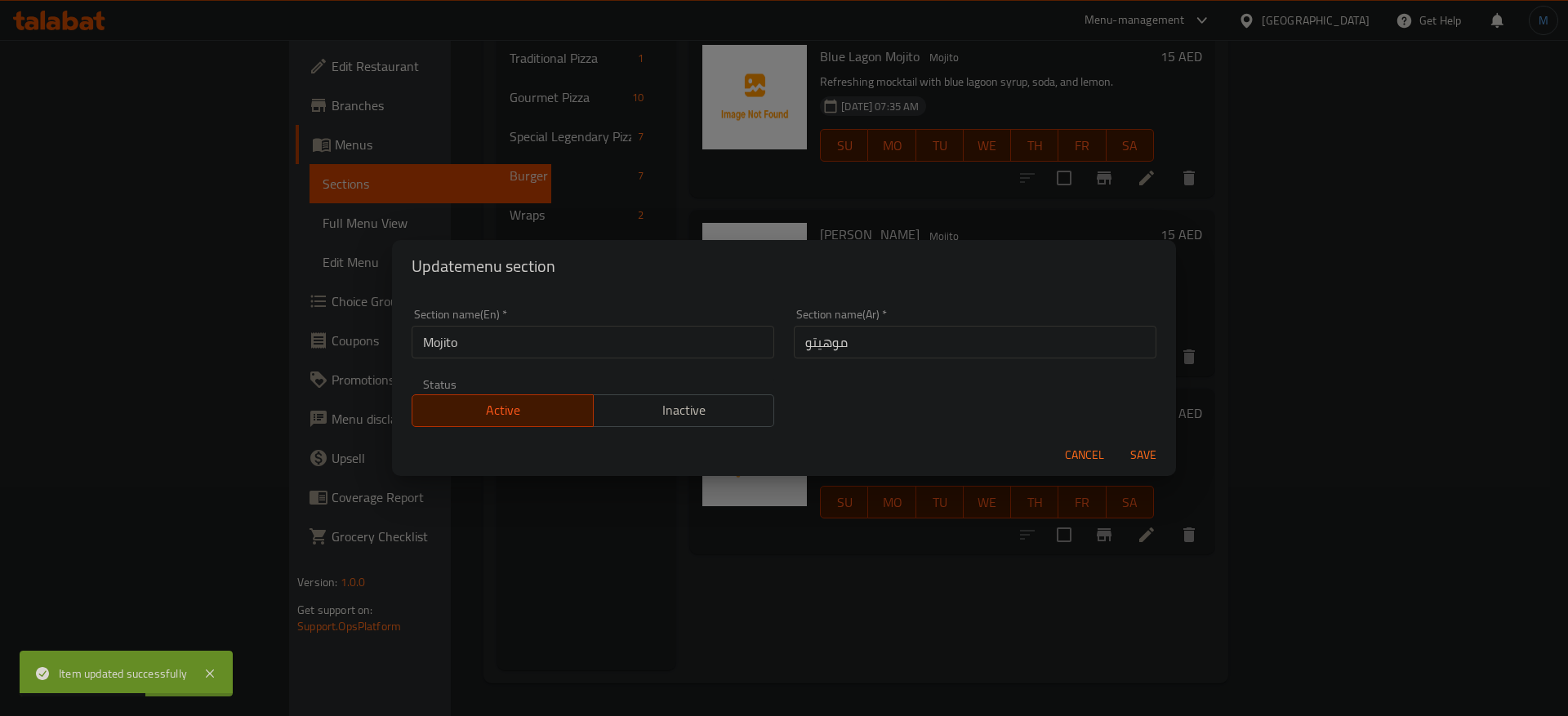
click at [1097, 438] on div "Cancel Save" at bounding box center [784, 454] width 784 height 43
click at [1096, 450] on span "Cancel" at bounding box center [1085, 455] width 39 height 20
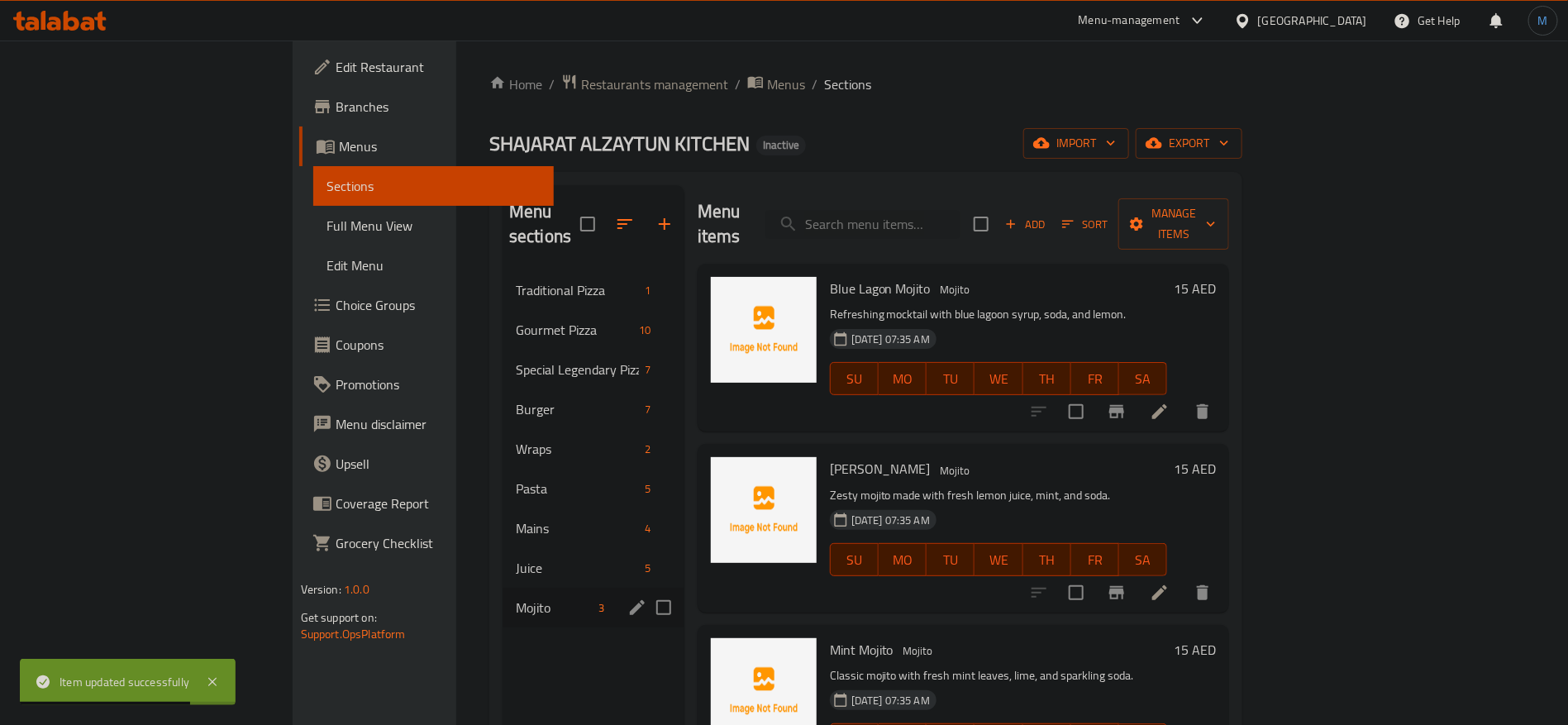
click at [1182, 397] on li at bounding box center [1159, 411] width 46 height 30
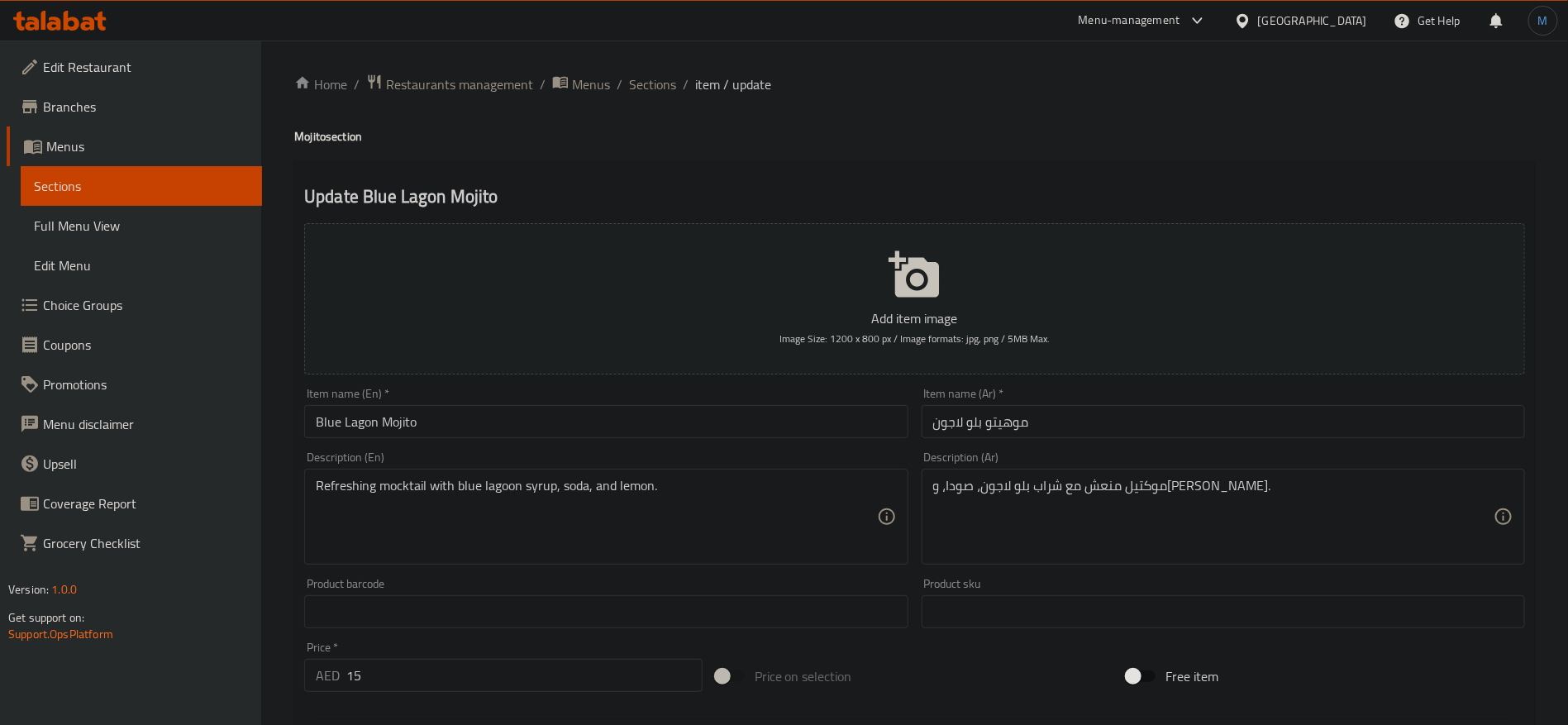
click at [695, 433] on input "Blue Lagon Mojito" at bounding box center [606, 422] width 603 height 33
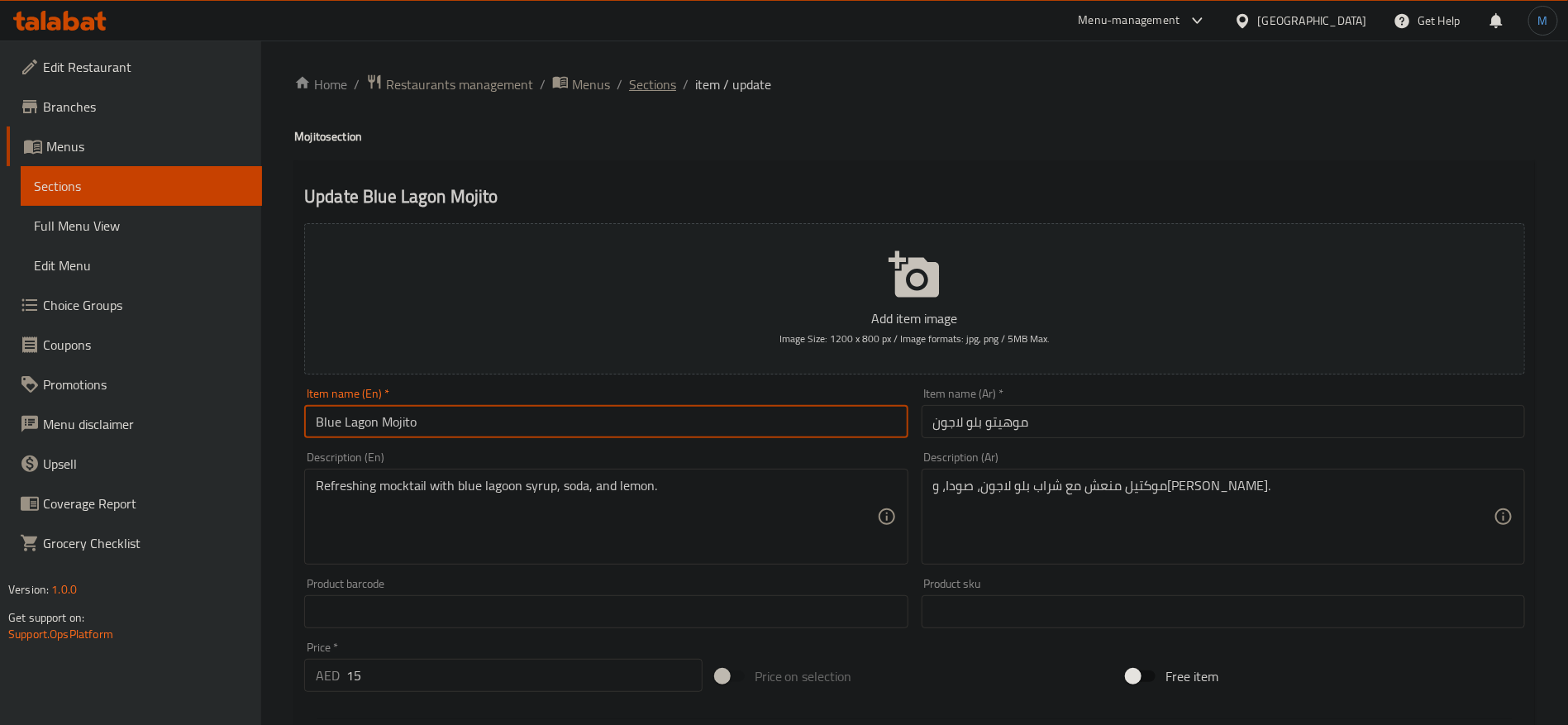
click at [649, 76] on span "Sections" at bounding box center [652, 84] width 47 height 20
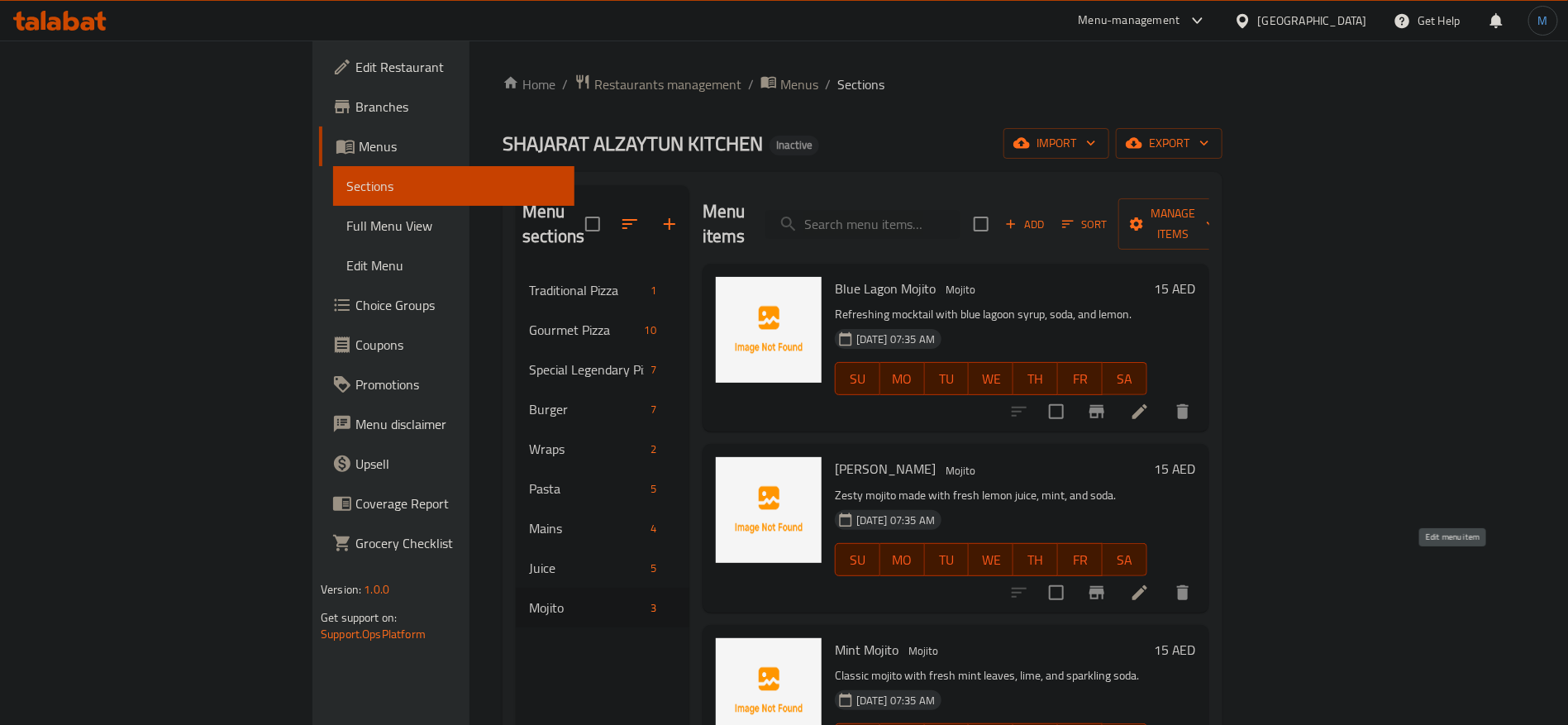
click at [1147, 585] on icon at bounding box center [1139, 592] width 15 height 15
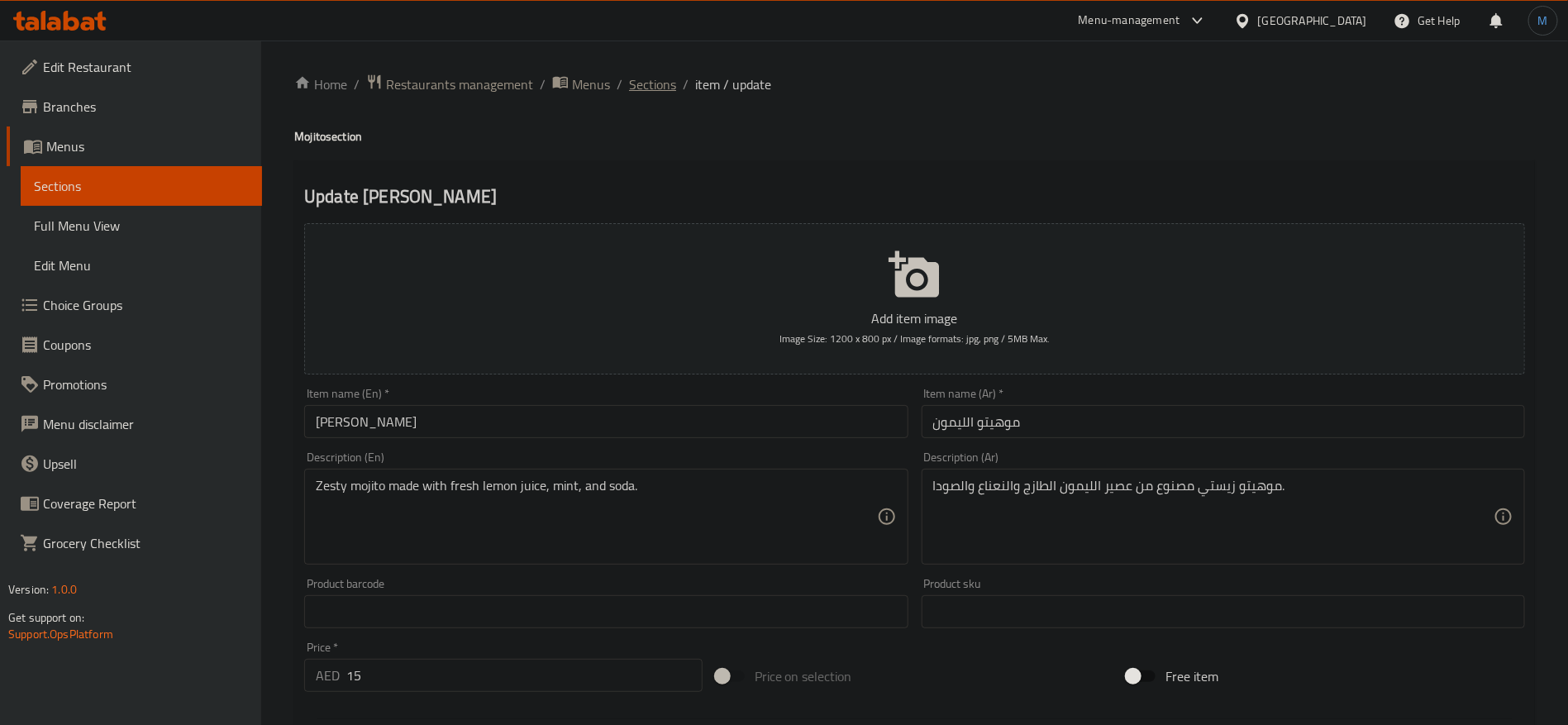
click at [661, 78] on span "Sections" at bounding box center [652, 84] width 47 height 20
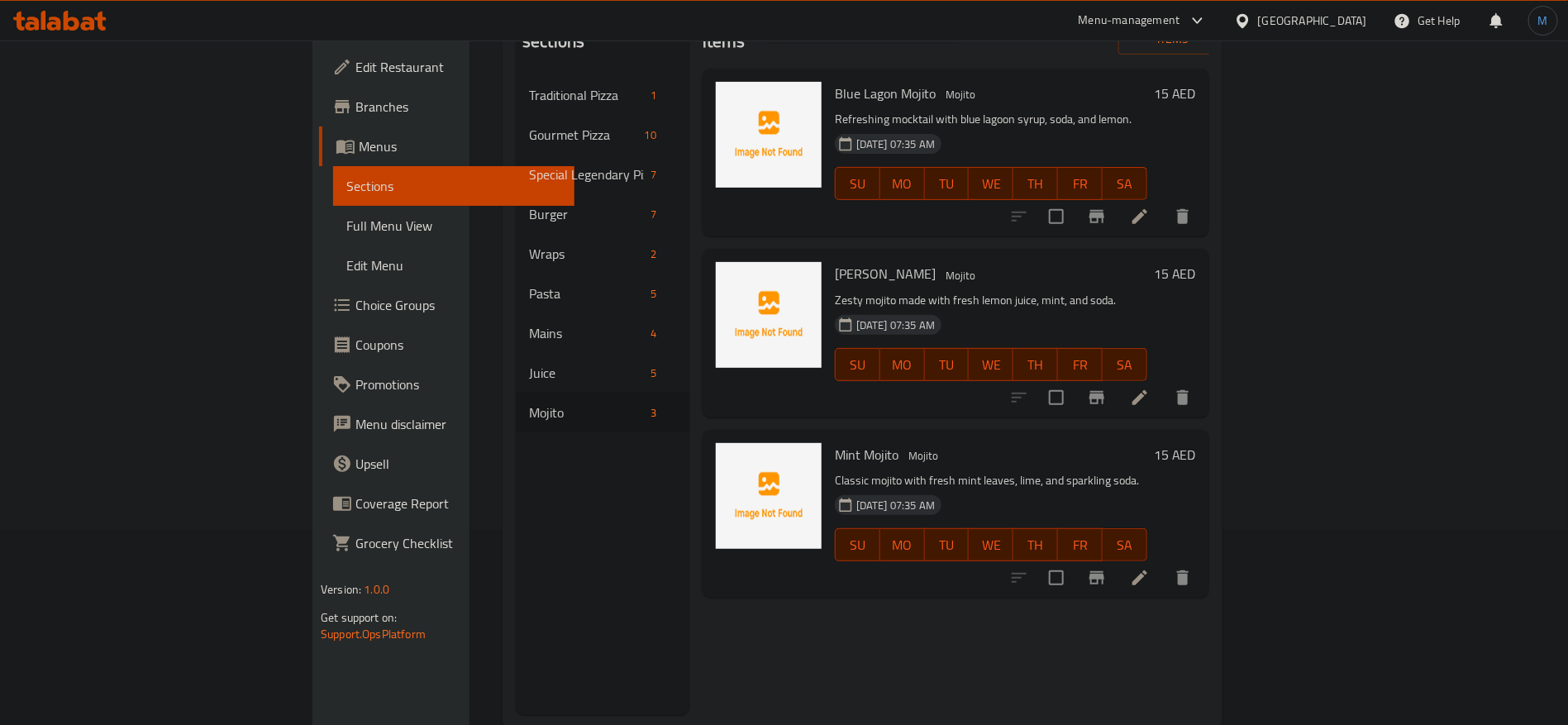
scroll to position [231, 0]
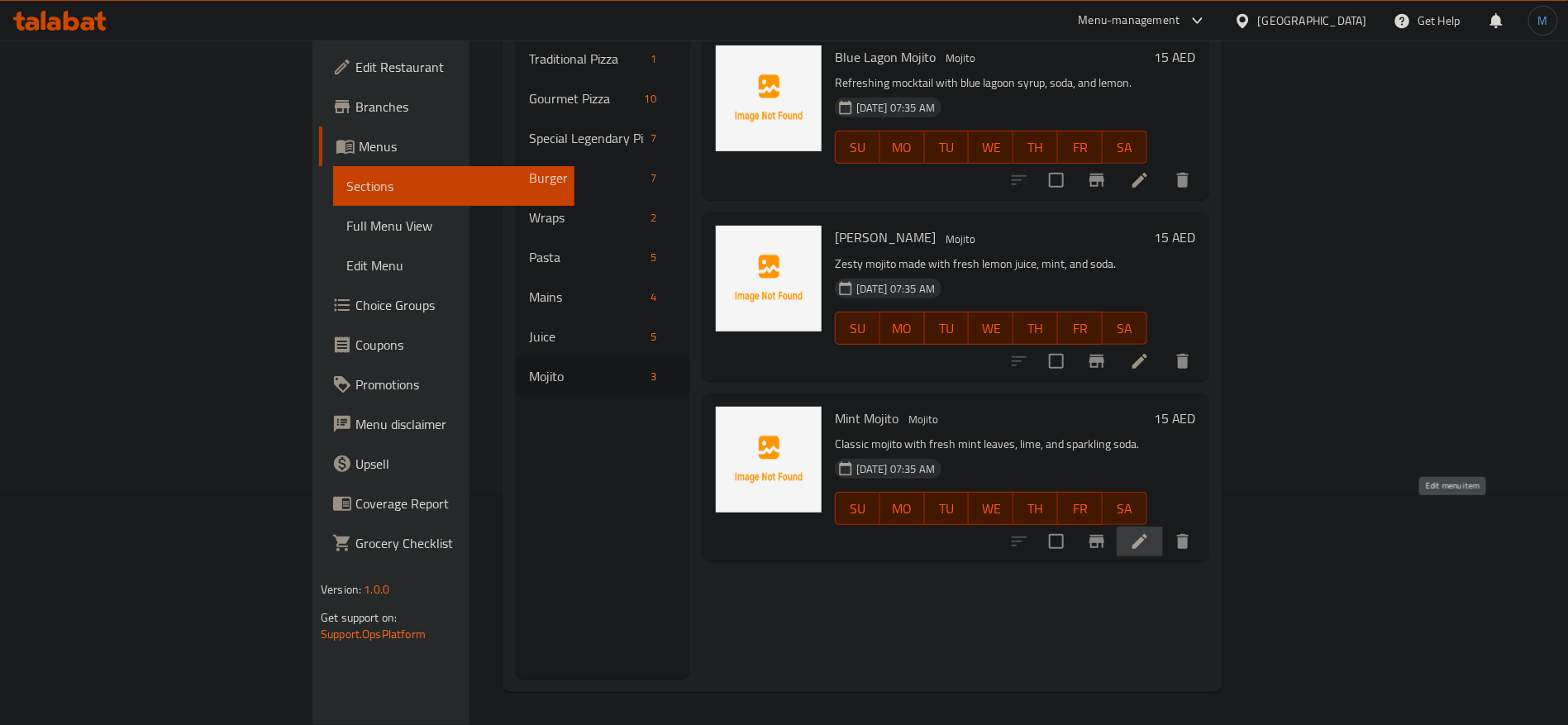
click at [1150, 531] on icon at bounding box center [1139, 541] width 20 height 20
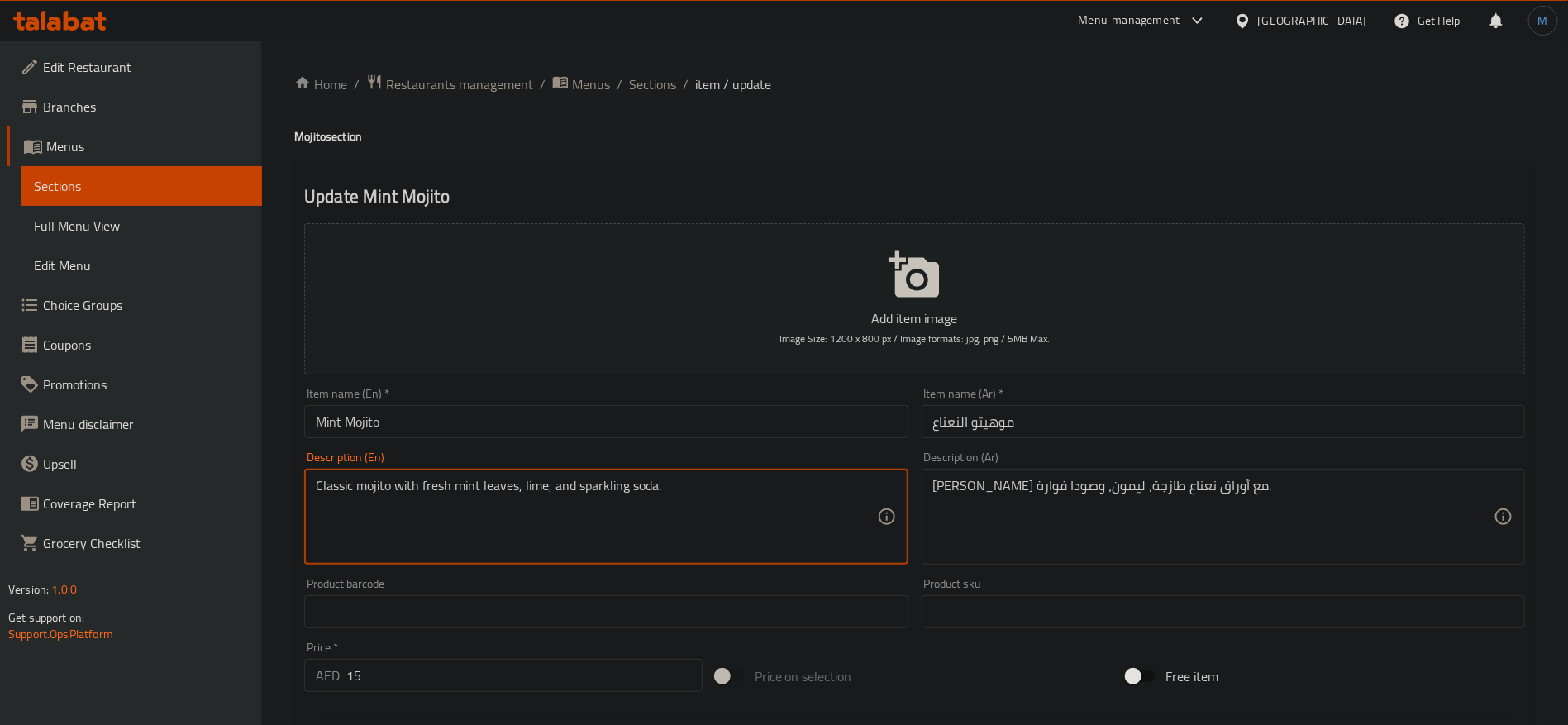
drag, startPoint x: 606, startPoint y: 487, endPoint x: 642, endPoint y: 486, distance: 36.0
click at [642, 486] on textarea "Classic mojito with fresh mint leaves, lime, and sparkling soda." at bounding box center [595, 517] width 560 height 79
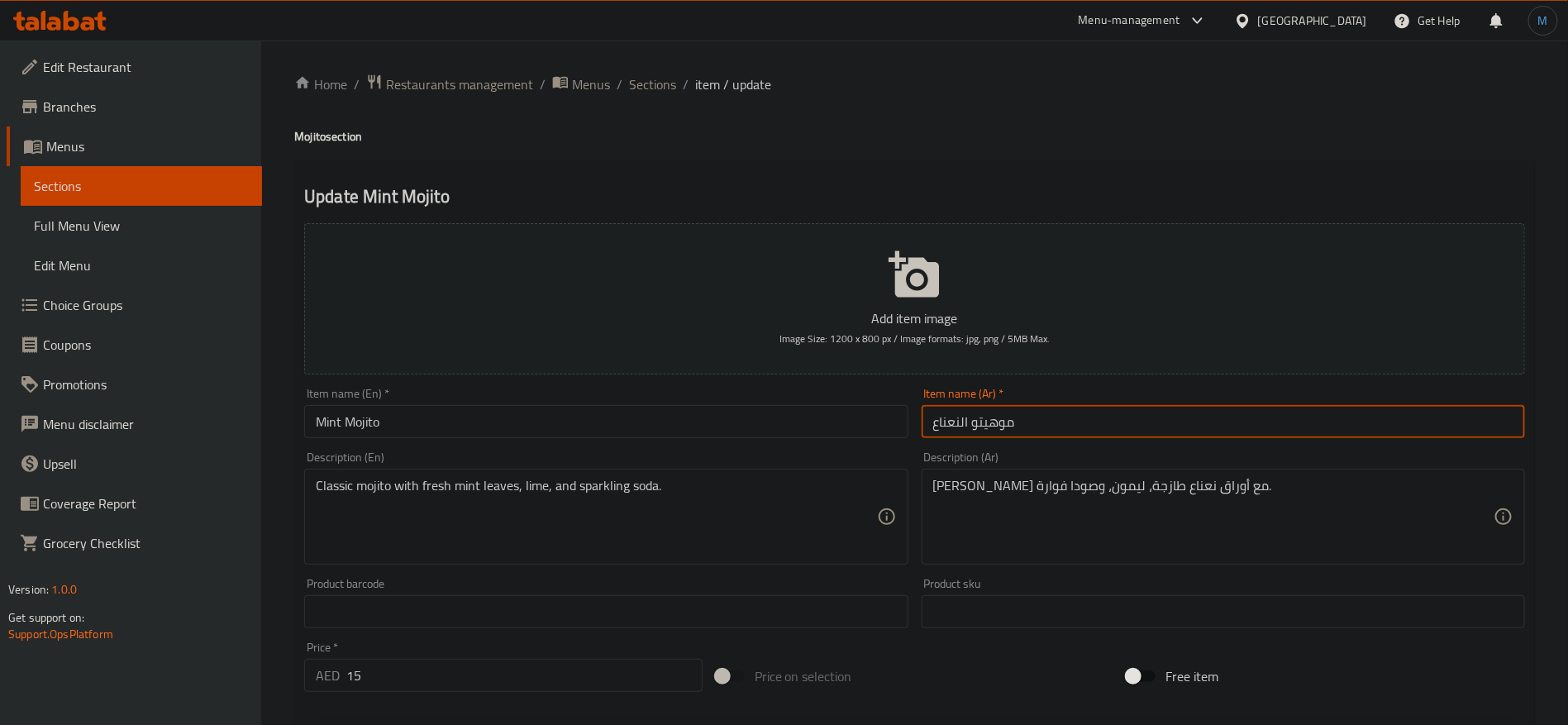
click at [1061, 420] on input "موهيتو النعناع" at bounding box center [1223, 422] width 603 height 33
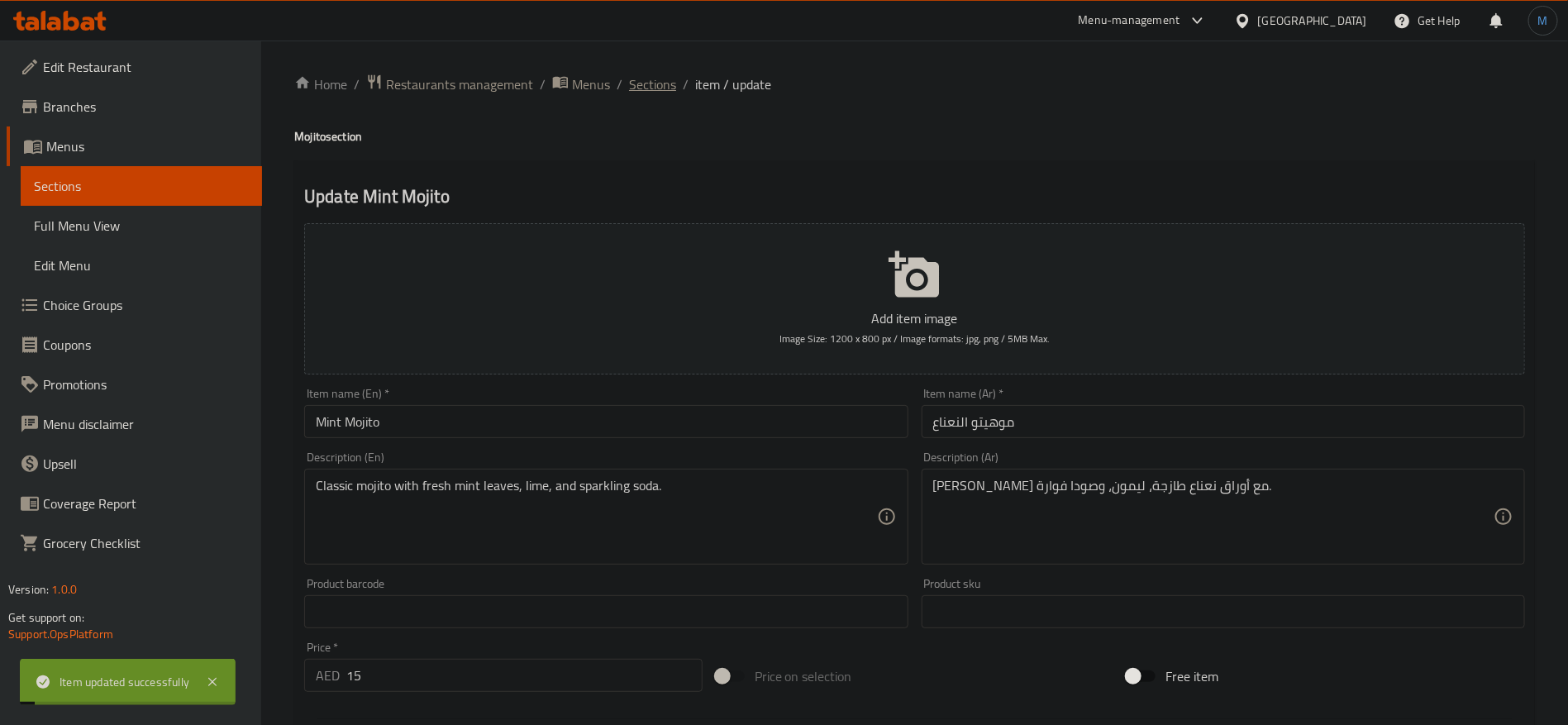
click at [650, 93] on span "Sections" at bounding box center [652, 84] width 47 height 20
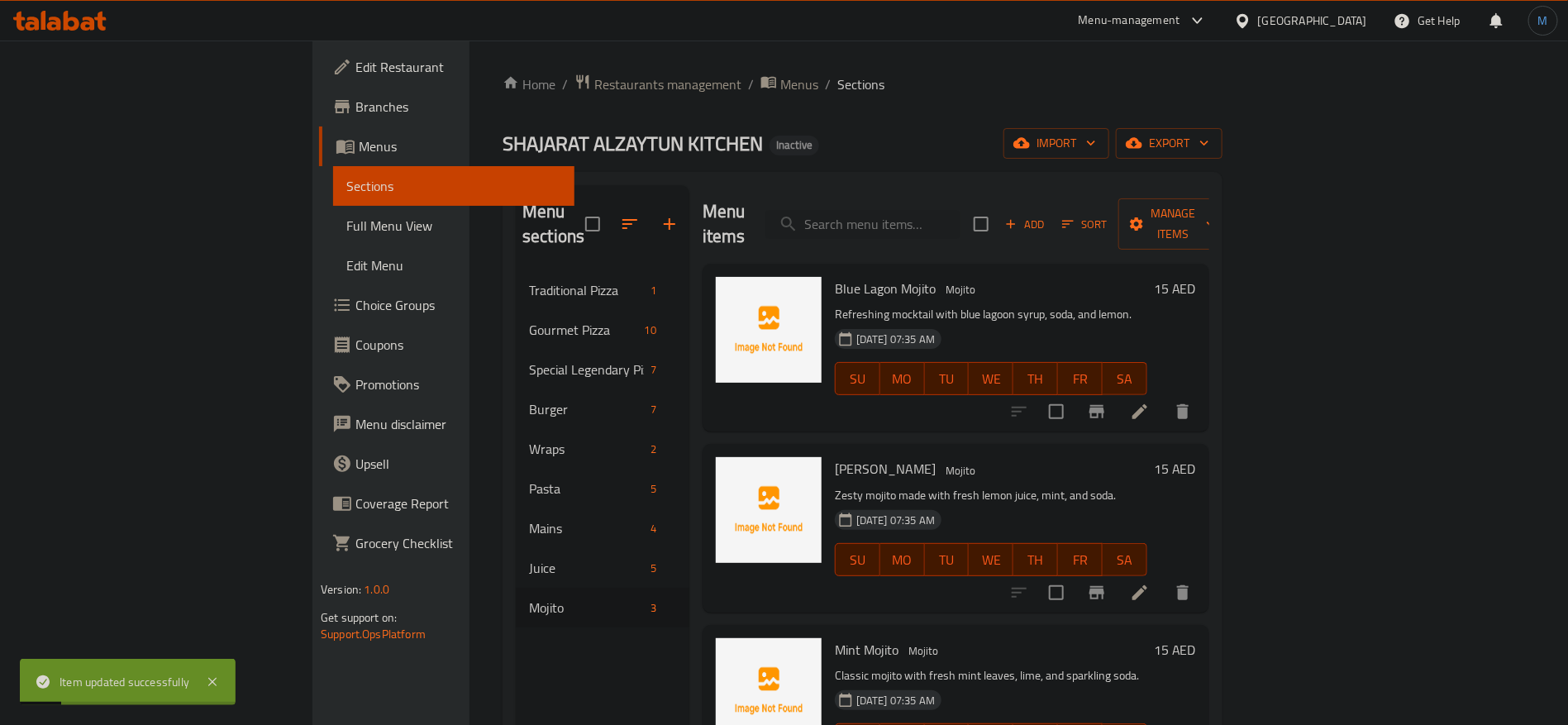
click at [346, 233] on span "Full Menu View" at bounding box center [453, 225] width 215 height 20
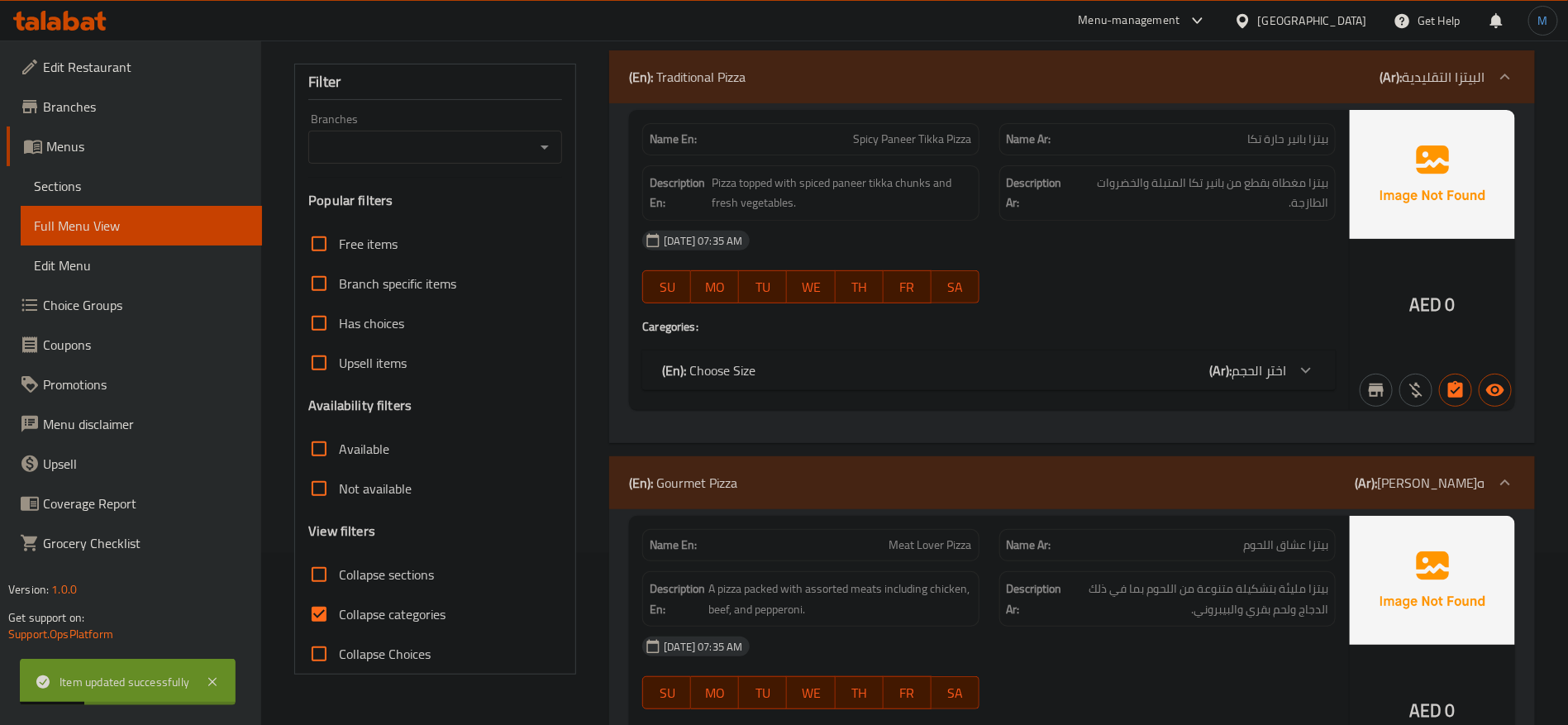
scroll to position [248, 0]
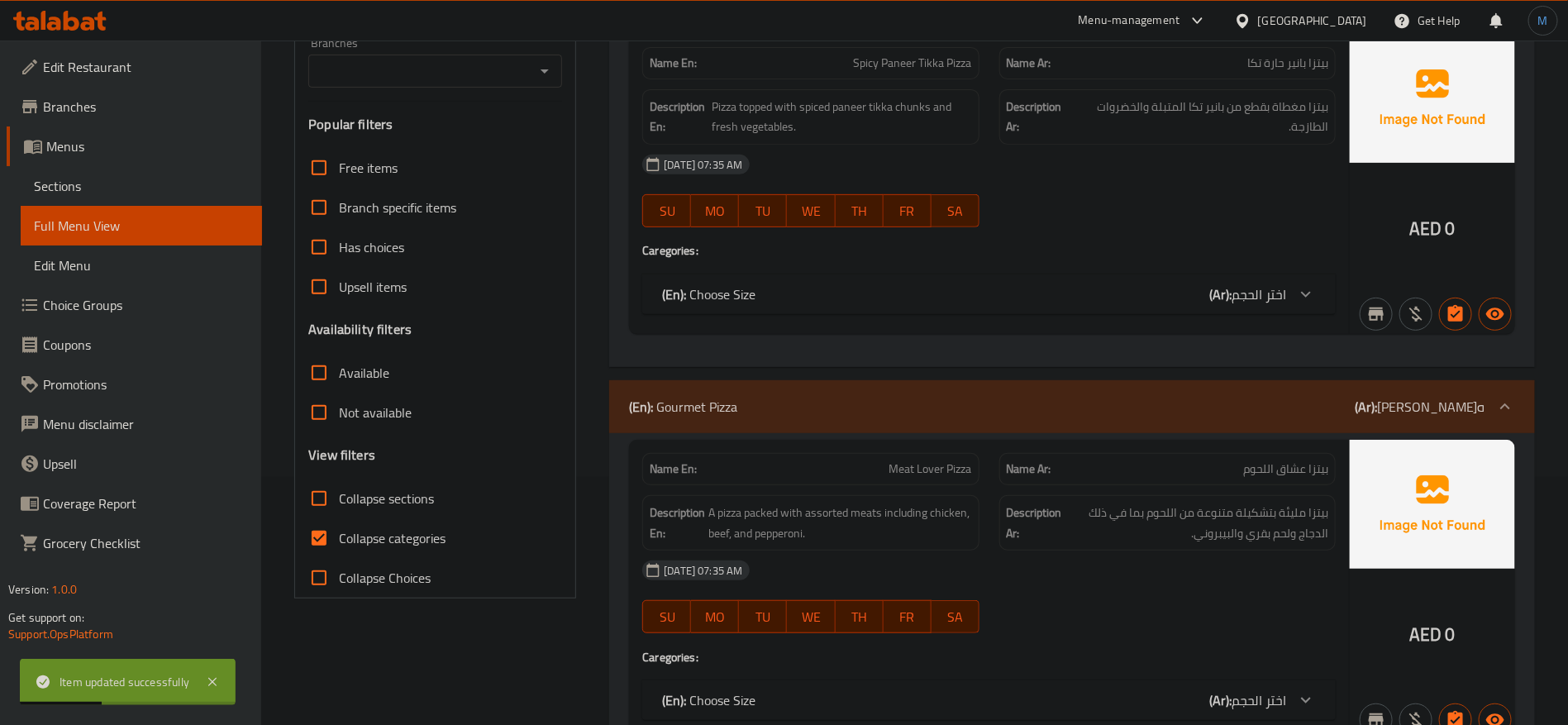
click at [391, 548] on span "Collapse categories" at bounding box center [392, 537] width 106 height 20
click at [338, 549] on input "Collapse categories" at bounding box center [319, 538] width 39 height 39
checkbox input "false"
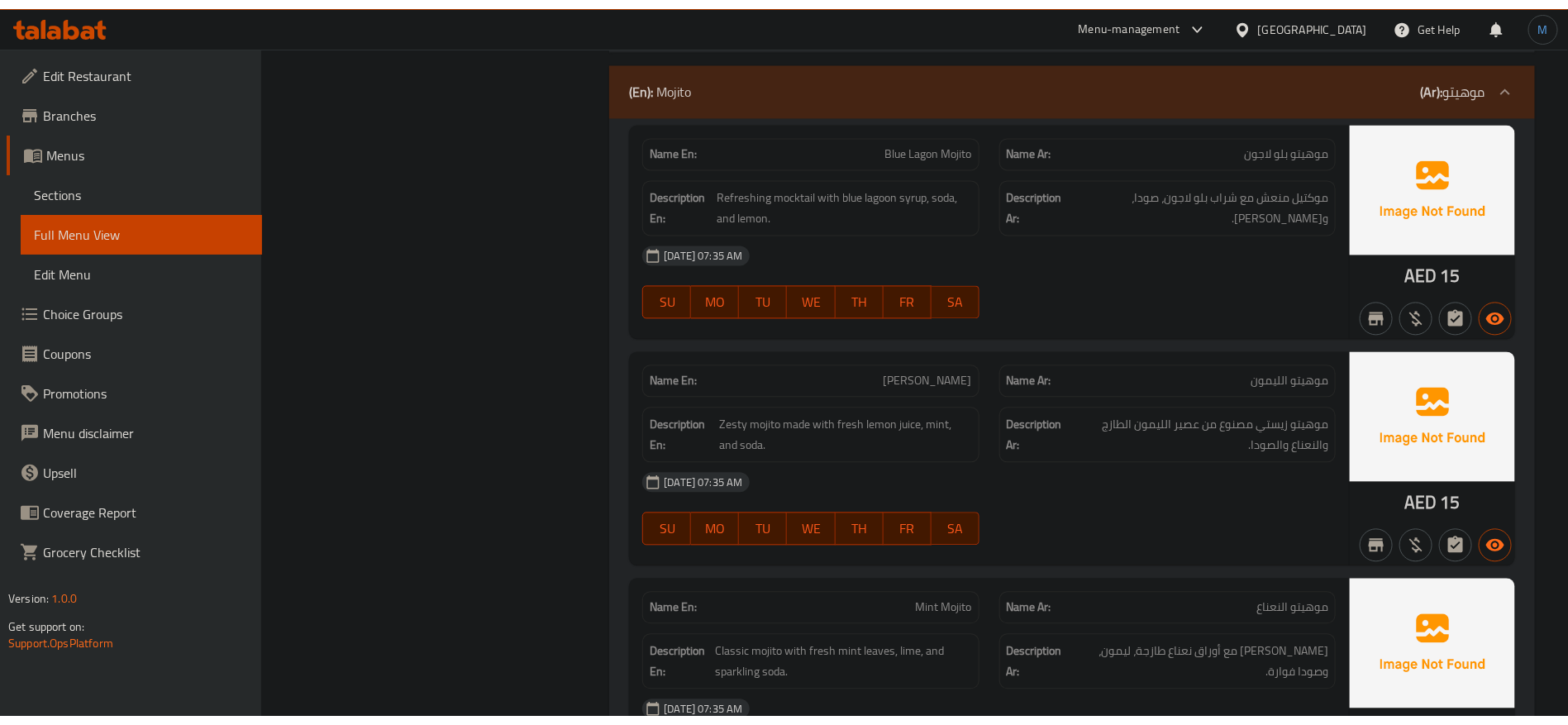
scroll to position [17416, 0]
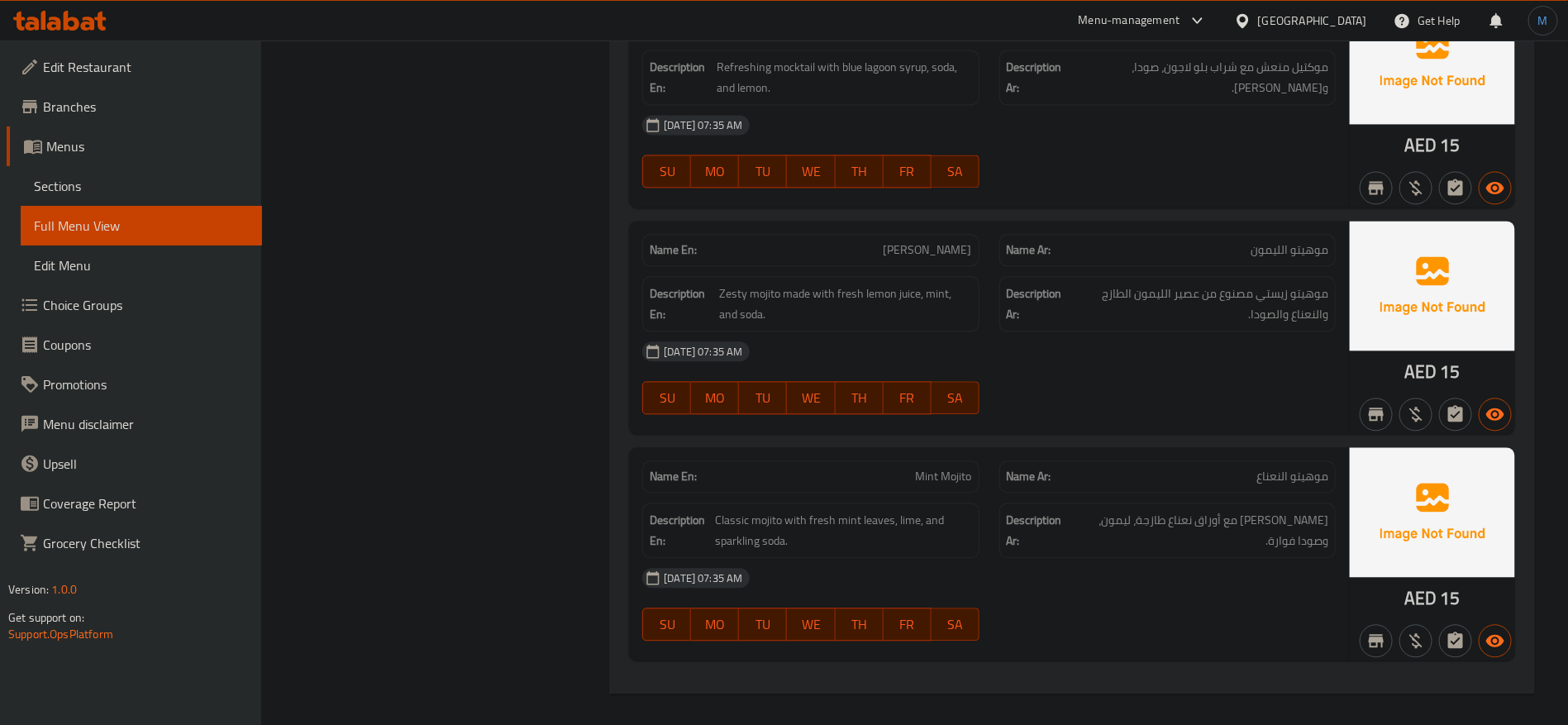
click at [1300, 18] on div "[GEOGRAPHIC_DATA]" at bounding box center [1312, 21] width 109 height 18
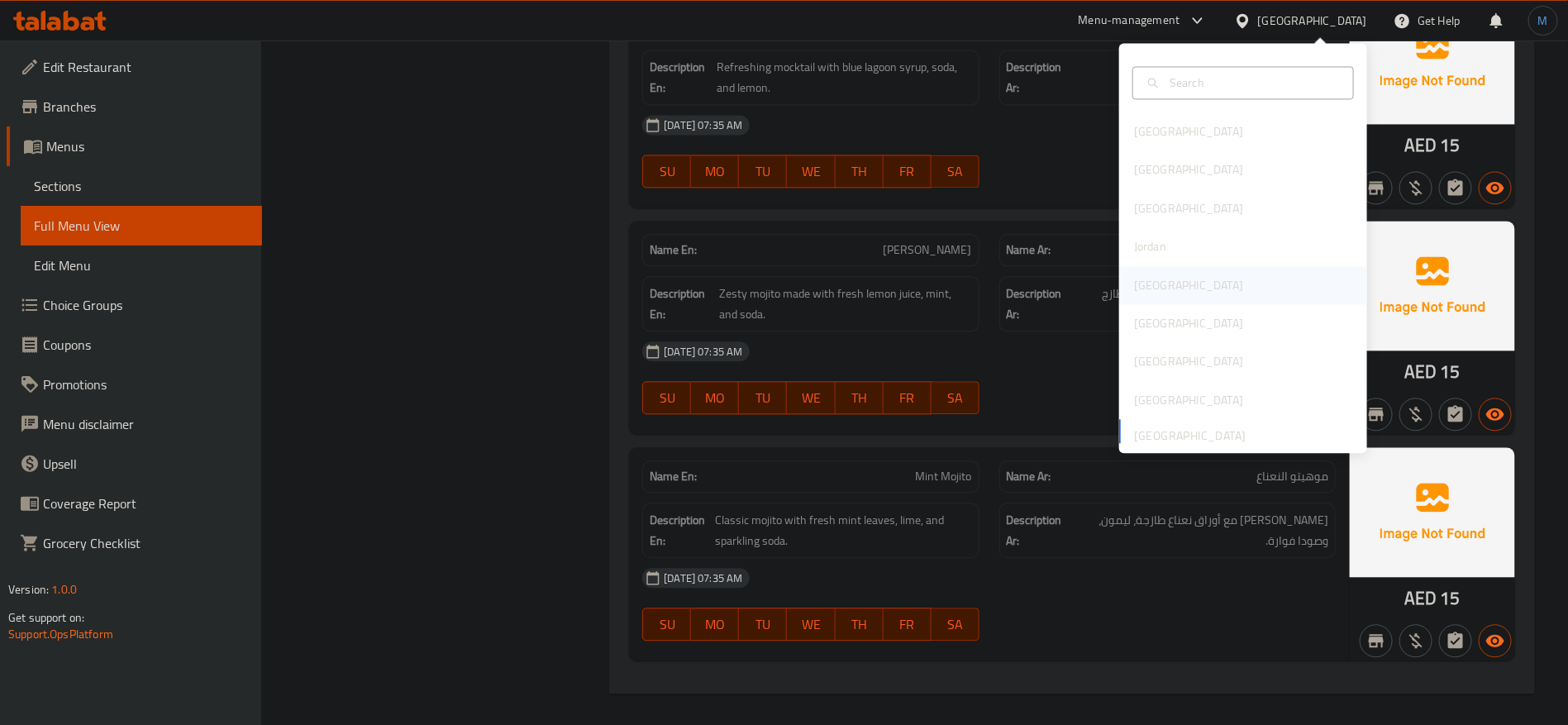
click at [1155, 279] on div "[GEOGRAPHIC_DATA]" at bounding box center [1188, 285] width 135 height 38
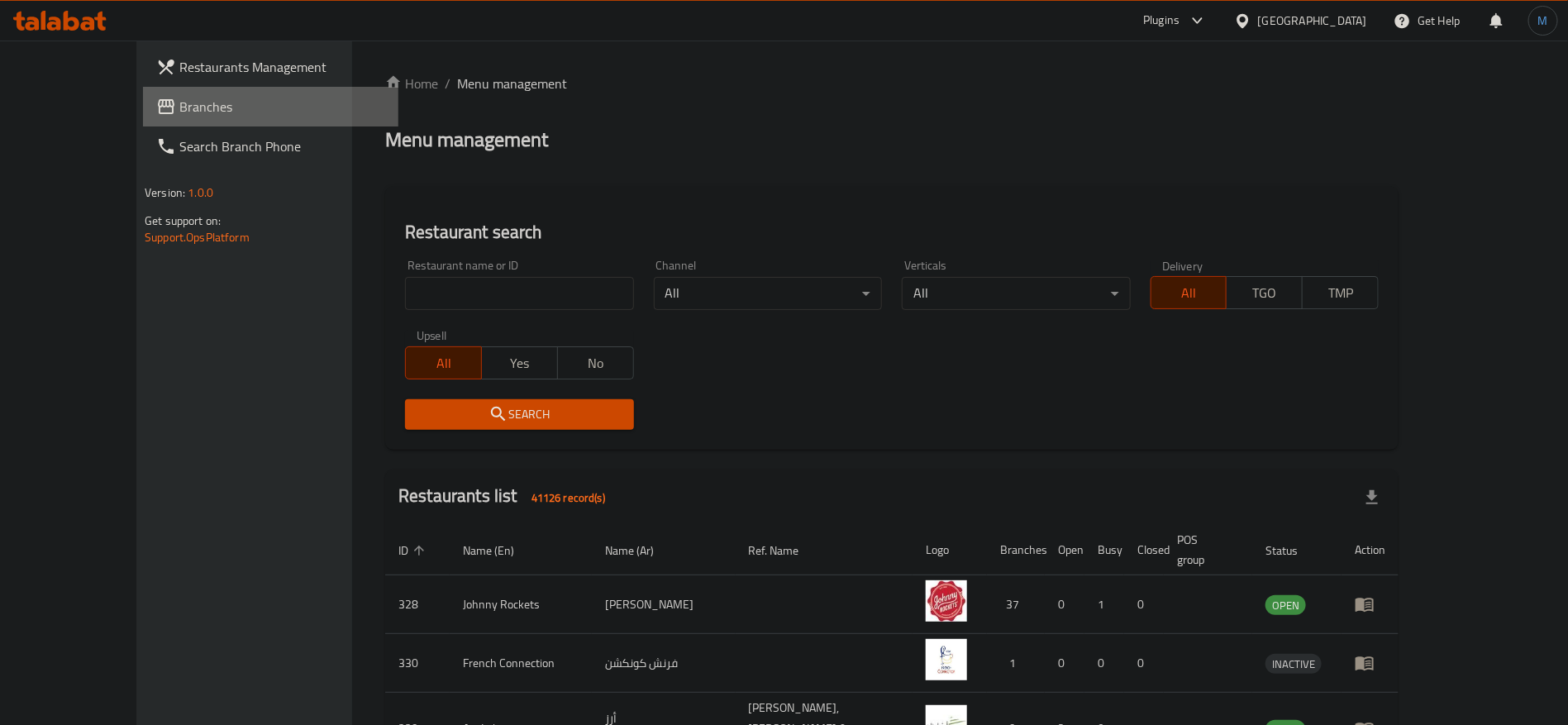
click at [179, 115] on span "Branches" at bounding box center [282, 106] width 206 height 20
click at [179, 103] on span "Branches" at bounding box center [282, 106] width 206 height 20
click at [183, 106] on span "Branches" at bounding box center [282, 106] width 206 height 20
click at [549, 297] on input "search" at bounding box center [519, 293] width 228 height 33
paste input "776684"
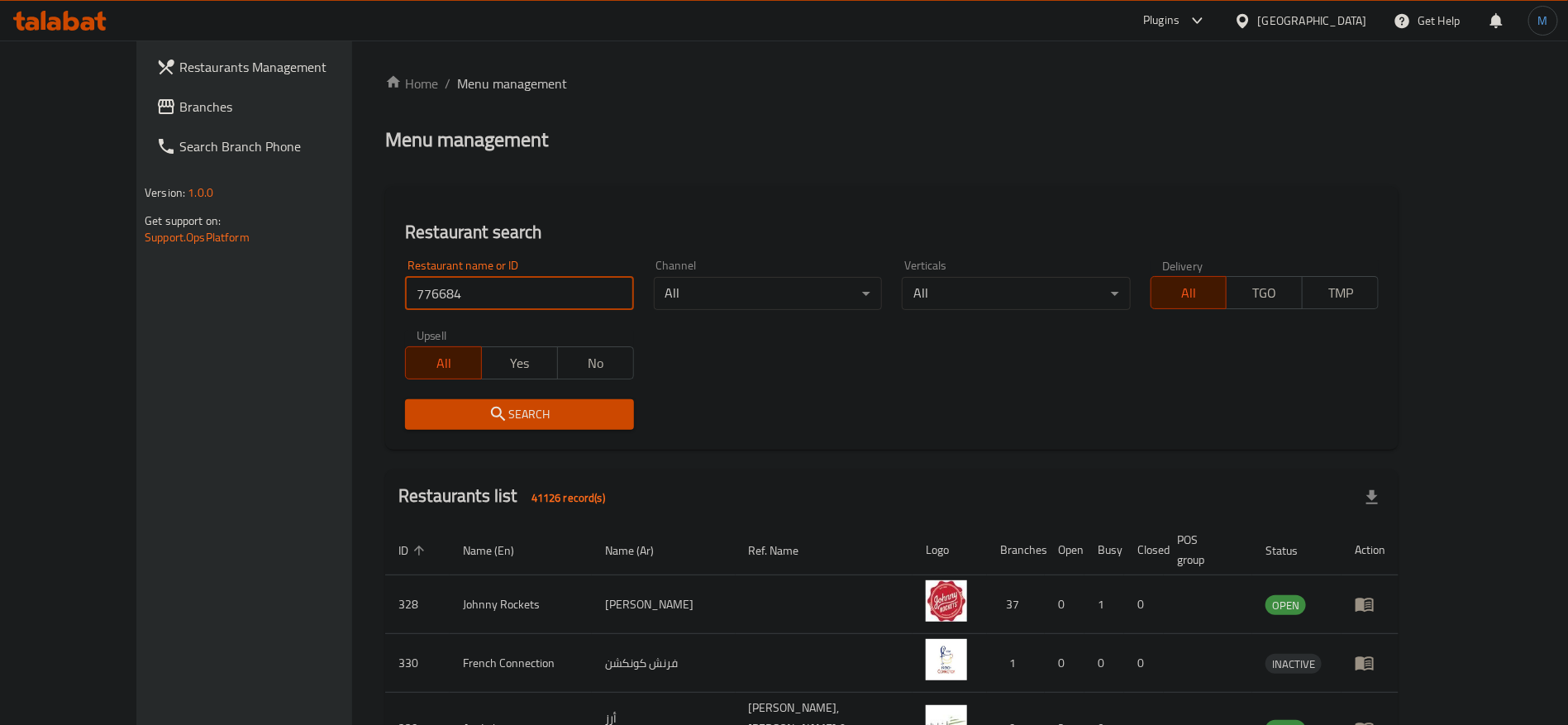
type input "776684"
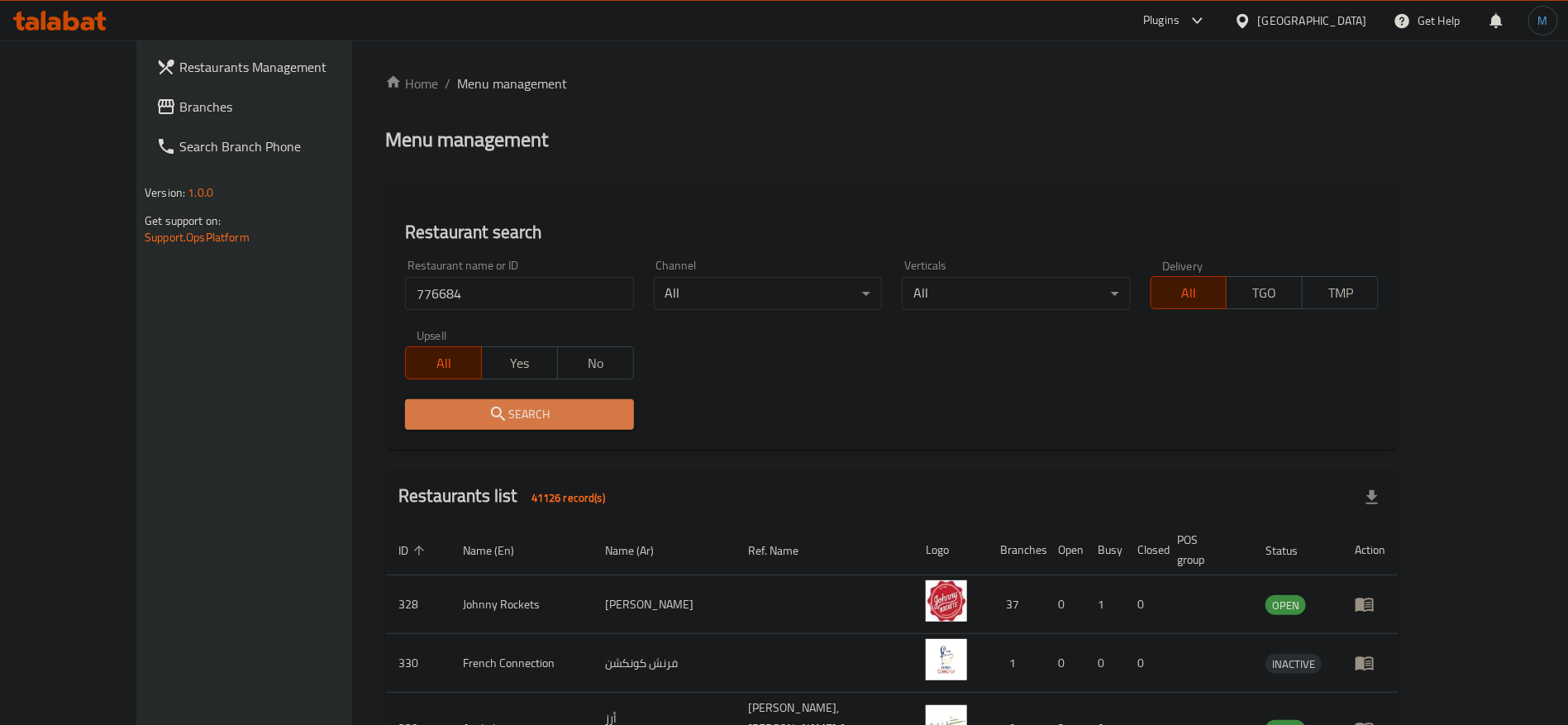
click at [418, 409] on span "Search" at bounding box center [518, 415] width 201 height 21
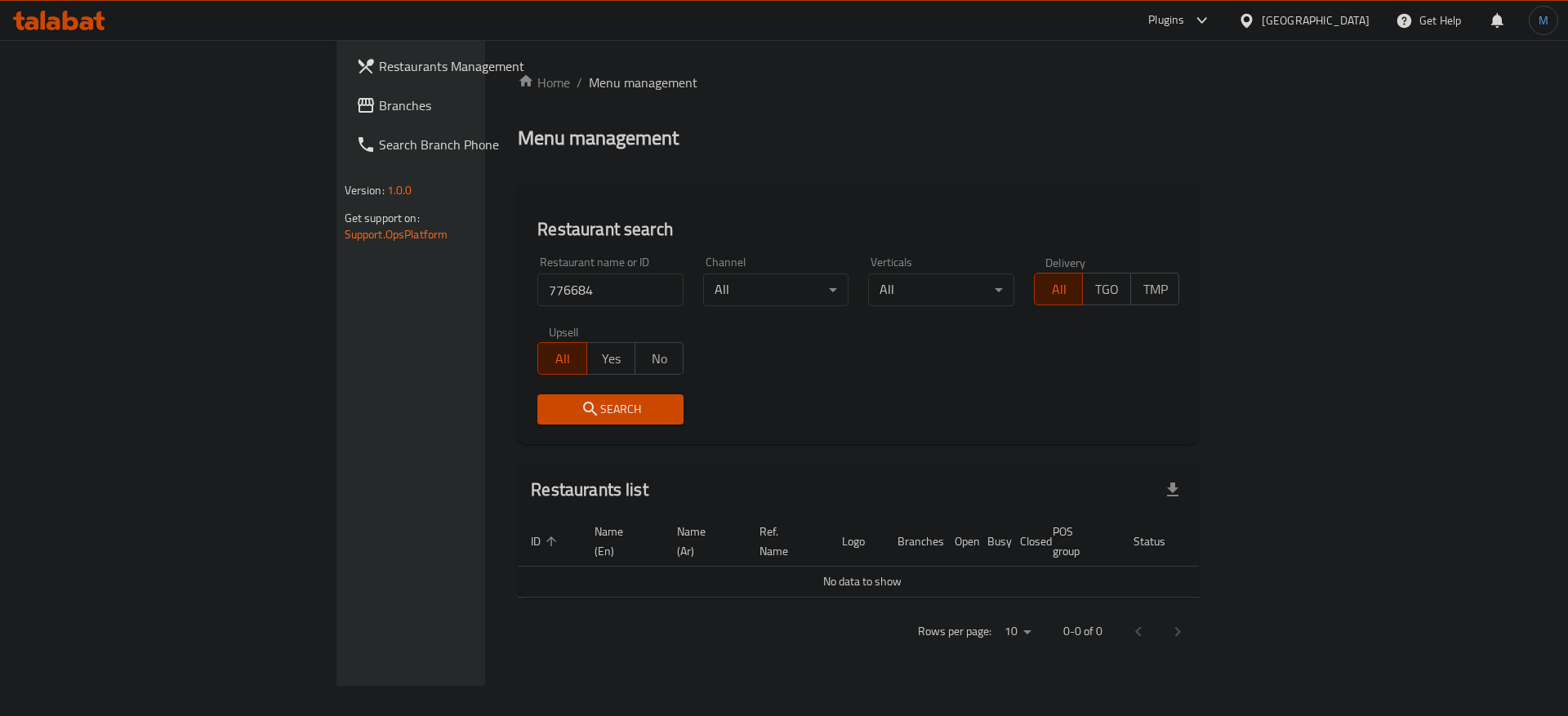
click at [343, 117] on link "Branches" at bounding box center [471, 105] width 256 height 39
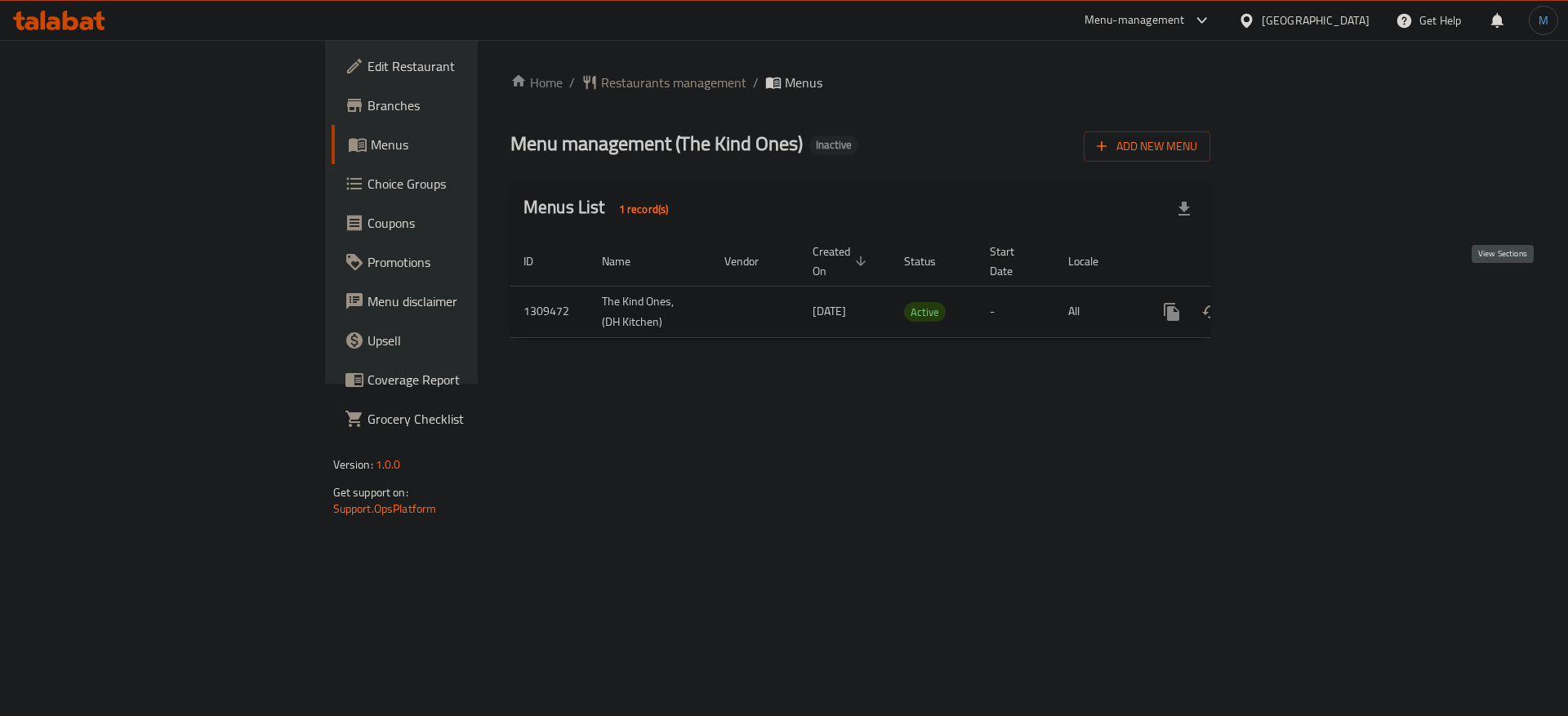
click at [1309, 292] on link "enhanced table" at bounding box center [1289, 311] width 39 height 39
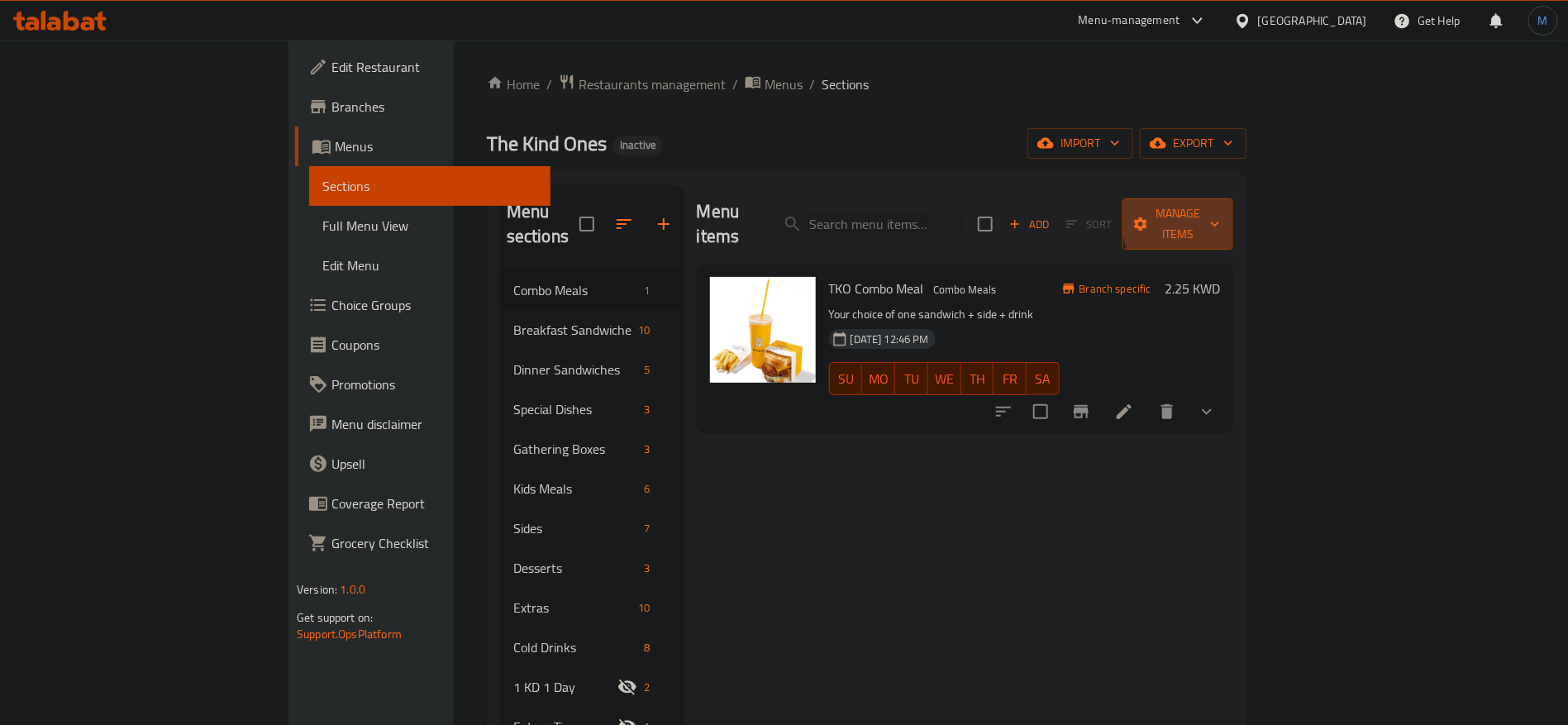
click at [1220, 212] on span "Manage items" at bounding box center [1177, 224] width 84 height 41
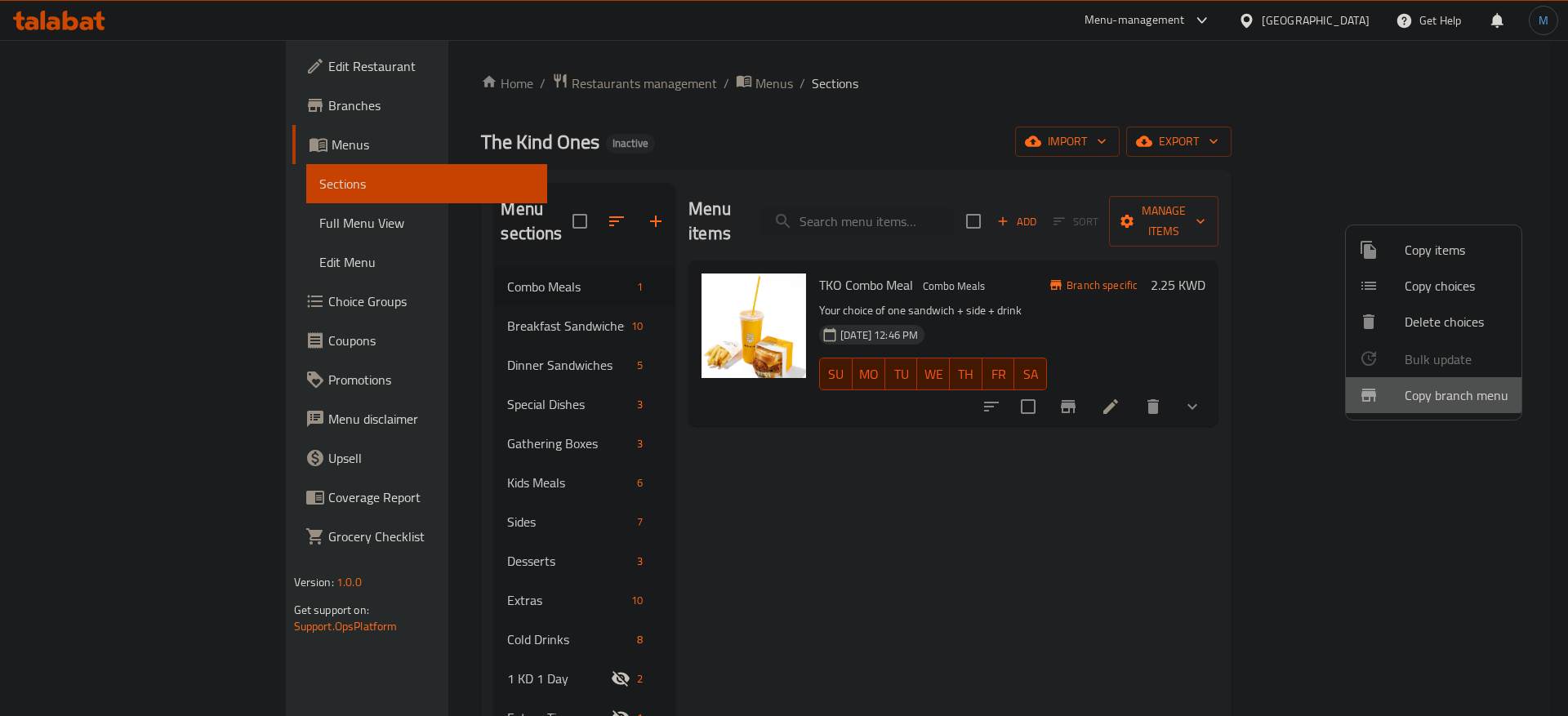
click at [1423, 392] on span "Copy branch menu" at bounding box center [1456, 394] width 103 height 19
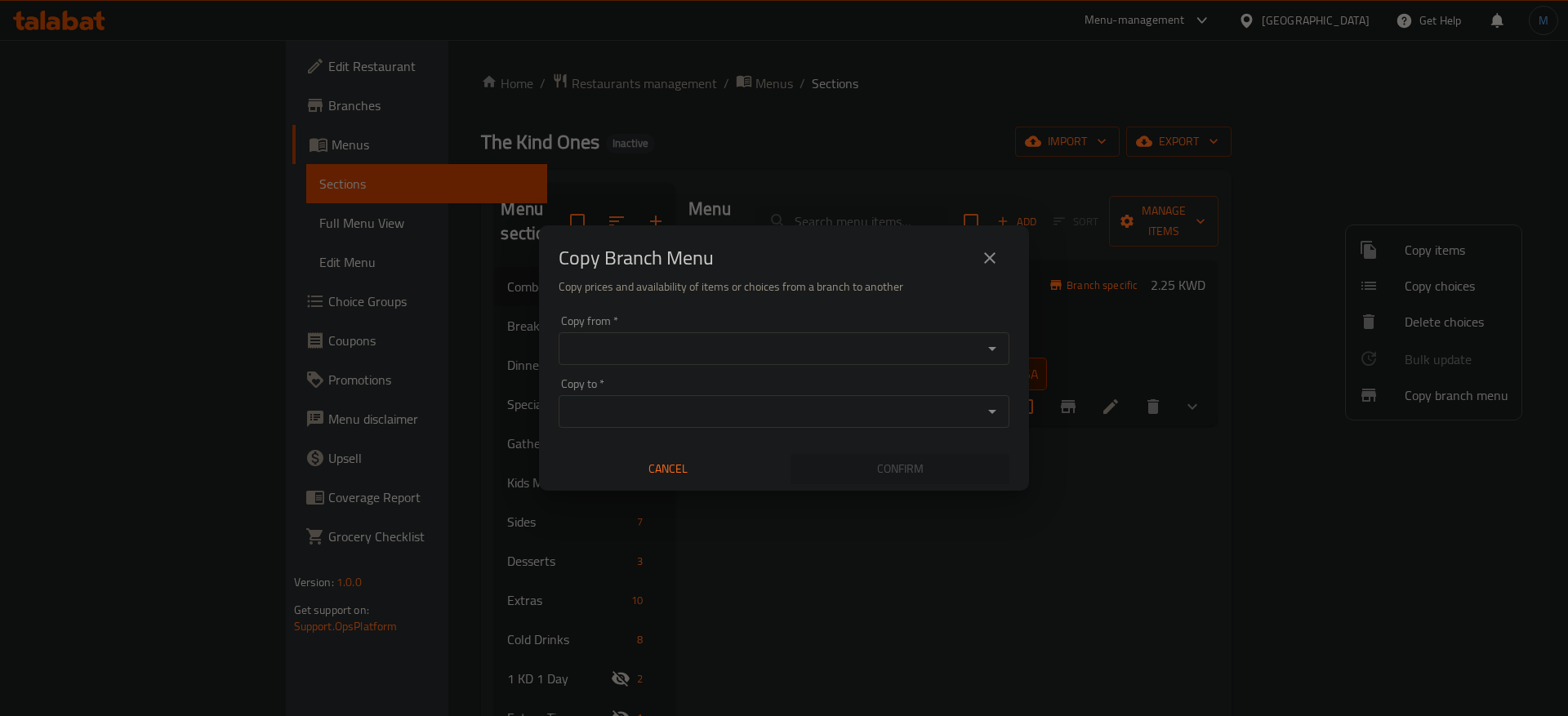
click at [732, 339] on input "Copy from   *" at bounding box center [770, 348] width 414 height 23
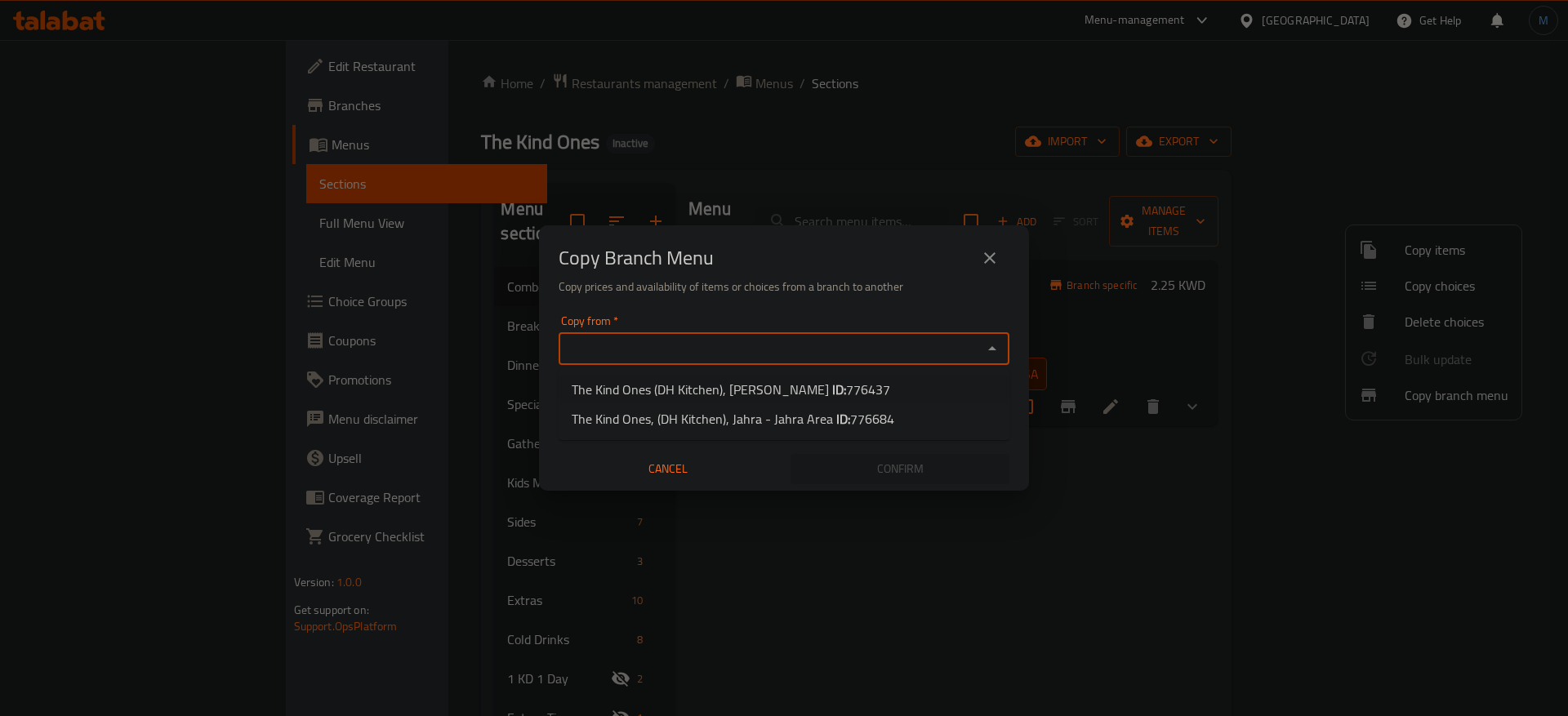
click at [732, 383] on span "The Kind Ones (DH Kitchen), Salmiya ID: 776437" at bounding box center [731, 388] width 318 height 19
type input "The Kind Ones (DH Kitchen), Salmiya"
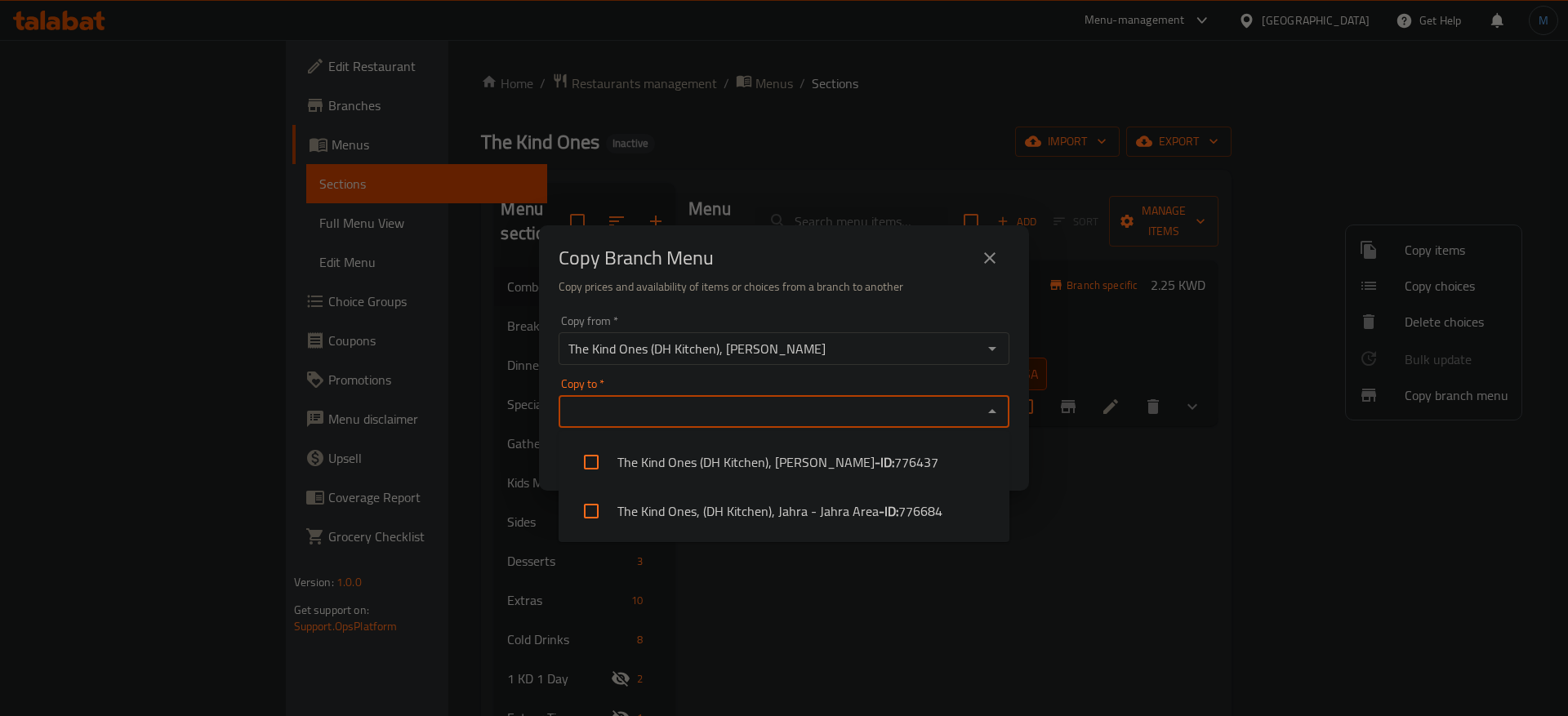
click at [736, 402] on input "Copy to   *" at bounding box center [770, 411] width 414 height 23
click at [752, 511] on li "The Kind Ones, (DH Kitchen), Jahra - Jahra Area - ID: 776684" at bounding box center [784, 511] width 450 height 49
checkbox input "true"
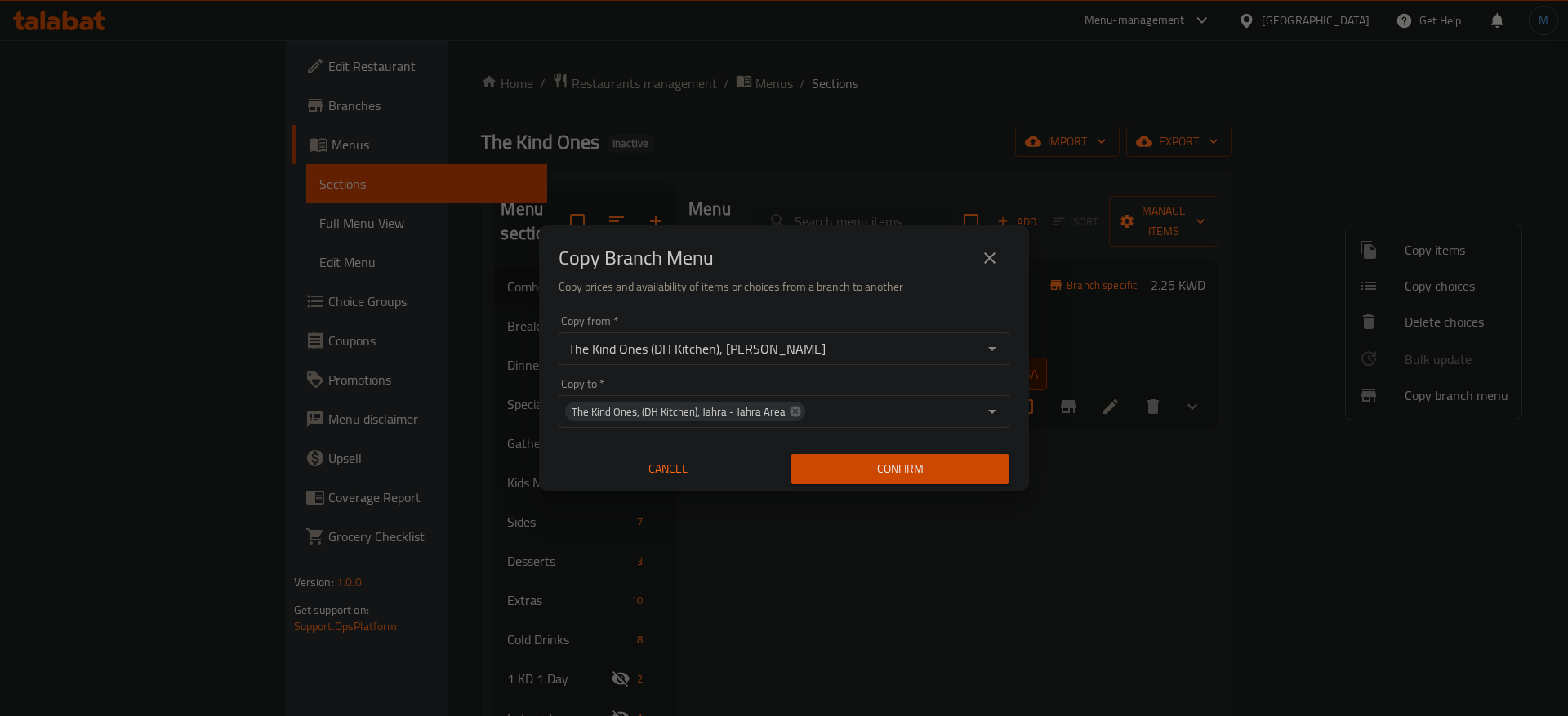
click at [899, 278] on h6 "Copy prices and availability of items or choices from a branch to another" at bounding box center [784, 286] width 450 height 18
click at [970, 487] on div "Confirm" at bounding box center [900, 469] width 232 height 43
click at [967, 482] on button "Confirm" at bounding box center [900, 469] width 218 height 30
